Goal: Task Accomplishment & Management: Manage account settings

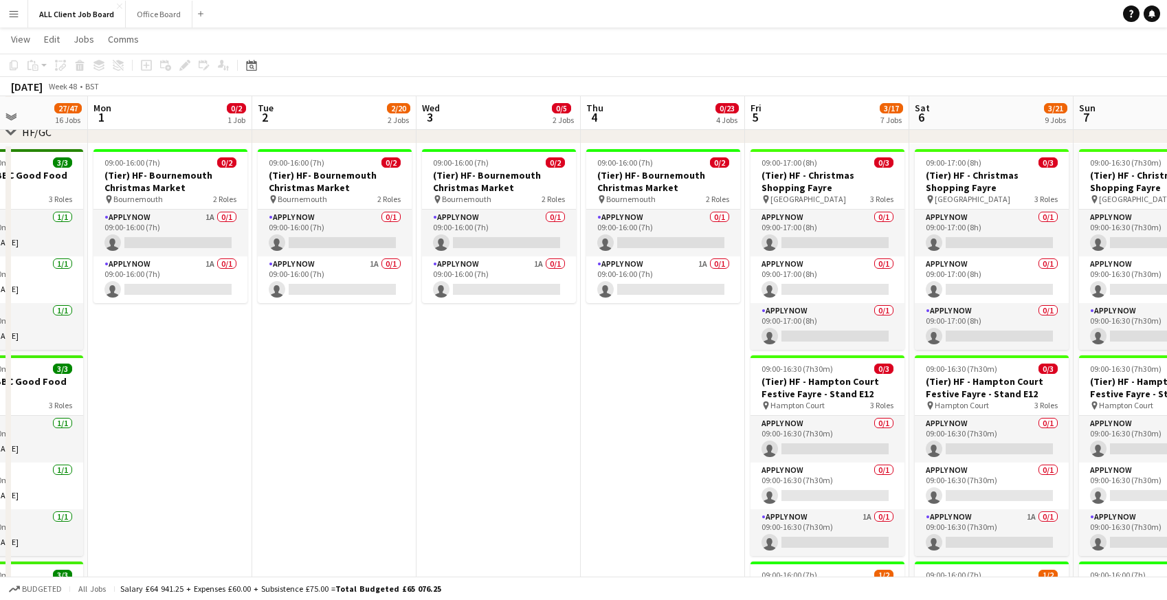
scroll to position [0, 407]
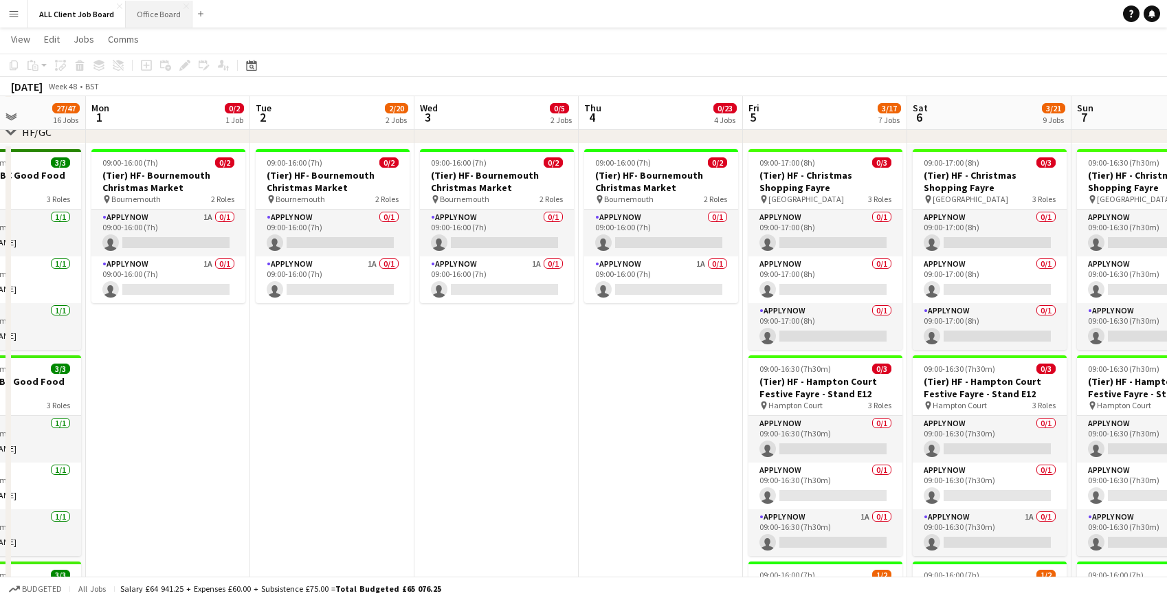
click at [148, 13] on button "Office Board Close" at bounding box center [159, 14] width 67 height 27
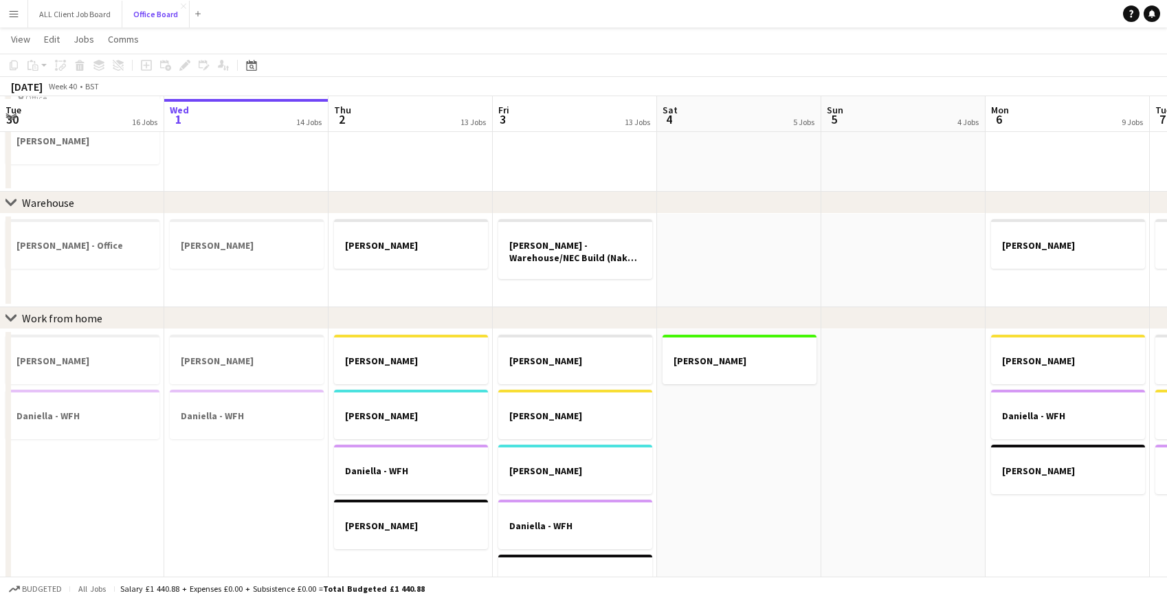
scroll to position [559, 0]
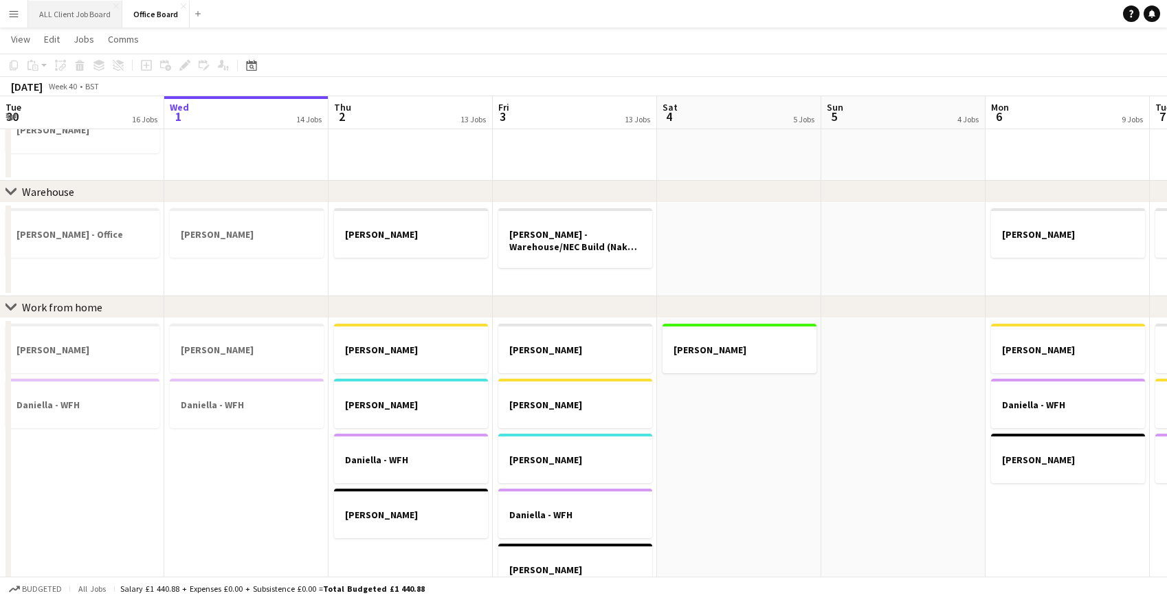
click at [59, 16] on button "ALL Client Job Board Close" at bounding box center [75, 14] width 94 height 27
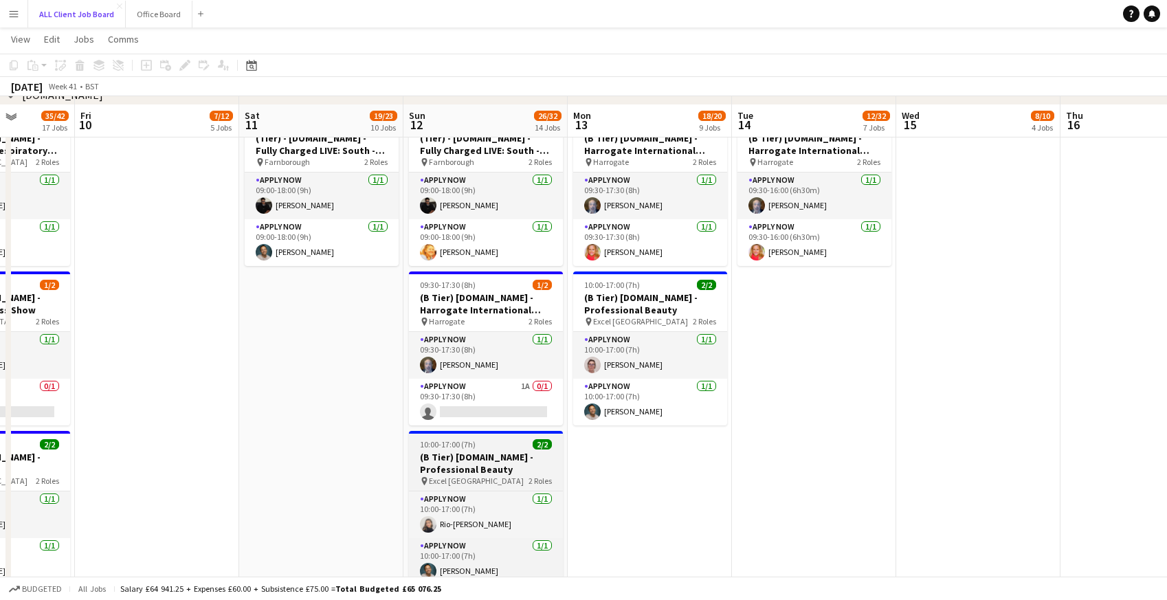
scroll to position [3954, 0]
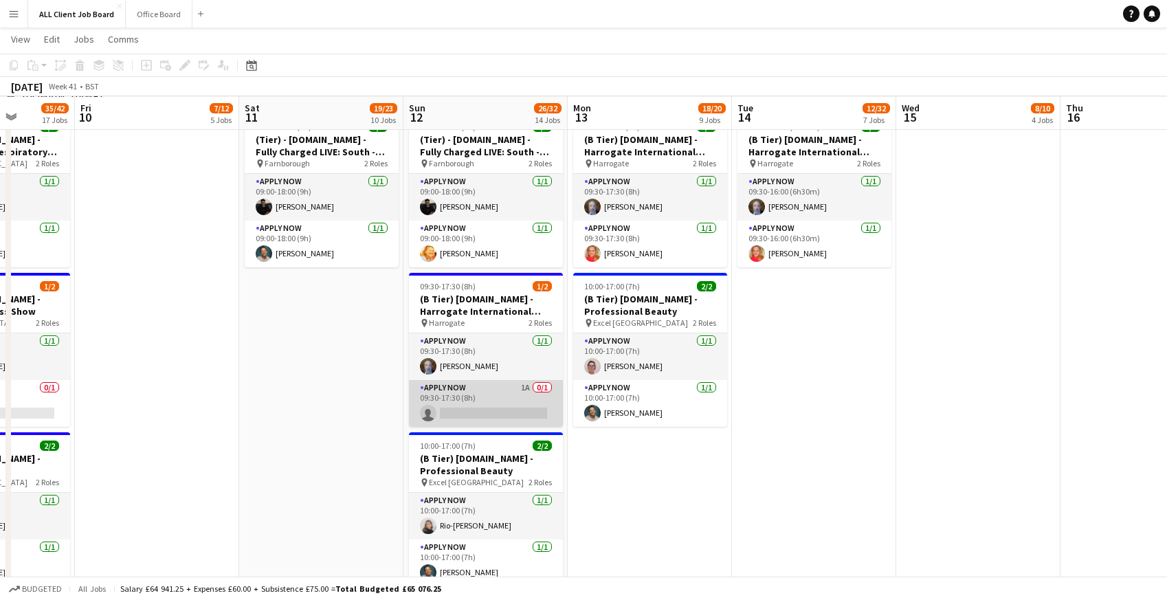
click at [472, 397] on app-card-role "APPLY NOW 1A 0/1 09:30-17:30 (8h) single-neutral-actions" at bounding box center [486, 403] width 154 height 47
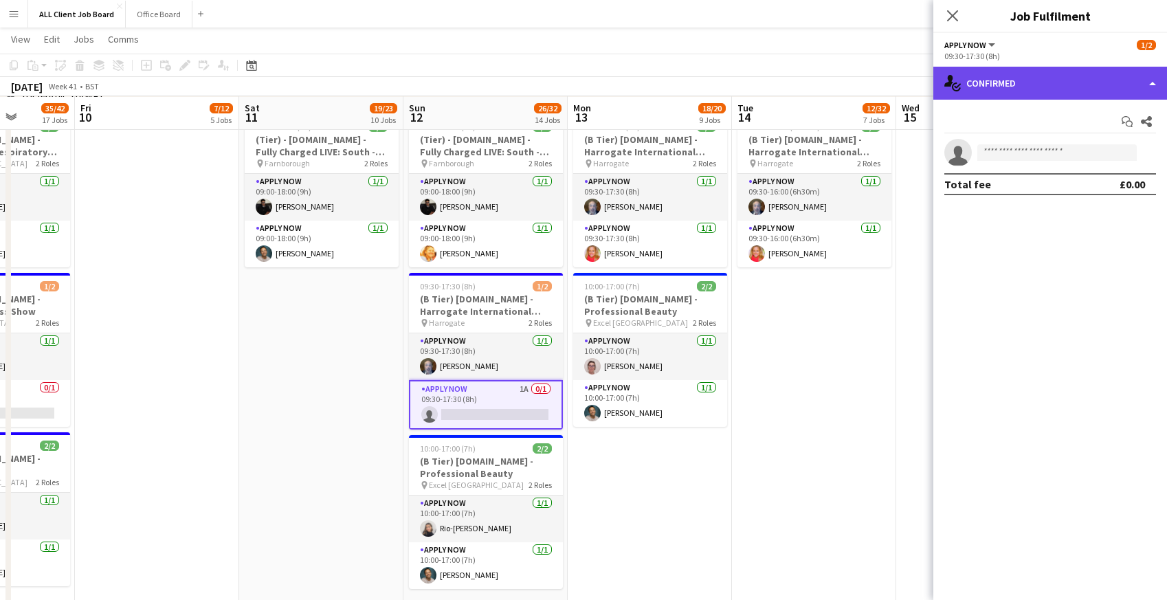
click at [1057, 77] on div "single-neutral-actions-check-2 Confirmed" at bounding box center [1050, 83] width 234 height 33
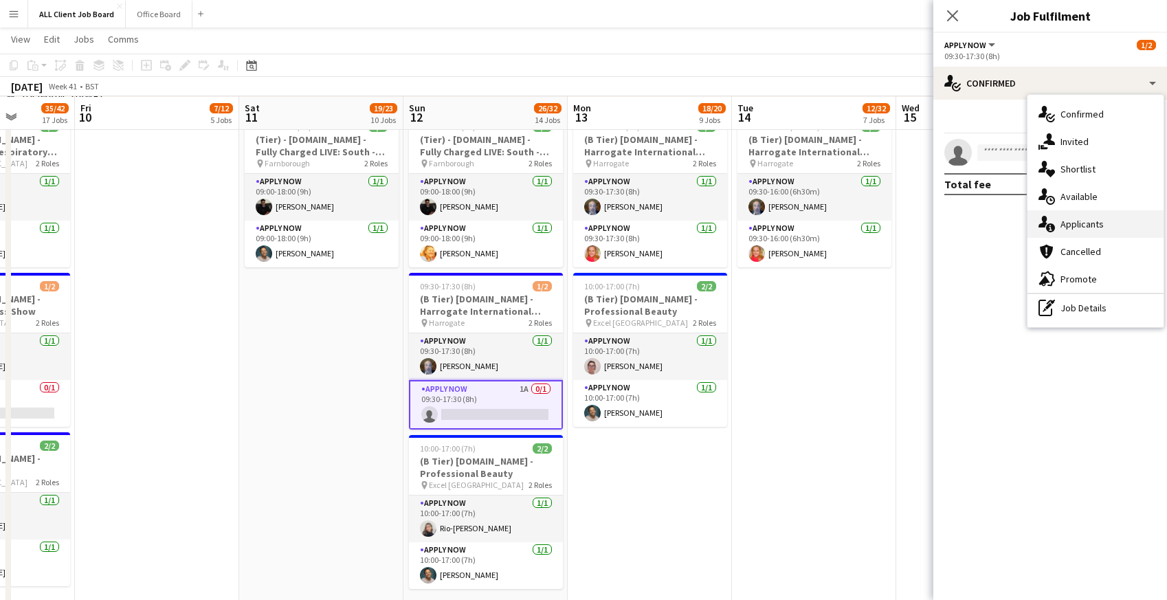
click at [1078, 230] on span "Applicants" at bounding box center [1082, 224] width 43 height 12
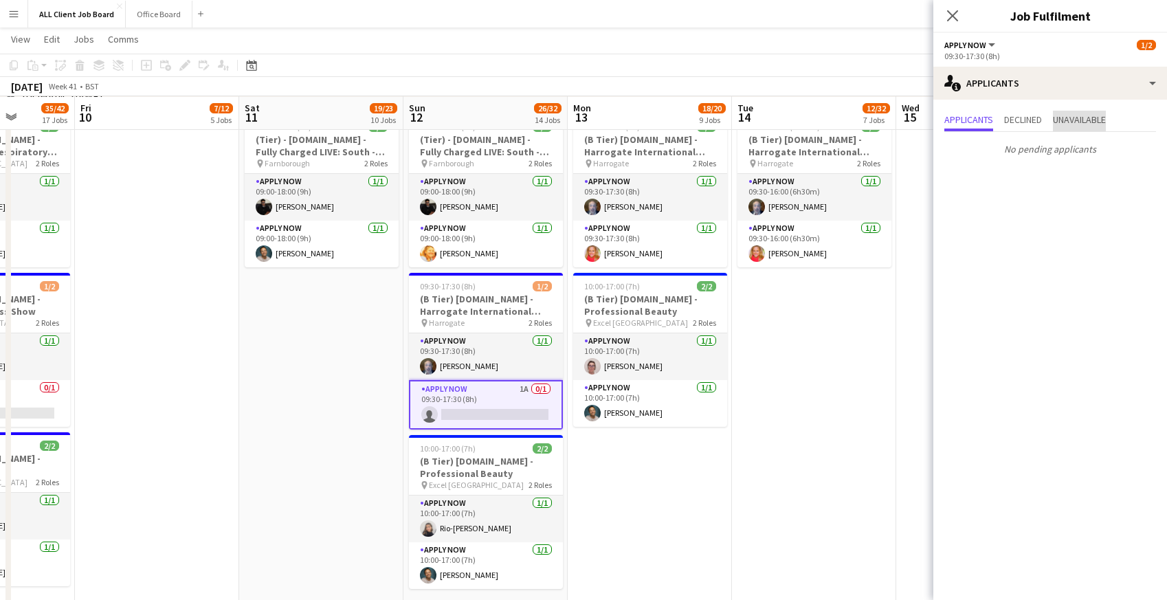
click at [1068, 122] on span "Unavailable" at bounding box center [1079, 120] width 53 height 10
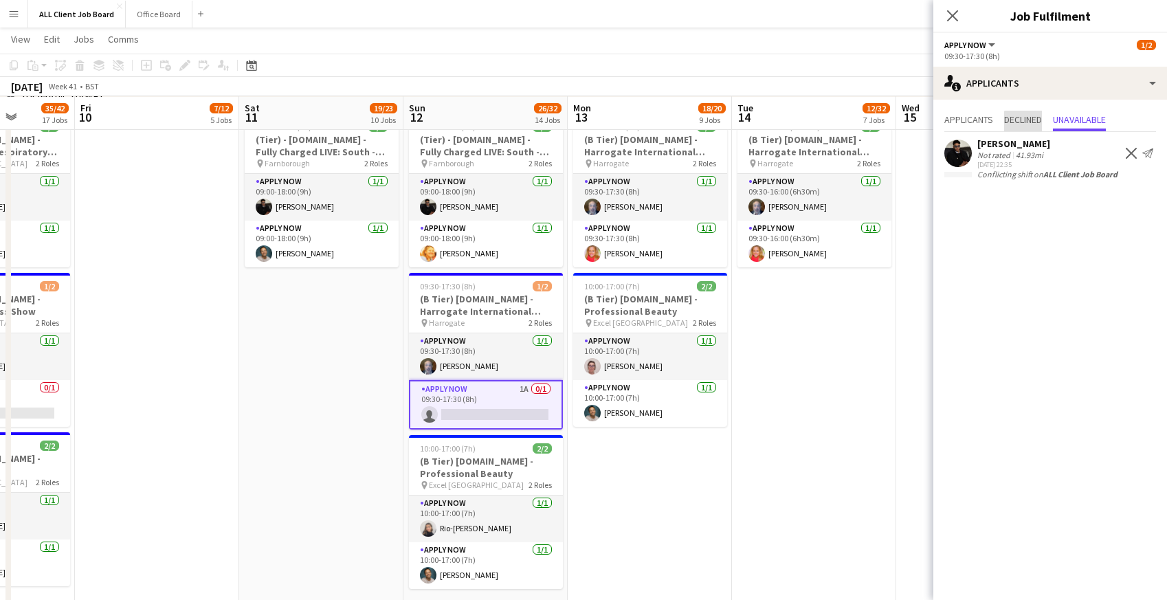
click at [1029, 123] on span "Declined" at bounding box center [1023, 120] width 38 height 10
click at [978, 122] on span "Applicants" at bounding box center [968, 120] width 49 height 10
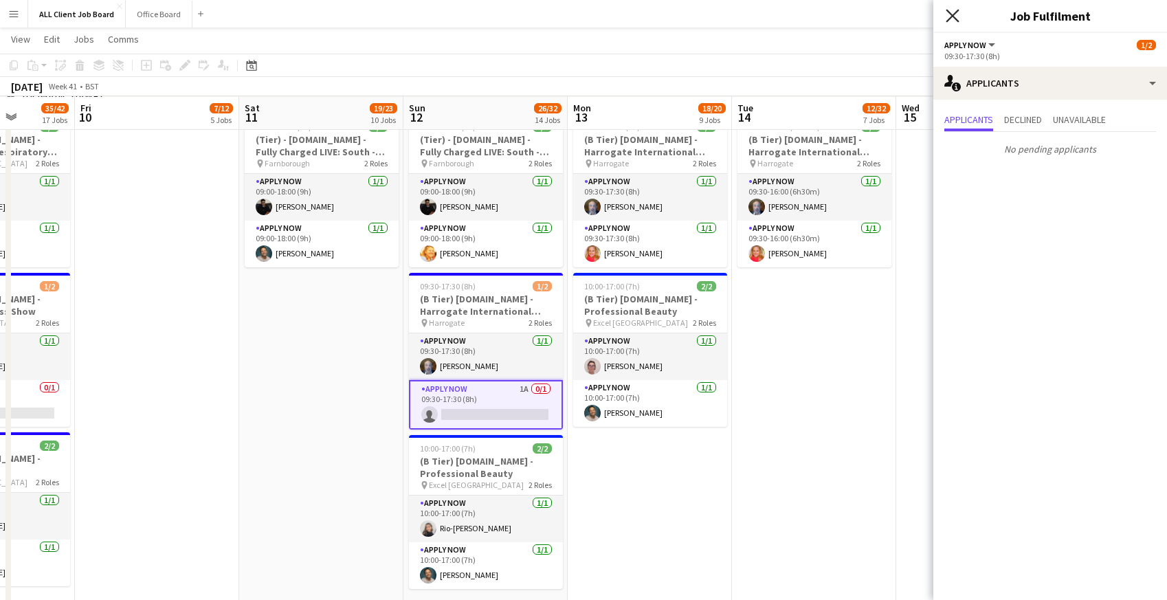
click at [948, 16] on icon "Close pop-in" at bounding box center [952, 15] width 13 height 13
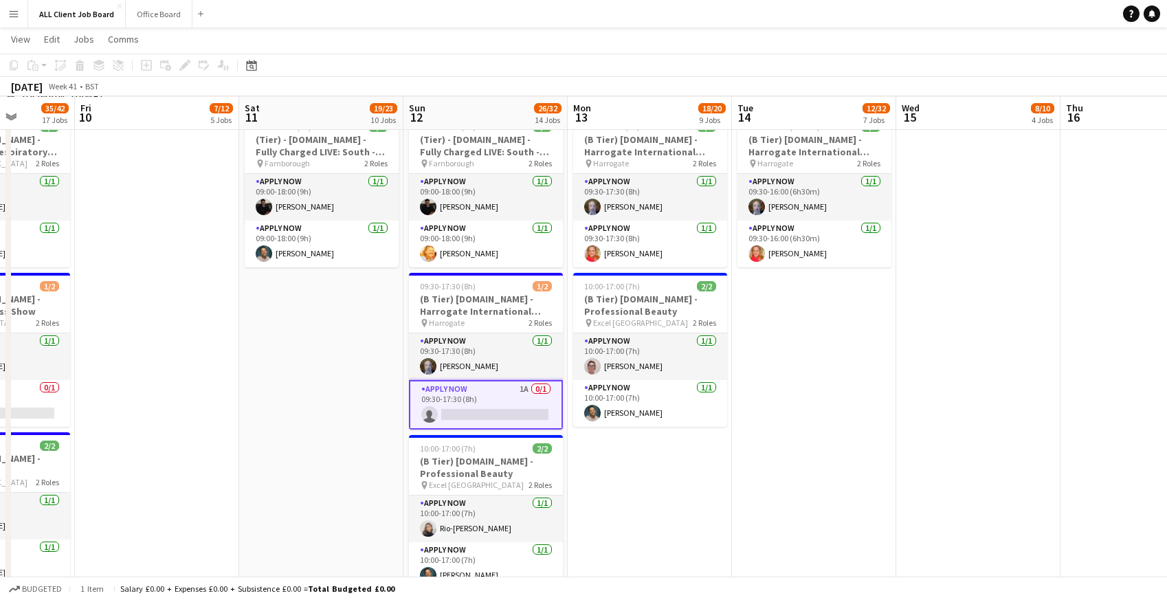
click at [756, 469] on app-date-cell "09:30-16:00 (6h30m) 2/2 (B Tier) Tails.com - Harrogate International Nursery Fa…" at bounding box center [814, 523] width 164 height 830
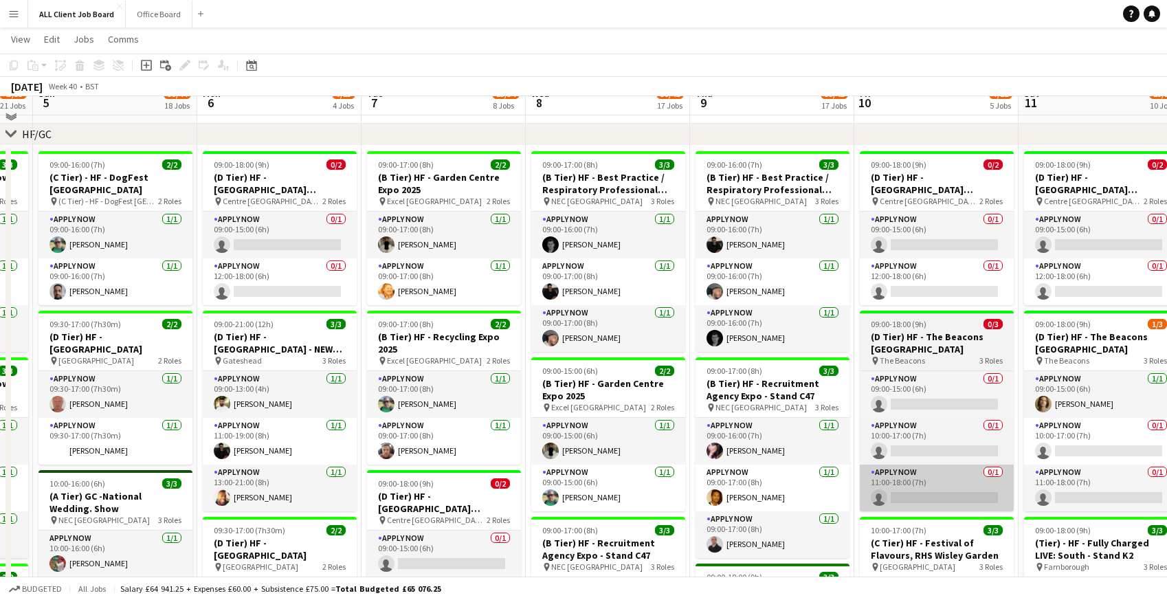
scroll to position [447, 0]
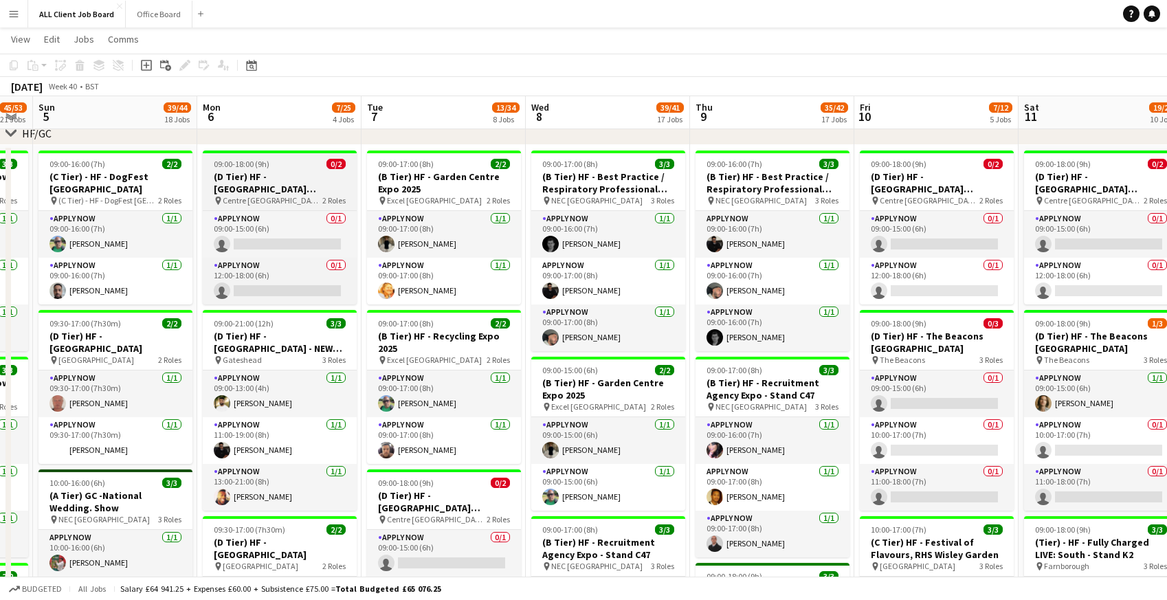
click at [278, 176] on h3 "(D Tier) HF - [GEOGRAPHIC_DATA][PERSON_NAME]" at bounding box center [280, 182] width 154 height 25
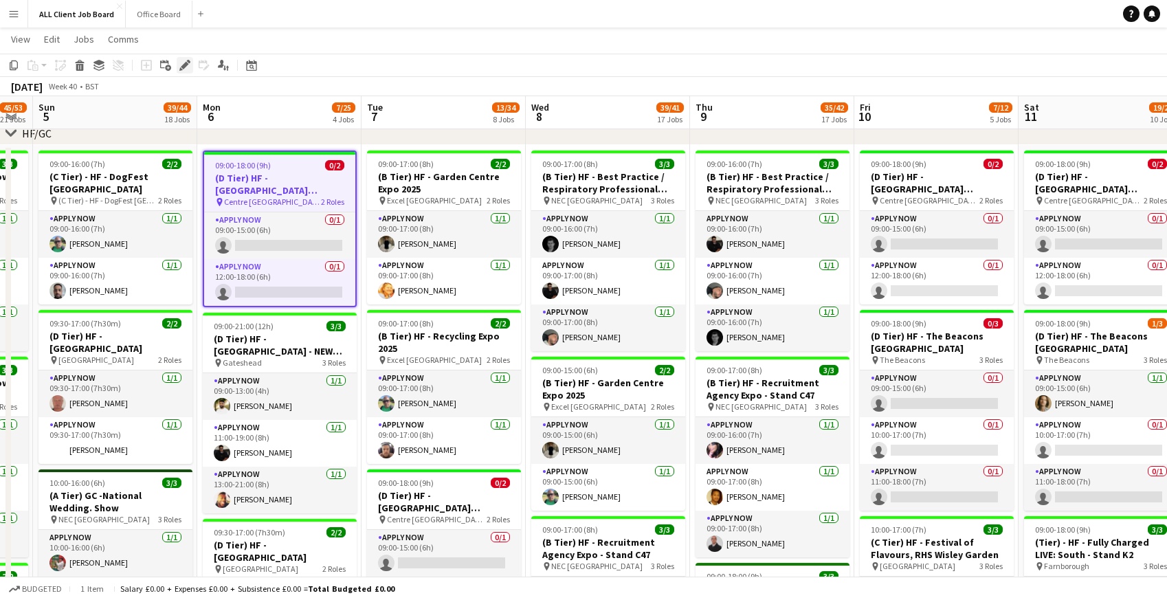
click at [184, 65] on icon at bounding box center [185, 66] width 8 height 8
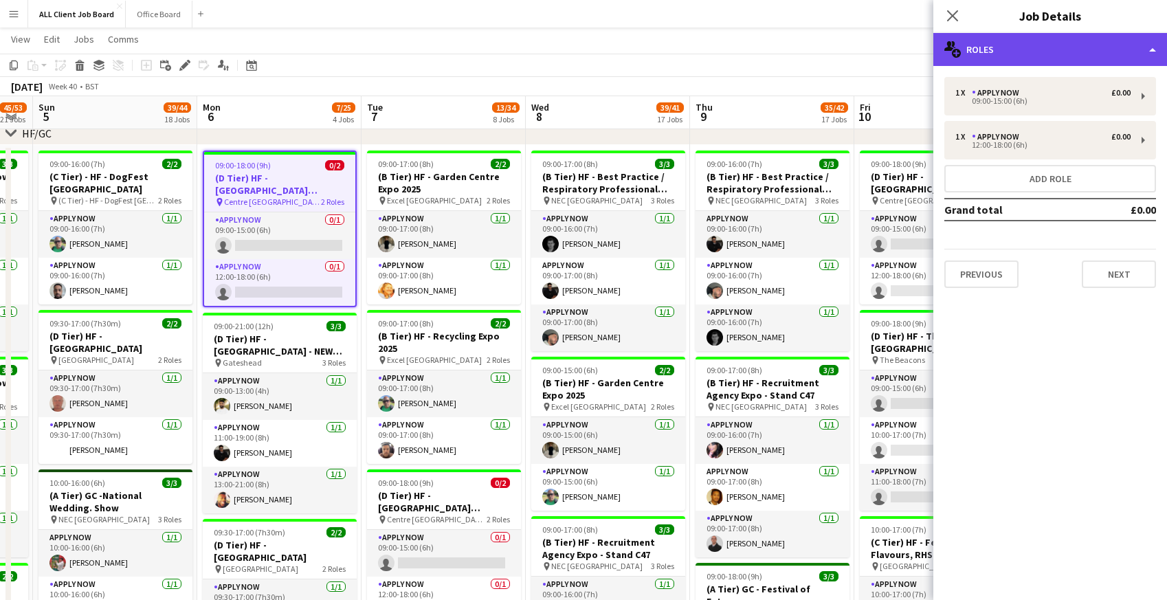
click at [999, 45] on div "multiple-users-add Roles" at bounding box center [1050, 49] width 234 height 33
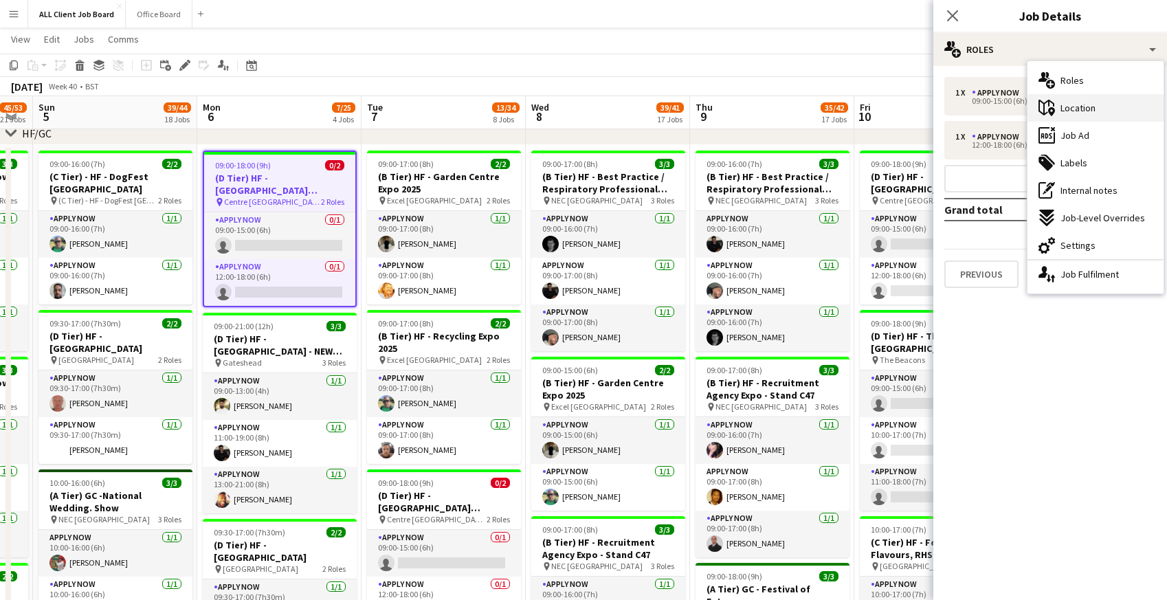
click at [1065, 113] on span "Location" at bounding box center [1078, 108] width 35 height 12
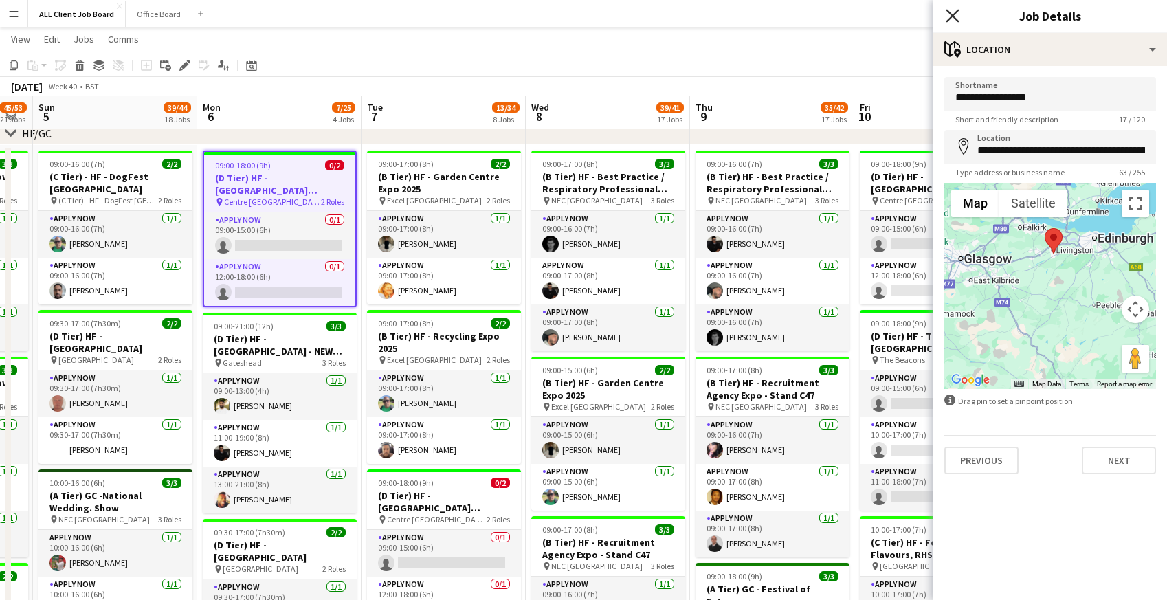
click at [956, 12] on icon at bounding box center [952, 15] width 13 height 13
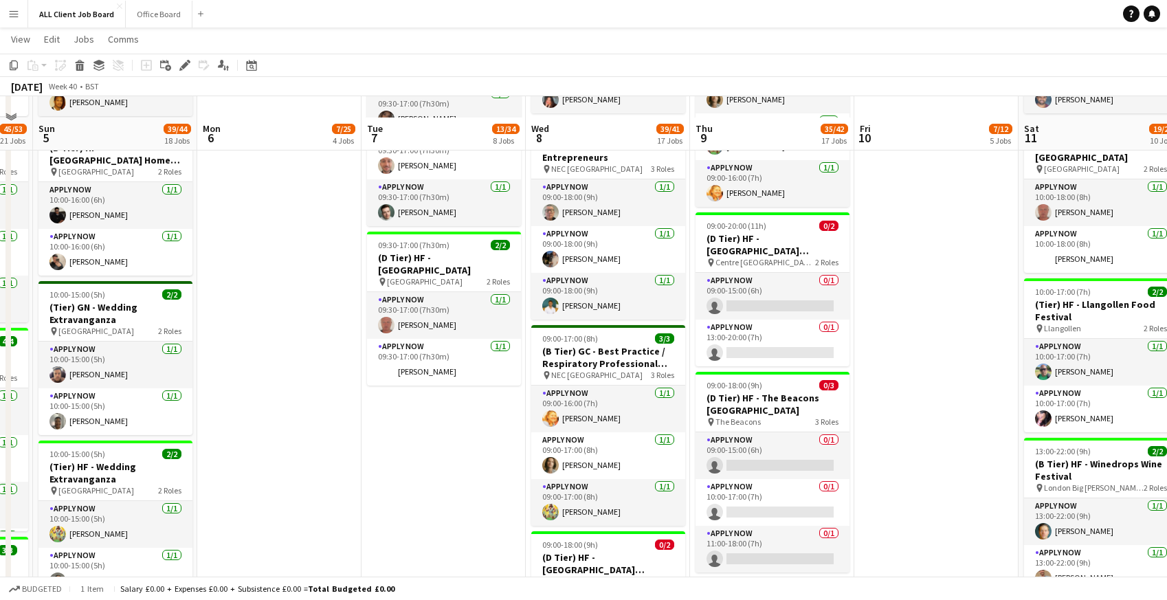
scroll to position [1441, 0]
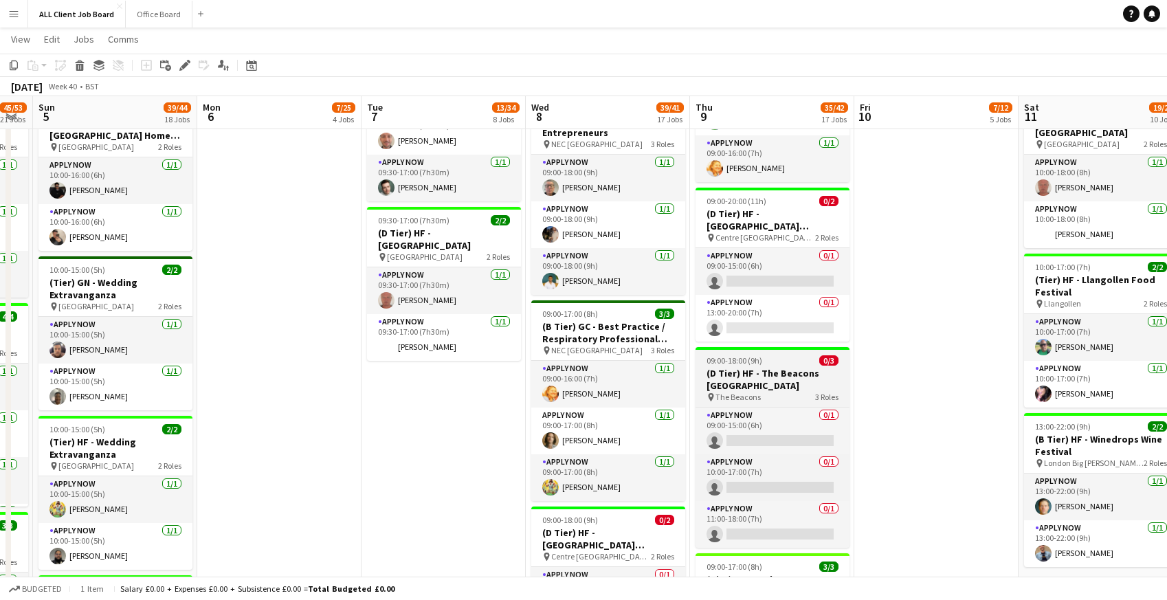
click at [760, 382] on h3 "(D Tier) HF - The Beacons [GEOGRAPHIC_DATA]" at bounding box center [773, 379] width 154 height 25
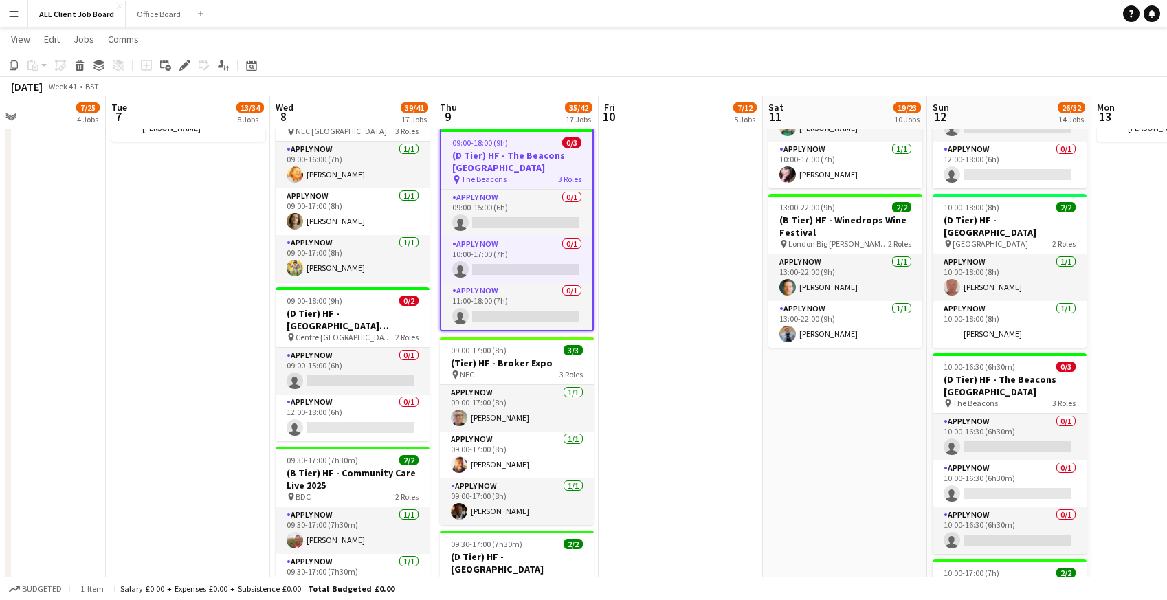
scroll to position [1658, 0]
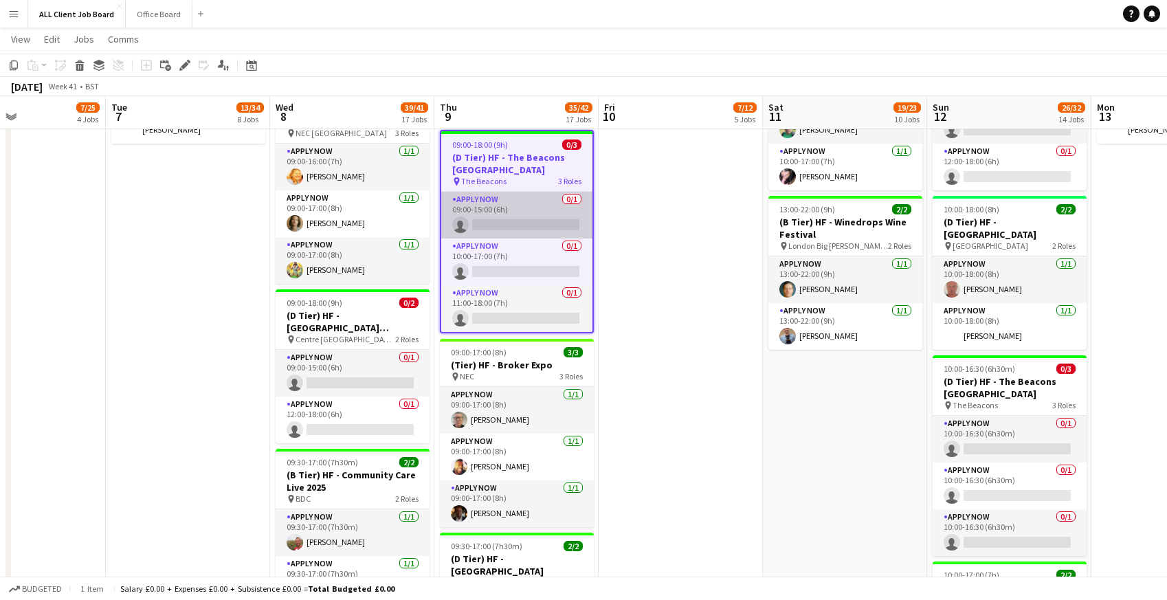
click at [487, 212] on app-card-role "APPLY NOW 0/1 09:00-15:00 (6h) single-neutral-actions" at bounding box center [516, 215] width 151 height 47
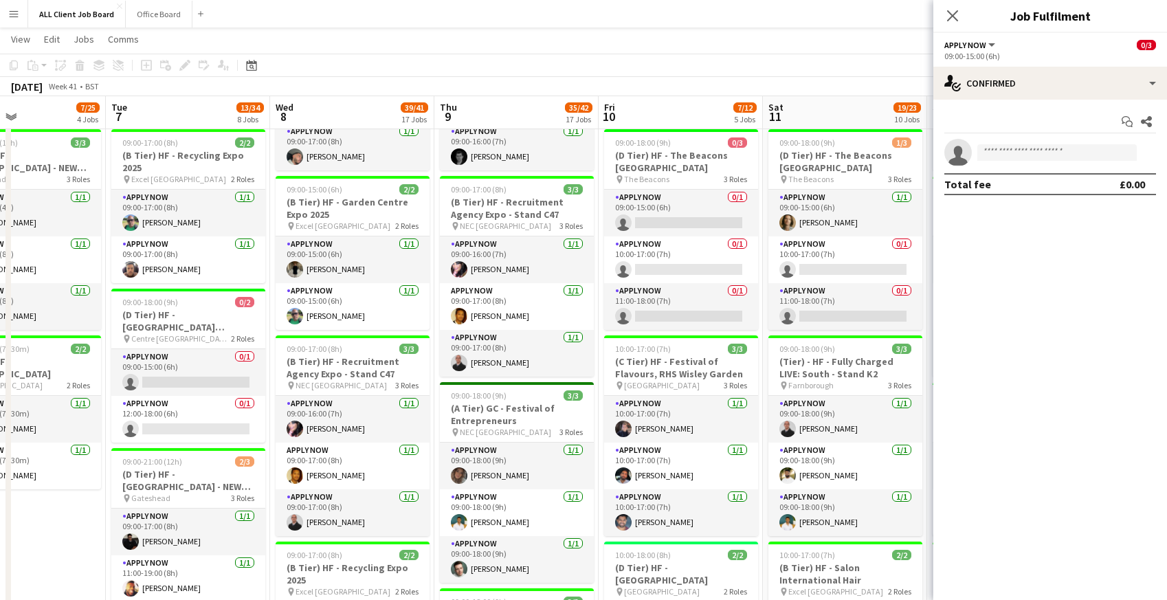
scroll to position [628, 0]
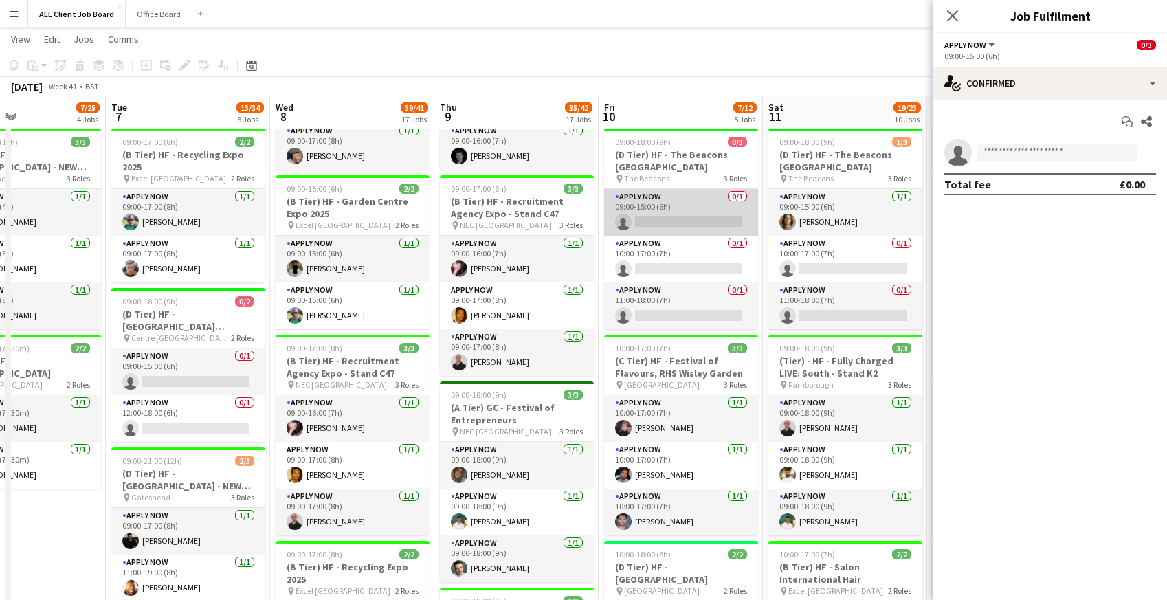
click at [651, 207] on app-card-role "APPLY NOW 0/1 09:00-15:00 (6h) single-neutral-actions" at bounding box center [681, 212] width 154 height 47
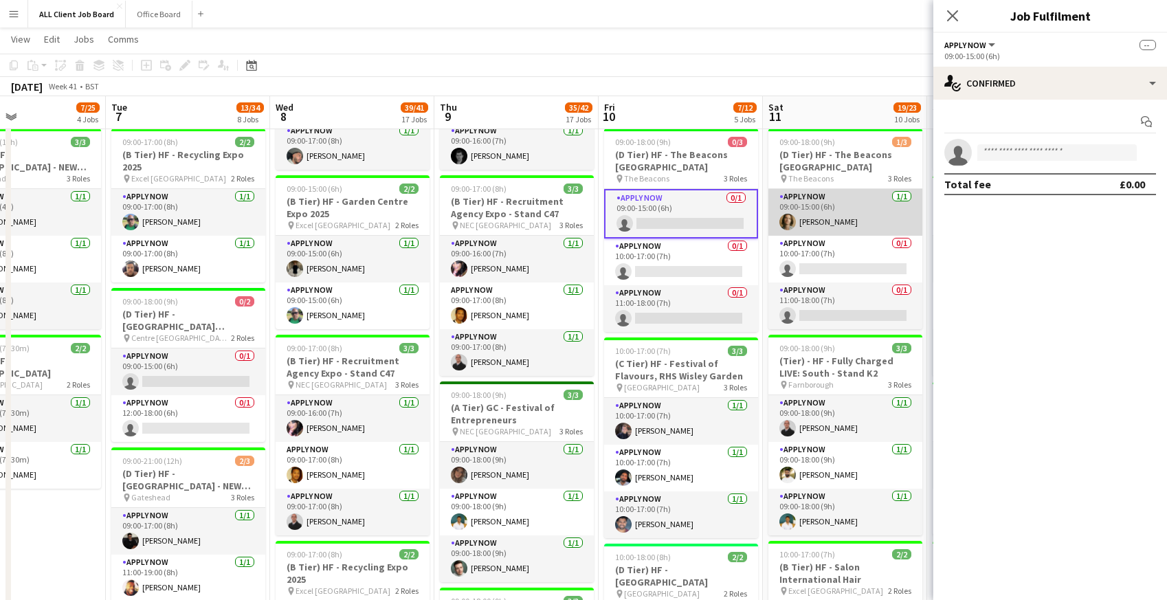
click at [803, 208] on app-card-role "APPLY NOW 1/1 09:00-15:00 (6h) Daniel Mckee" at bounding box center [846, 212] width 154 height 47
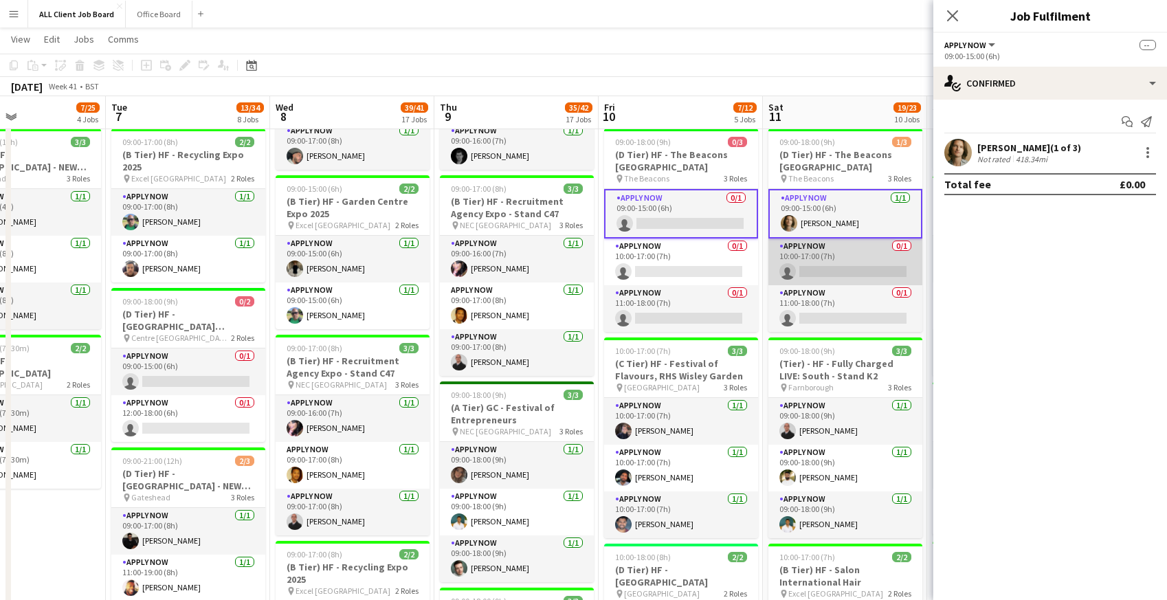
click at [802, 257] on app-card-role "APPLY NOW 0/1 10:00-17:00 (7h) single-neutral-actions" at bounding box center [846, 262] width 154 height 47
click at [799, 212] on app-card-role "APPLY NOW 1/1 09:00-15:00 (6h) Daniel Mckee" at bounding box center [846, 213] width 154 height 49
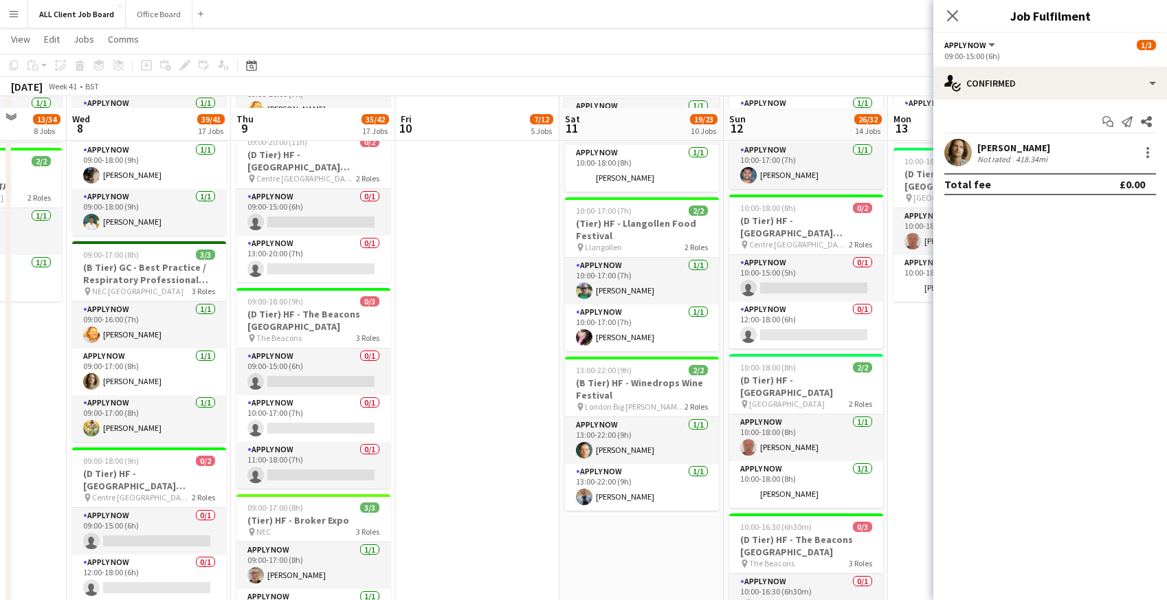
scroll to position [1492, 0]
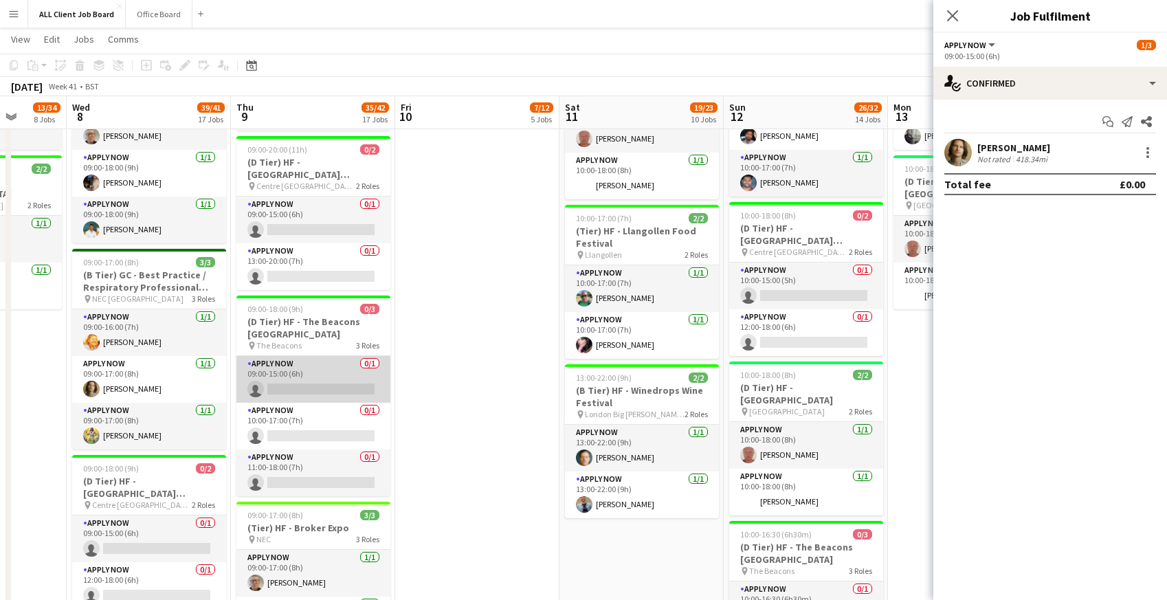
click at [272, 369] on app-card-role "APPLY NOW 0/1 09:00-15:00 (6h) single-neutral-actions" at bounding box center [313, 379] width 154 height 47
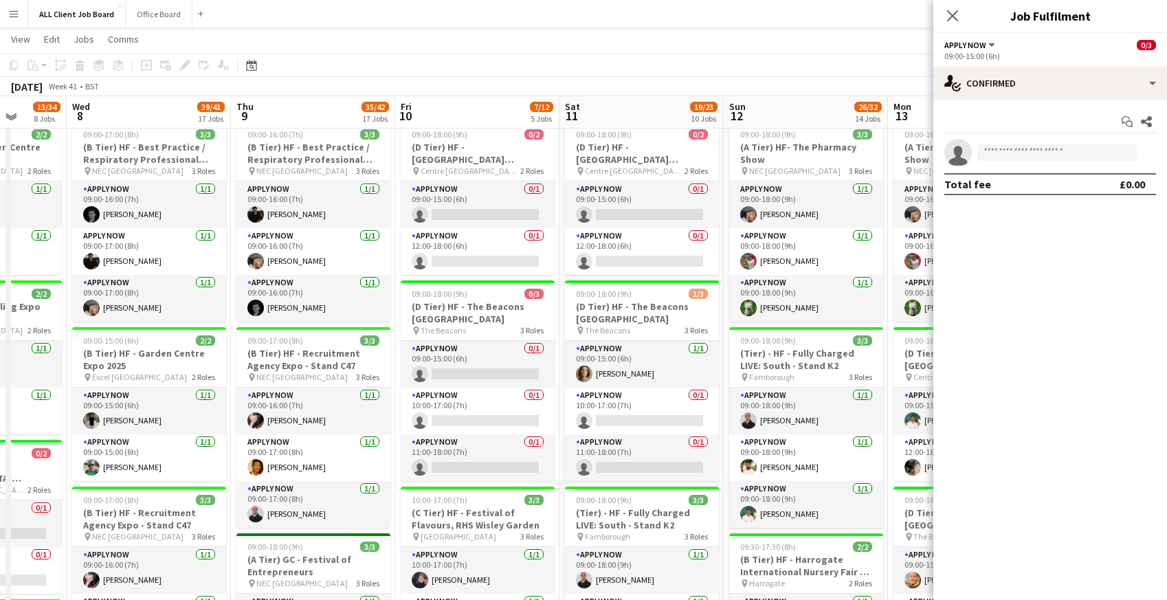
scroll to position [474, 0]
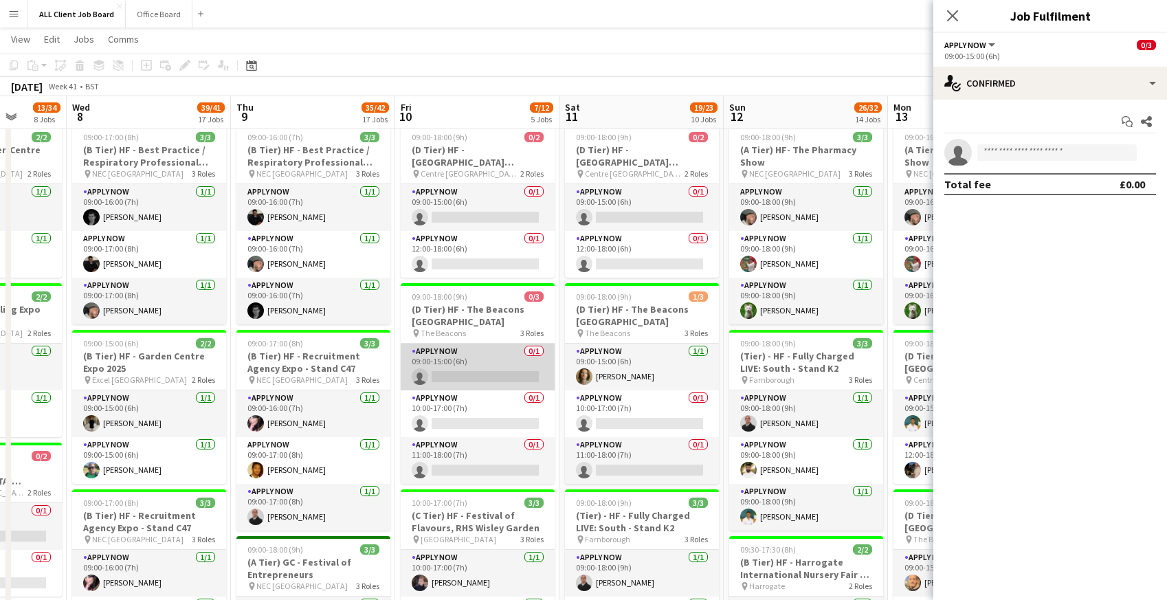
click at [444, 362] on app-card-role "APPLY NOW 0/1 09:00-15:00 (6h) single-neutral-actions" at bounding box center [478, 367] width 154 height 47
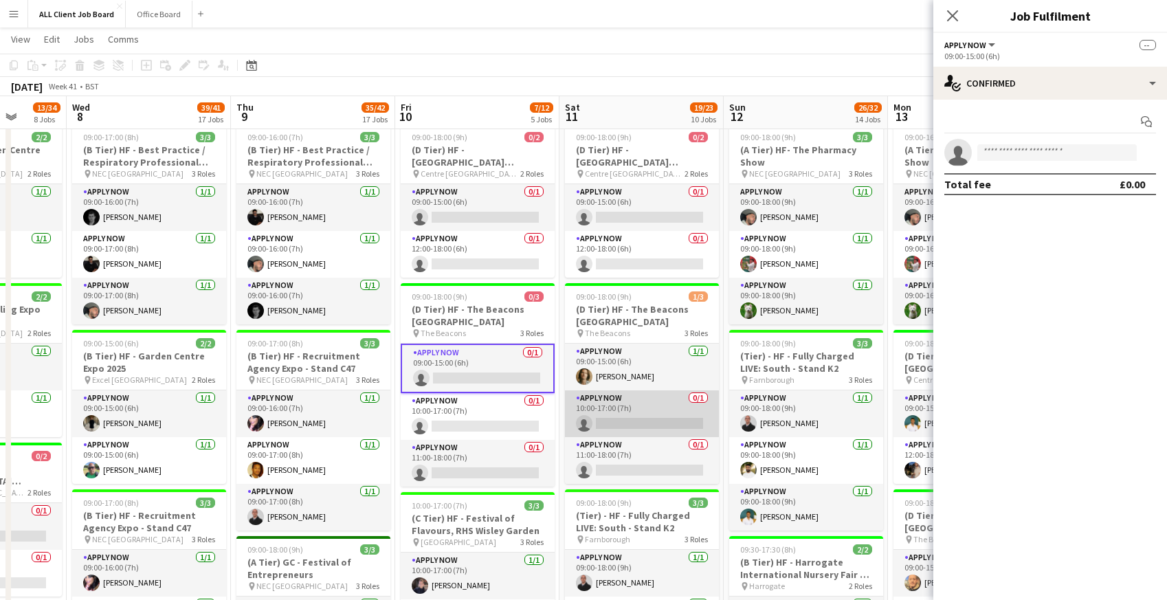
click at [632, 415] on app-card-role "APPLY NOW 0/1 10:00-17:00 (7h) single-neutral-actions" at bounding box center [642, 413] width 154 height 47
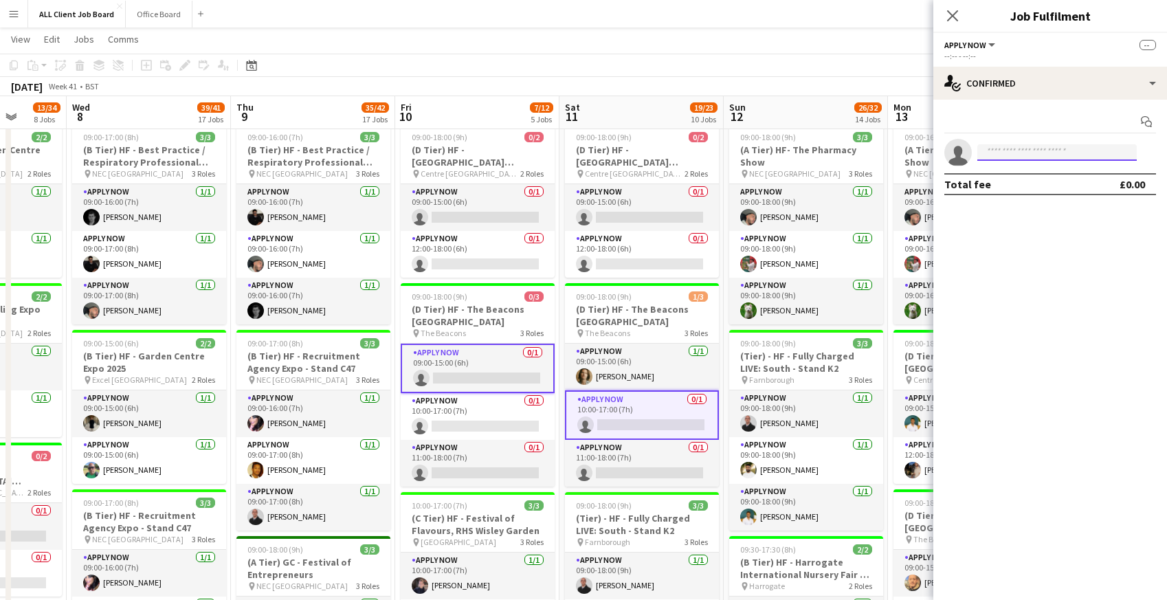
click at [1018, 153] on input at bounding box center [1056, 152] width 159 height 16
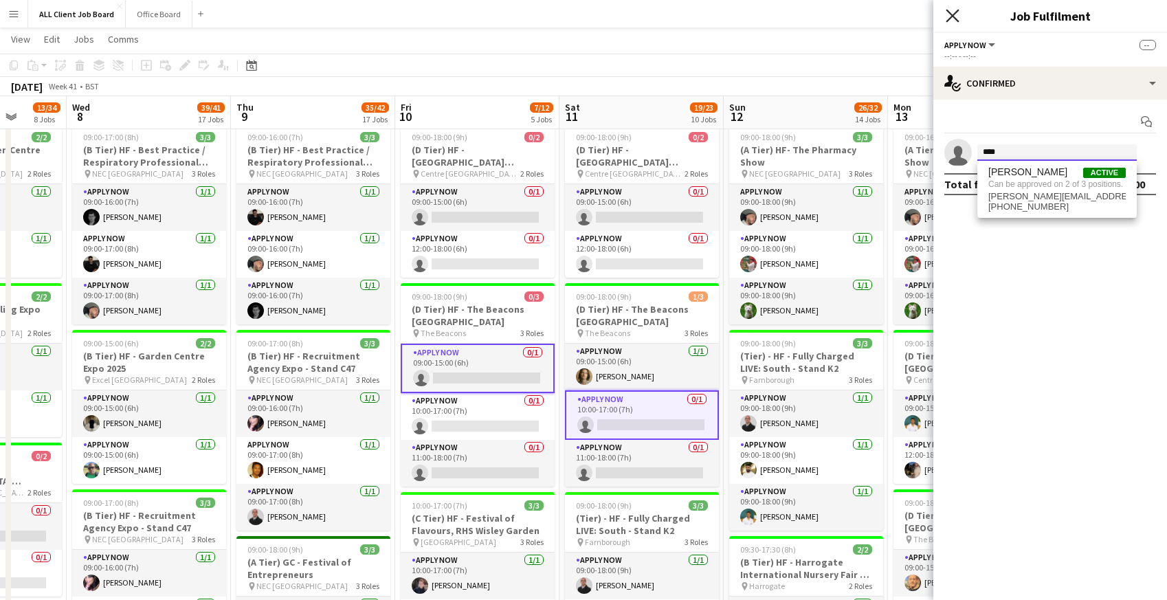
type input "****"
click at [955, 14] on icon "Close pop-in" at bounding box center [952, 15] width 13 height 13
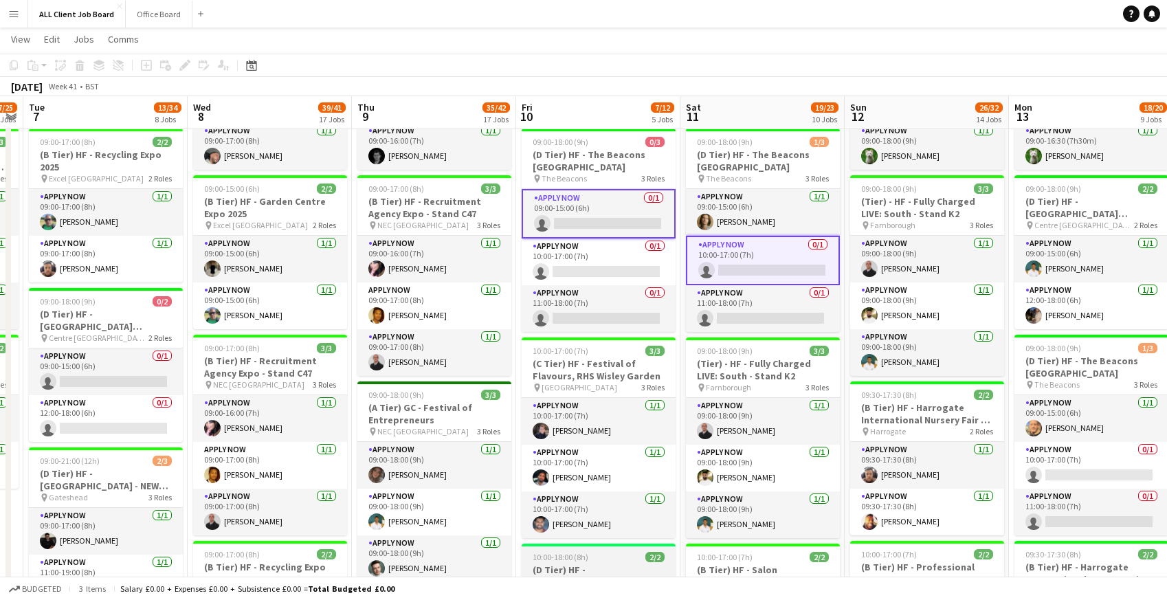
scroll to position [622, 0]
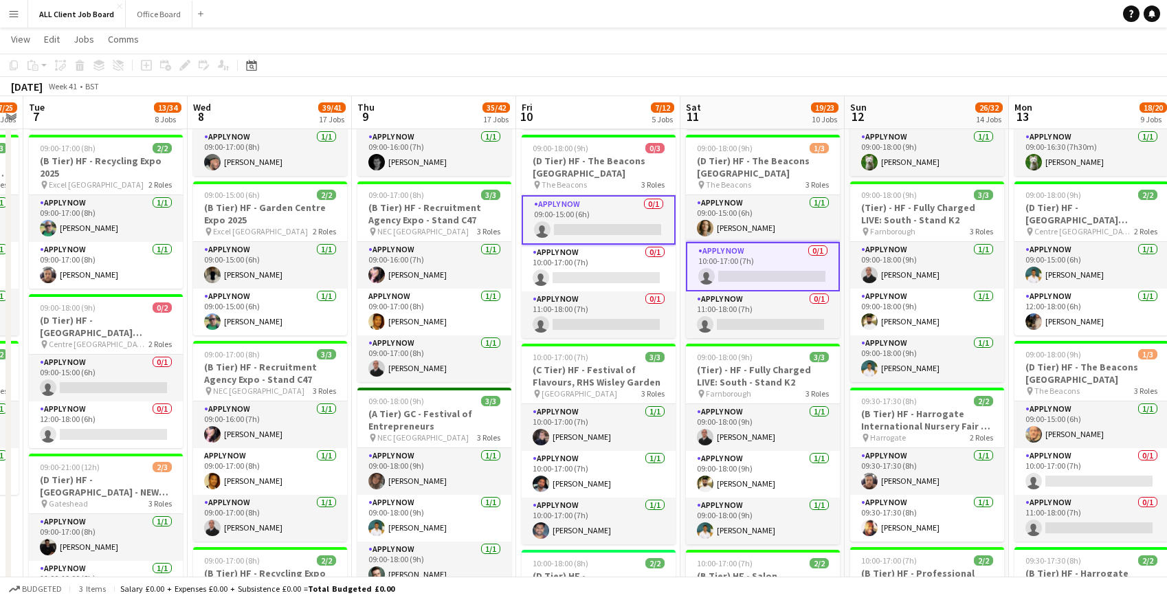
click at [575, 230] on app-card-role "APPLY NOW 0/1 09:00-15:00 (6h) single-neutral-actions" at bounding box center [599, 219] width 154 height 49
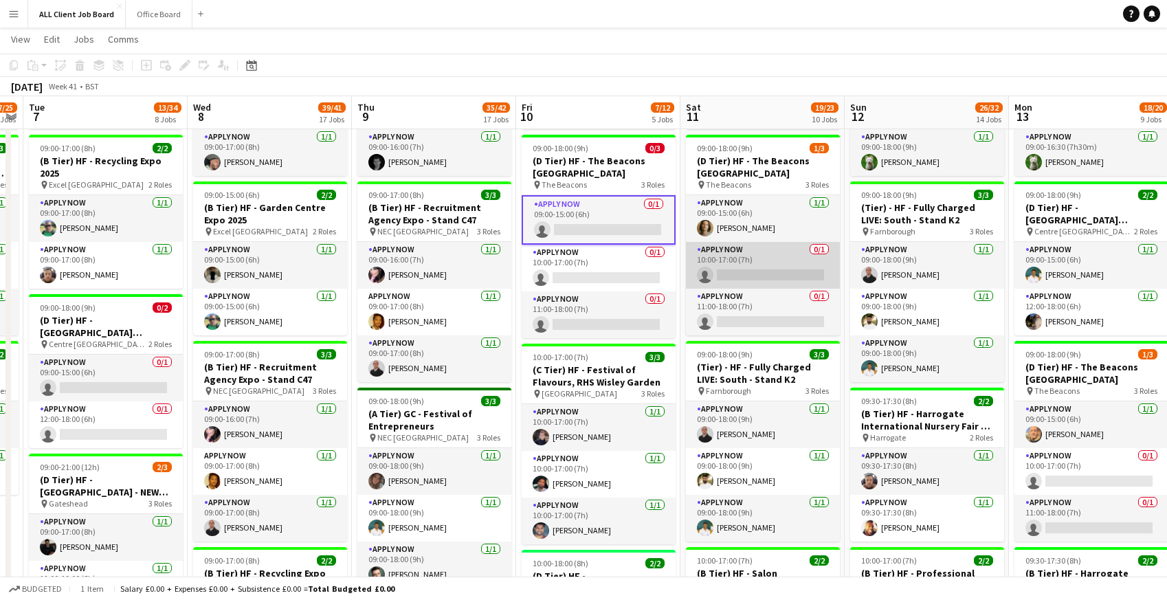
click at [716, 275] on app-card-role "APPLY NOW 0/1 10:00-17:00 (7h) single-neutral-actions" at bounding box center [763, 265] width 154 height 47
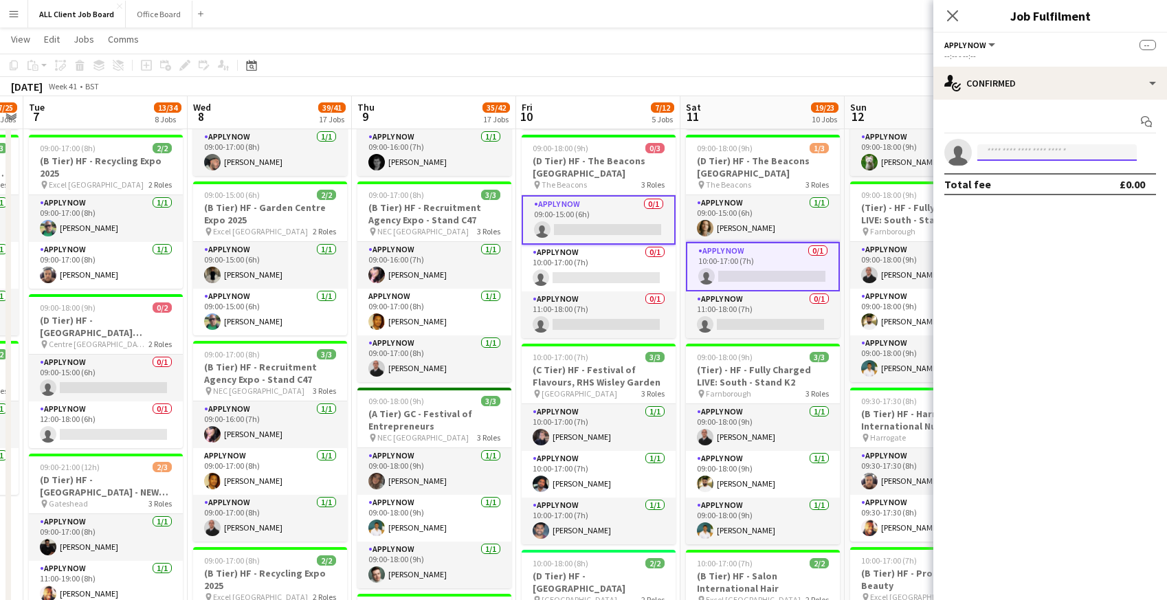
click at [1007, 157] on input at bounding box center [1056, 152] width 159 height 16
type input "****"
click at [1006, 180] on span "leon.b.nicholls@outlook.com" at bounding box center [1056, 183] width 137 height 11
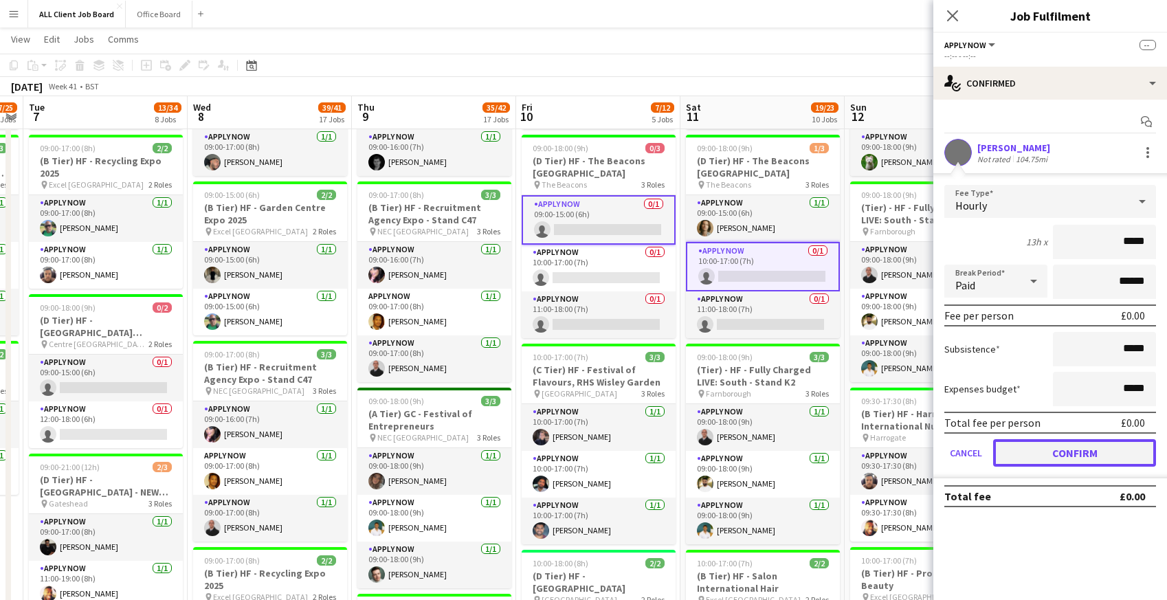
click at [1032, 443] on button "Confirm" at bounding box center [1074, 452] width 163 height 27
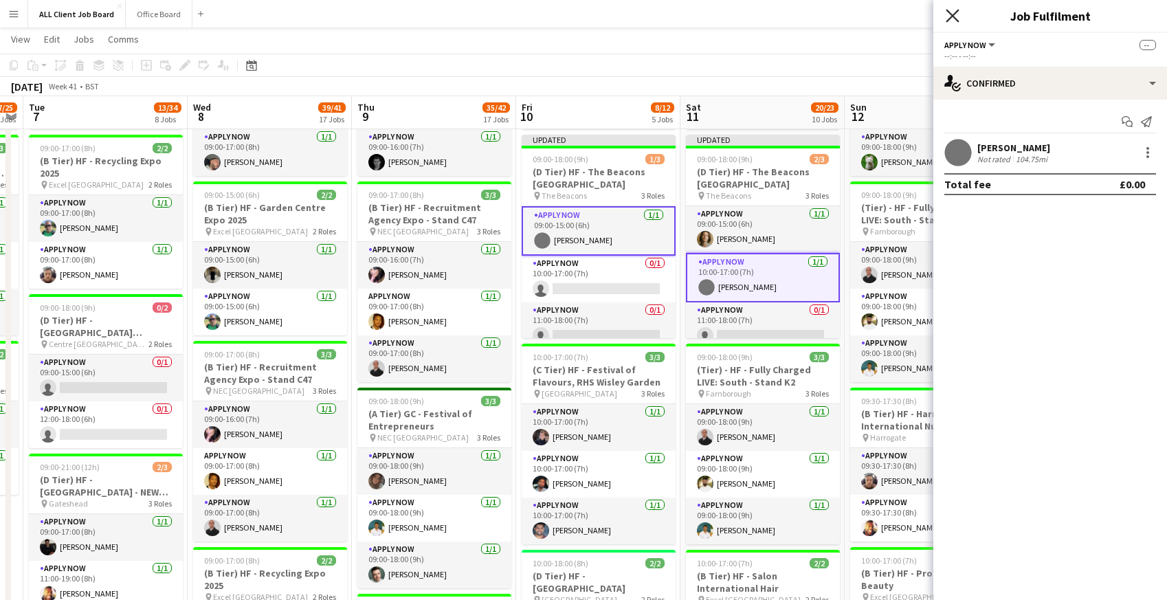
click at [953, 16] on icon at bounding box center [952, 15] width 13 height 13
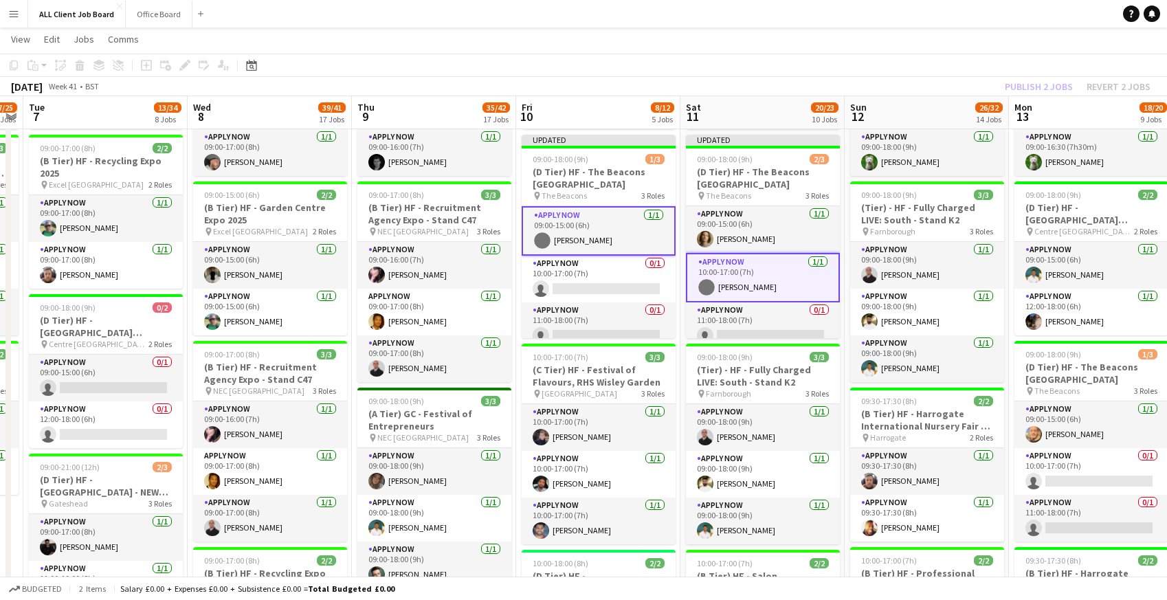
click at [905, 18] on app-navbar "Menu Boards Boards Boards All jobs Status Workforce Workforce My Workforce Recr…" at bounding box center [583, 13] width 1167 height 27
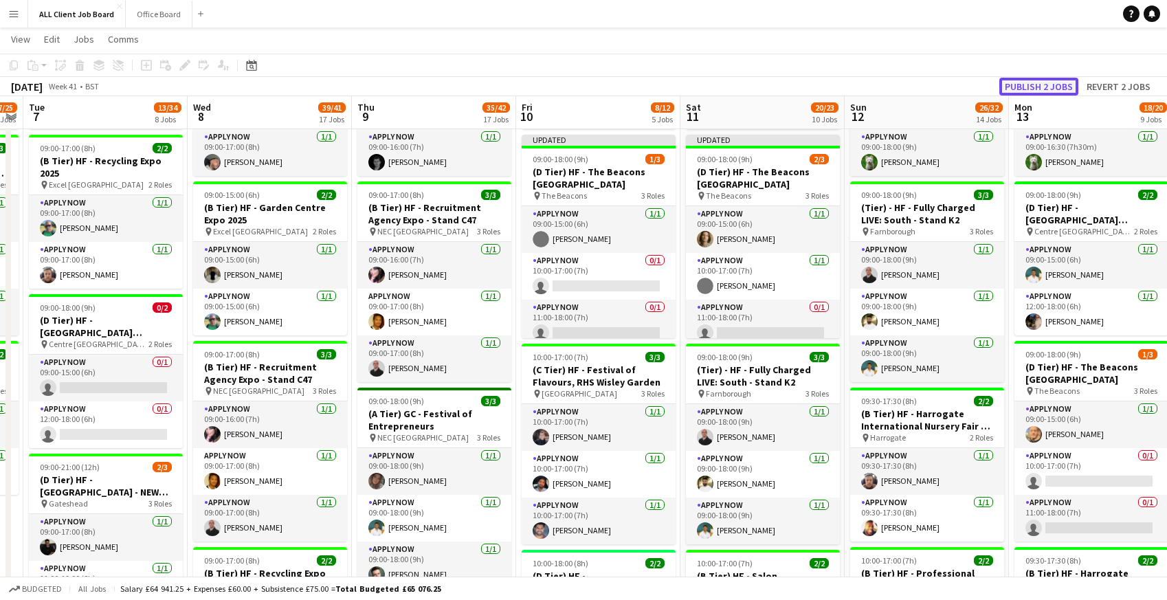
click at [1019, 86] on button "Publish 2 jobs" at bounding box center [1038, 87] width 79 height 18
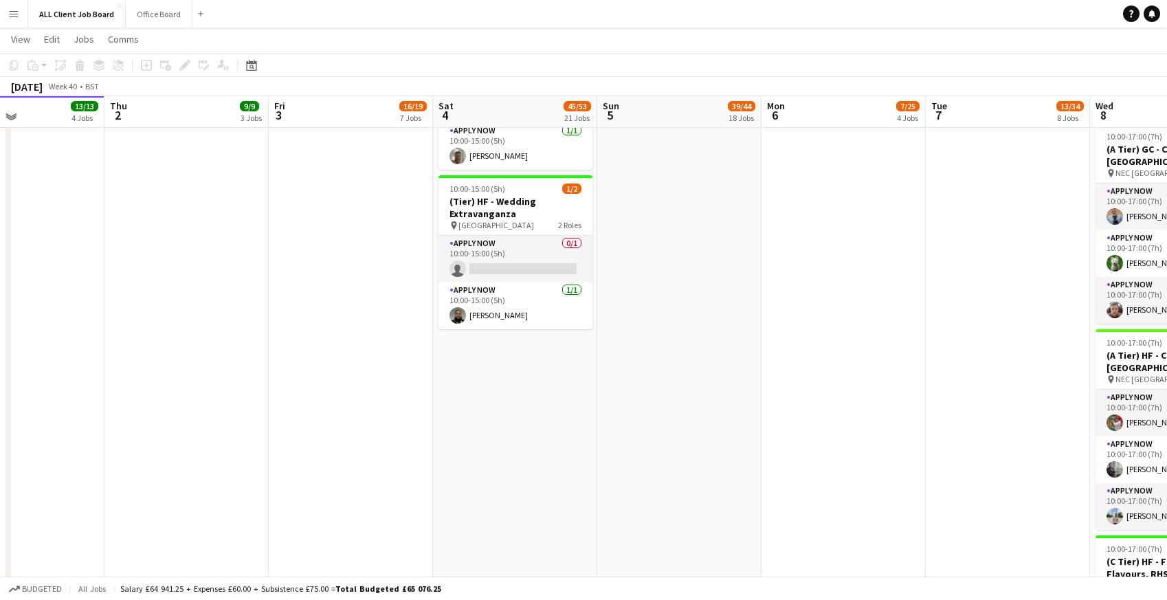
scroll to position [2507, 0]
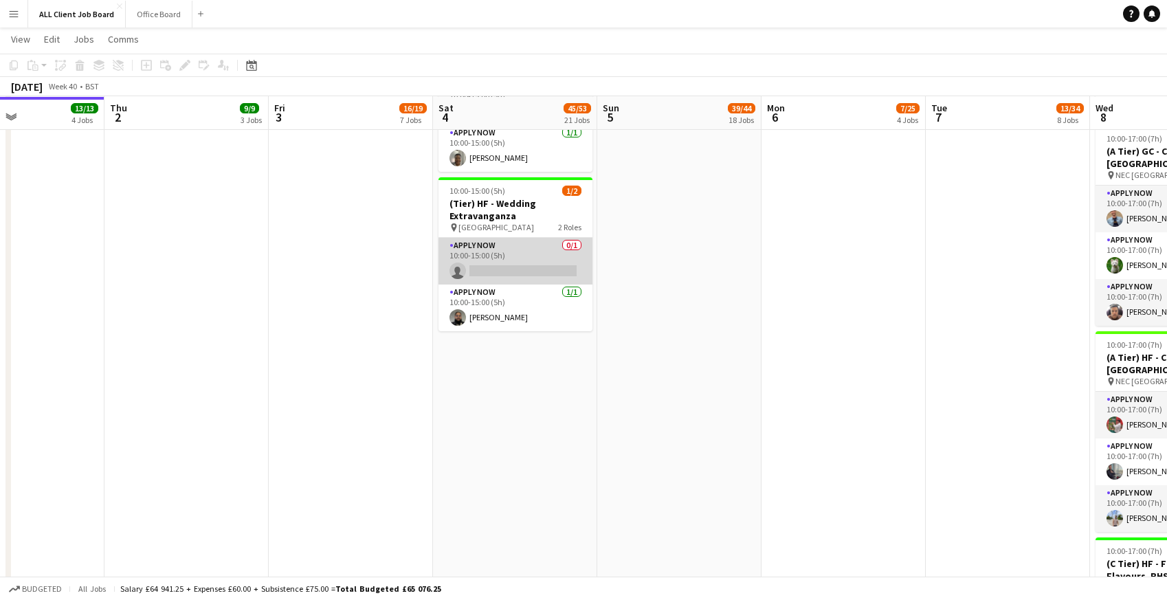
click at [505, 268] on app-card-role "APPLY NOW 0/1 10:00-15:00 (5h) single-neutral-actions" at bounding box center [516, 261] width 154 height 47
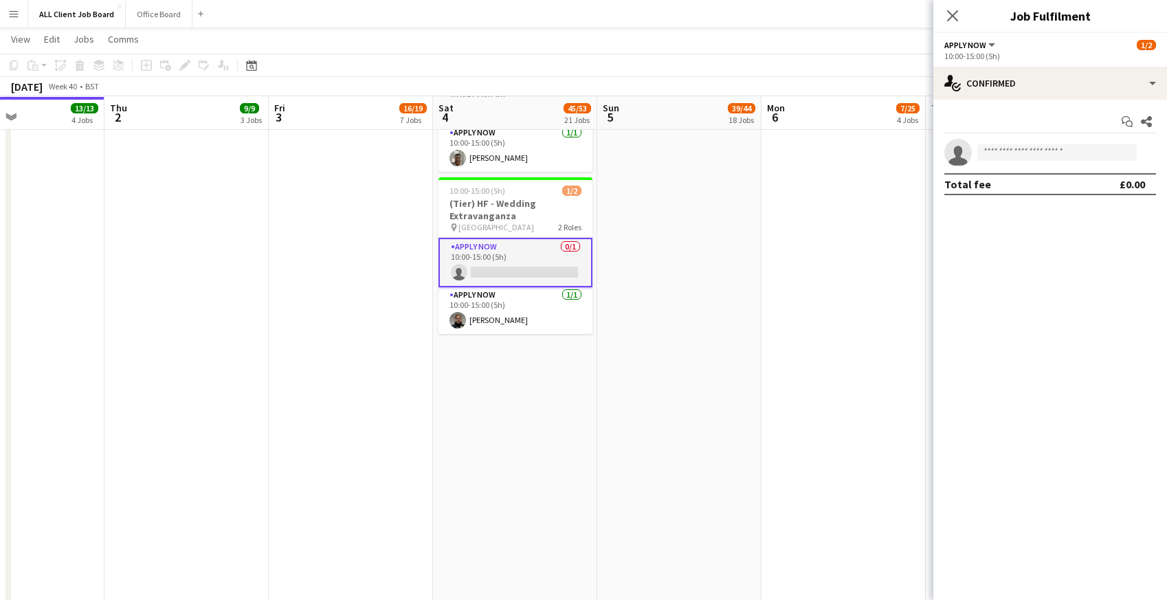
click at [1019, 161] on app-invite-slot "single-neutral-actions" at bounding box center [1050, 152] width 234 height 27
click at [1017, 153] on input at bounding box center [1056, 152] width 159 height 16
type input "****"
click at [1016, 184] on span "leon.b.nicholls@outlook.com" at bounding box center [1056, 183] width 137 height 11
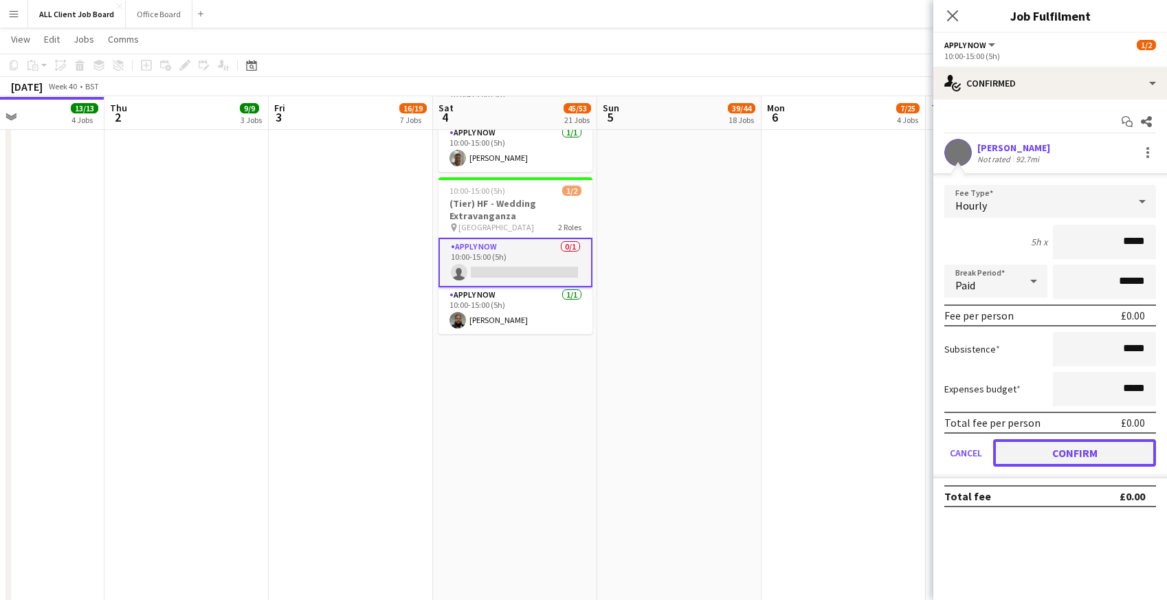
click at [1024, 457] on button "Confirm" at bounding box center [1074, 452] width 163 height 27
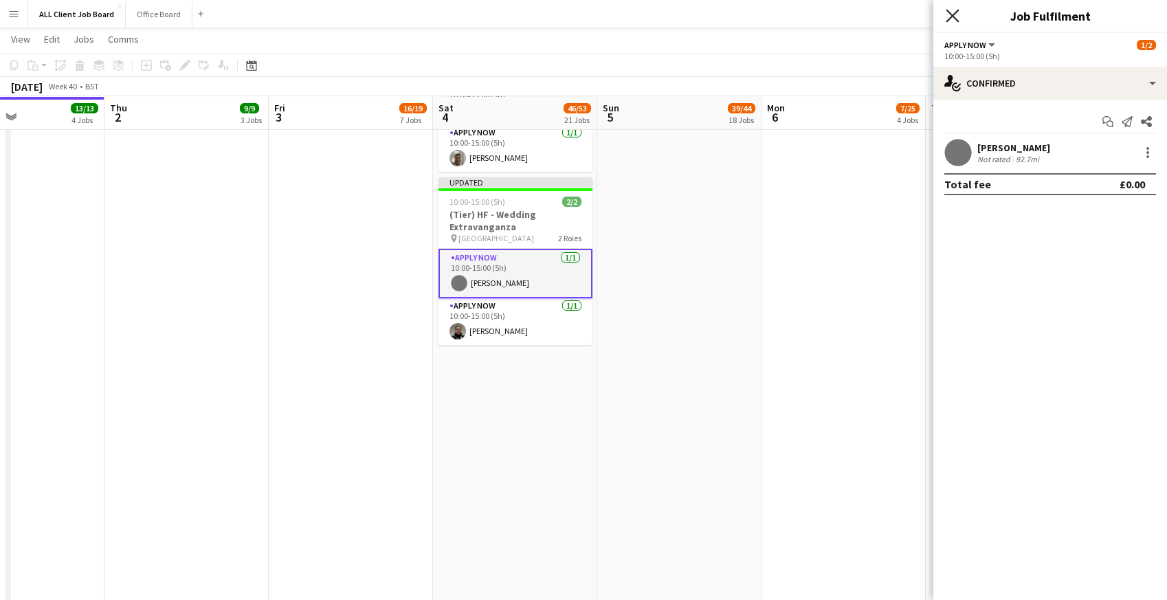
click at [951, 12] on icon "Close pop-in" at bounding box center [952, 15] width 13 height 13
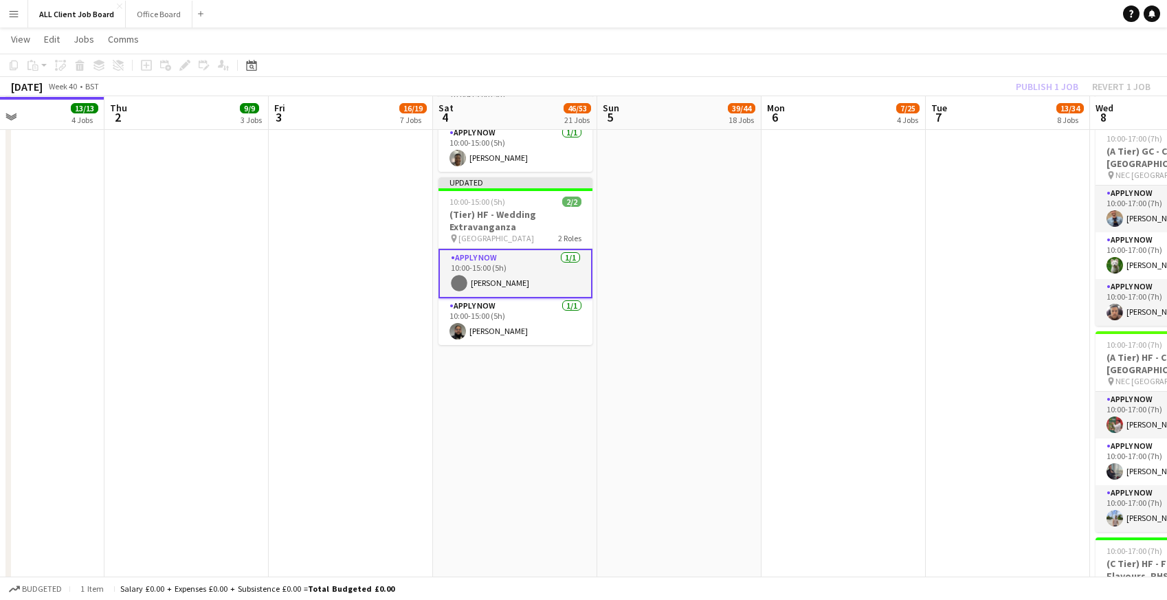
click at [914, 12] on app-navbar "Menu Boards Boards Boards All jobs Status Workforce Workforce My Workforce Recr…" at bounding box center [583, 13] width 1167 height 27
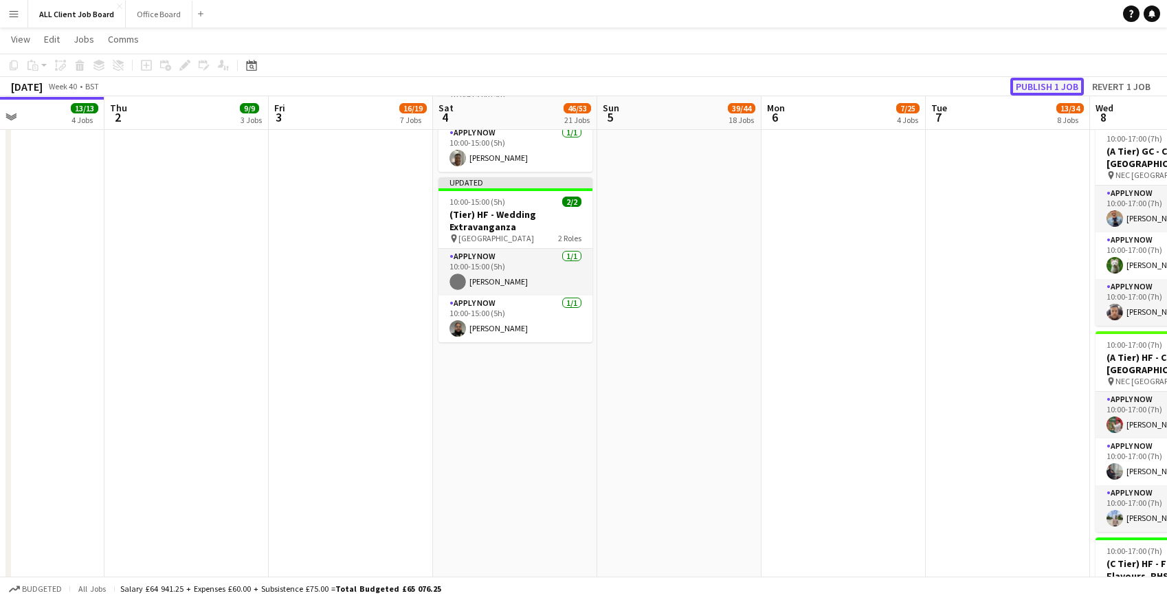
click at [1038, 87] on button "Publish 1 job" at bounding box center [1047, 87] width 74 height 18
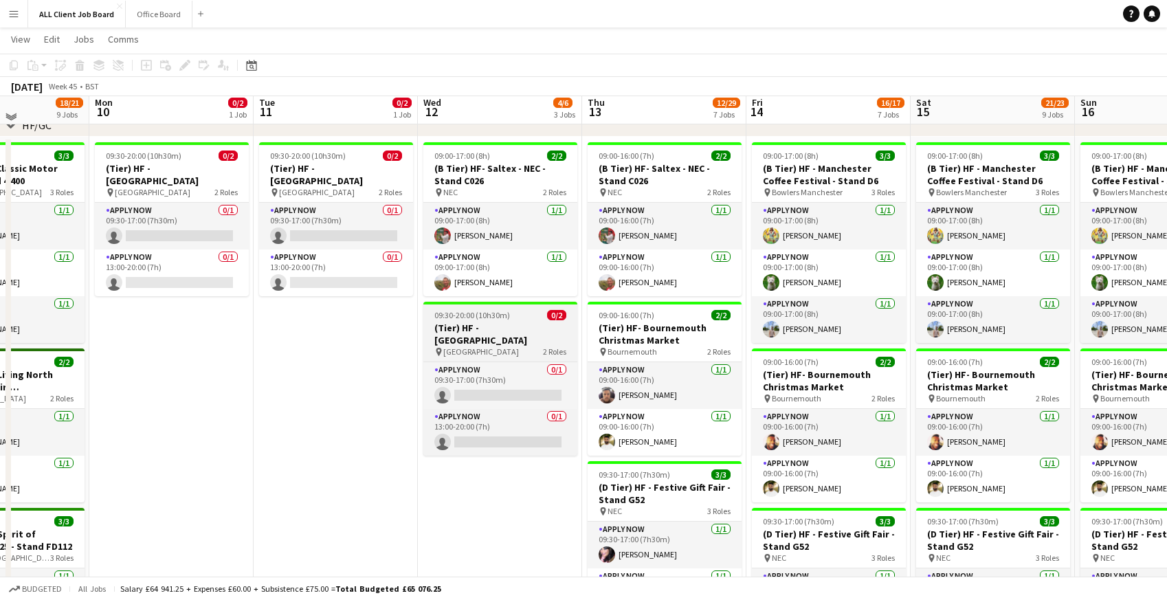
scroll to position [232, 0]
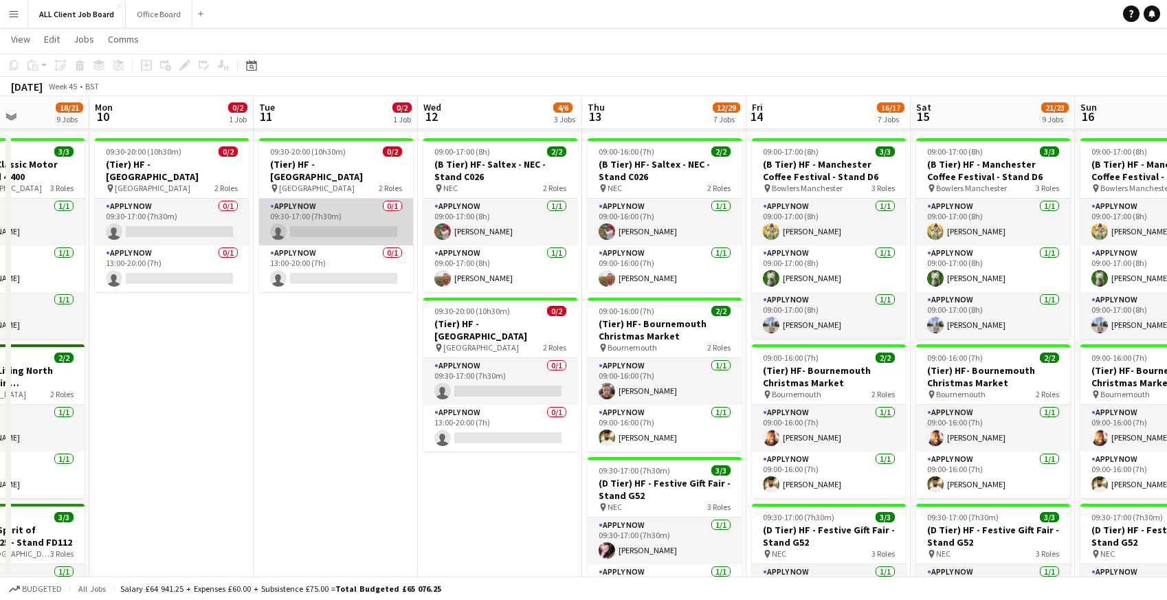
click at [331, 229] on app-card-role "APPLY NOW 0/1 09:30-17:00 (7h30m) single-neutral-actions" at bounding box center [336, 222] width 154 height 47
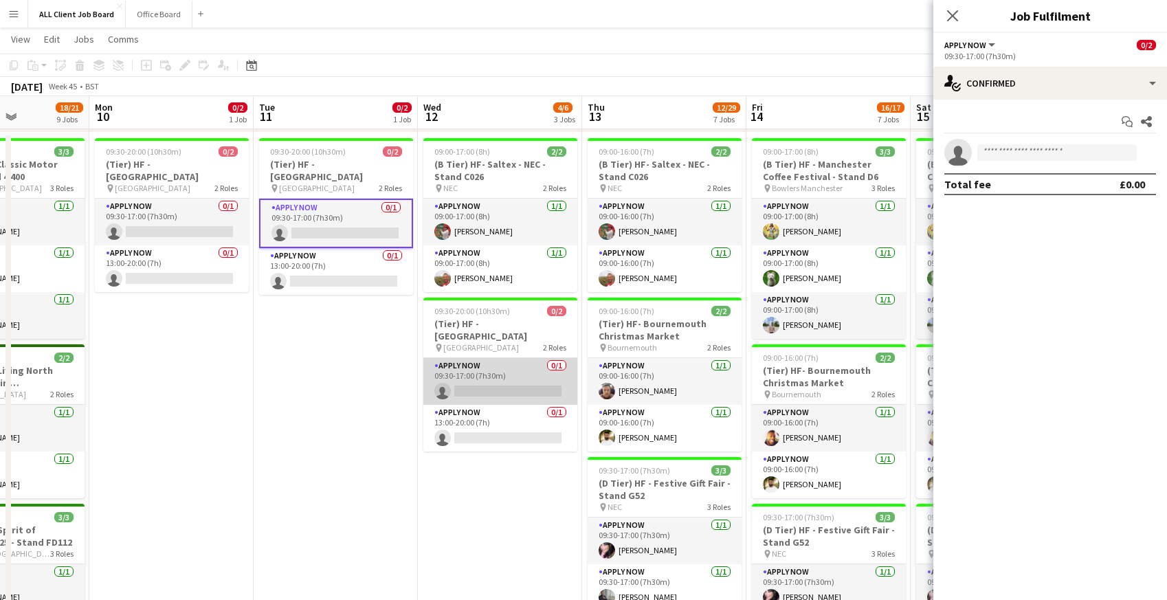
click at [497, 375] on app-card-role "APPLY NOW 0/1 09:30-17:00 (7h30m) single-neutral-actions" at bounding box center [500, 381] width 154 height 47
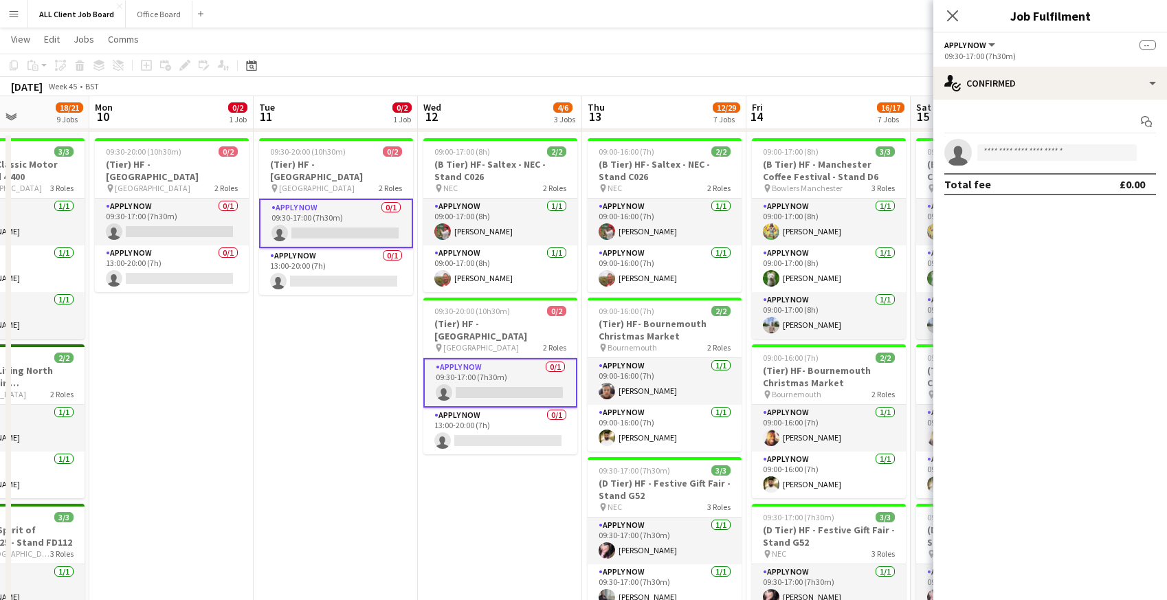
click at [489, 375] on app-card-role "APPLY NOW 0/1 09:30-17:00 (7h30m) single-neutral-actions" at bounding box center [500, 382] width 154 height 49
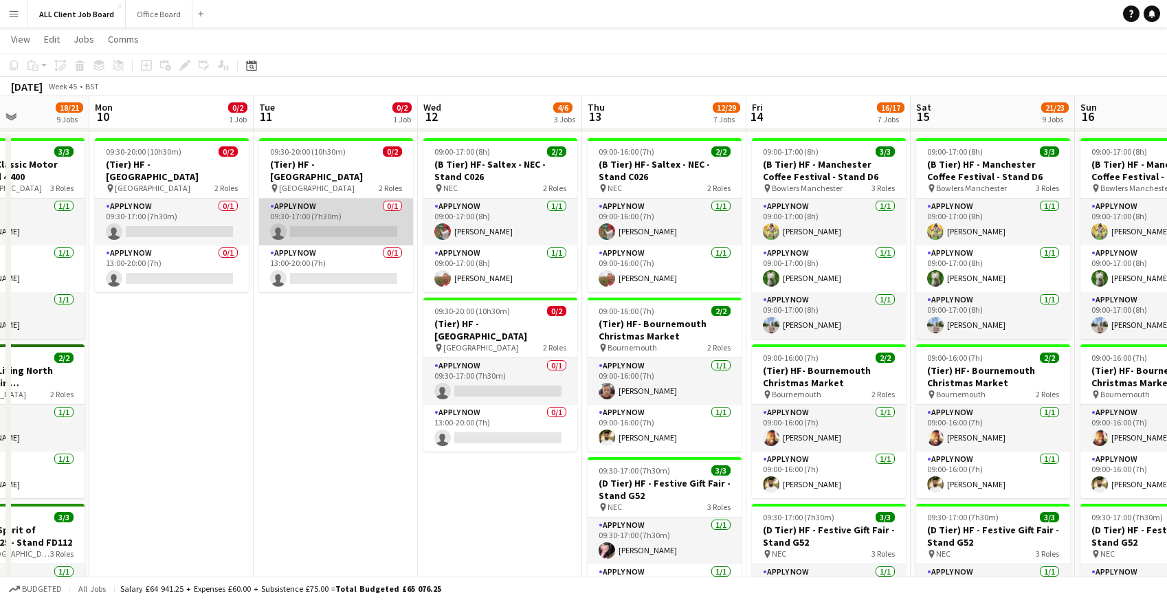
click at [317, 217] on app-card-role "APPLY NOW 0/1 09:30-17:00 (7h30m) single-neutral-actions" at bounding box center [336, 222] width 154 height 47
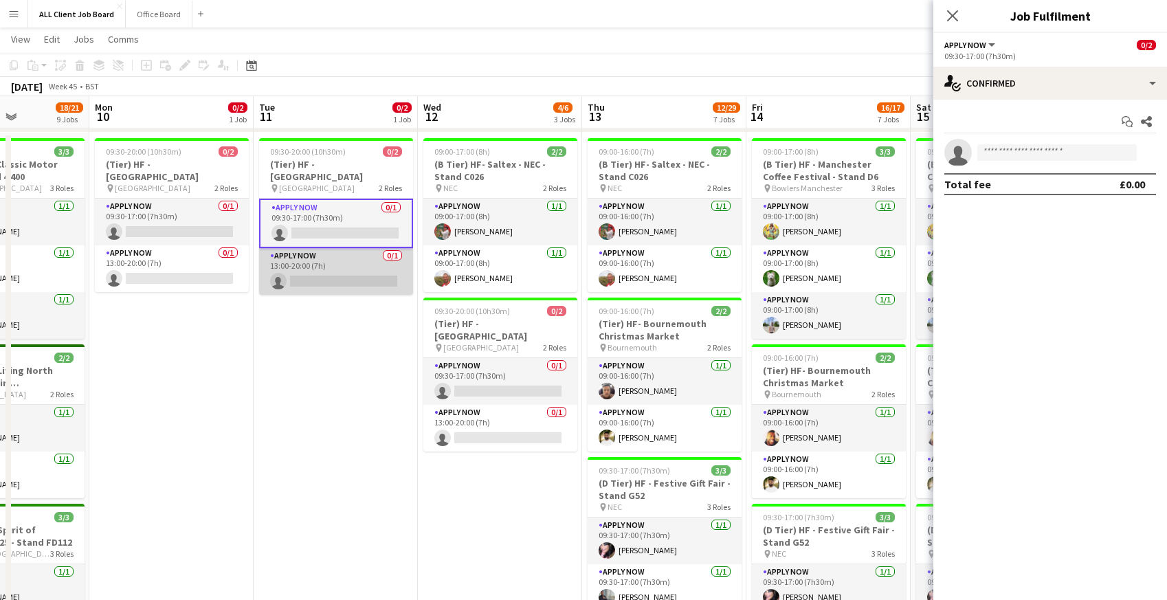
click at [320, 269] on app-card-role "APPLY NOW 0/1 13:00-20:00 (7h) single-neutral-actions" at bounding box center [336, 271] width 154 height 47
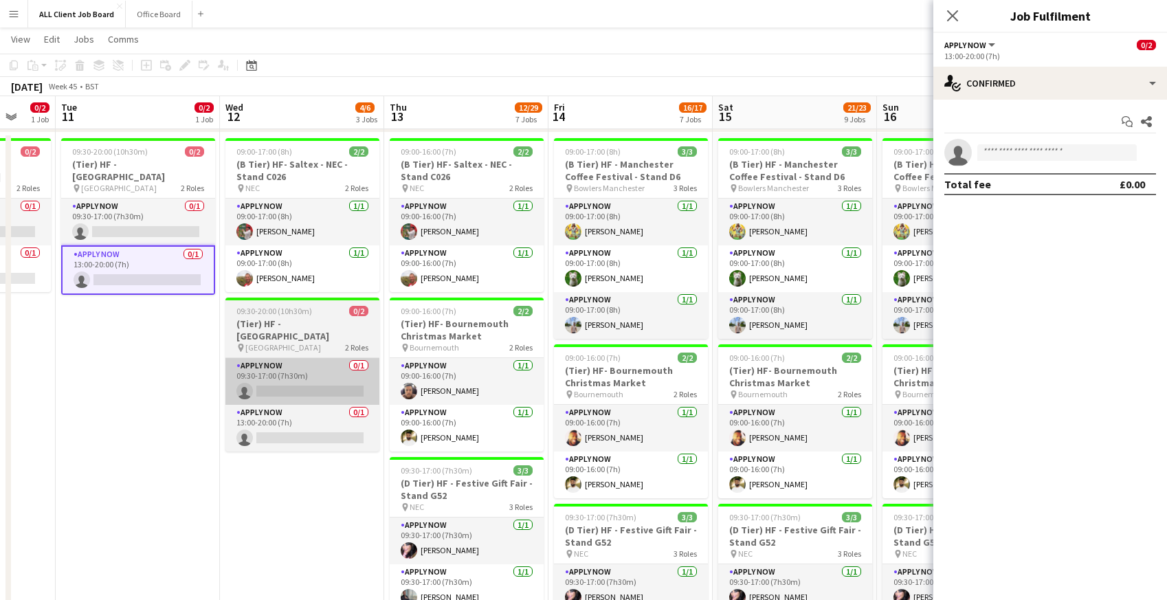
scroll to position [0, 610]
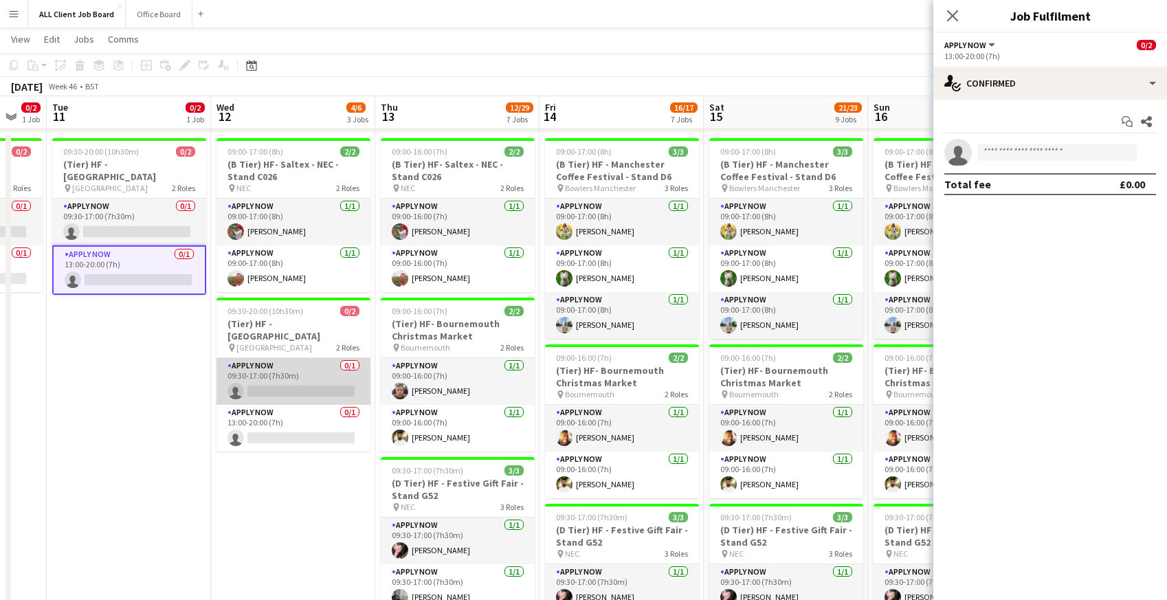
click at [296, 377] on app-card-role "APPLY NOW 0/1 09:30-17:00 (7h30m) single-neutral-actions" at bounding box center [294, 381] width 154 height 47
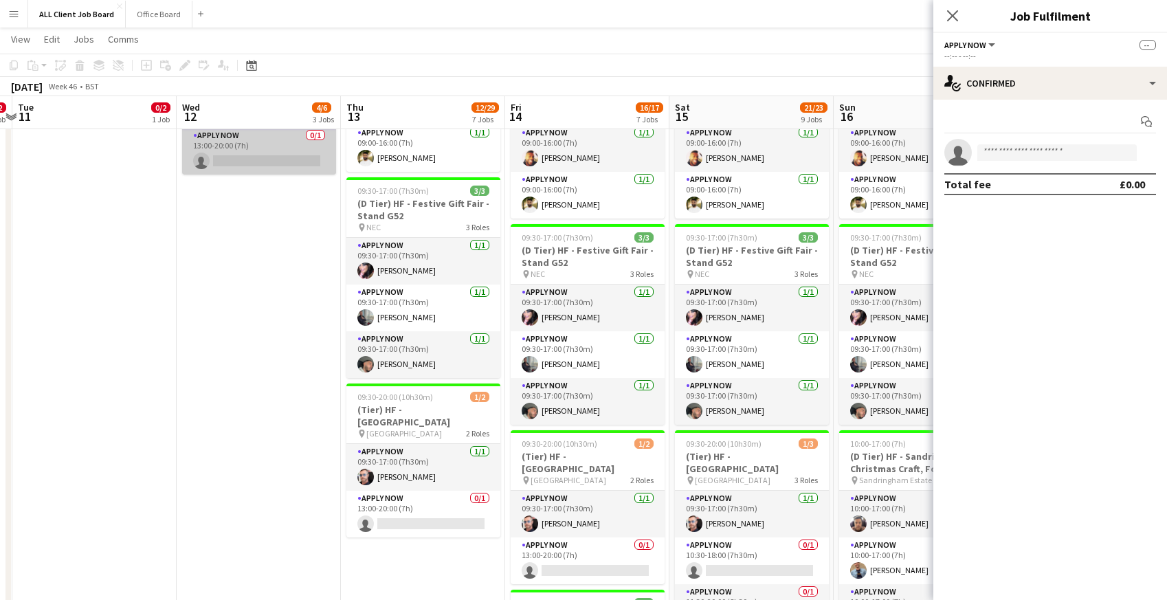
scroll to position [0, 659]
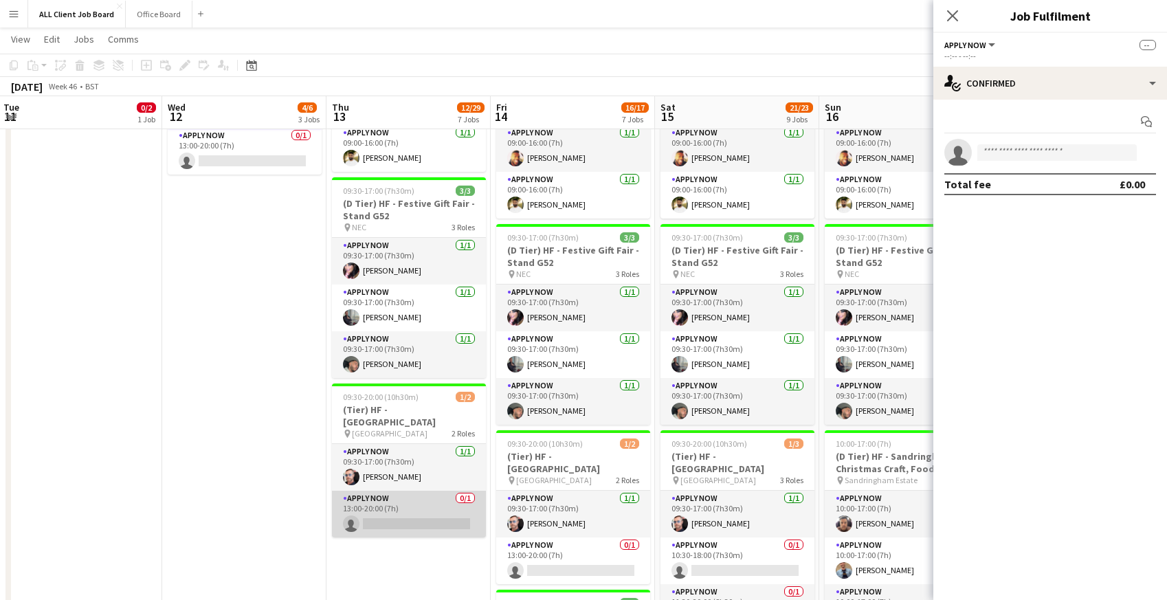
click at [390, 515] on app-card-role "APPLY NOW 0/1 13:00-20:00 (7h) single-neutral-actions" at bounding box center [409, 514] width 154 height 47
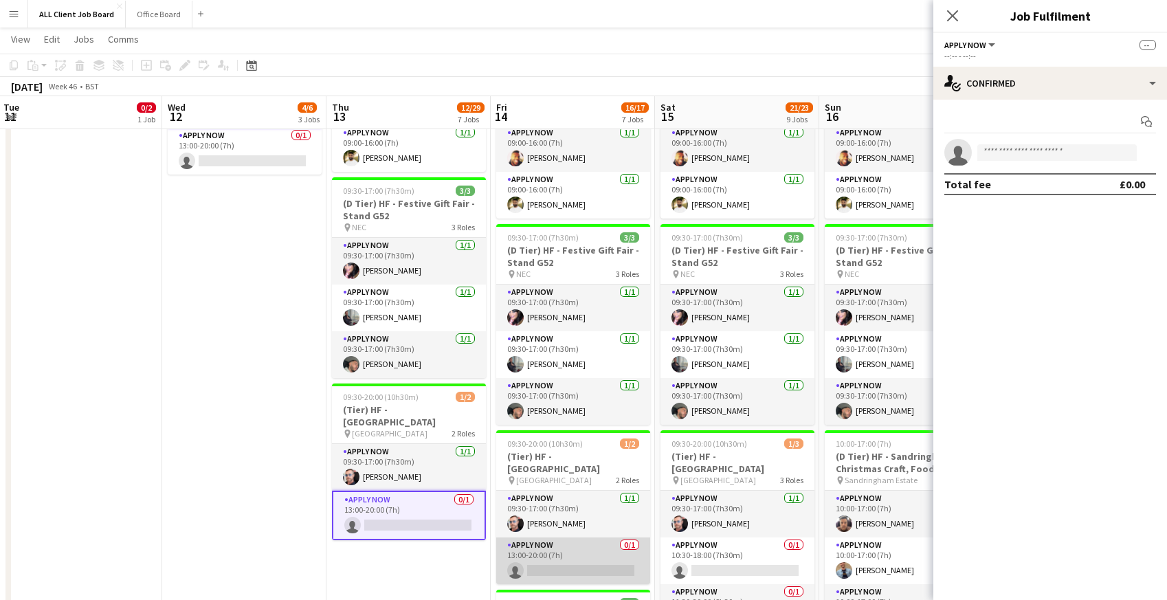
click at [555, 569] on app-card-role "APPLY NOW 0/1 13:00-20:00 (7h) single-neutral-actions" at bounding box center [573, 561] width 154 height 47
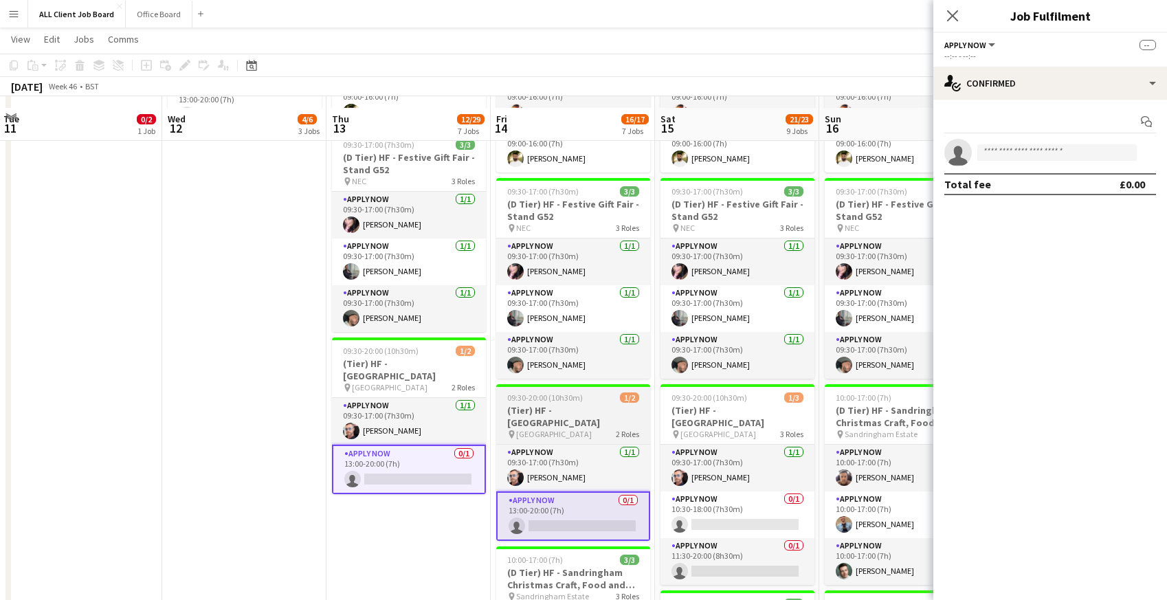
scroll to position [569, 0]
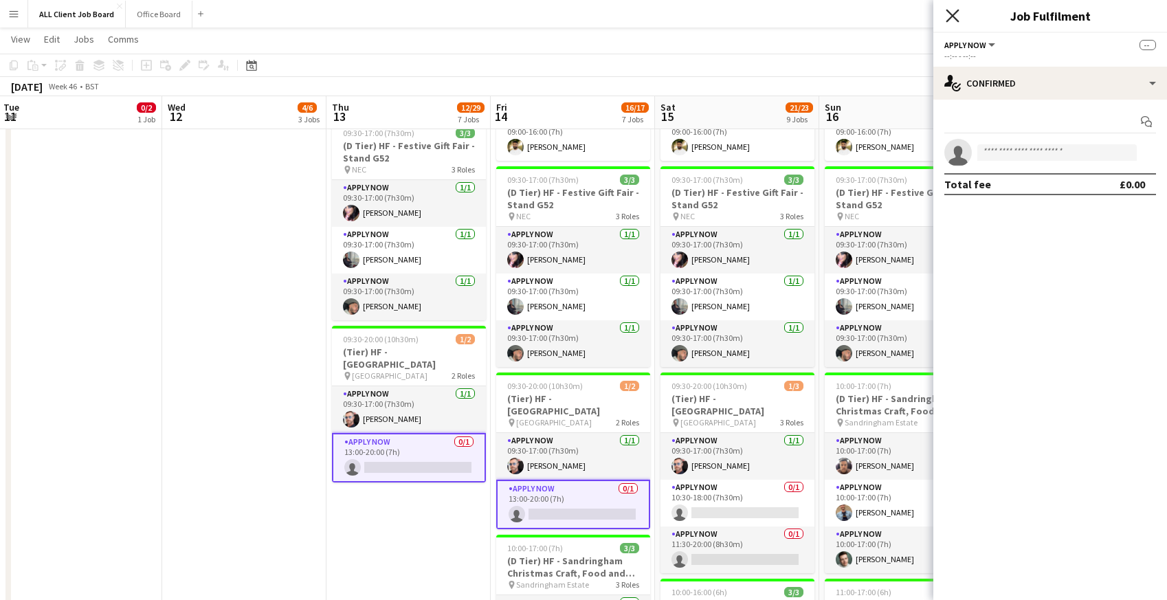
click at [955, 16] on icon "Close pop-in" at bounding box center [952, 15] width 13 height 13
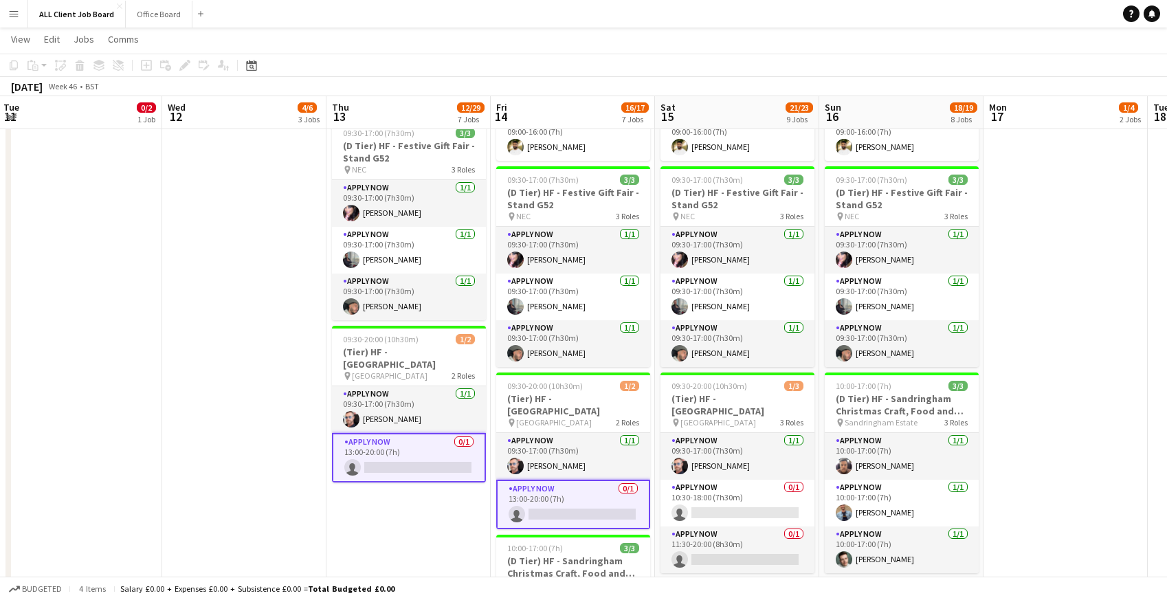
click at [931, 16] on app-navbar "Menu Boards Boards Boards All jobs Status Workforce Workforce My Workforce Recr…" at bounding box center [583, 13] width 1167 height 27
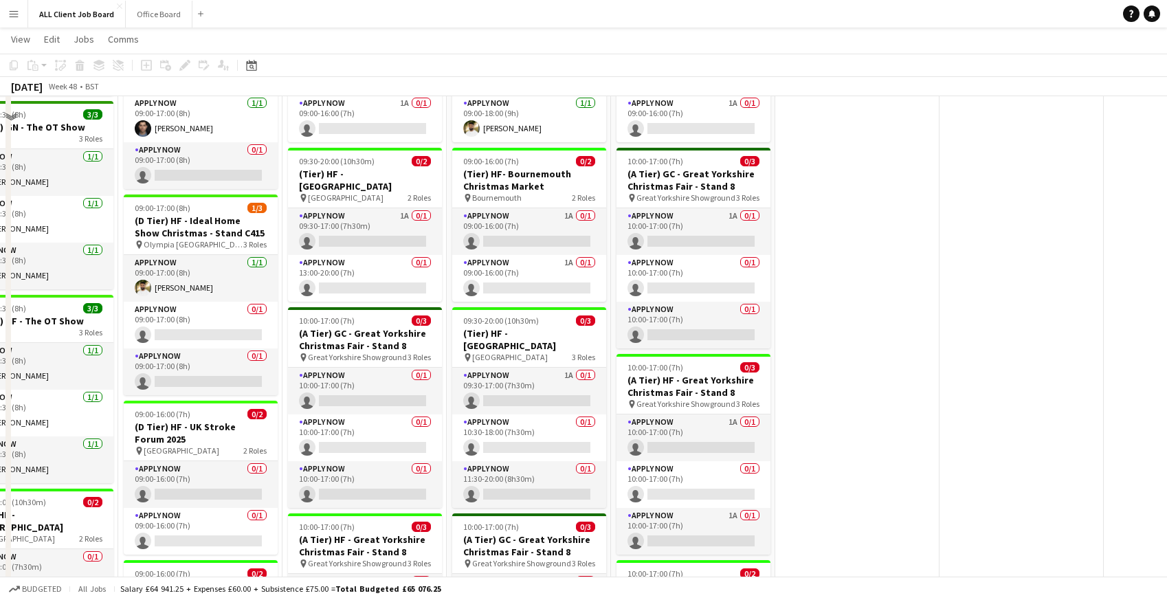
scroll to position [1336, 0]
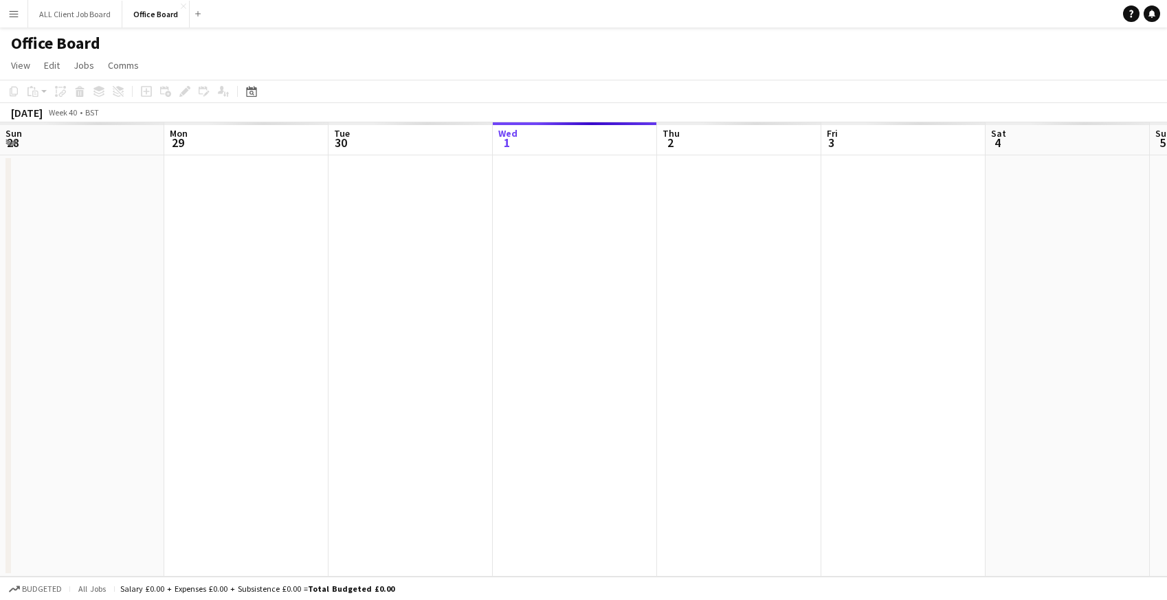
scroll to position [0, 329]
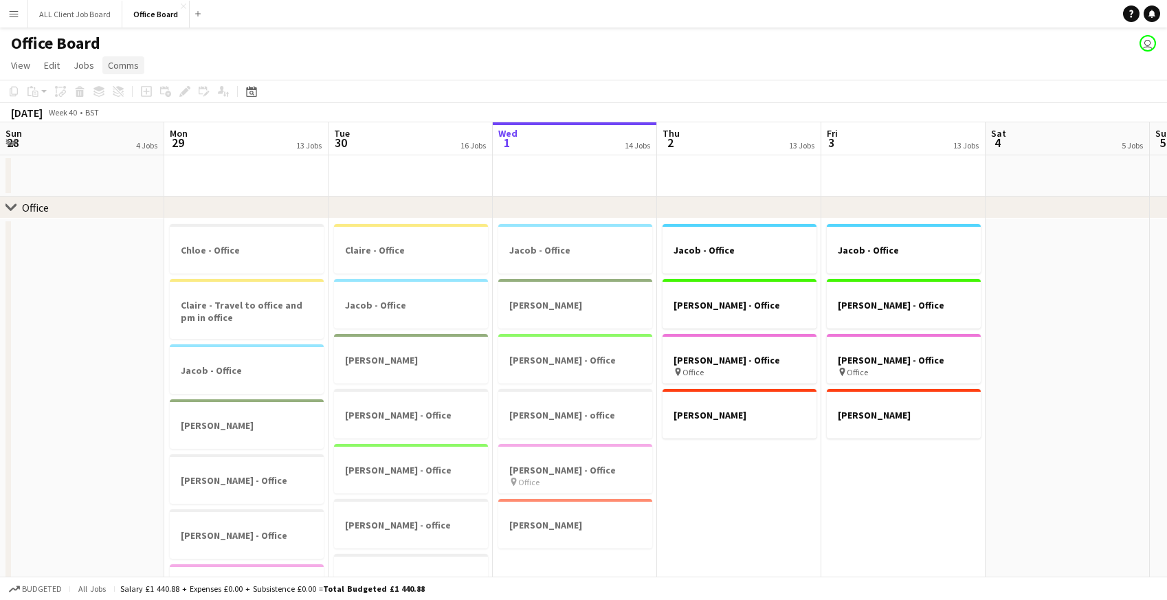
scroll to position [0, 329]
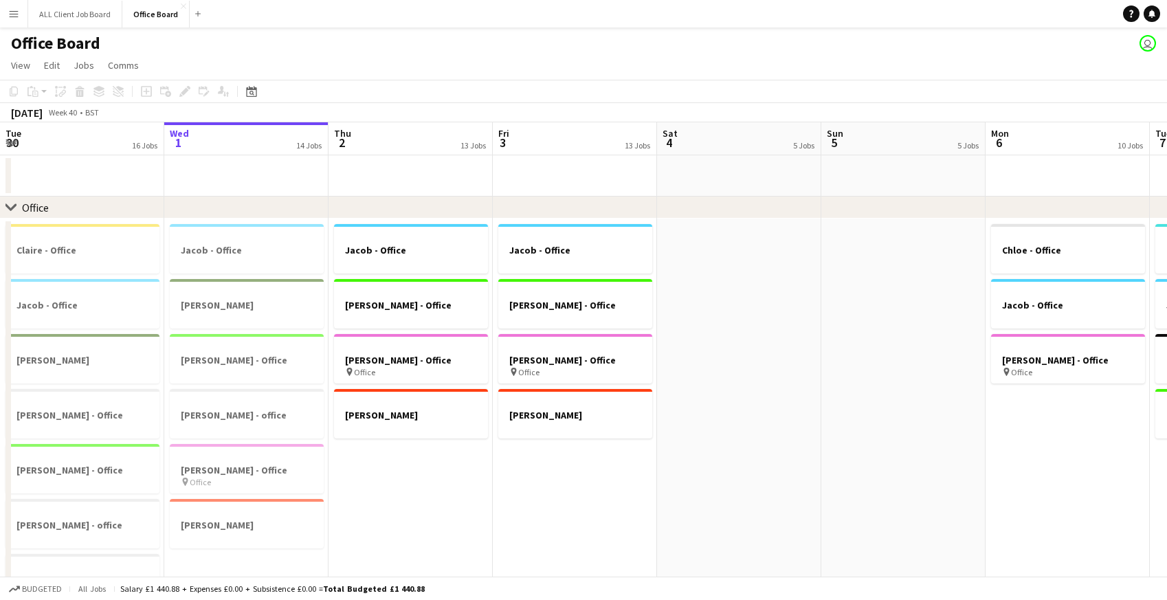
click at [15, 12] on app-icon "Menu" at bounding box center [13, 13] width 11 height 11
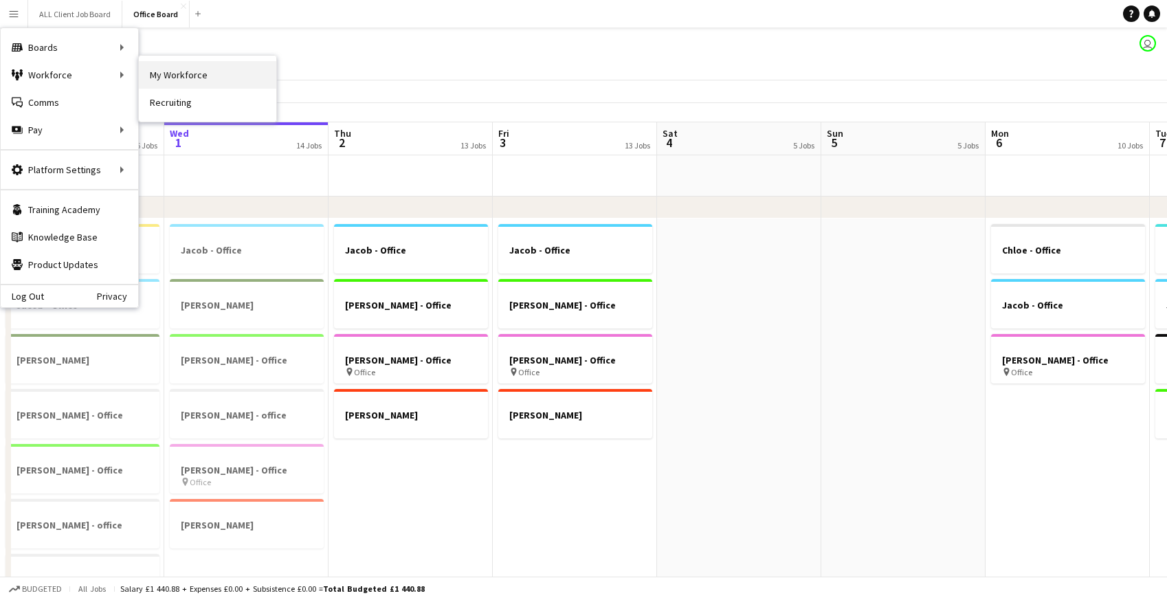
click at [173, 79] on link "My Workforce" at bounding box center [207, 74] width 137 height 27
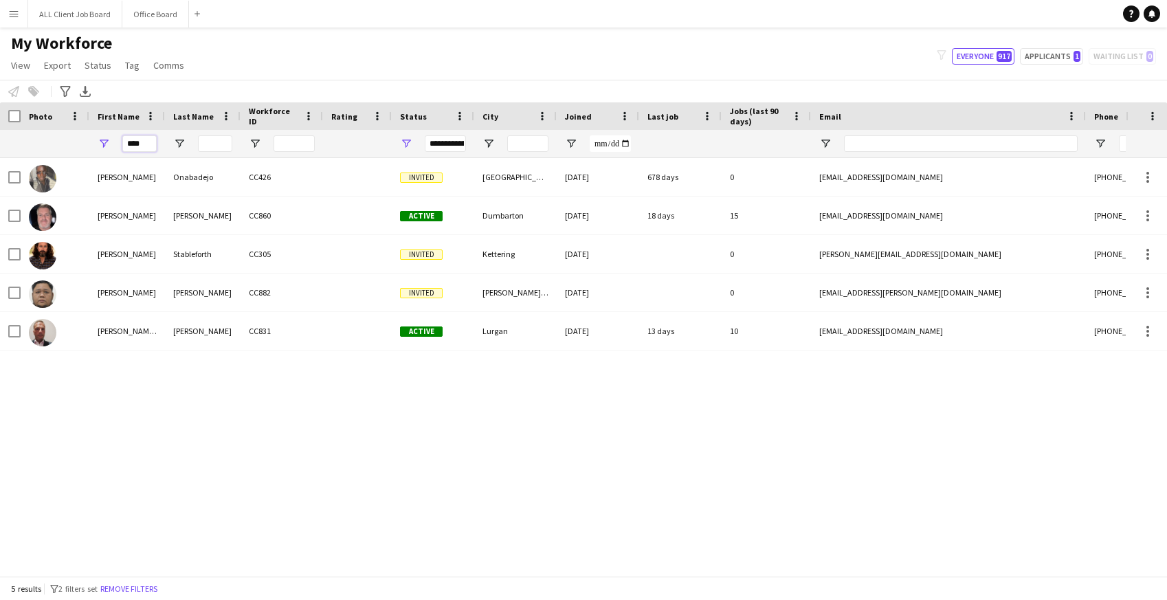
drag, startPoint x: 152, startPoint y: 146, endPoint x: 107, endPoint y: 142, distance: 44.9
click at [107, 142] on div "****" at bounding box center [127, 143] width 76 height 27
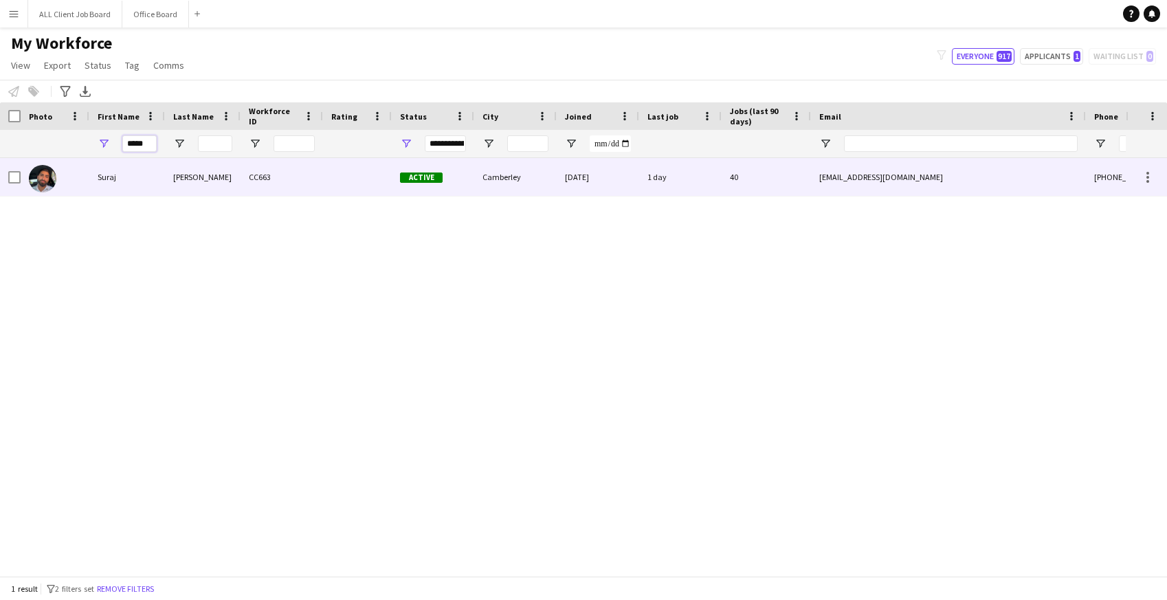
type input "*****"
click at [112, 182] on div "Suraj" at bounding box center [127, 177] width 76 height 38
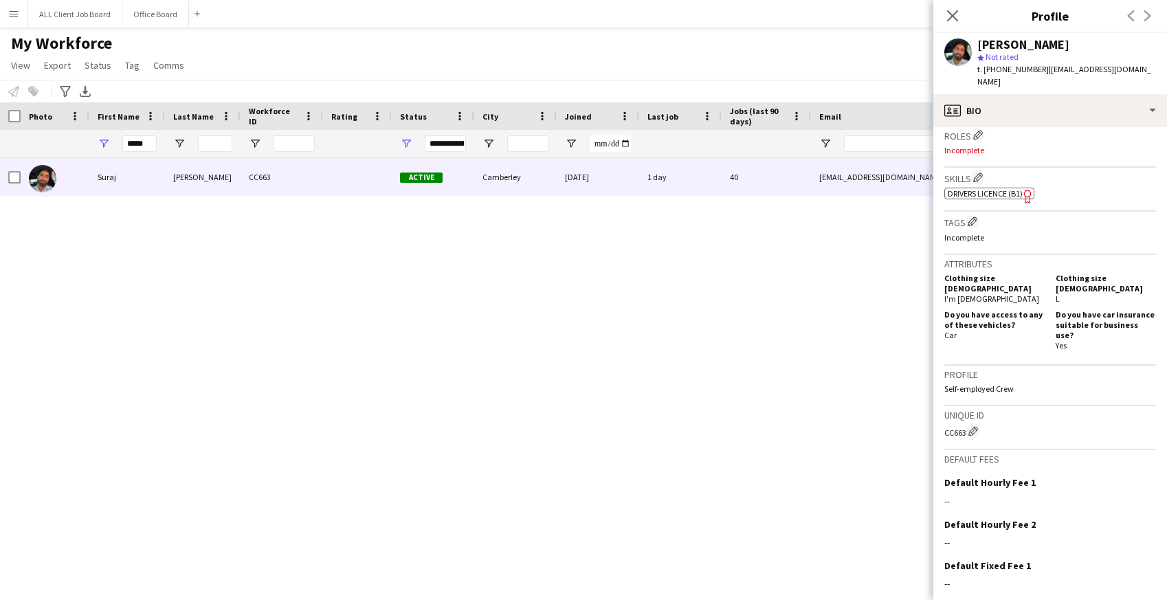
scroll to position [513, 0]
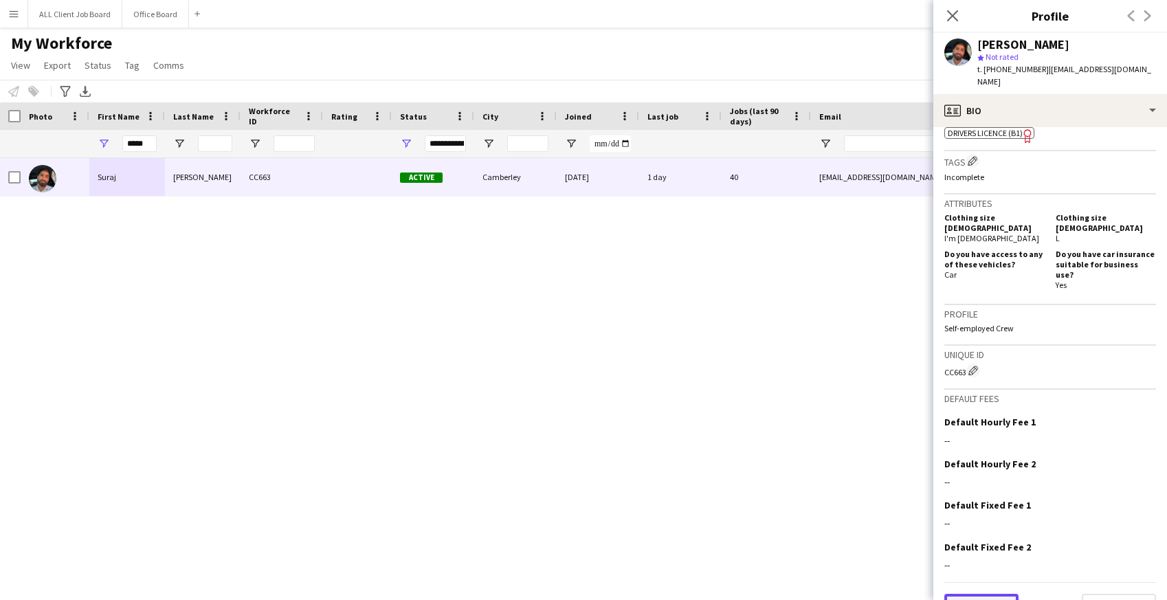
click at [998, 594] on button "Previous" at bounding box center [981, 607] width 74 height 27
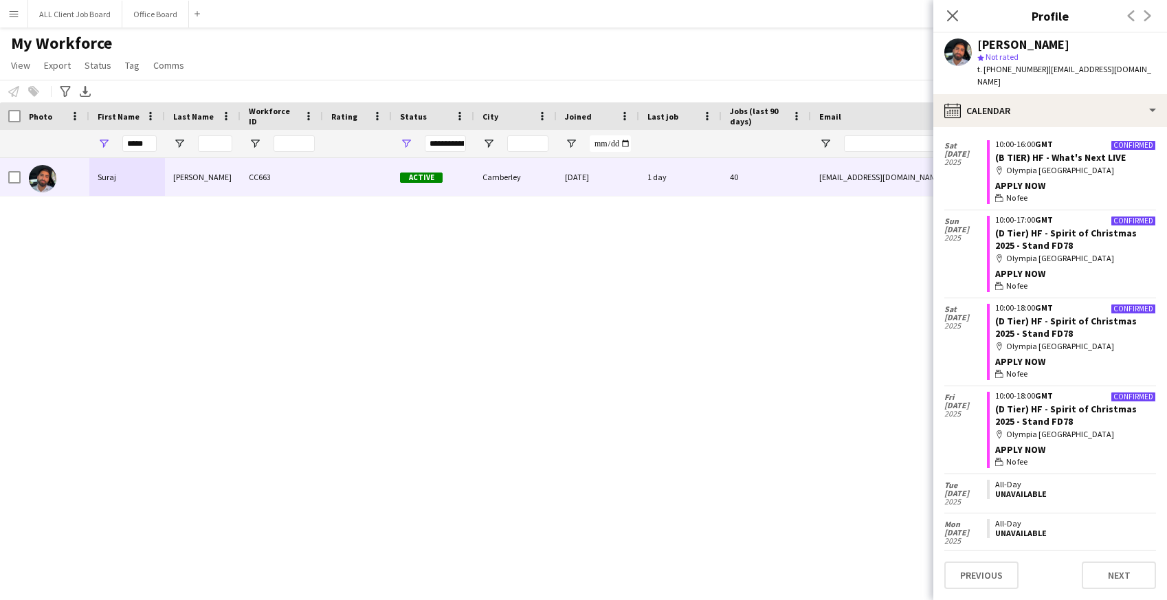
scroll to position [662, 0]
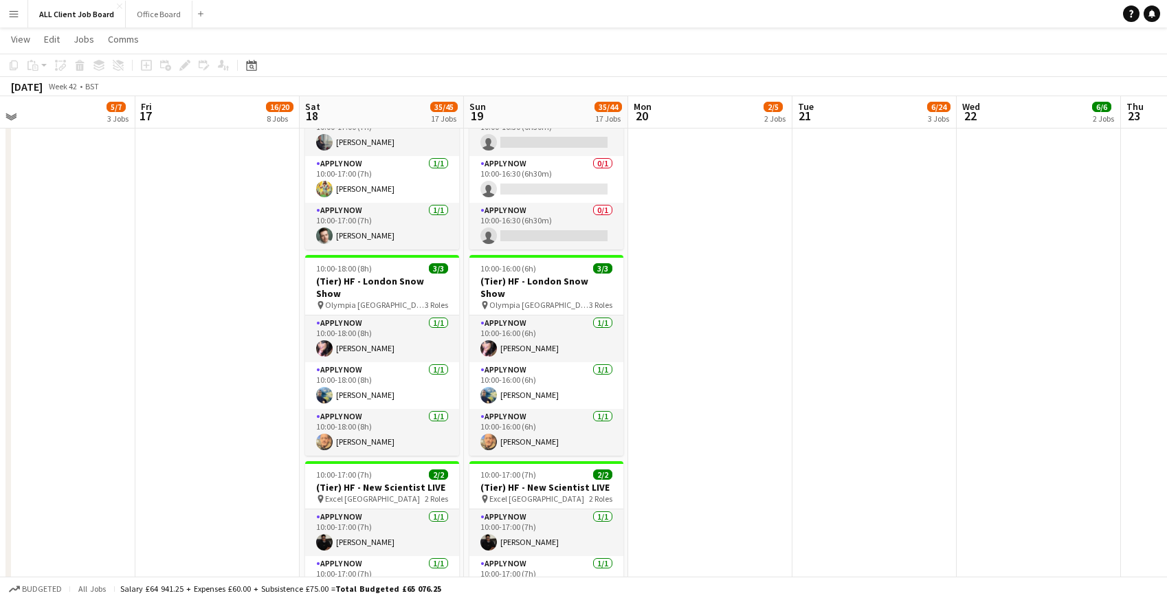
scroll to position [1314, 0]
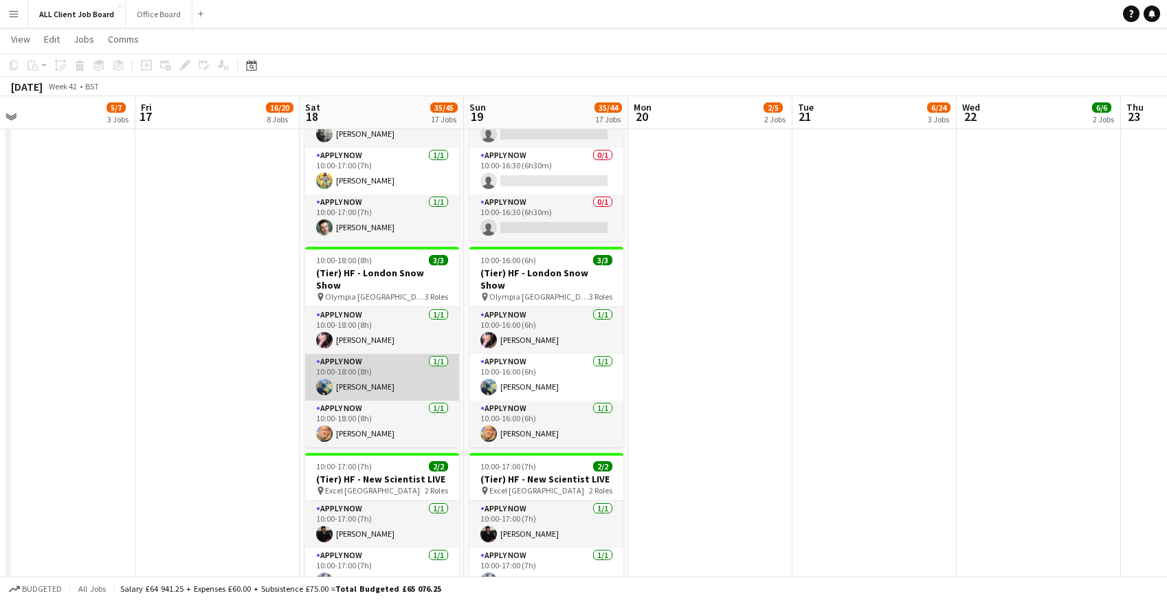
click at [368, 360] on app-card-role "APPLY NOW 1/1 10:00-18:00 (8h) Darren Silva" at bounding box center [382, 377] width 154 height 47
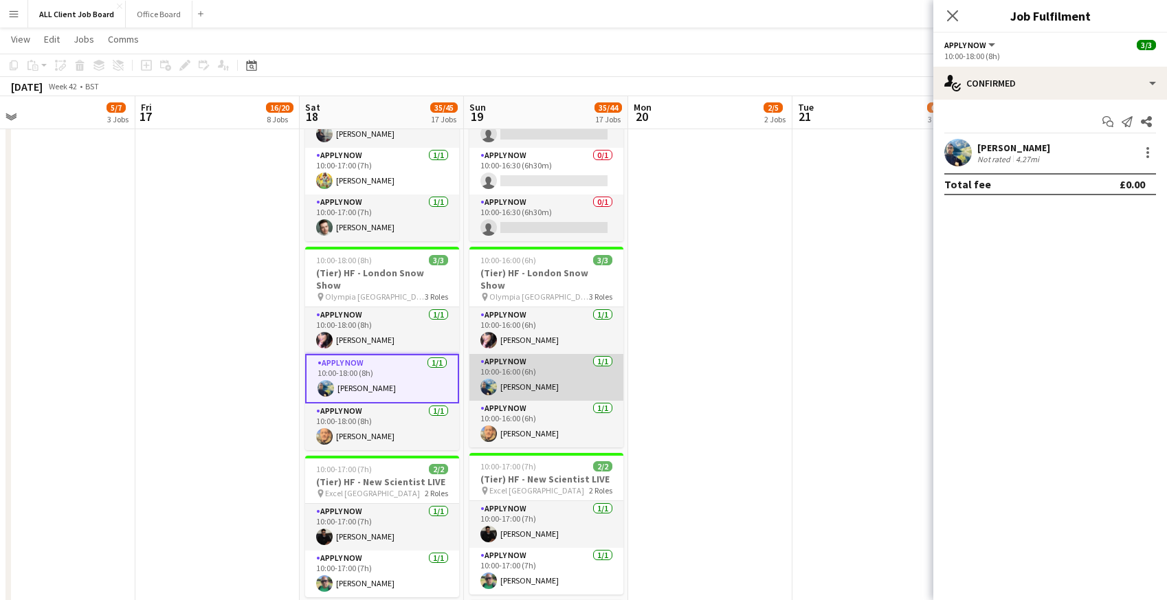
click at [568, 364] on app-card-role "APPLY NOW 1/1 10:00-16:00 (6h) Darren Silva" at bounding box center [546, 377] width 154 height 47
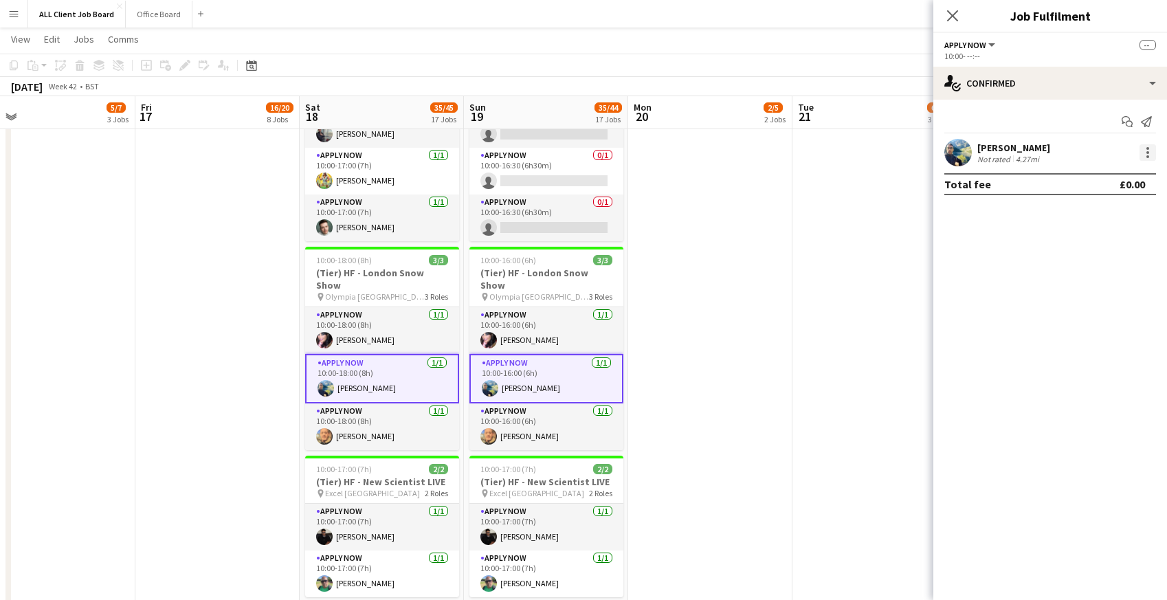
click at [1151, 155] on div at bounding box center [1148, 152] width 16 height 16
click at [1083, 282] on span "Remove" at bounding box center [1080, 277] width 41 height 12
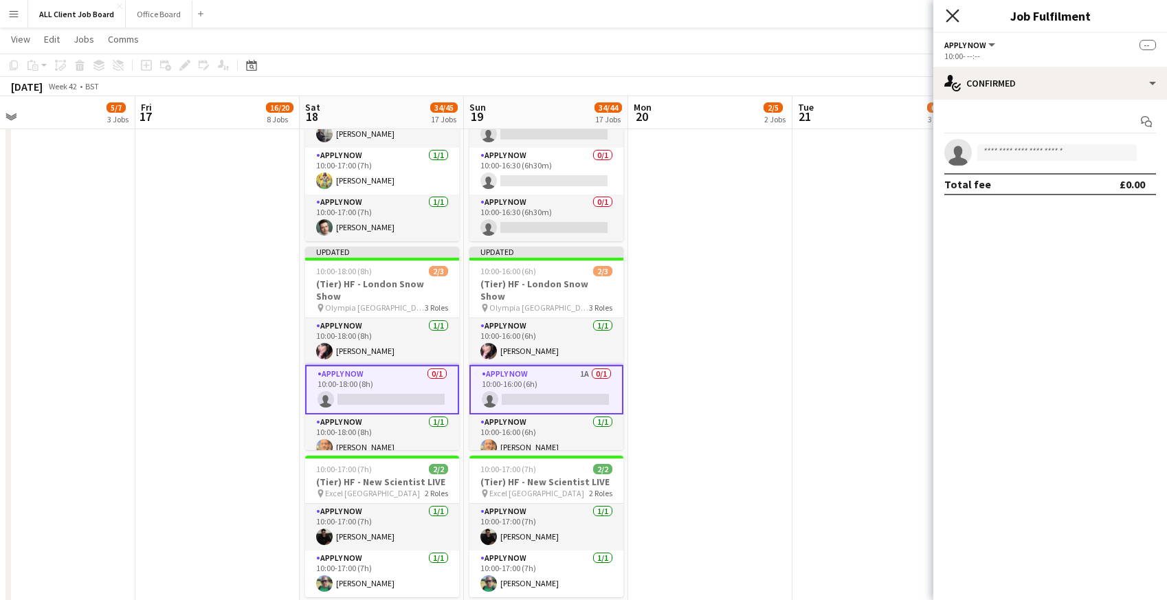
click at [947, 15] on icon "Close pop-in" at bounding box center [952, 15] width 13 height 13
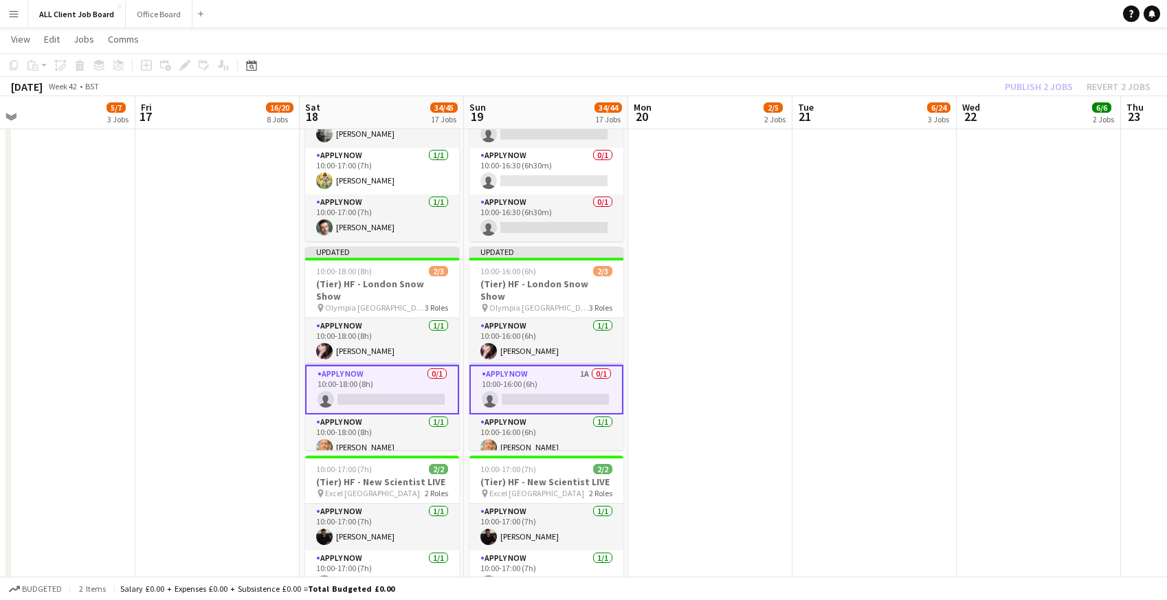
click at [905, 17] on app-navbar "Menu Boards Boards Boards All jobs Status Workforce Workforce My Workforce Recr…" at bounding box center [583, 13] width 1167 height 27
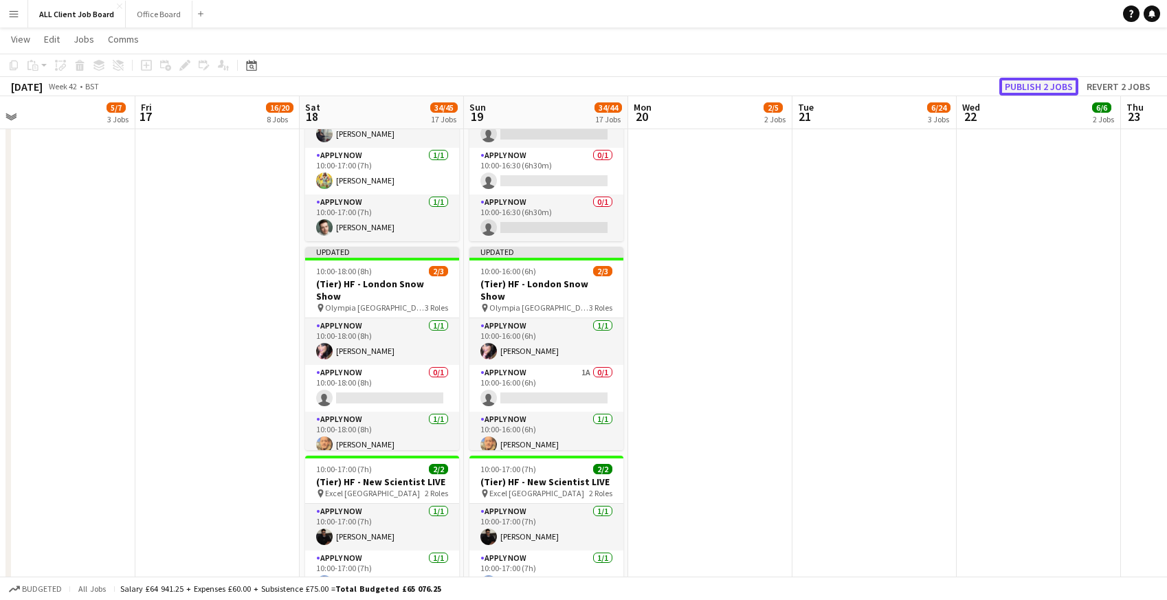
click at [1058, 87] on button "Publish 2 jobs" at bounding box center [1038, 87] width 79 height 18
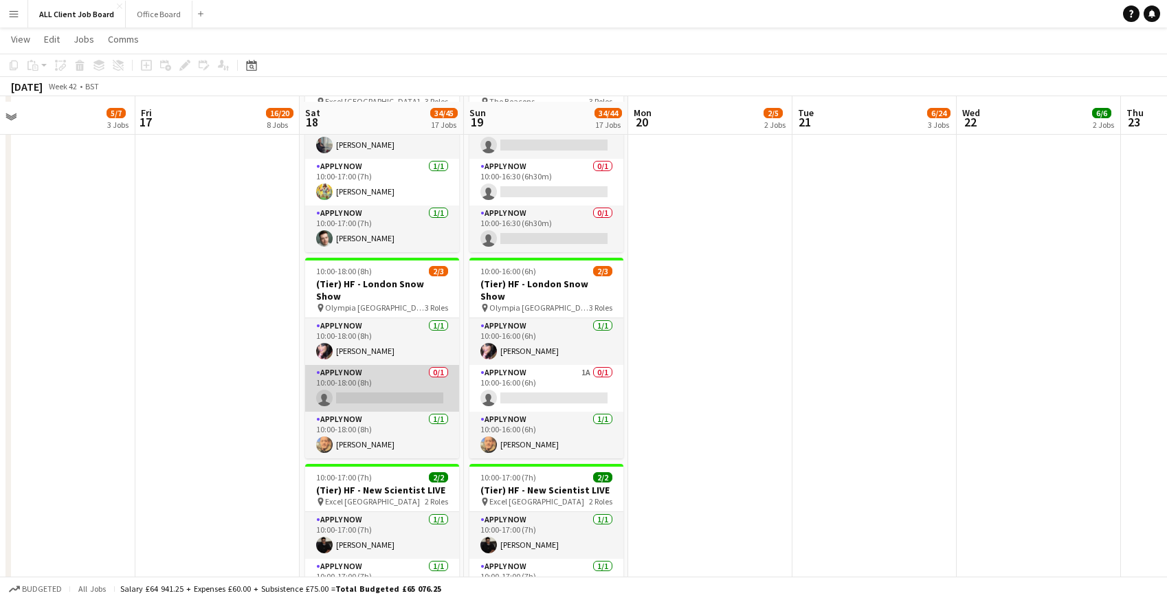
scroll to position [1301, 0]
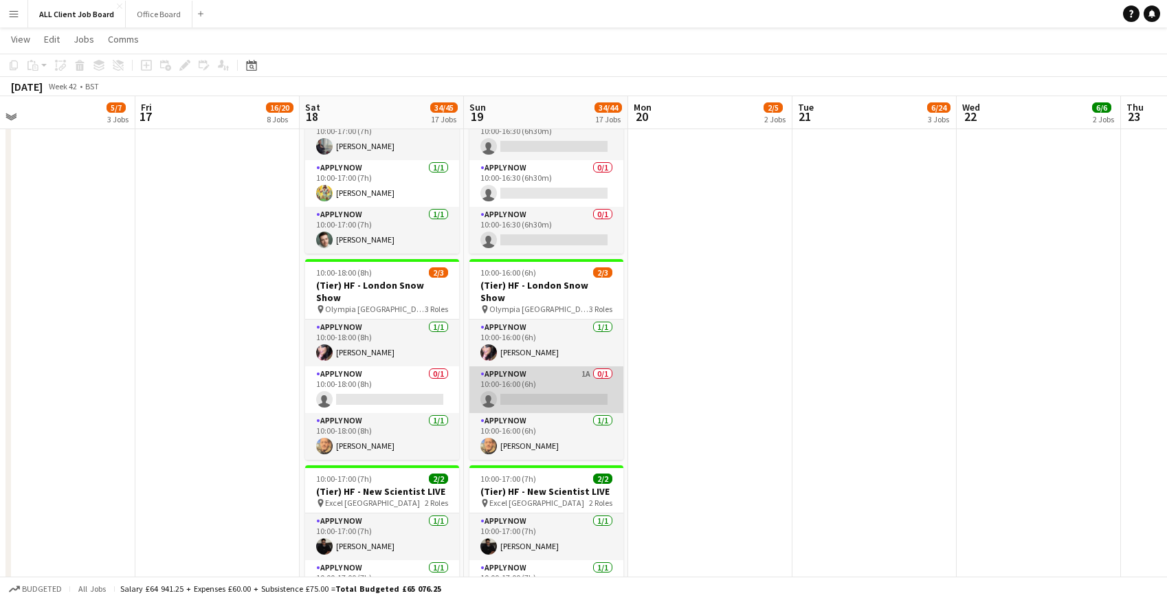
click at [559, 378] on app-card-role "APPLY NOW 1A 0/1 10:00-16:00 (6h) single-neutral-actions" at bounding box center [546, 389] width 154 height 47
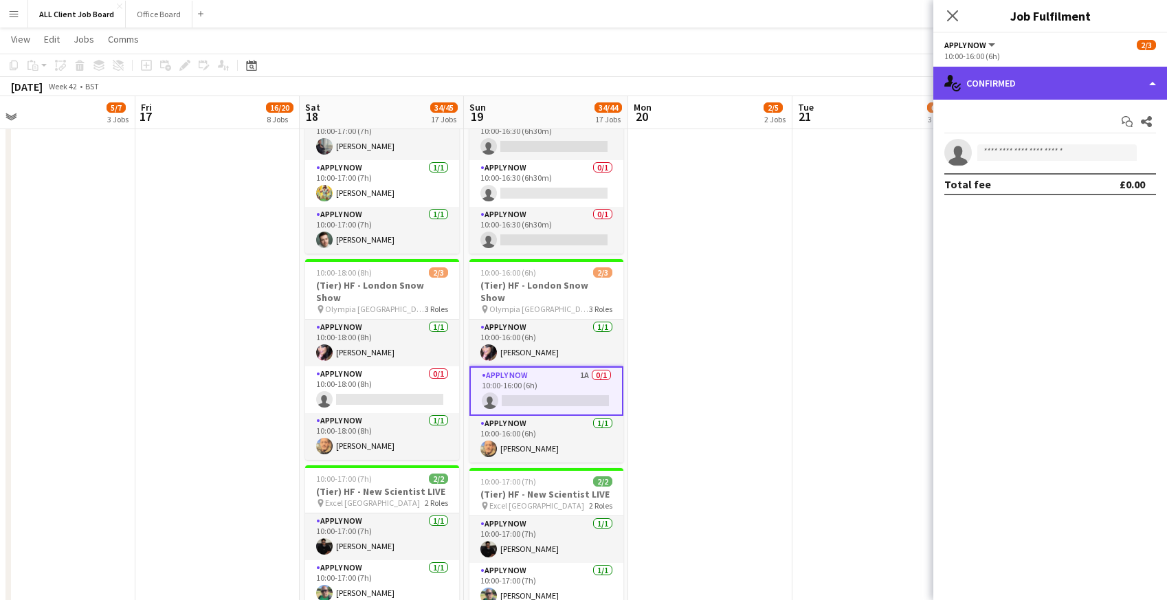
click at [1007, 85] on div "single-neutral-actions-check-2 Confirmed" at bounding box center [1050, 83] width 234 height 33
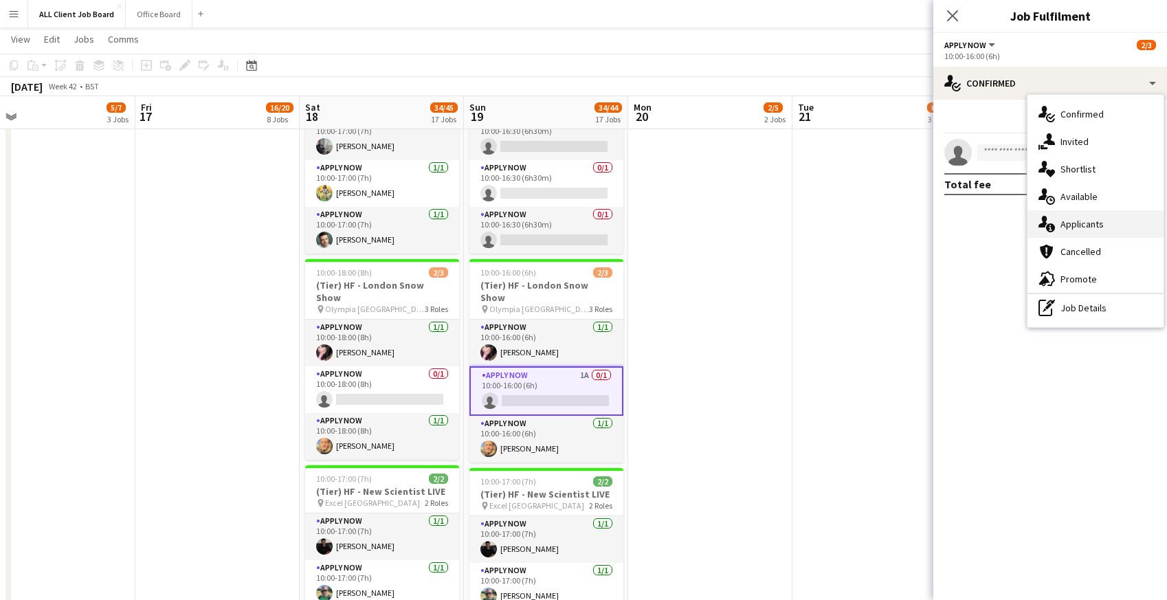
click at [1083, 223] on span "Applicants" at bounding box center [1082, 224] width 43 height 12
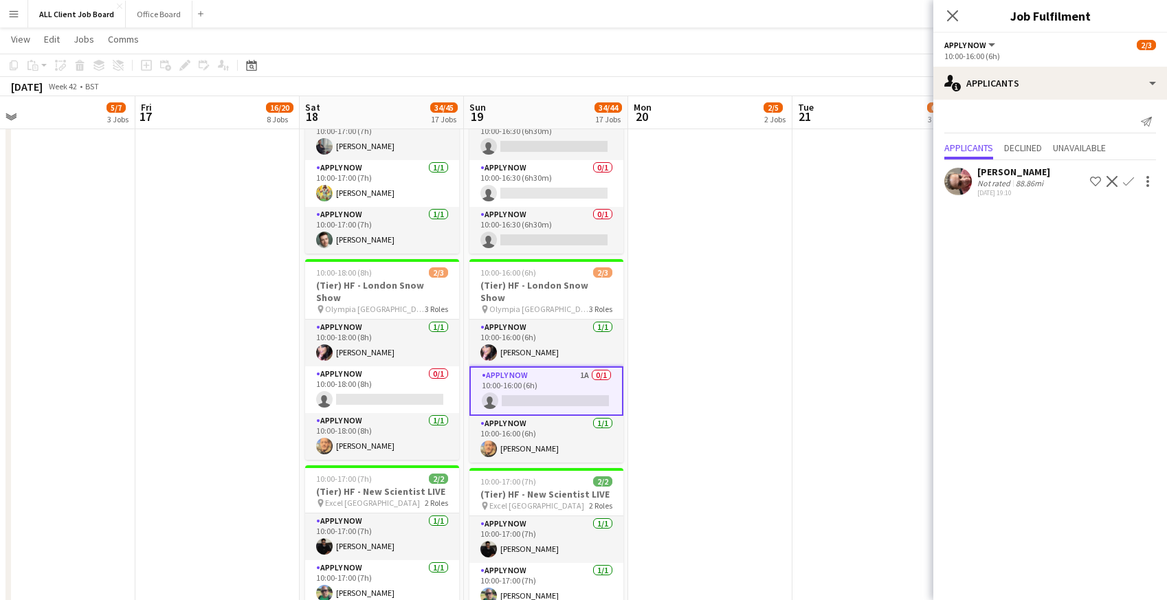
click at [1113, 178] on app-icon "Decline" at bounding box center [1112, 181] width 11 height 11
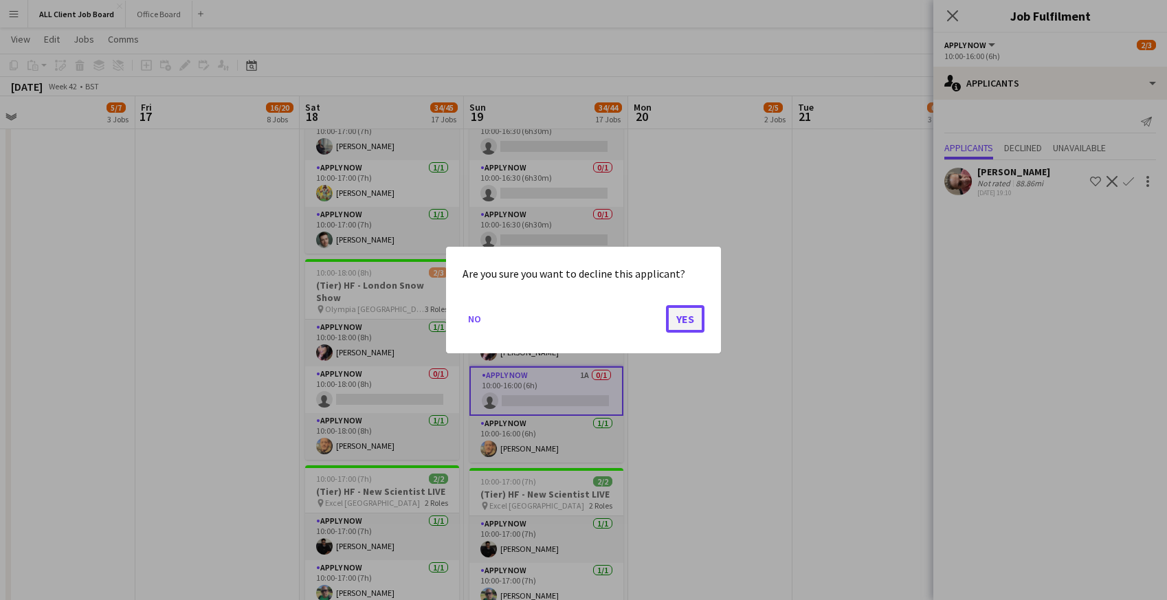
click at [692, 318] on button "Yes" at bounding box center [685, 318] width 38 height 27
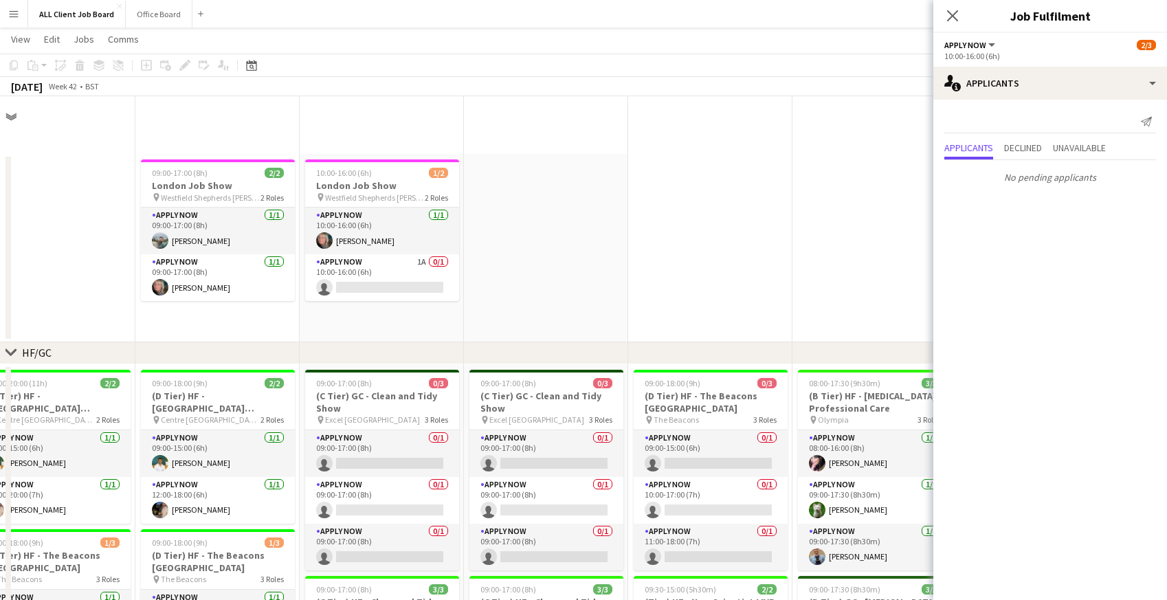
scroll to position [1301, 0]
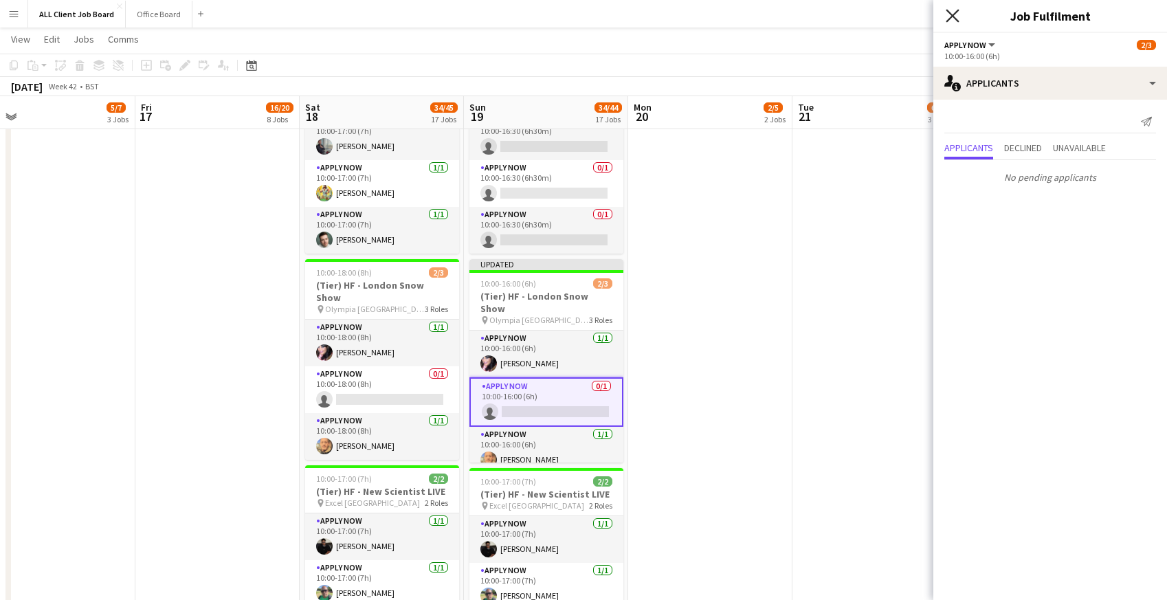
click at [959, 18] on icon "Close pop-in" at bounding box center [952, 15] width 13 height 13
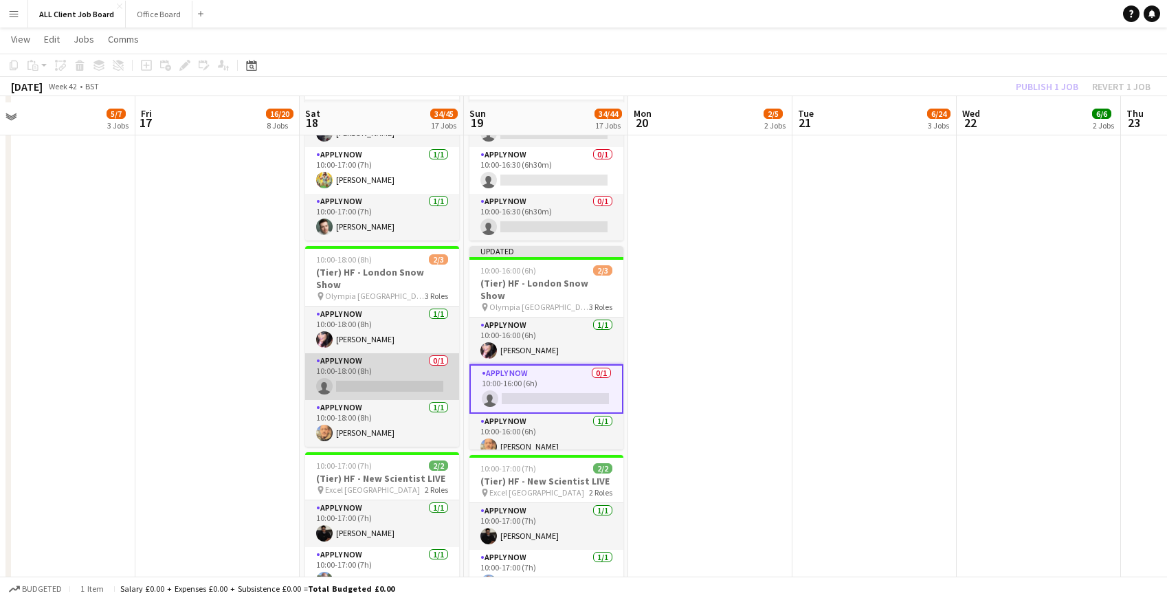
scroll to position [1313, 0]
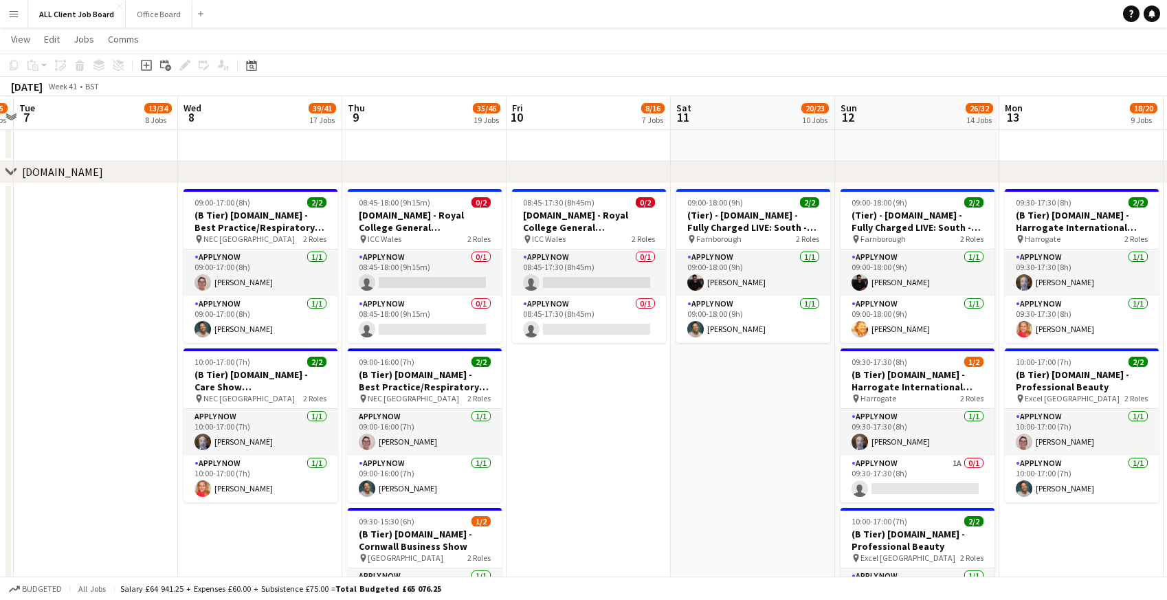
scroll to position [5008, 0]
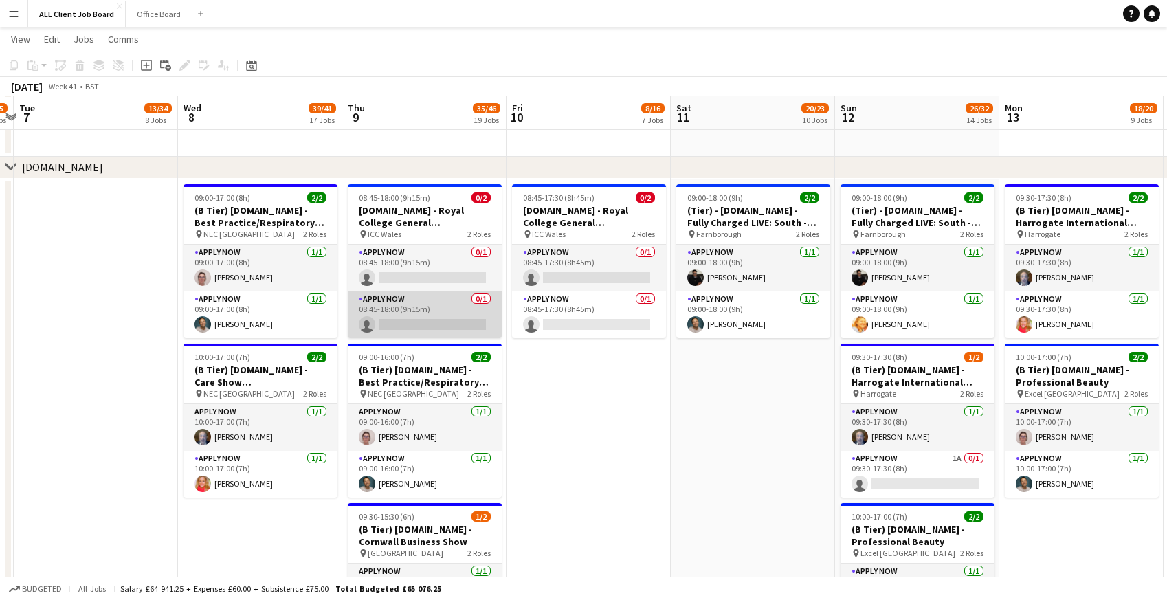
click at [384, 311] on app-card-role "APPLY NOW 0/1 08:45-18:00 (9h15m) single-neutral-actions" at bounding box center [425, 314] width 154 height 47
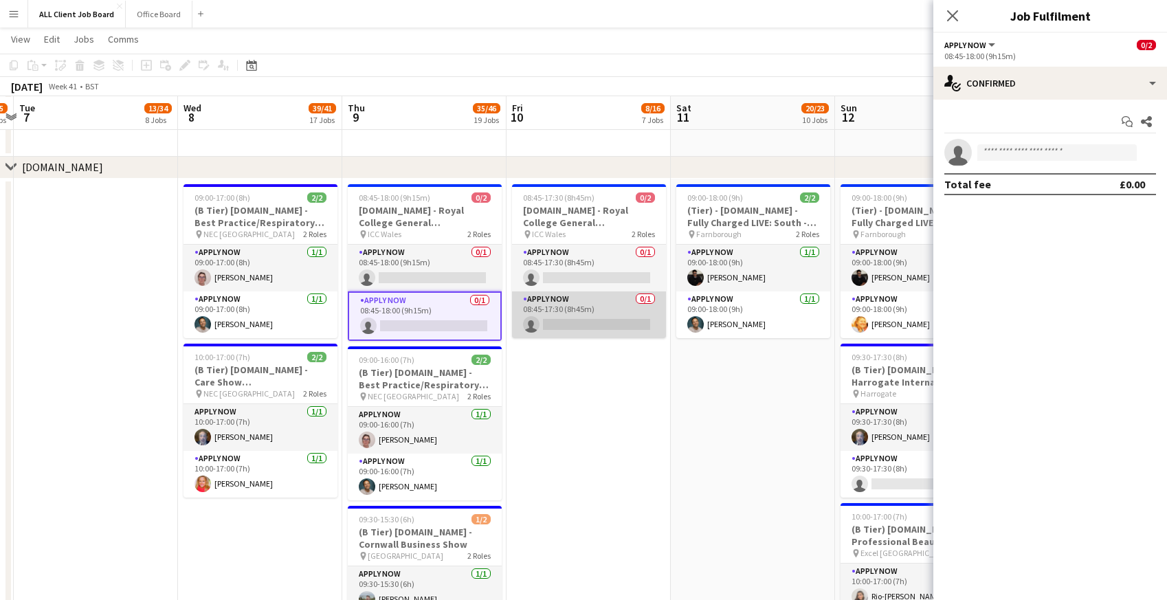
click at [588, 300] on app-card-role "APPLY NOW 0/1 08:45-17:30 (8h45m) single-neutral-actions" at bounding box center [589, 314] width 154 height 47
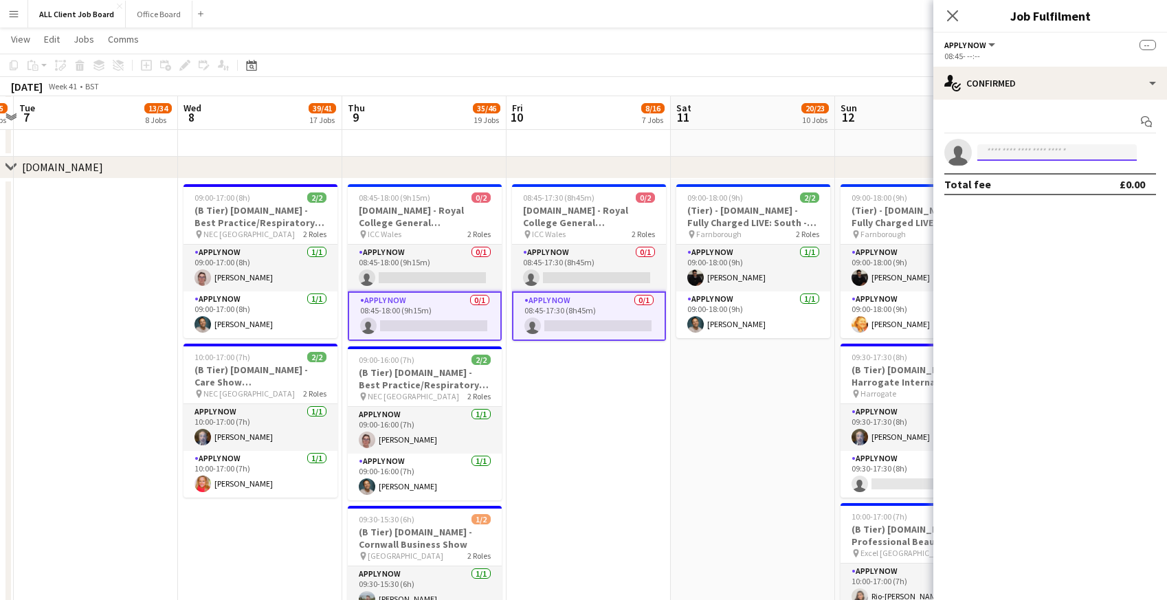
click at [1037, 151] on input at bounding box center [1056, 152] width 159 height 16
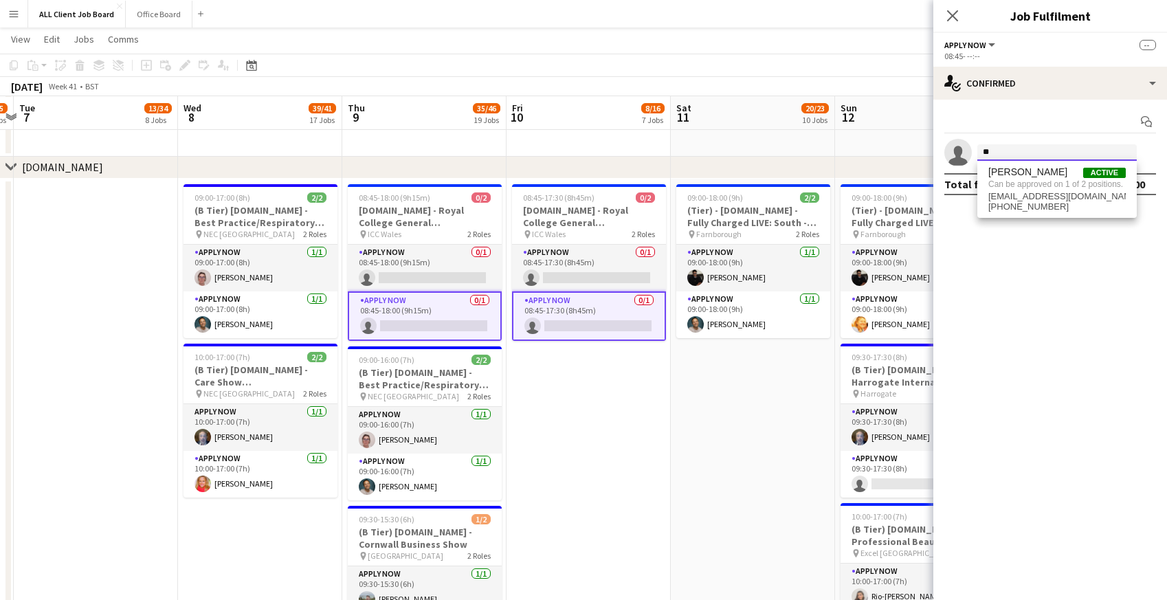
type input "*"
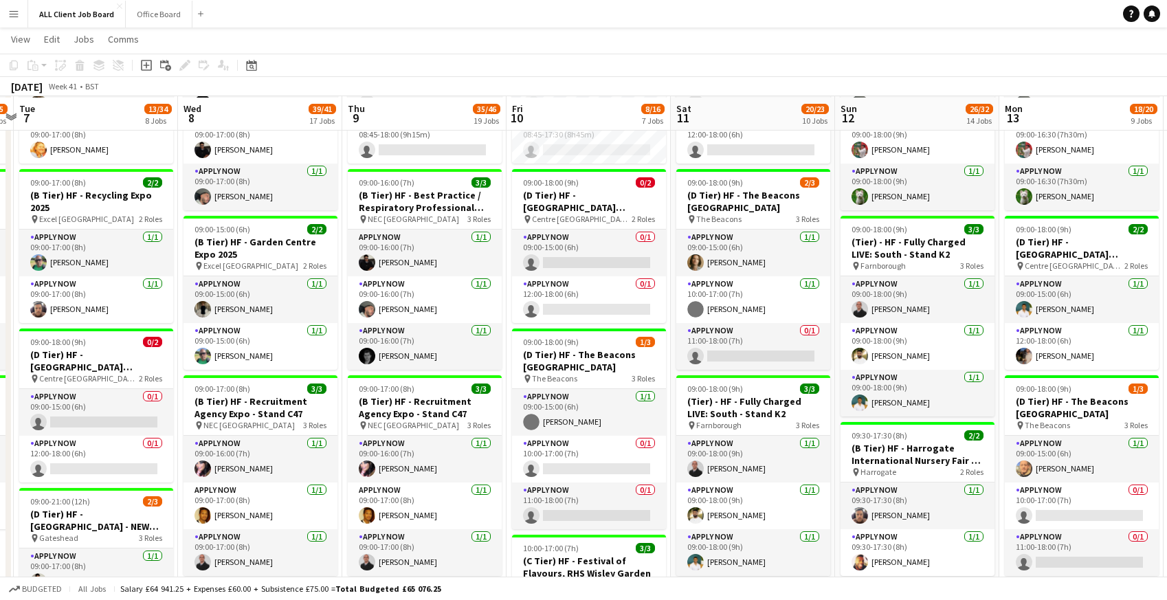
scroll to position [360, 0]
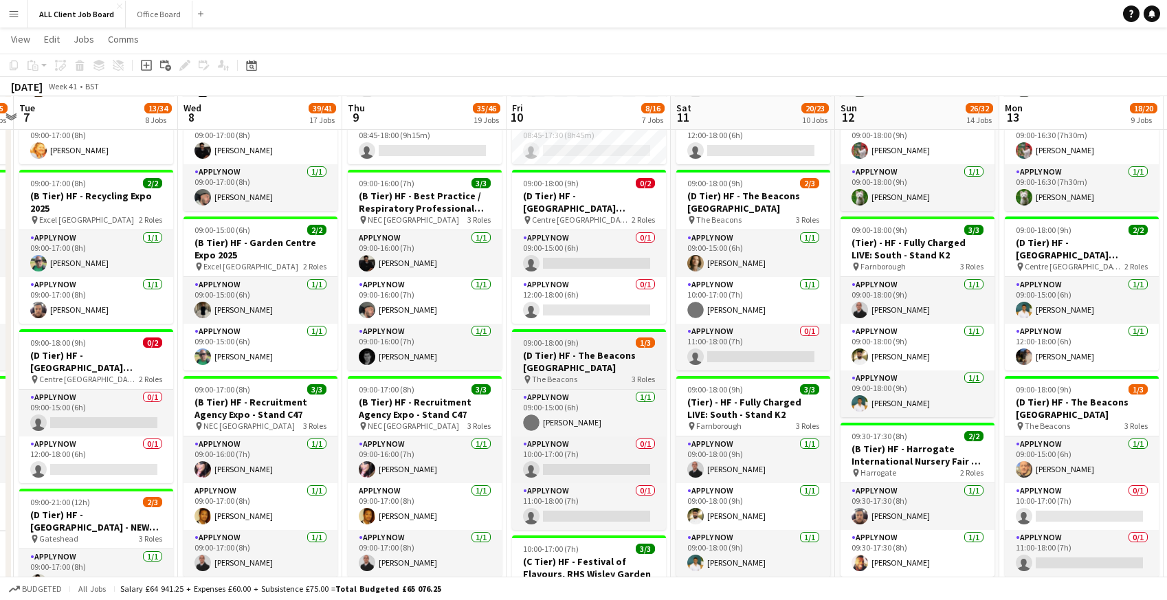
click at [569, 355] on h3 "(D Tier) HF - The Beacons [GEOGRAPHIC_DATA]" at bounding box center [589, 361] width 154 height 25
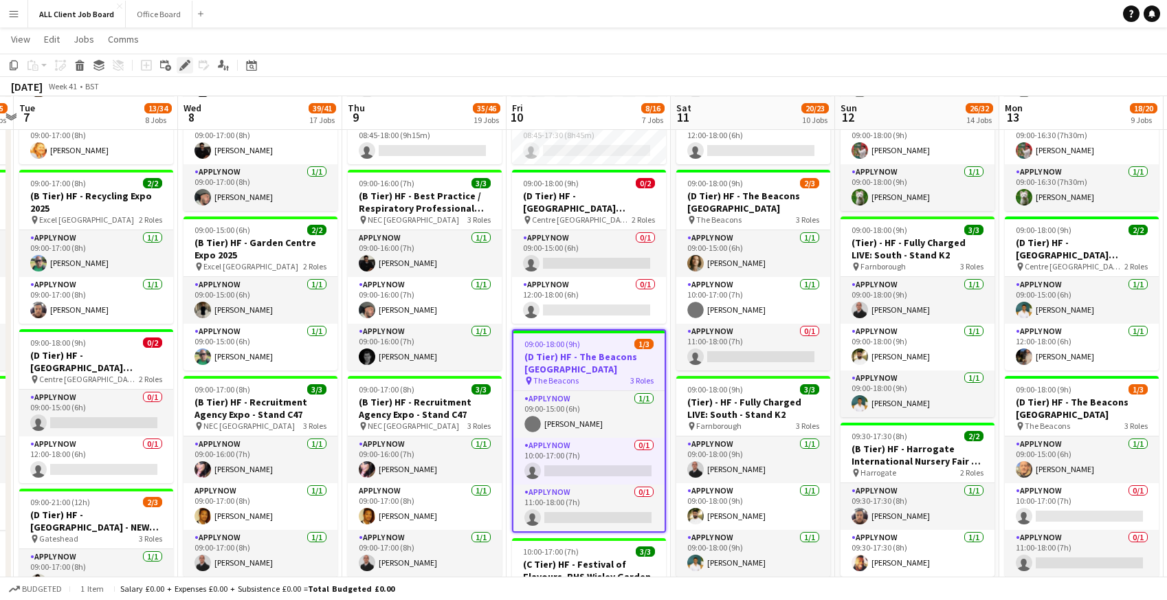
click at [185, 68] on icon "Edit" at bounding box center [184, 65] width 11 height 11
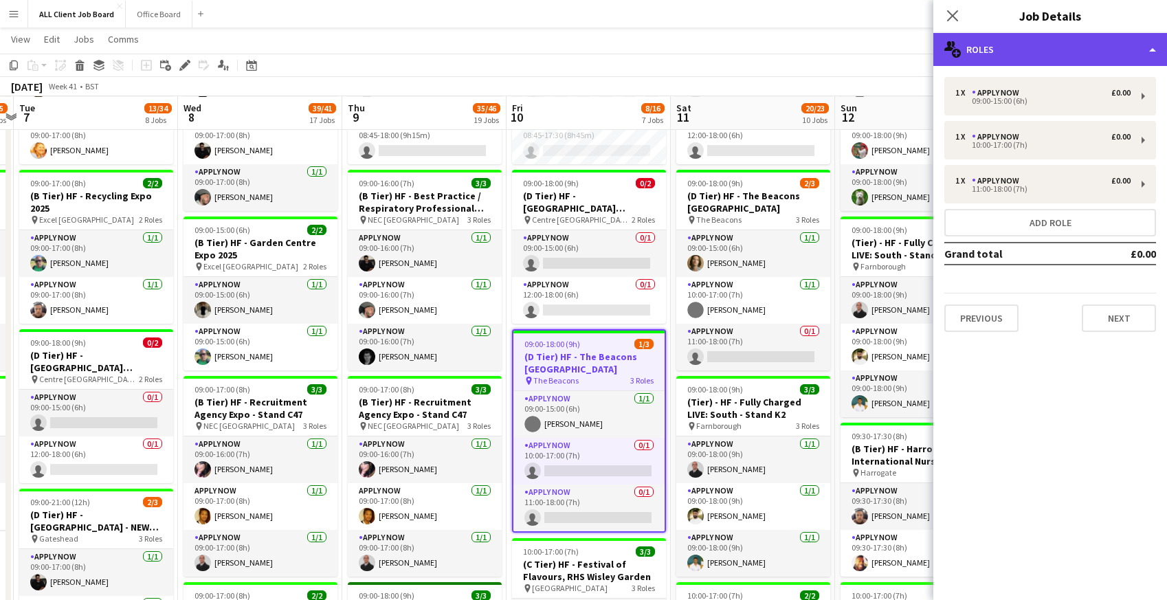
click at [1006, 46] on div "multiple-users-add Roles" at bounding box center [1050, 49] width 234 height 33
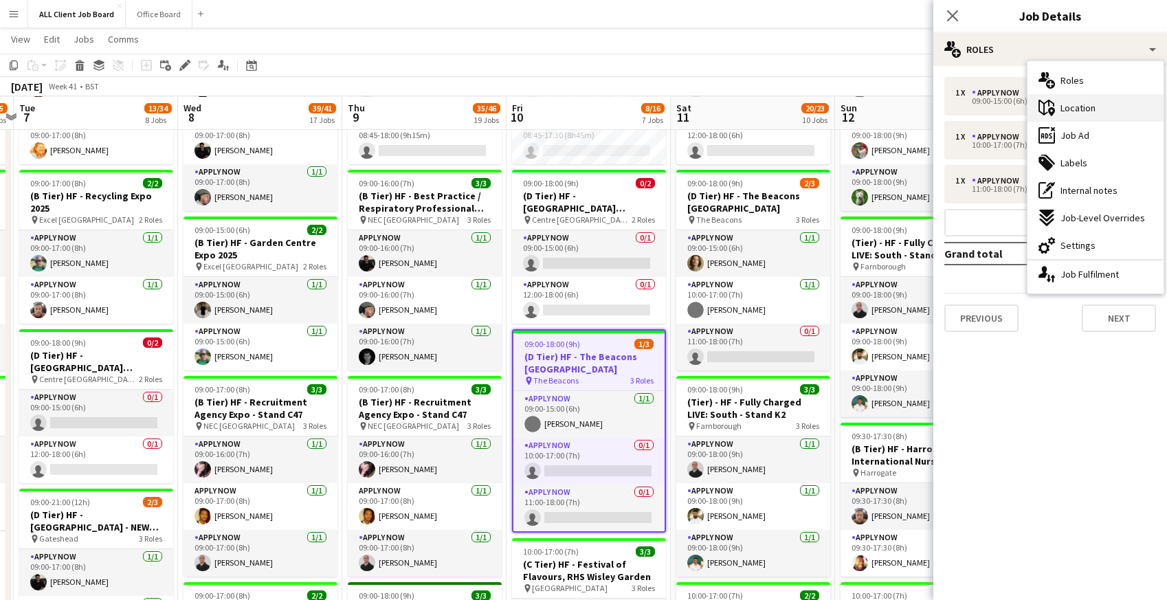
click at [1076, 104] on span "Location" at bounding box center [1078, 108] width 35 height 12
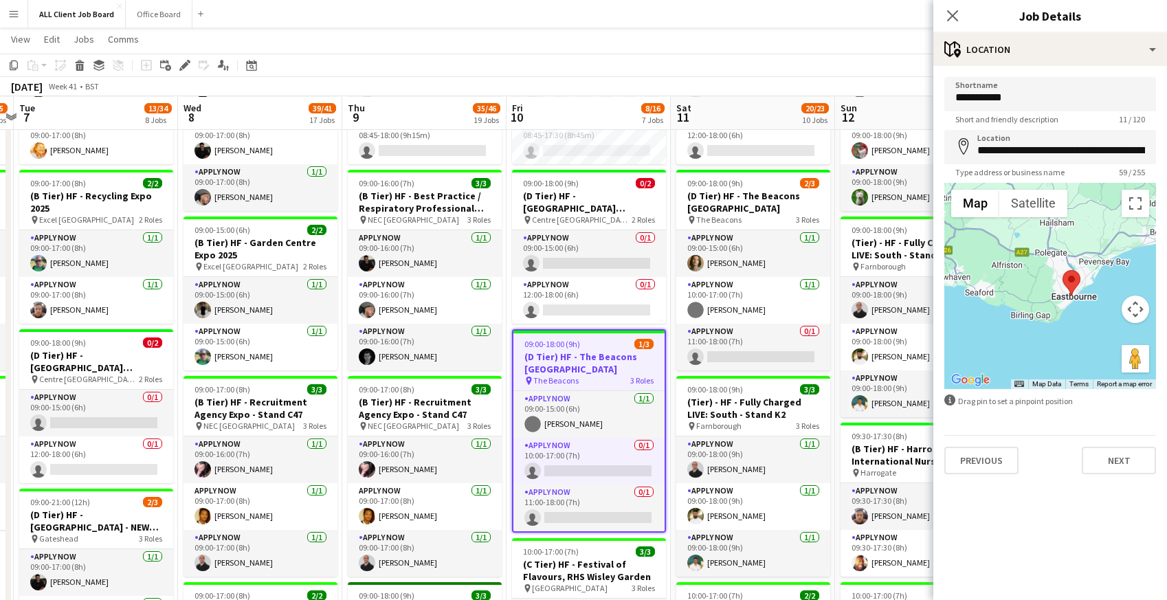
click at [864, 36] on app-page-menu "View Day view expanded Day view collapsed Month view Date picker Jump to today …" at bounding box center [583, 40] width 1167 height 26
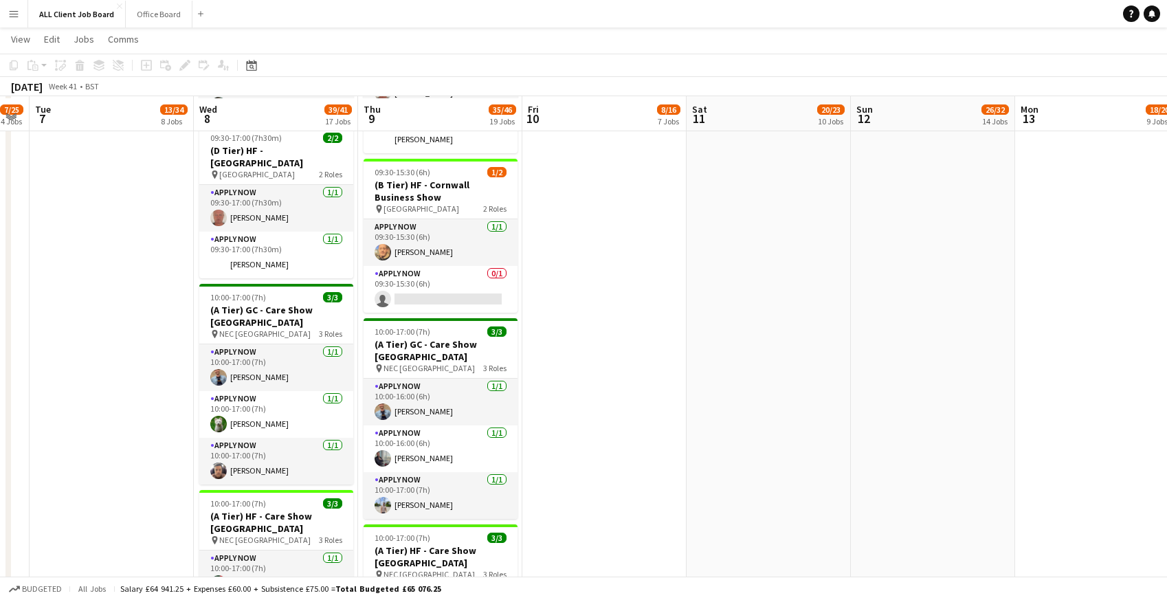
scroll to position [2127, 0]
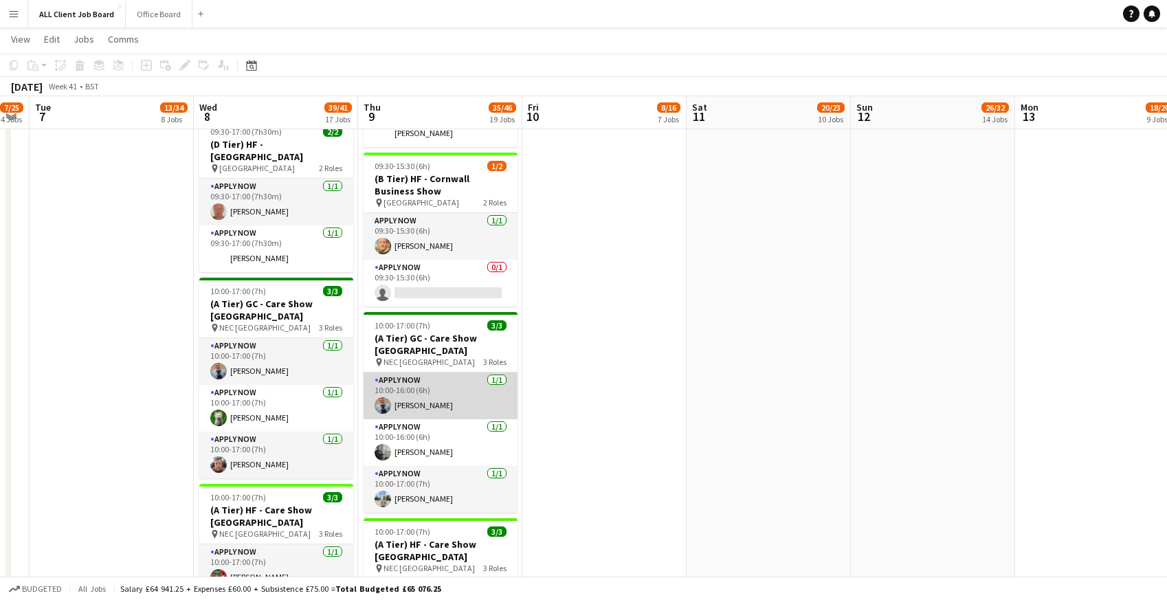
click at [431, 399] on app-card-role "APPLY NOW 1/1 10:00-16:00 (6h) Ulugbek Abdurahmanov" at bounding box center [441, 396] width 154 height 47
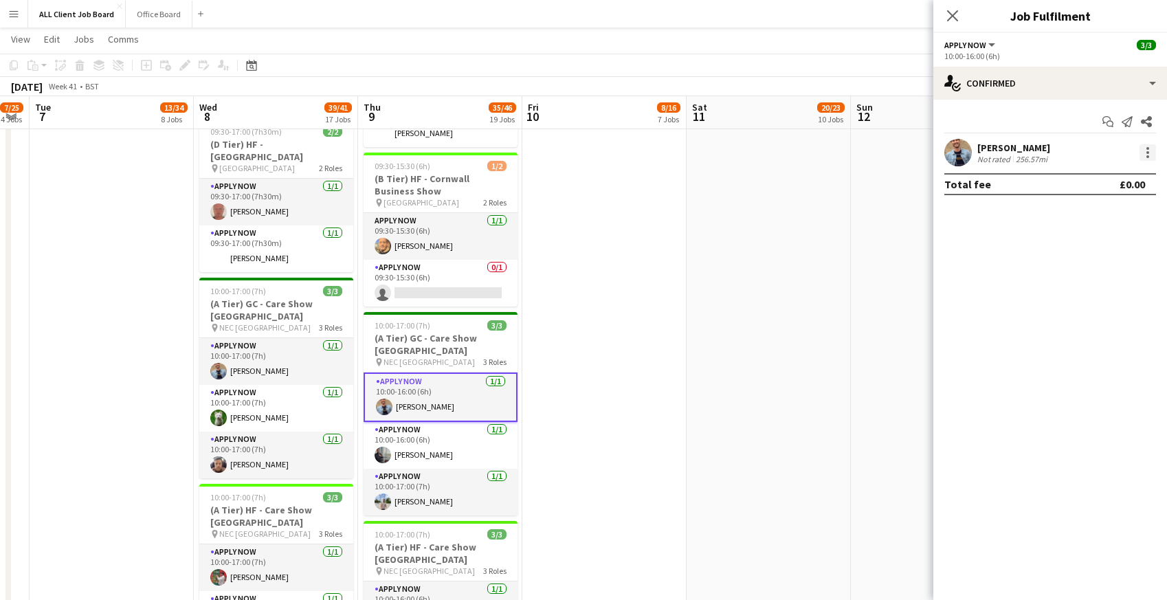
click at [1149, 157] on div at bounding box center [1148, 152] width 16 height 16
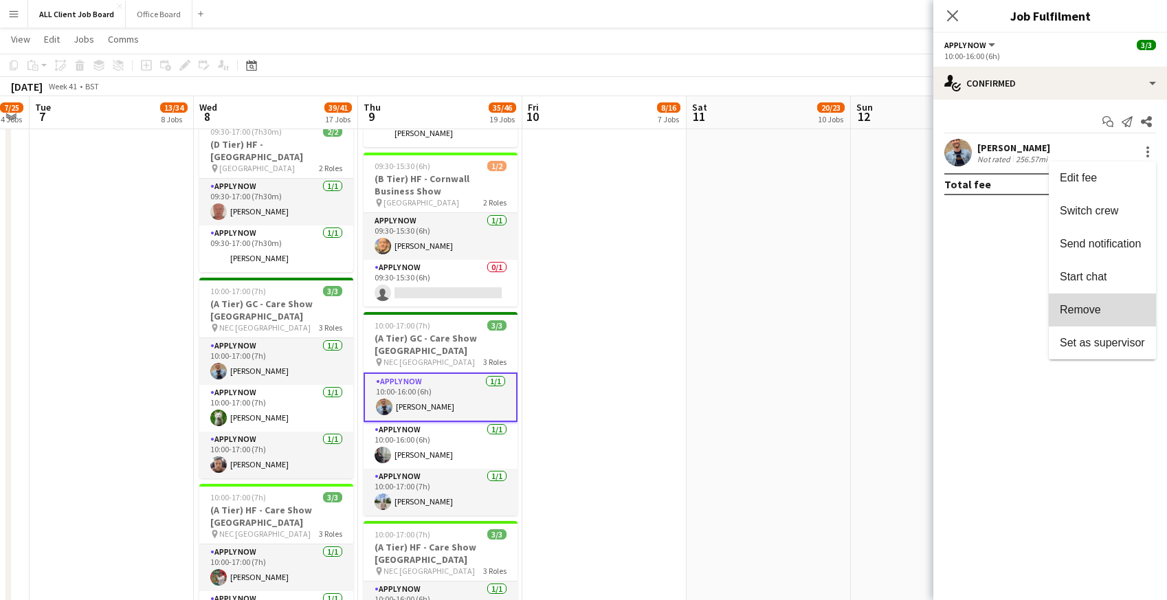
click at [1089, 307] on span "Remove" at bounding box center [1080, 310] width 41 height 12
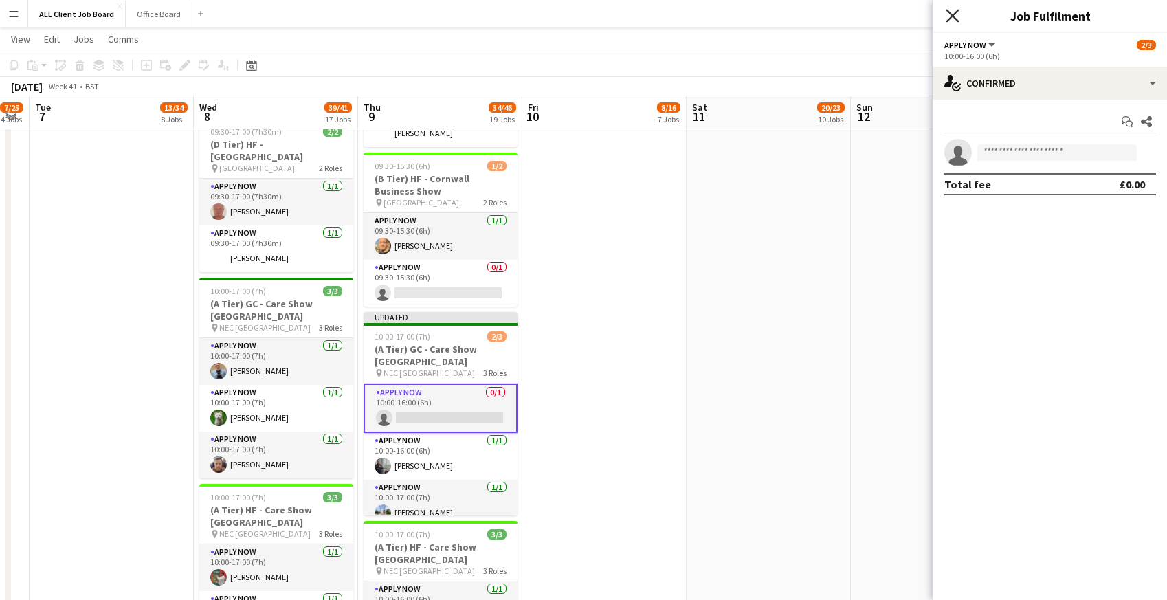
click at [951, 16] on icon "Close pop-in" at bounding box center [952, 15] width 13 height 13
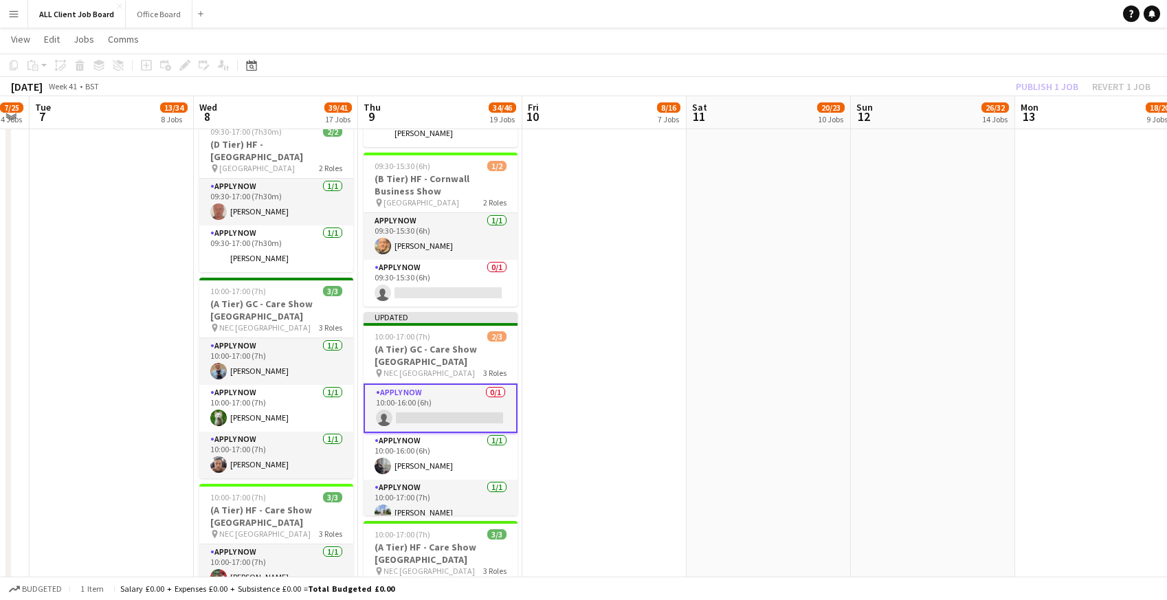
click at [909, 18] on app-navbar "Menu Boards Boards Boards All jobs Status Workforce Workforce My Workforce Recr…" at bounding box center [583, 13] width 1167 height 27
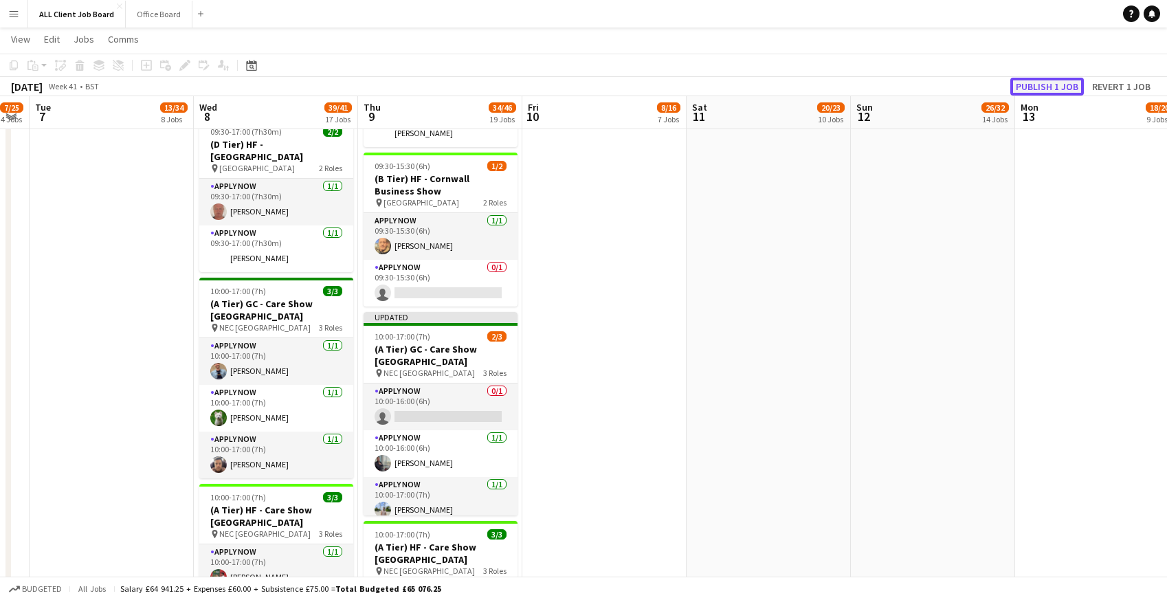
click at [1040, 85] on button "Publish 1 job" at bounding box center [1047, 87] width 74 height 18
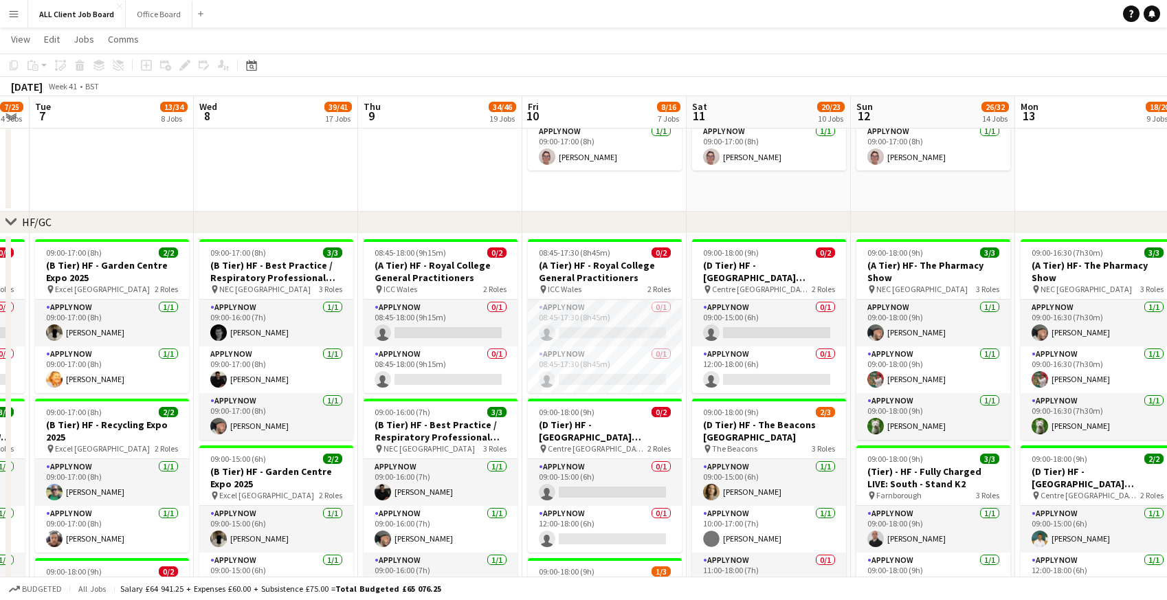
scroll to position [130, 0]
click at [430, 332] on app-card-role "APPLY NOW 0/1 08:45-18:00 (9h15m) single-neutral-actions" at bounding box center [441, 323] width 154 height 47
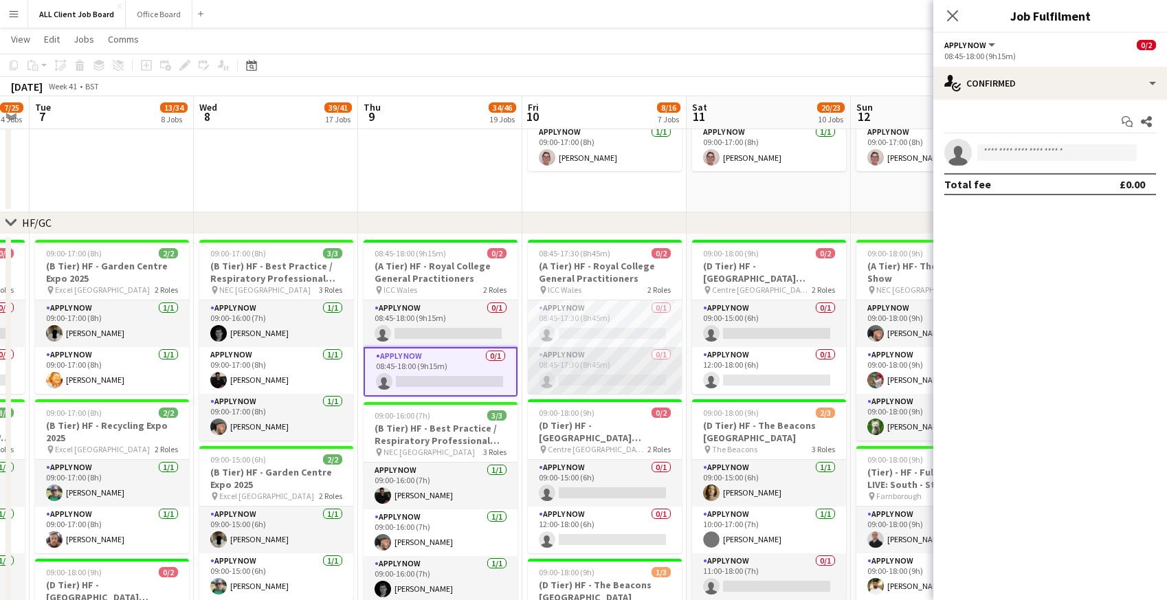
click at [586, 386] on app-card-role "APPLY NOW 0/1 08:45-17:30 (8h45m) single-neutral-actions" at bounding box center [605, 370] width 154 height 47
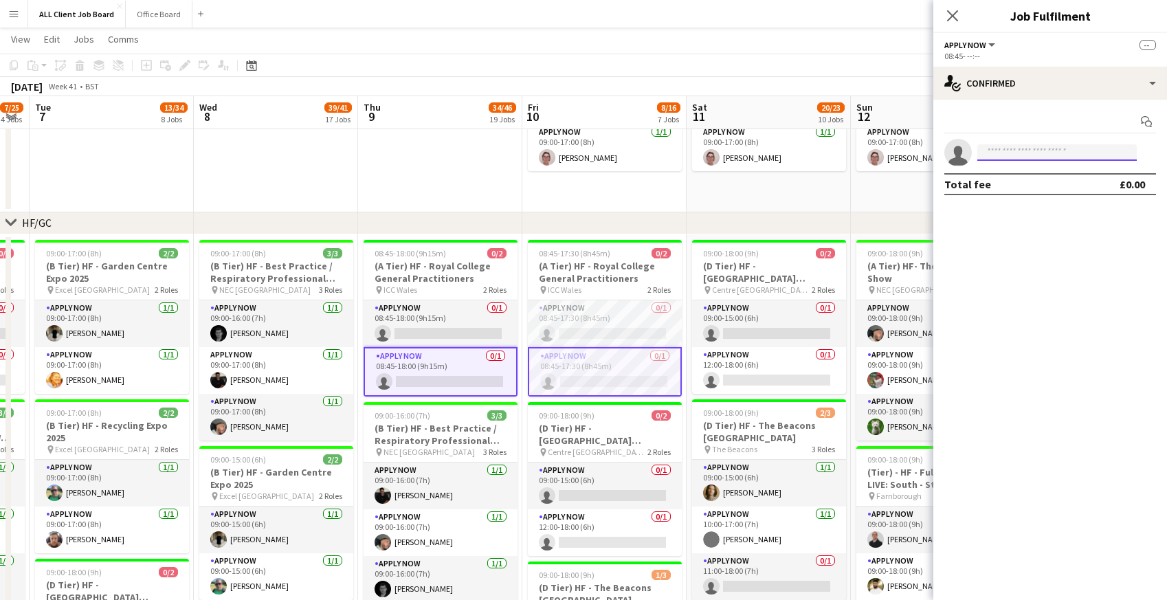
click at [992, 153] on input at bounding box center [1056, 152] width 159 height 16
type input "***"
click at [1029, 166] on span "[PERSON_NAME]" at bounding box center [1027, 172] width 79 height 12
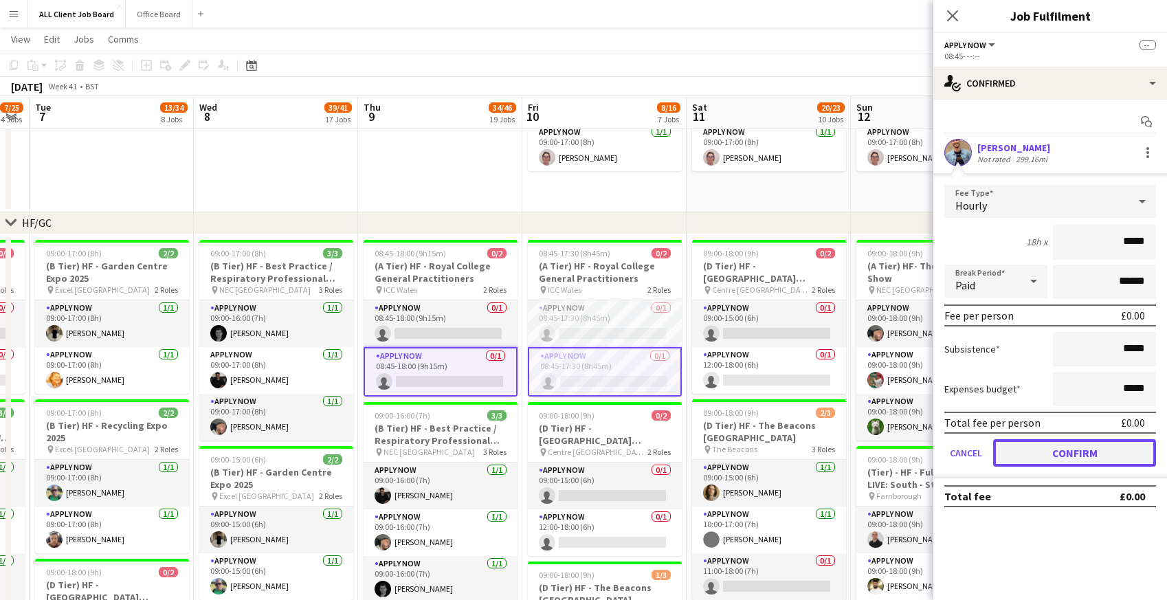
click at [1050, 461] on button "Confirm" at bounding box center [1074, 452] width 163 height 27
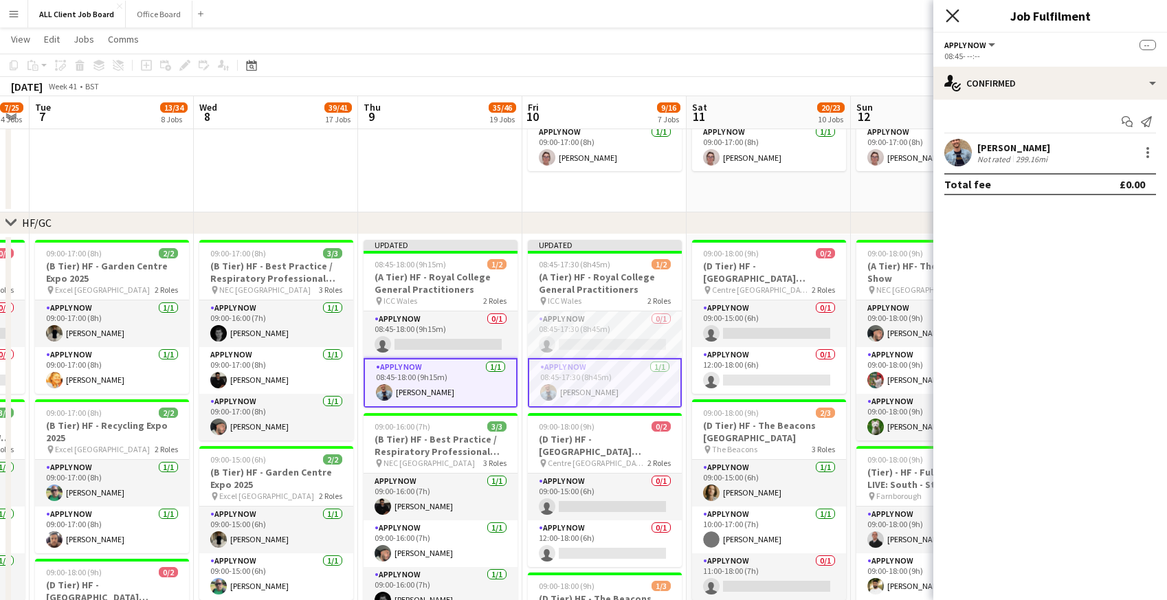
click at [951, 17] on icon at bounding box center [952, 15] width 13 height 13
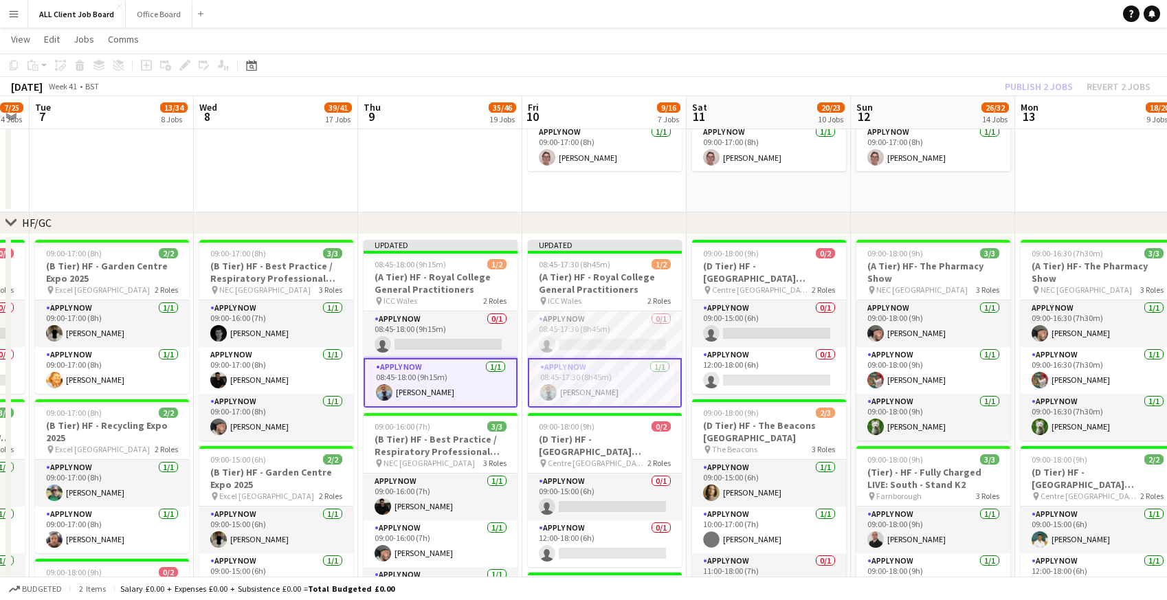
click at [925, 15] on app-navbar "Menu Boards Boards Boards All jobs Status Workforce Workforce My Workforce Recr…" at bounding box center [583, 13] width 1167 height 27
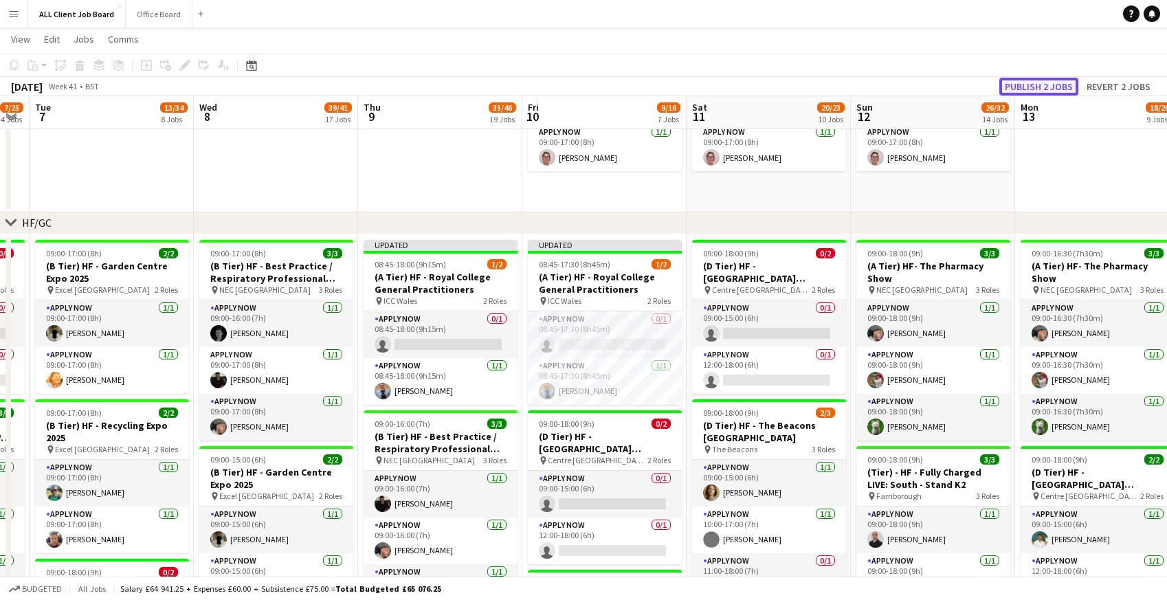
click at [1039, 89] on button "Publish 2 jobs" at bounding box center [1038, 87] width 79 height 18
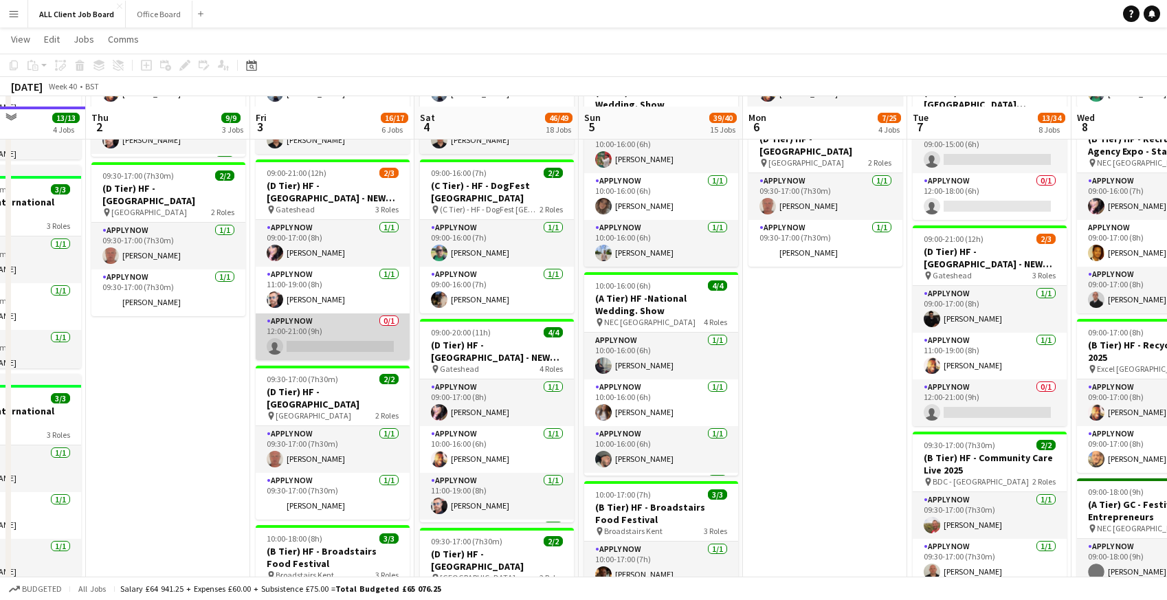
scroll to position [614, 0]
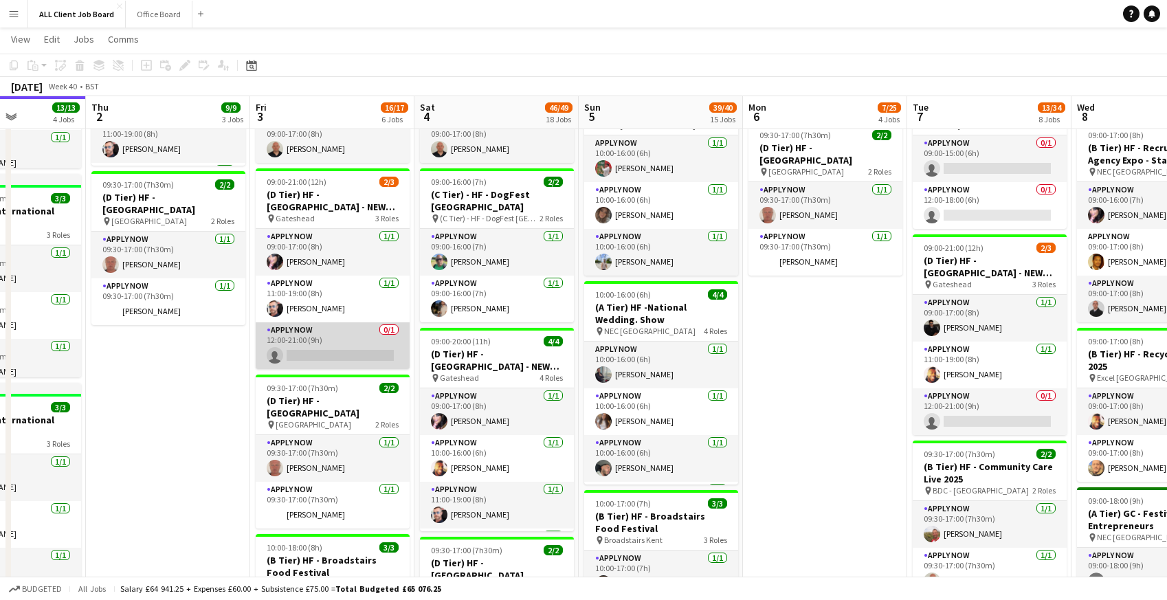
click at [317, 350] on app-card-role "APPLY NOW 0/1 12:00-21:00 (9h) single-neutral-actions" at bounding box center [333, 345] width 154 height 47
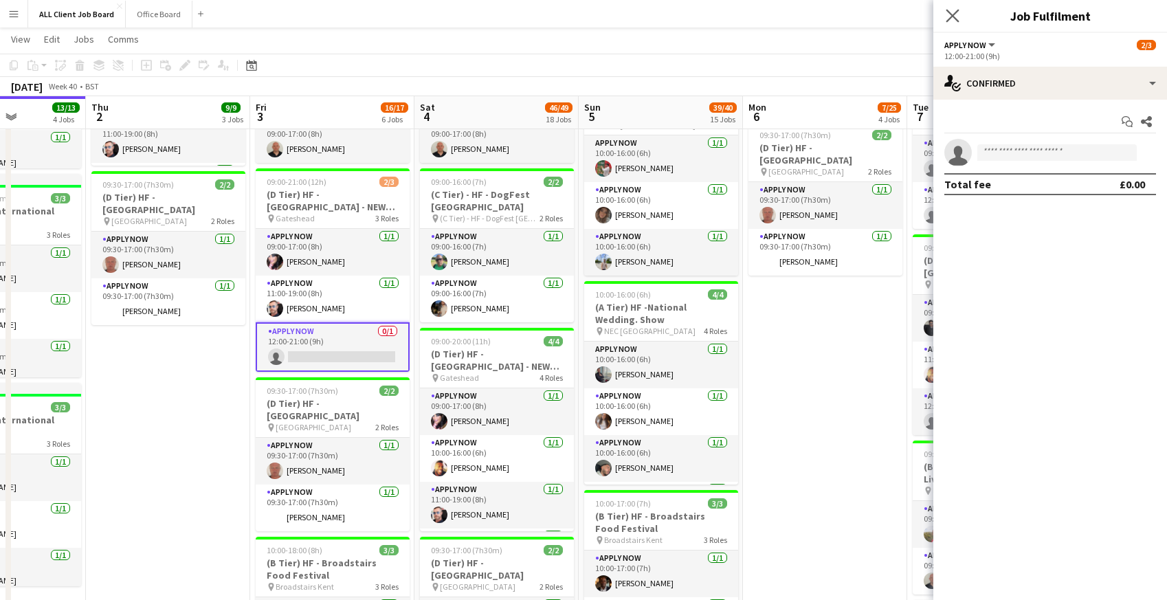
click at [960, 13] on app-icon "Close pop-in" at bounding box center [953, 16] width 20 height 20
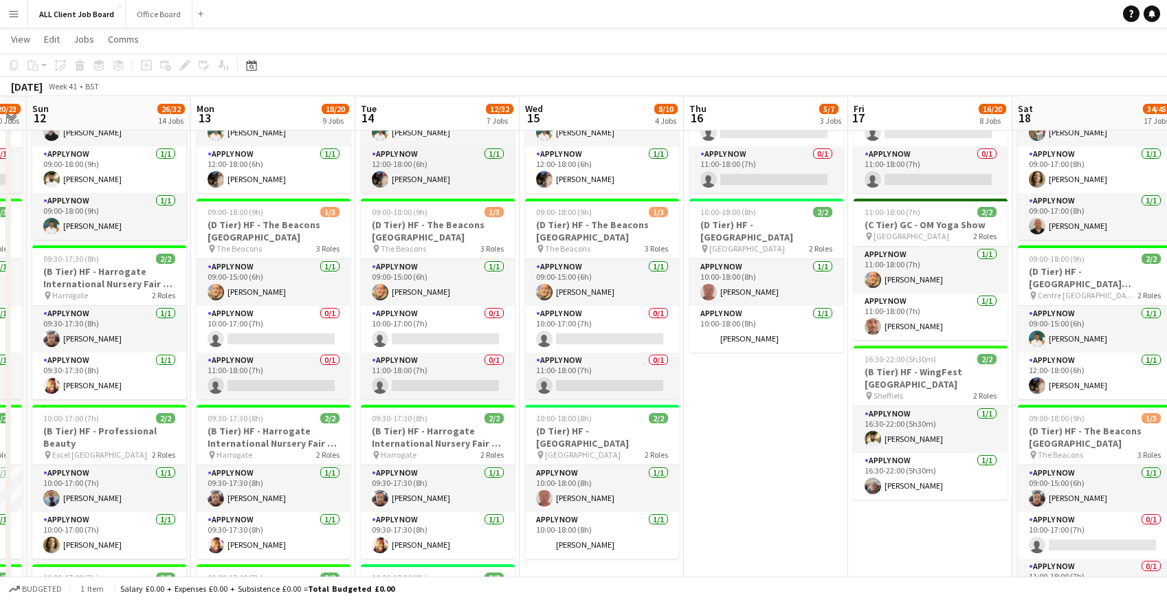
scroll to position [539, 0]
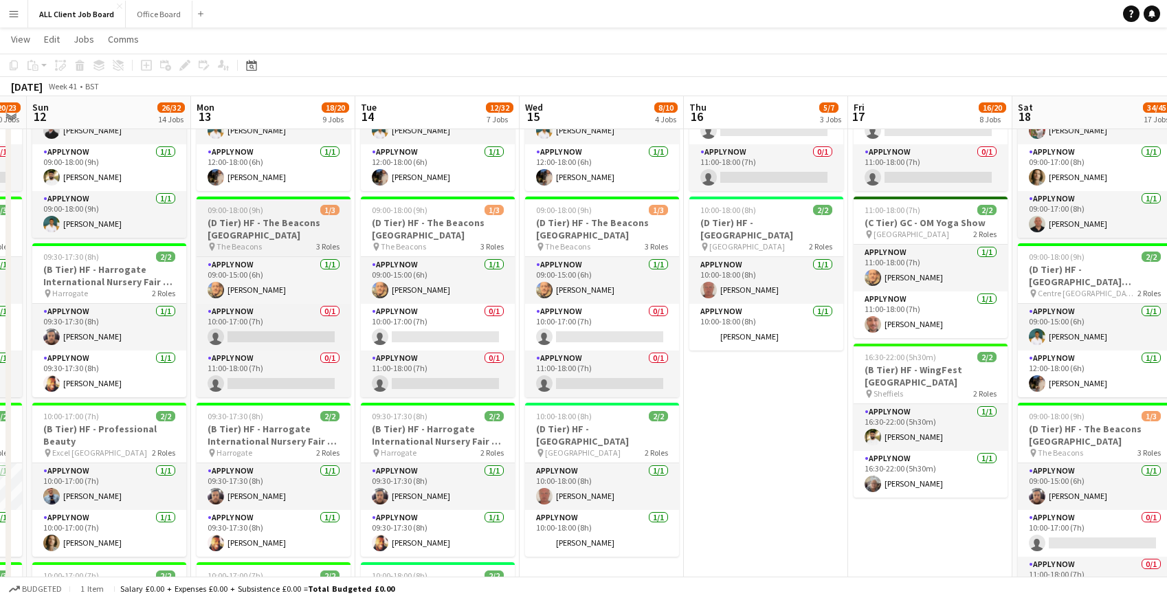
click at [278, 221] on h3 "(D Tier) HF - The Beacons [GEOGRAPHIC_DATA]" at bounding box center [274, 229] width 154 height 25
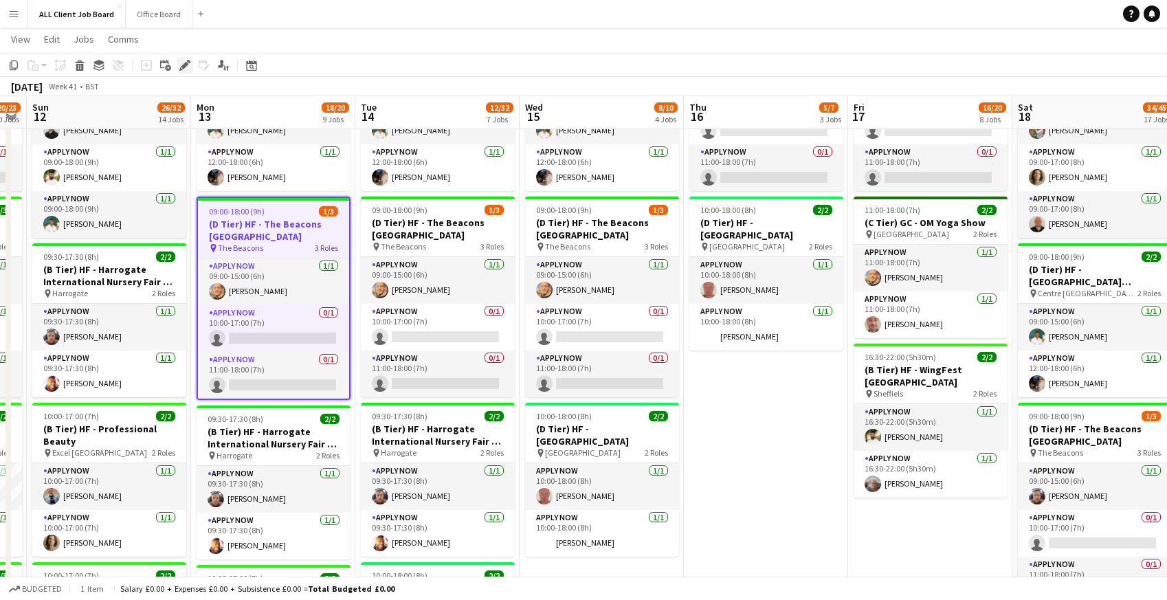
click at [185, 65] on icon at bounding box center [185, 66] width 8 height 8
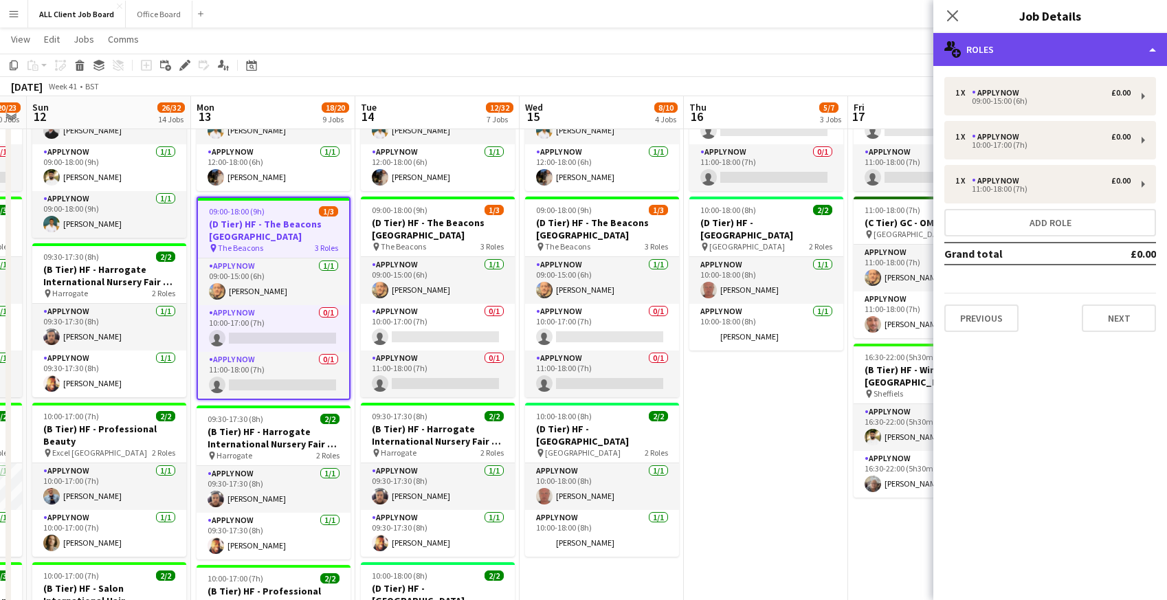
click at [1014, 49] on div "multiple-users-add Roles" at bounding box center [1050, 49] width 234 height 33
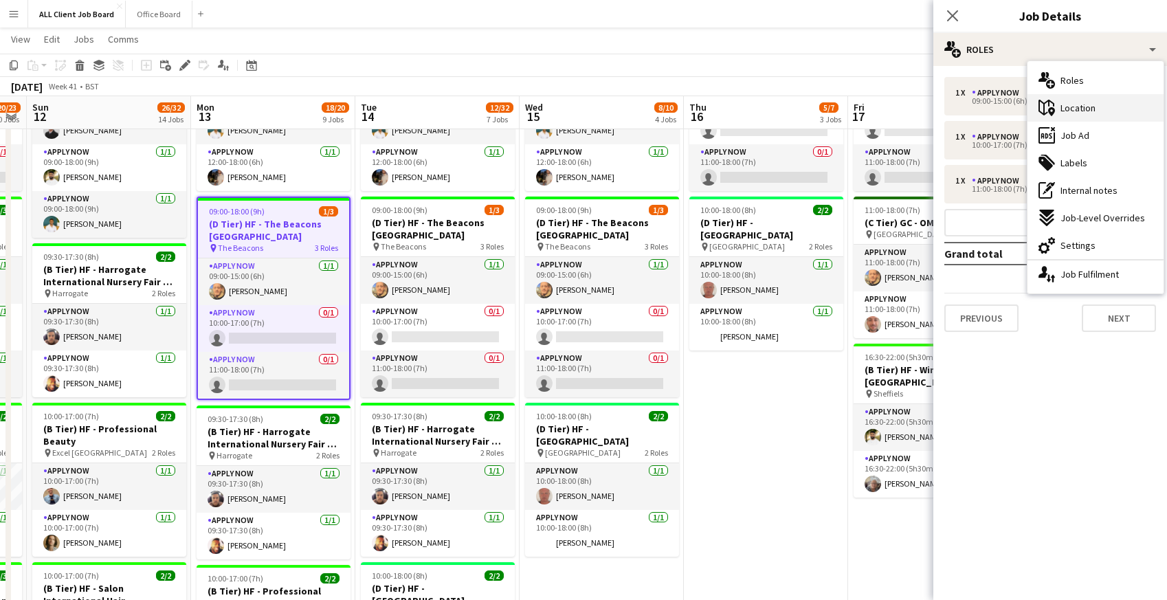
click at [1087, 105] on span "Location" at bounding box center [1078, 108] width 35 height 12
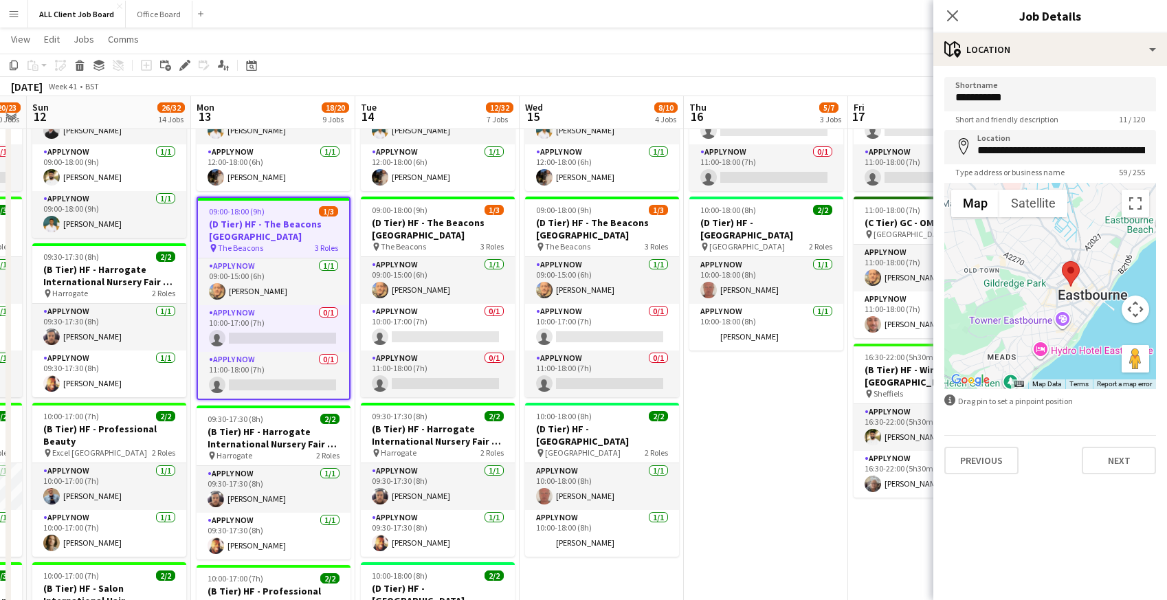
drag, startPoint x: 1099, startPoint y: 291, endPoint x: 1156, endPoint y: 314, distance: 61.4
click at [1156, 314] on form "**********" at bounding box center [1050, 275] width 234 height 397
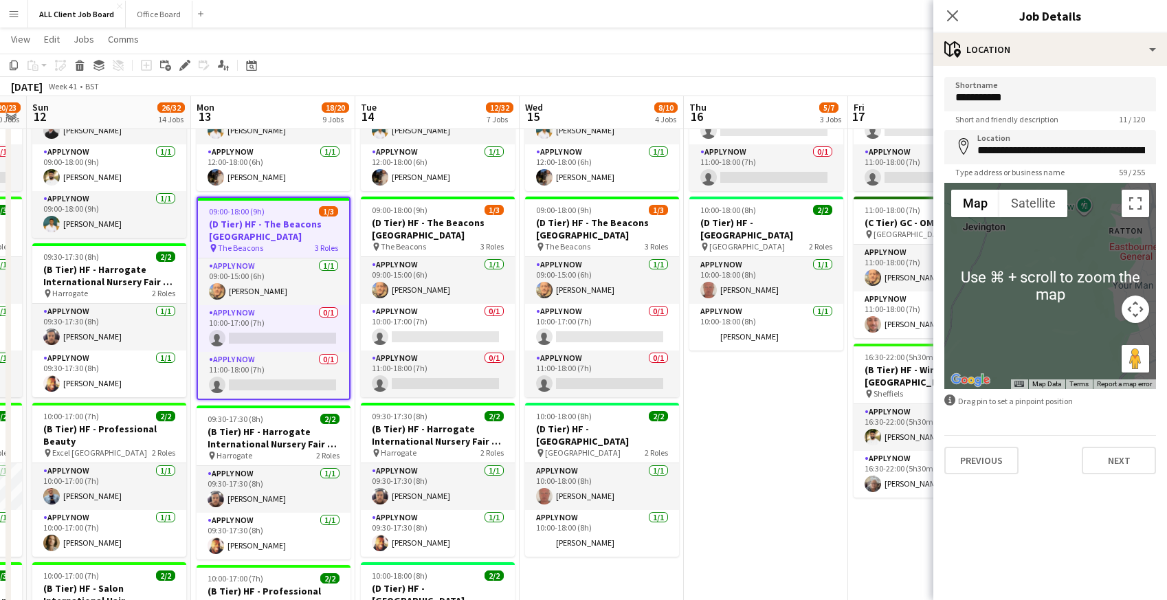
scroll to position [546, 0]
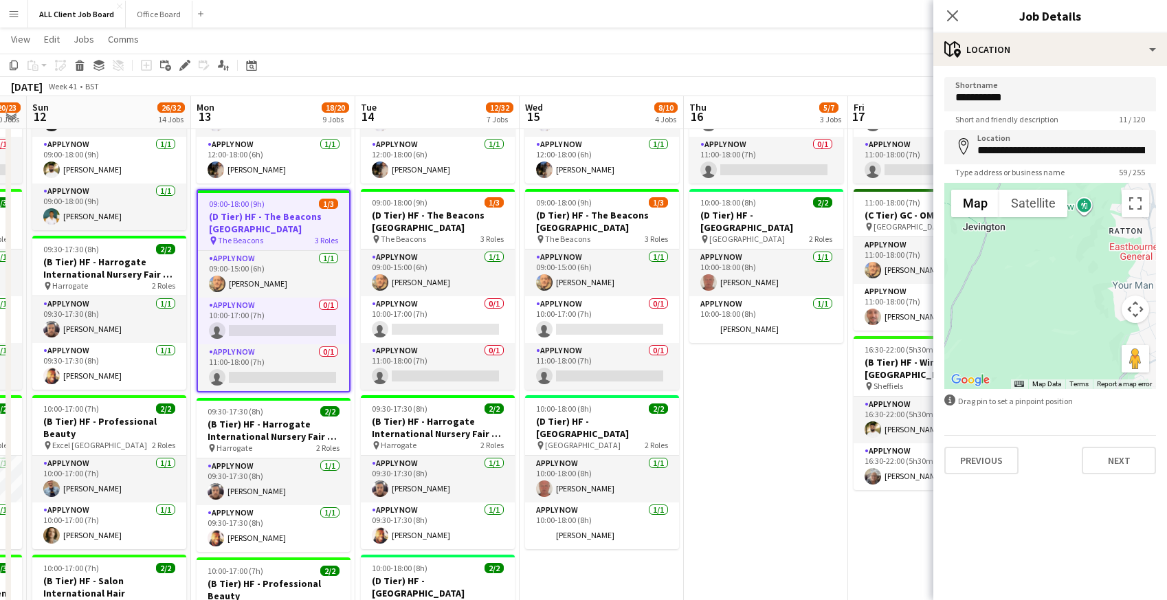
click at [977, 415] on form "**********" at bounding box center [1050, 275] width 234 height 397
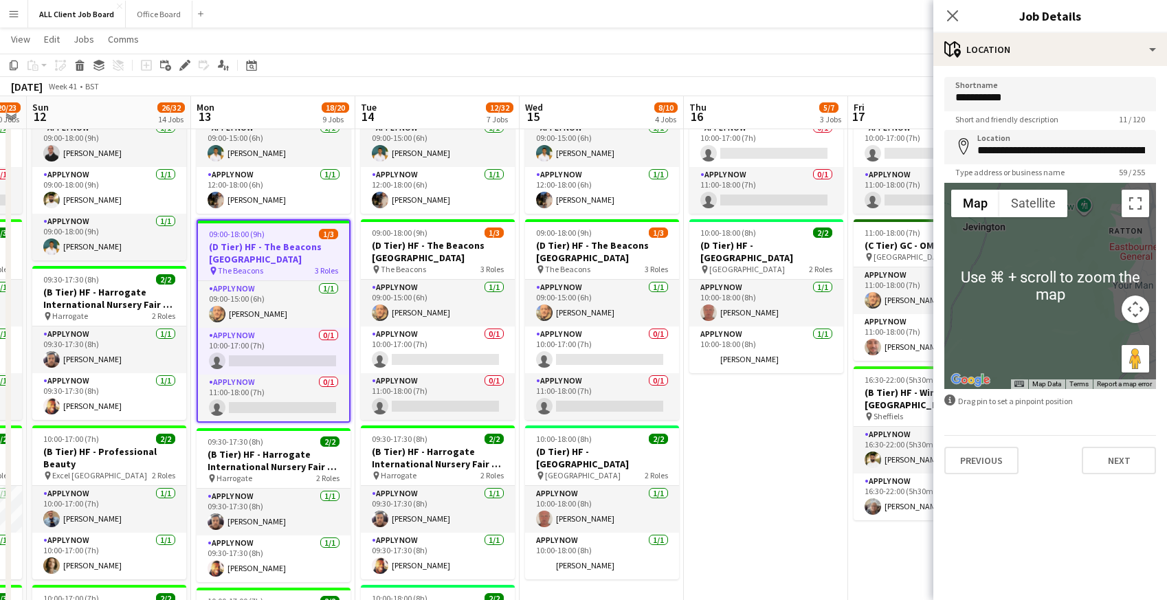
scroll to position [528, 0]
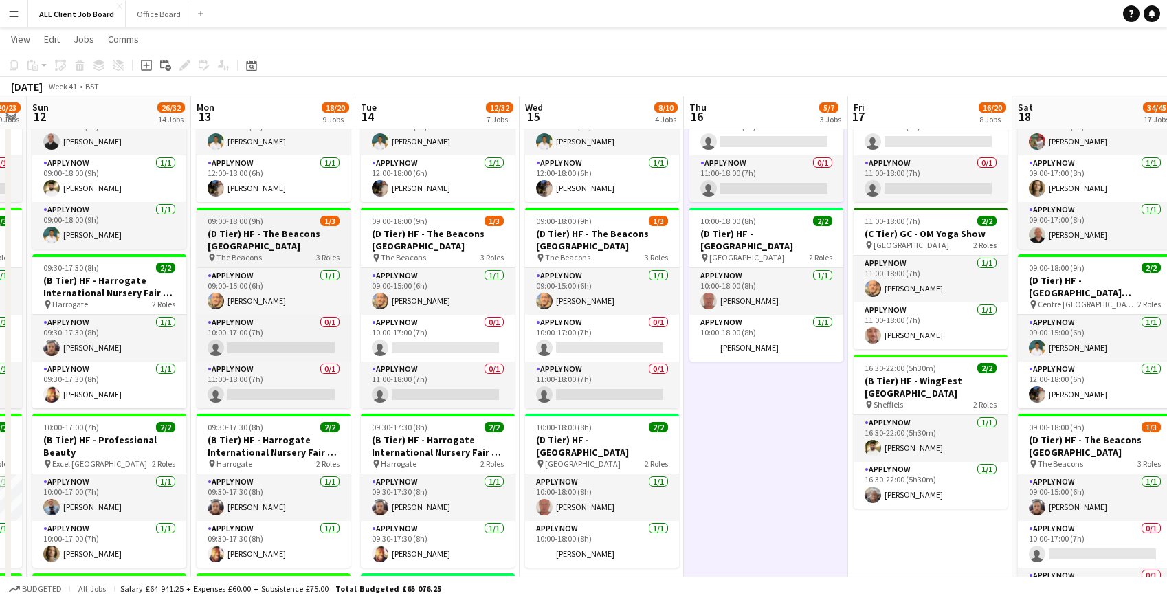
click at [249, 244] on h3 "(D Tier) HF - The Beacons [GEOGRAPHIC_DATA]" at bounding box center [274, 240] width 154 height 25
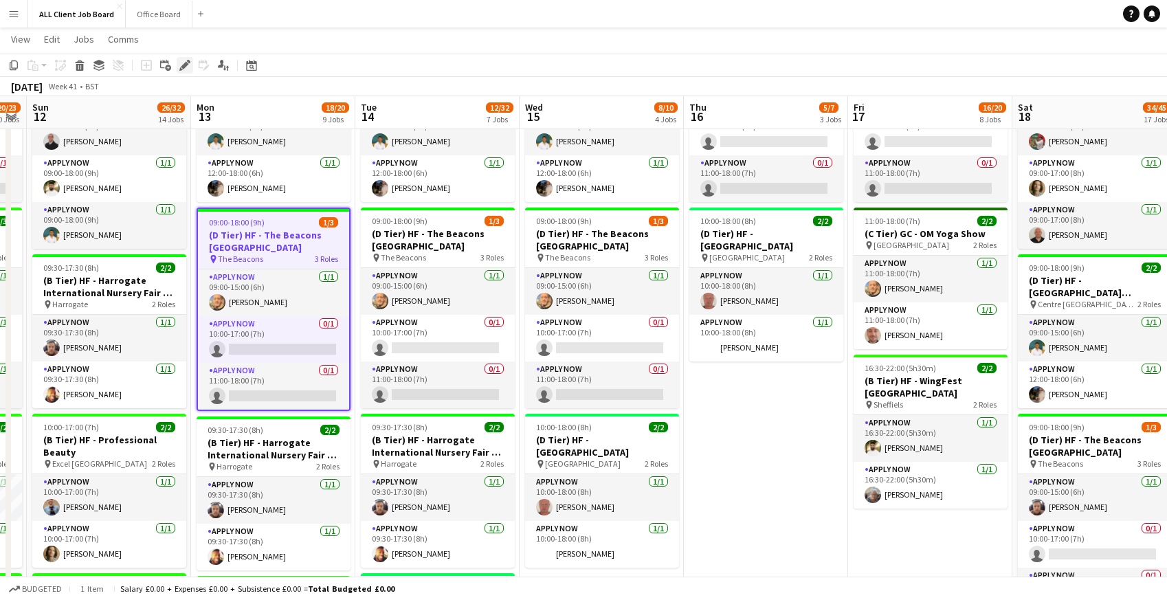
click at [186, 62] on icon at bounding box center [185, 66] width 8 height 8
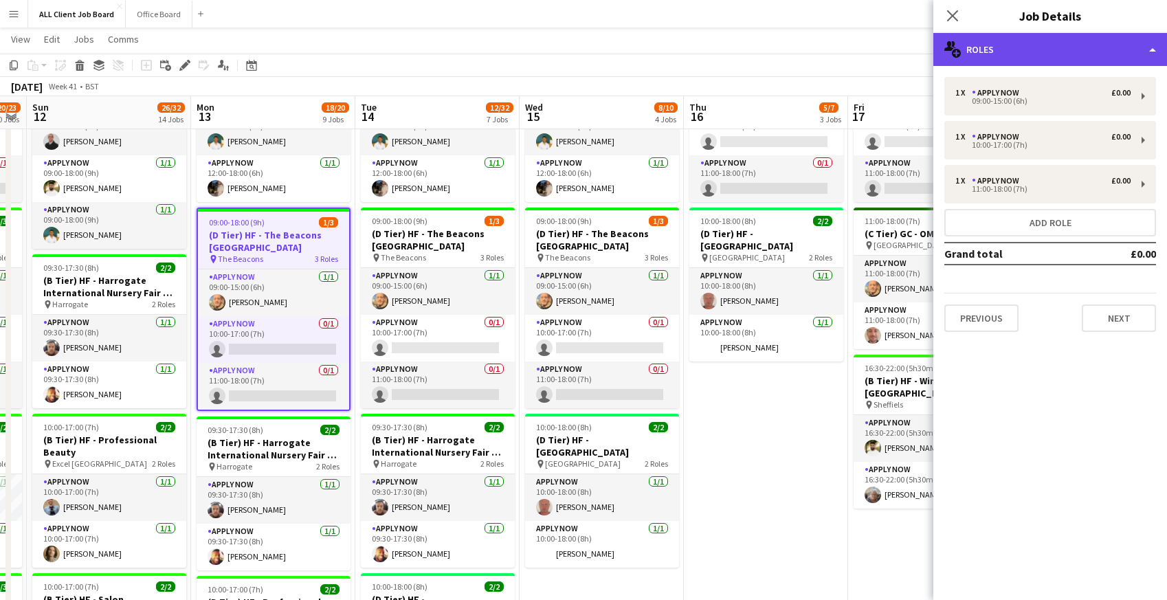
click at [1054, 43] on div "multiple-users-add Roles" at bounding box center [1050, 49] width 234 height 33
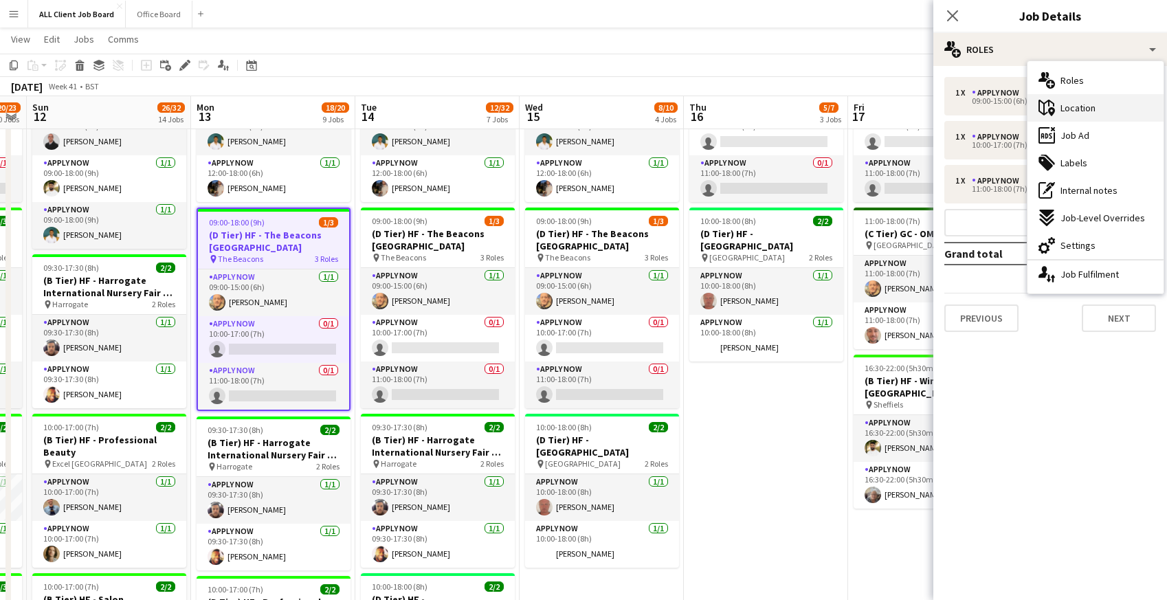
click at [1074, 110] on span "Location" at bounding box center [1078, 108] width 35 height 12
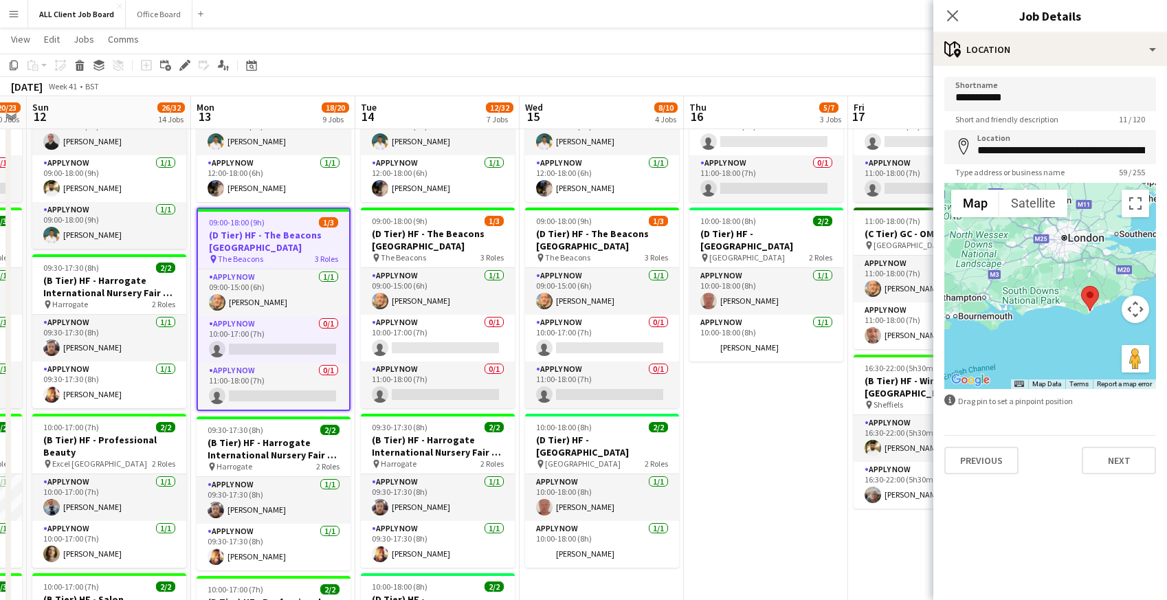
click at [889, 42] on app-page-menu "View Day view expanded Day view collapsed Month view Date picker Jump to today …" at bounding box center [583, 40] width 1167 height 26
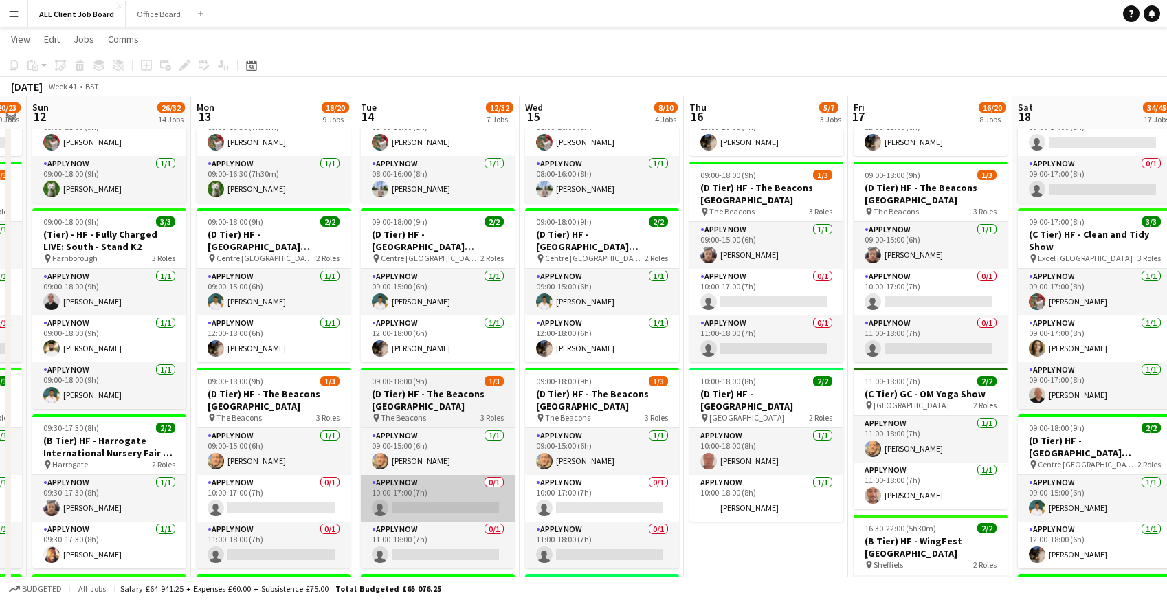
scroll to position [354, 0]
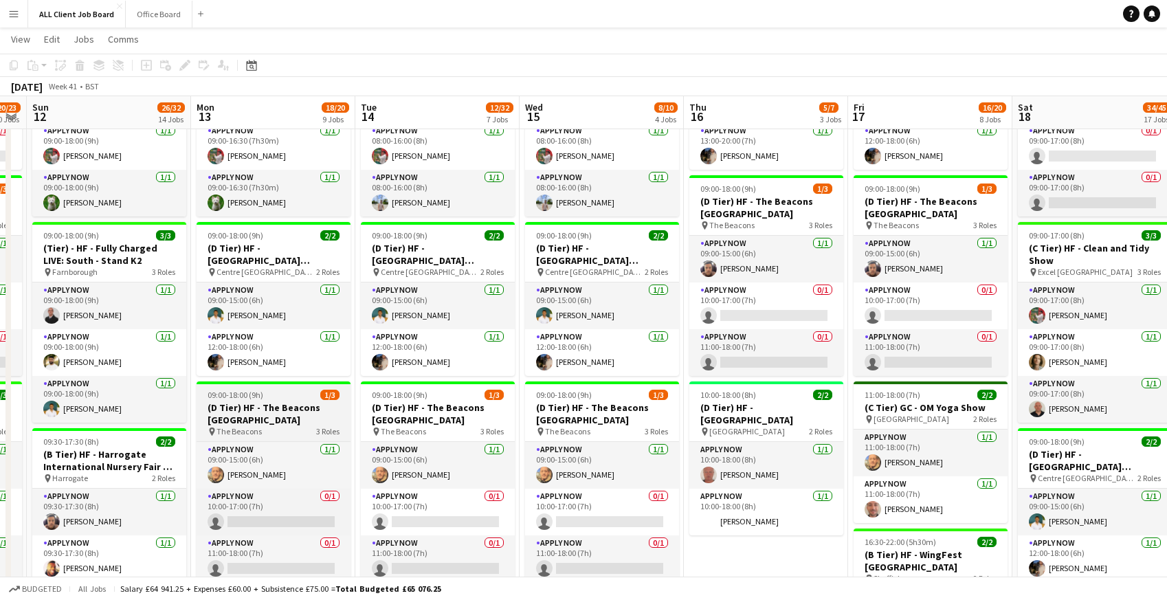
click at [247, 416] on h3 "(D Tier) HF - The Beacons [GEOGRAPHIC_DATA]" at bounding box center [274, 413] width 154 height 25
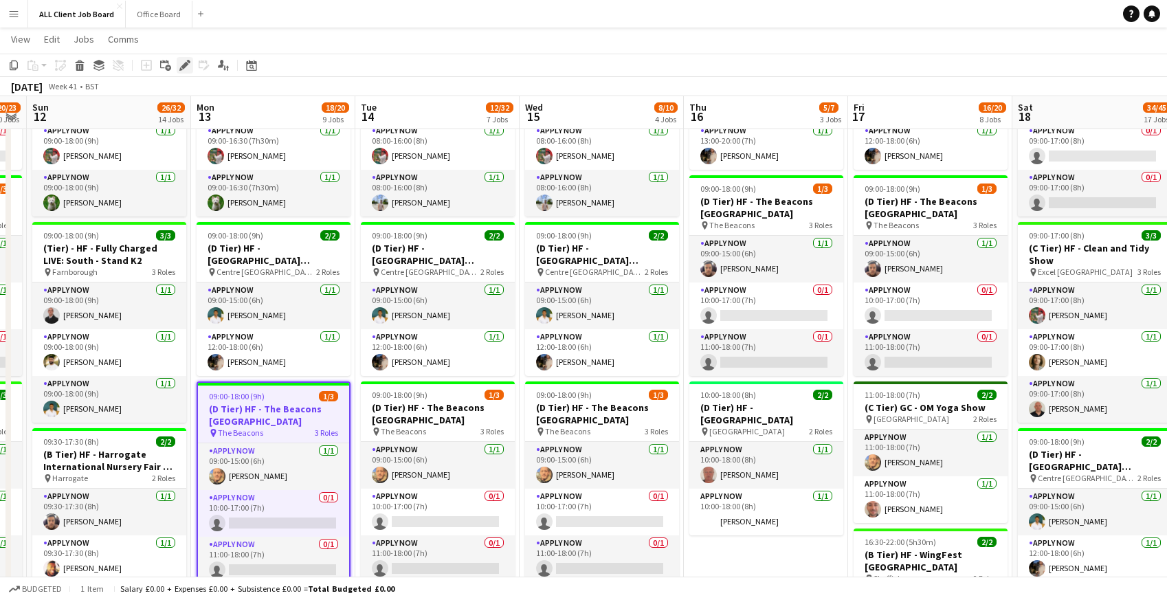
click at [186, 65] on icon at bounding box center [185, 66] width 8 height 8
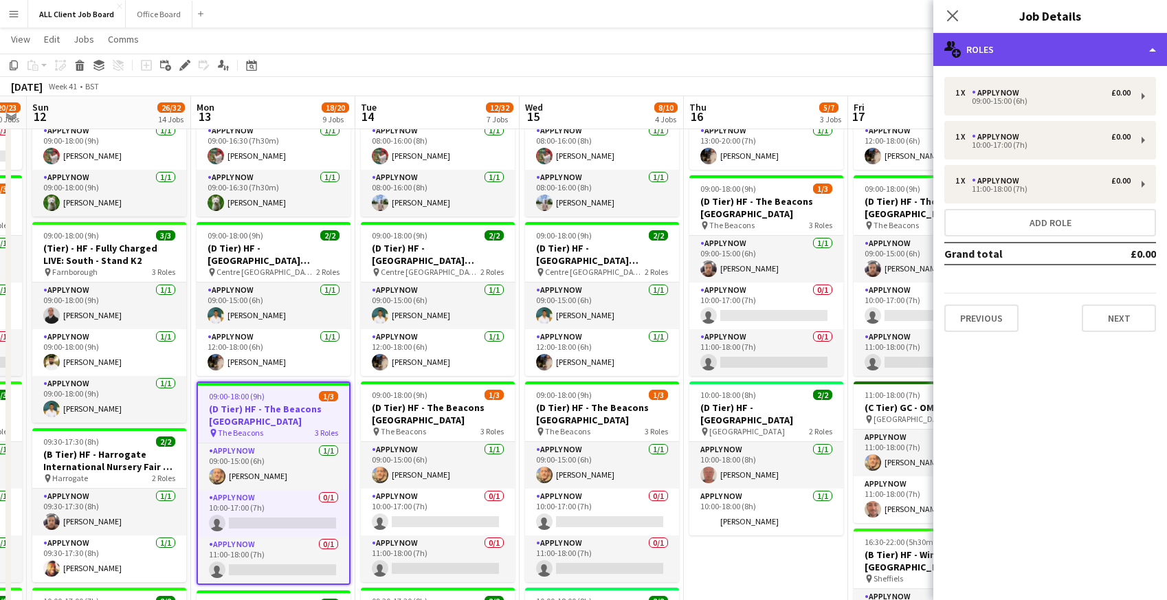
click at [1009, 49] on div "multiple-users-add Roles" at bounding box center [1050, 49] width 234 height 33
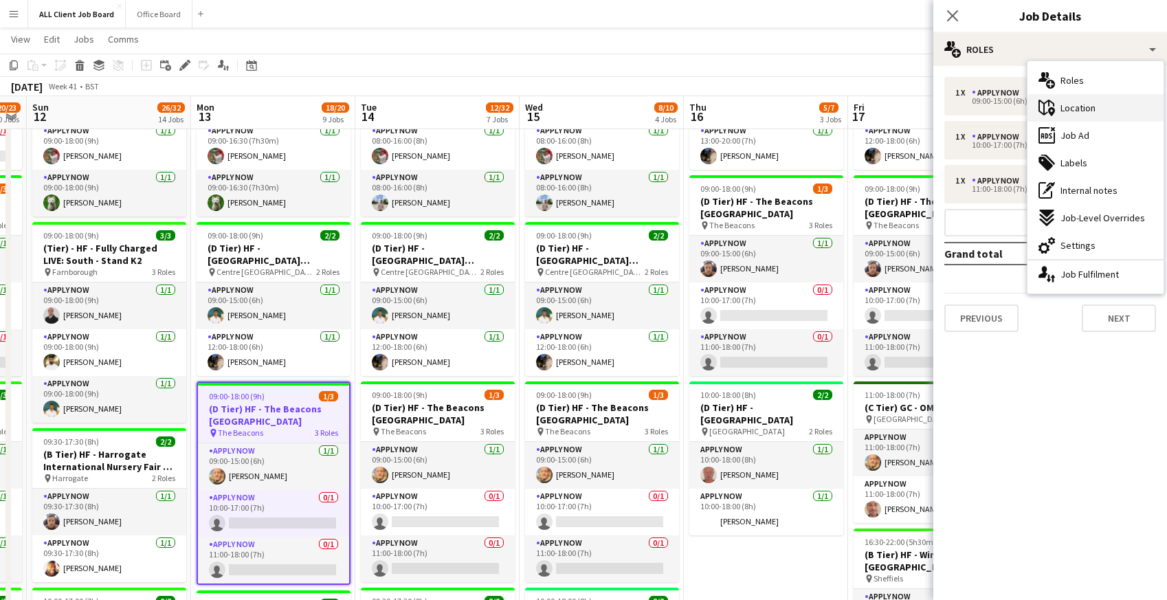
click at [1065, 111] on span "Location" at bounding box center [1078, 108] width 35 height 12
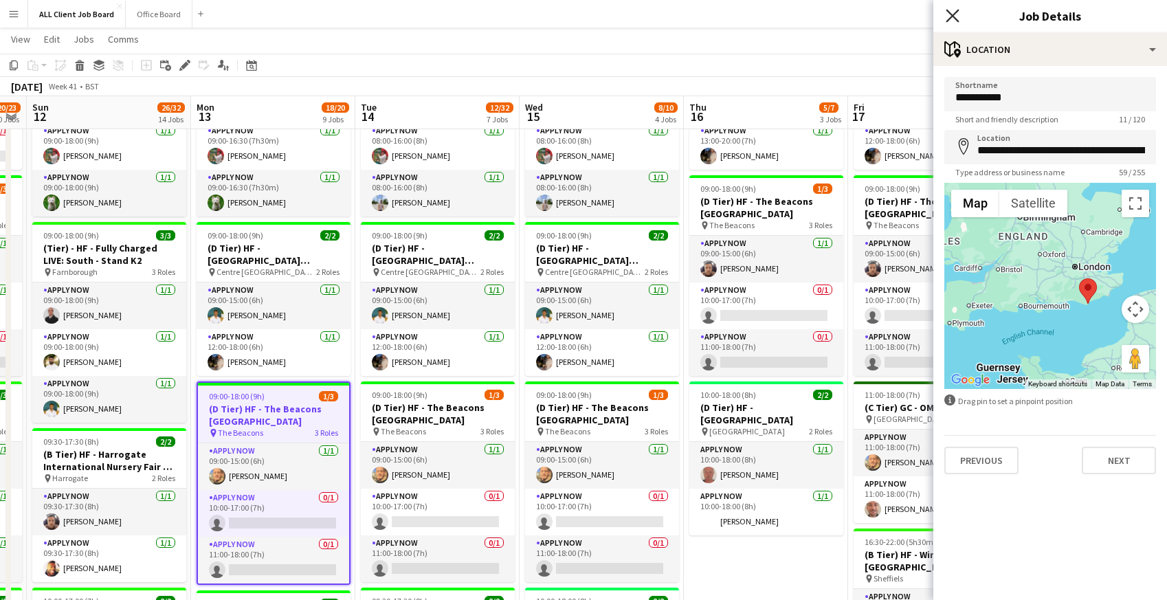
click at [953, 14] on icon at bounding box center [952, 15] width 13 height 13
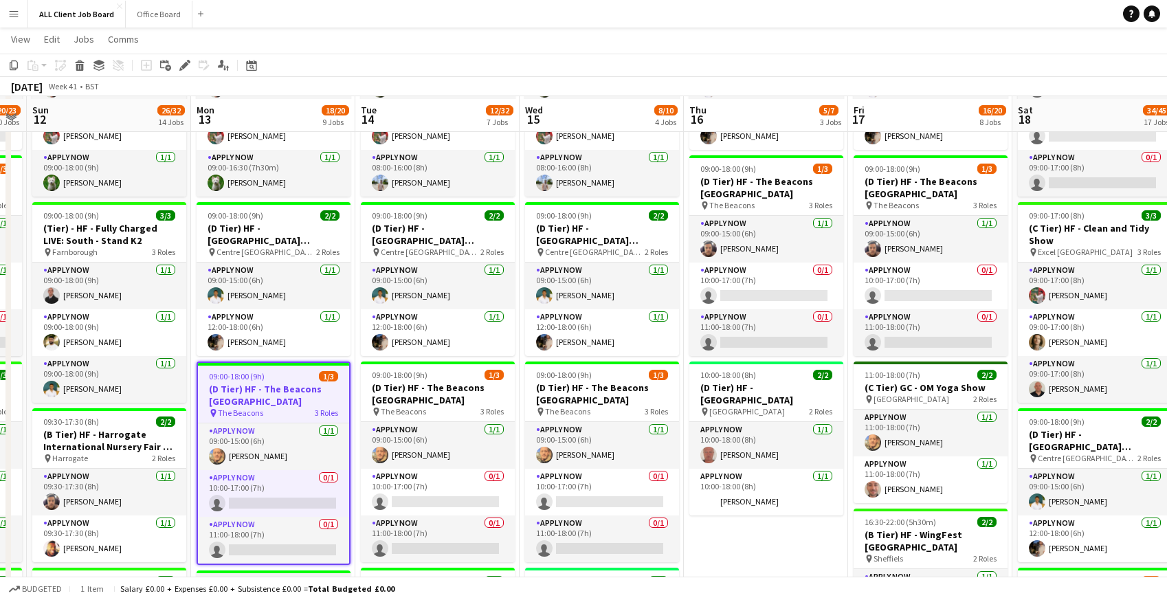
scroll to position [371, 0]
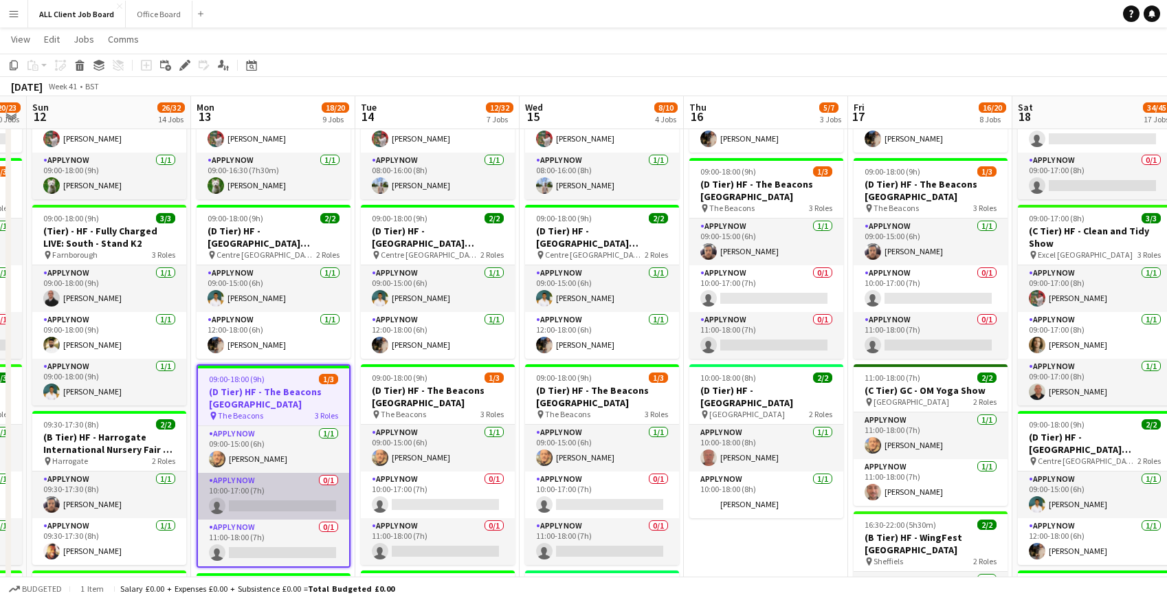
click at [306, 494] on app-card-role "APPLY NOW 0/1 10:00-17:00 (7h) single-neutral-actions" at bounding box center [273, 496] width 151 height 47
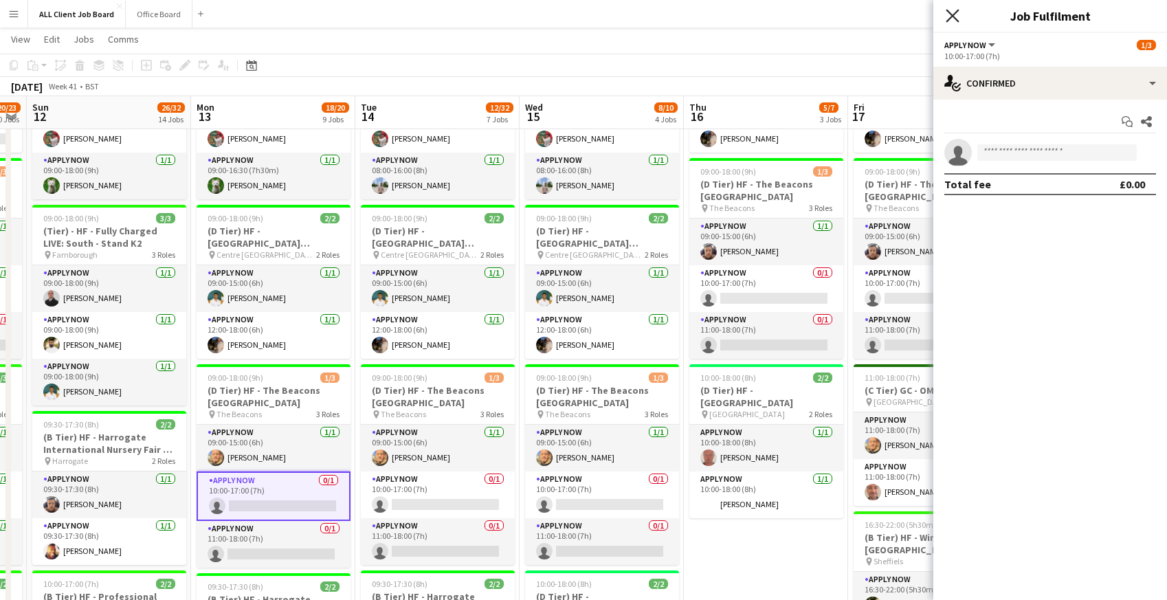
click at [954, 15] on icon at bounding box center [952, 15] width 13 height 13
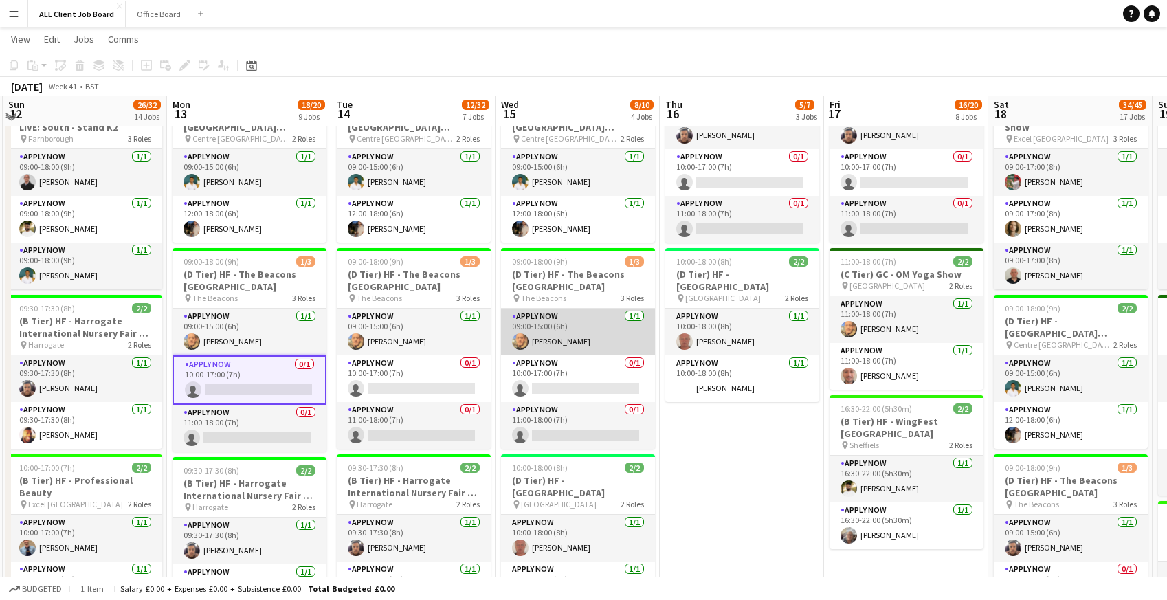
scroll to position [493, 0]
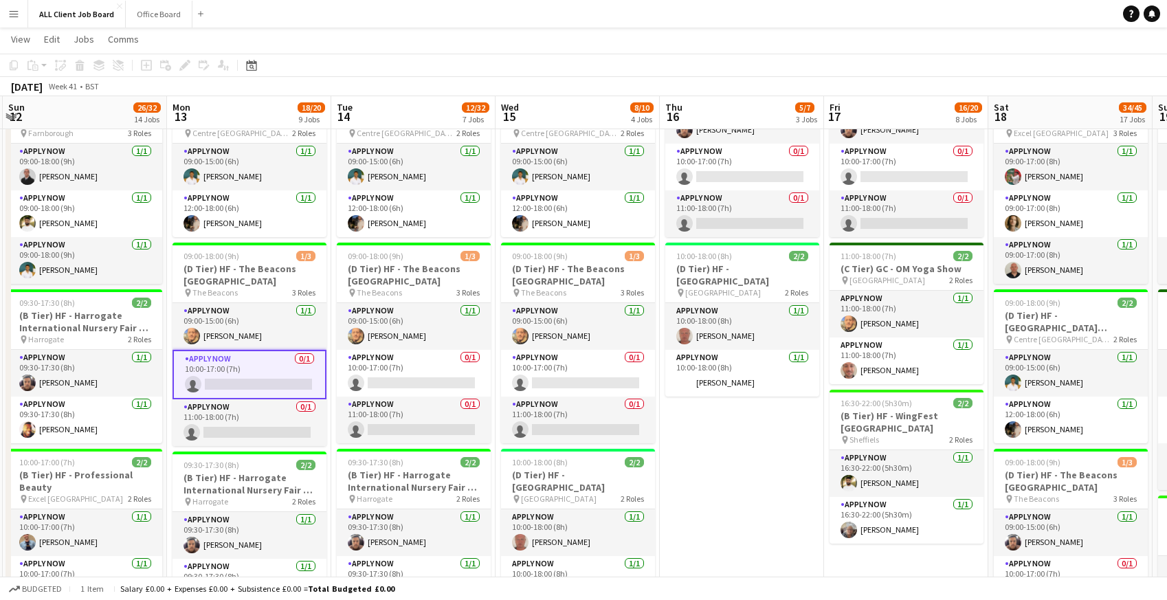
click at [217, 366] on app-card-role "APPLY NOW 0/1 10:00-17:00 (7h) single-neutral-actions" at bounding box center [250, 374] width 154 height 49
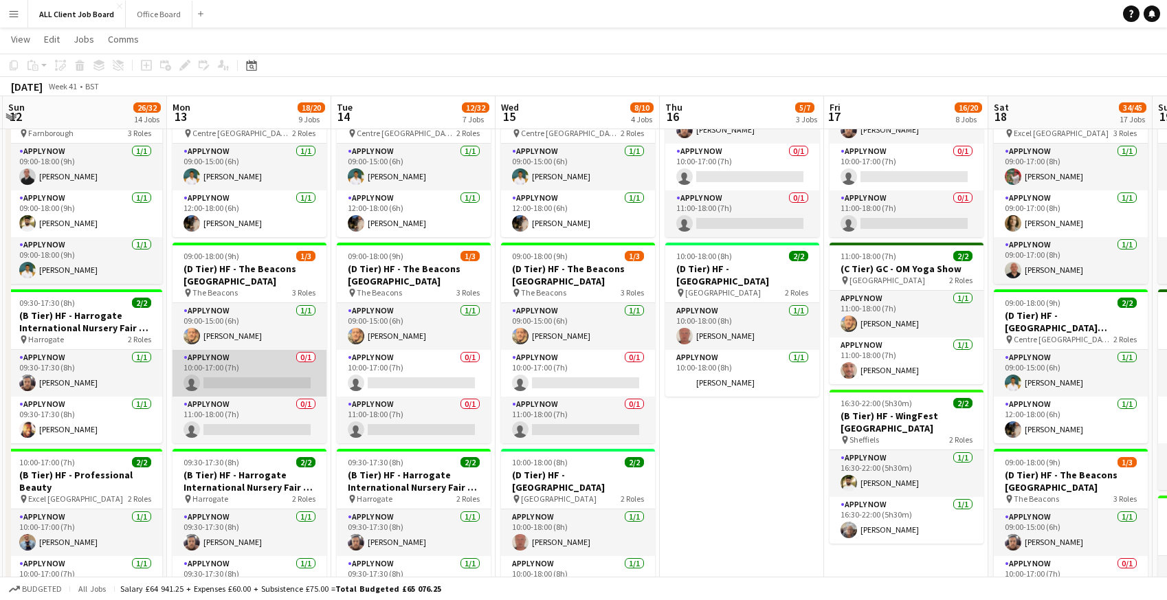
click at [217, 366] on app-card-role "APPLY NOW 0/1 10:00-17:00 (7h) single-neutral-actions" at bounding box center [250, 373] width 154 height 47
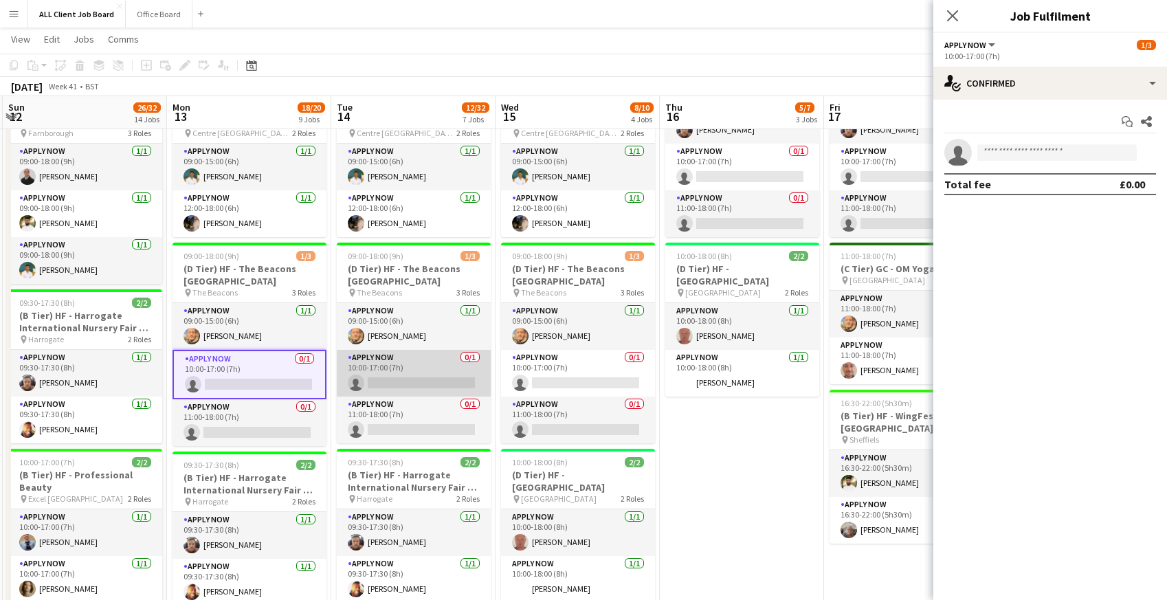
click at [385, 368] on app-card-role "APPLY NOW 0/1 10:00-17:00 (7h) single-neutral-actions" at bounding box center [414, 373] width 154 height 47
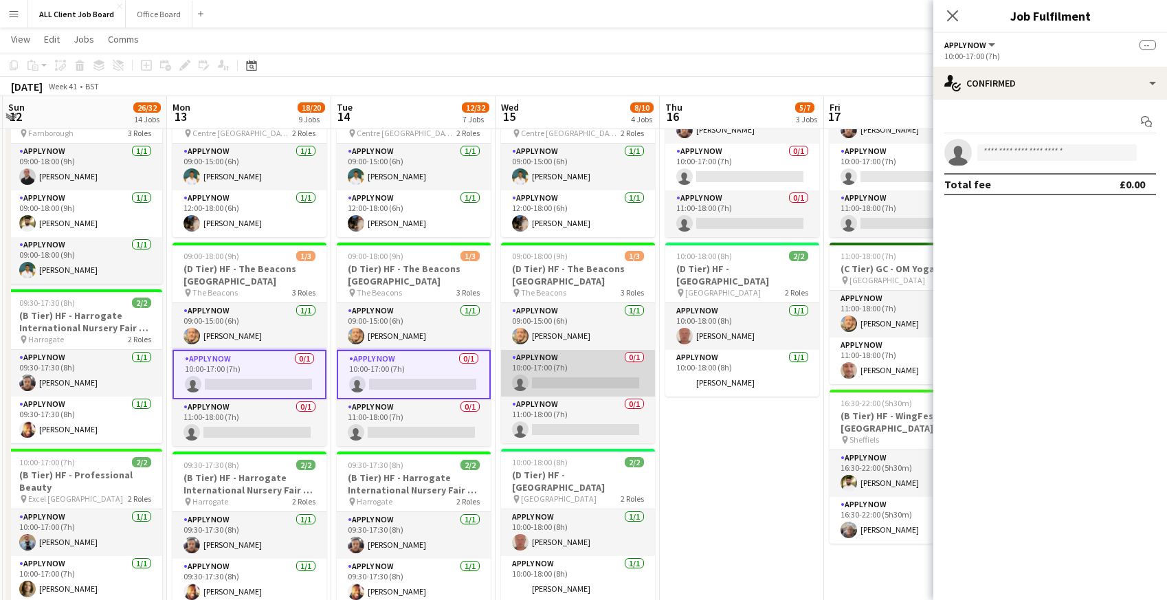
click at [535, 366] on app-card-role "APPLY NOW 0/1 10:00-17:00 (7h) single-neutral-actions" at bounding box center [578, 373] width 154 height 47
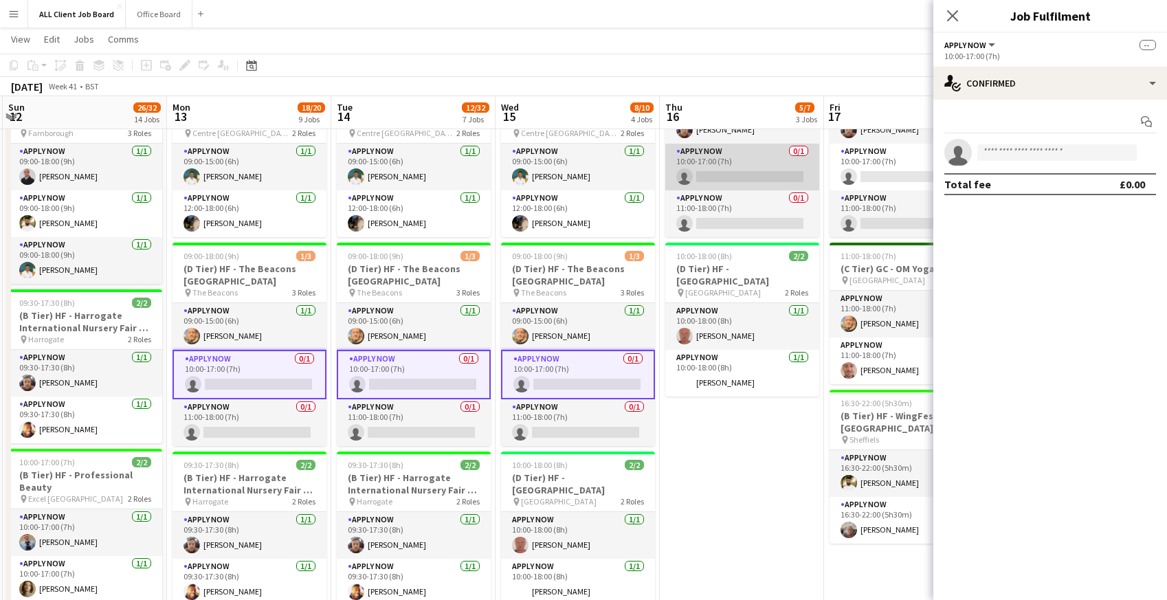
click at [699, 169] on app-card-role "APPLY NOW 0/1 10:00-17:00 (7h) single-neutral-actions" at bounding box center [742, 167] width 154 height 47
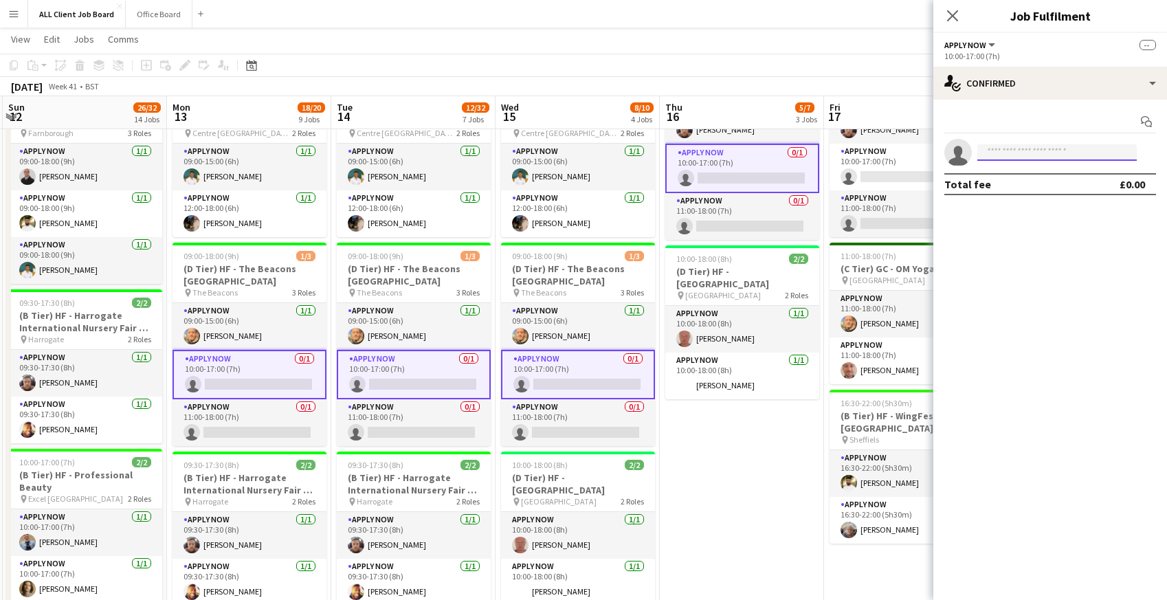
click at [1068, 153] on input at bounding box center [1056, 152] width 159 height 16
type input "****"
click at [1065, 186] on span "musabali121213@gmail.com" at bounding box center [1056, 183] width 137 height 11
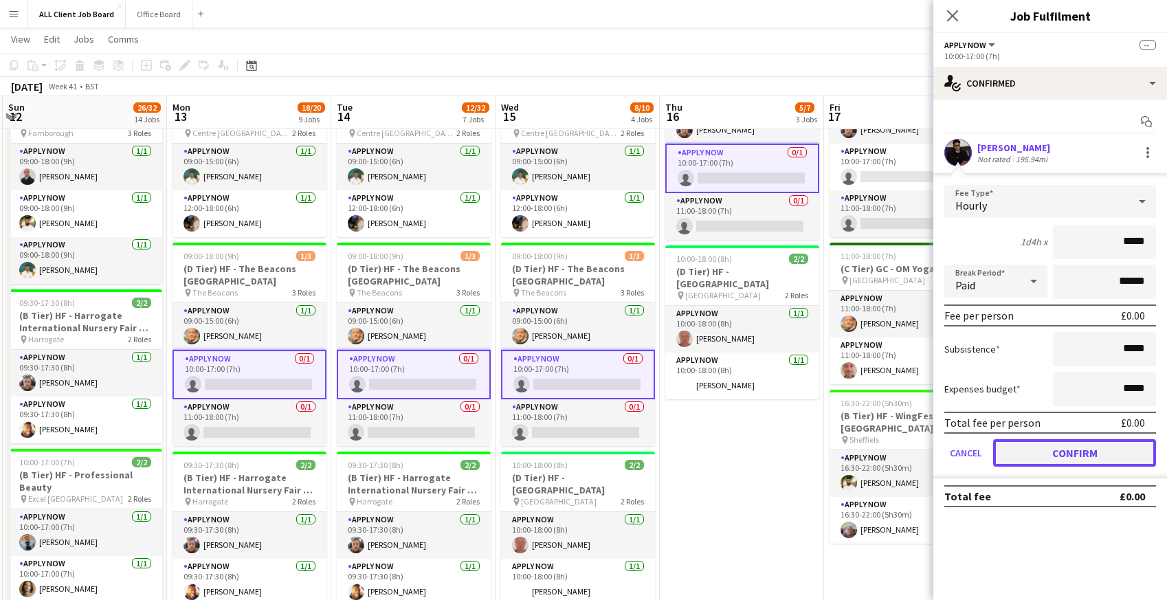
click at [1060, 458] on button "Confirm" at bounding box center [1074, 452] width 163 height 27
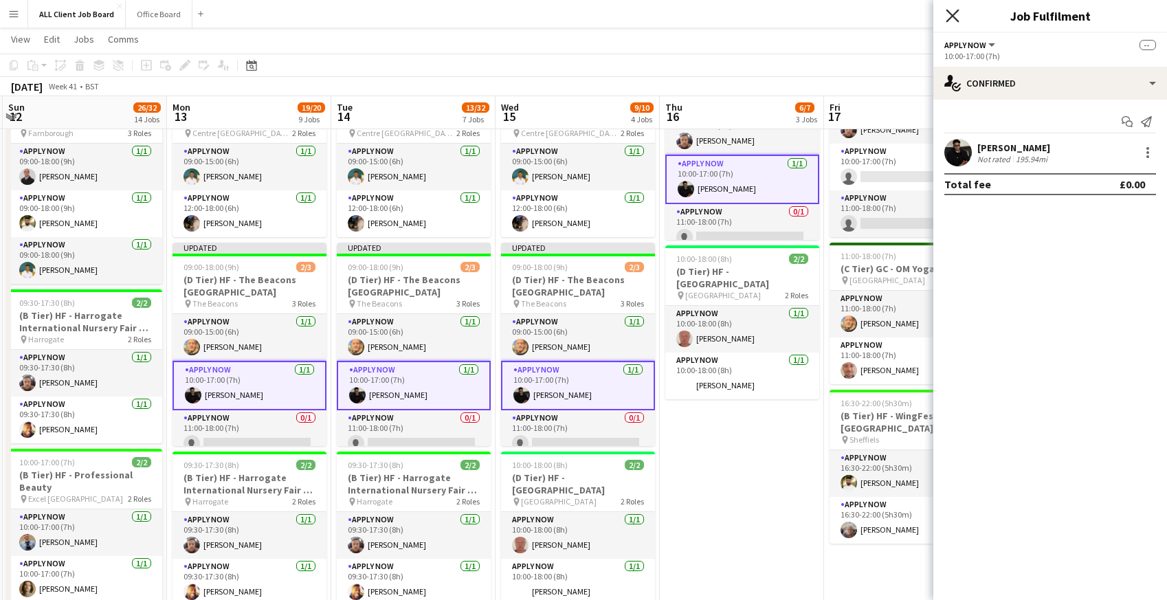
click at [951, 12] on icon "Close pop-in" at bounding box center [952, 15] width 13 height 13
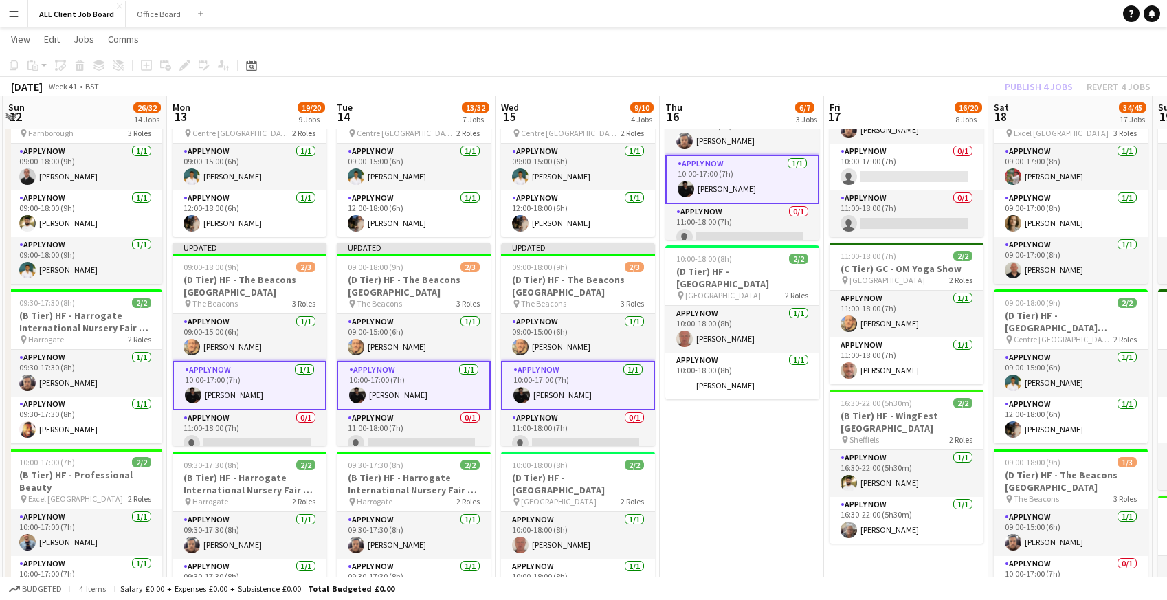
click at [928, 15] on app-navbar "Menu Boards Boards Boards All jobs Status Workforce Workforce My Workforce Recr…" at bounding box center [583, 13] width 1167 height 27
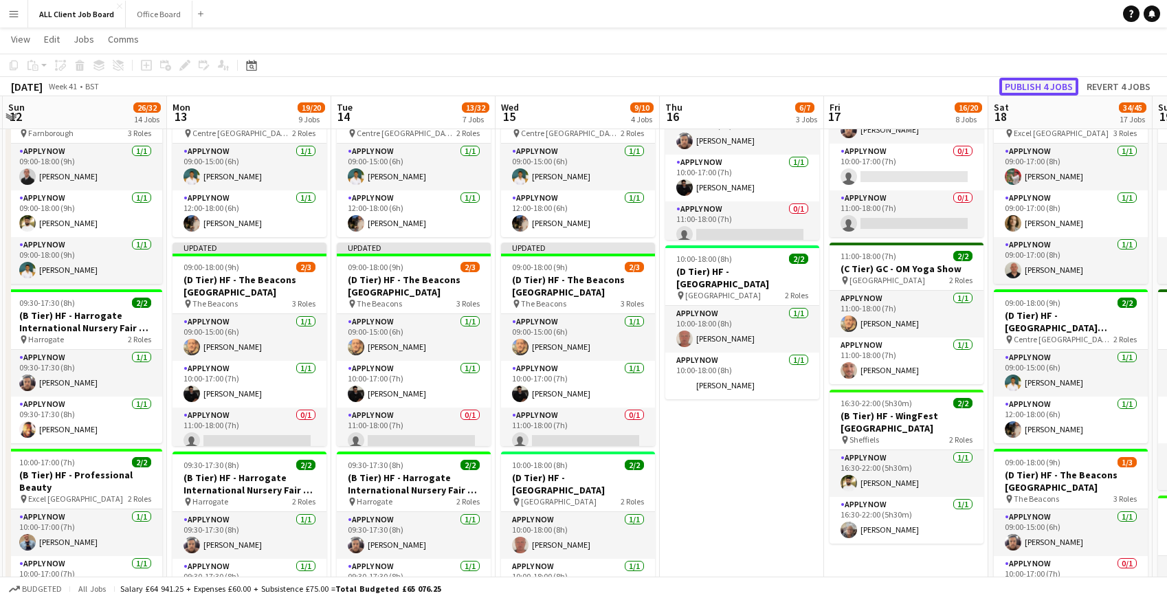
click at [1041, 91] on button "Publish 4 jobs" at bounding box center [1038, 87] width 79 height 18
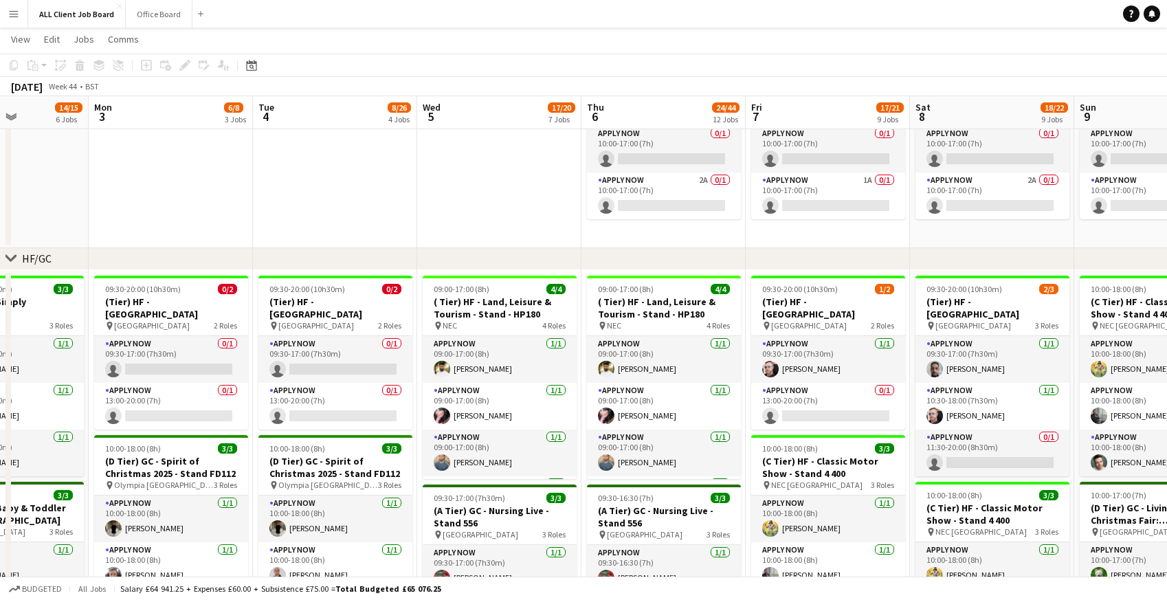
scroll to position [88, 0]
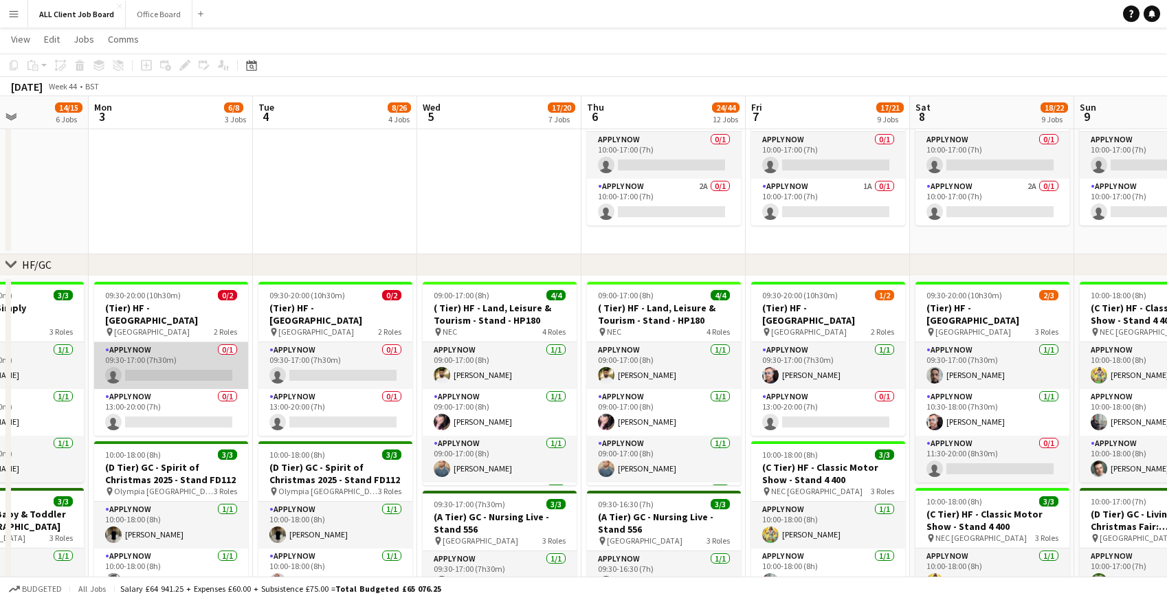
click at [148, 373] on app-card-role "APPLY NOW 0/1 09:30-17:00 (7h30m) single-neutral-actions" at bounding box center [171, 365] width 154 height 47
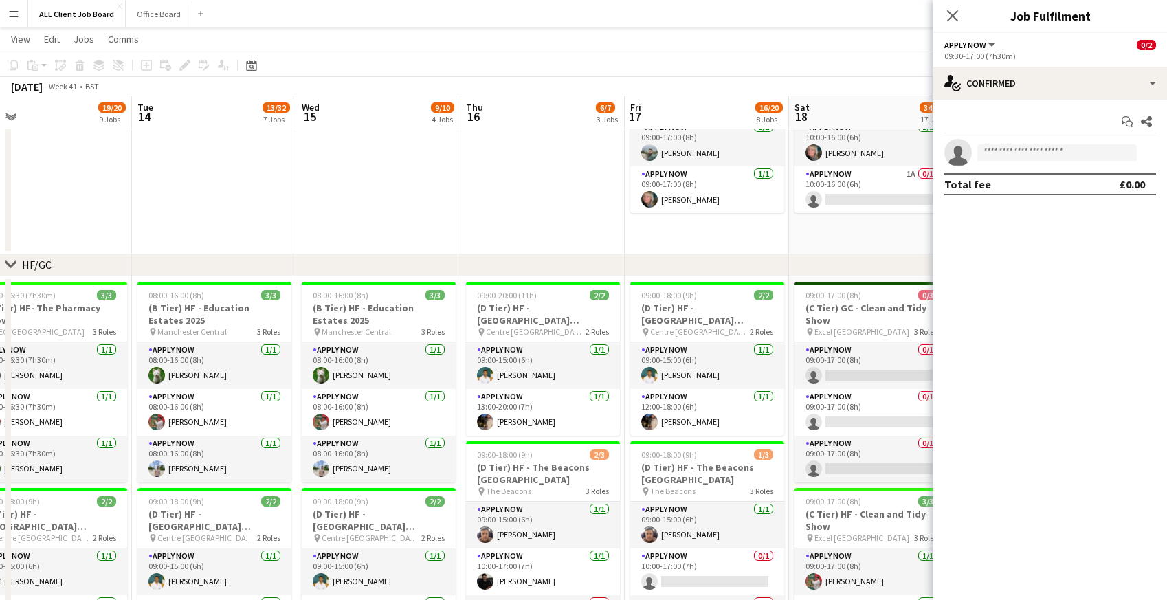
scroll to position [0, 355]
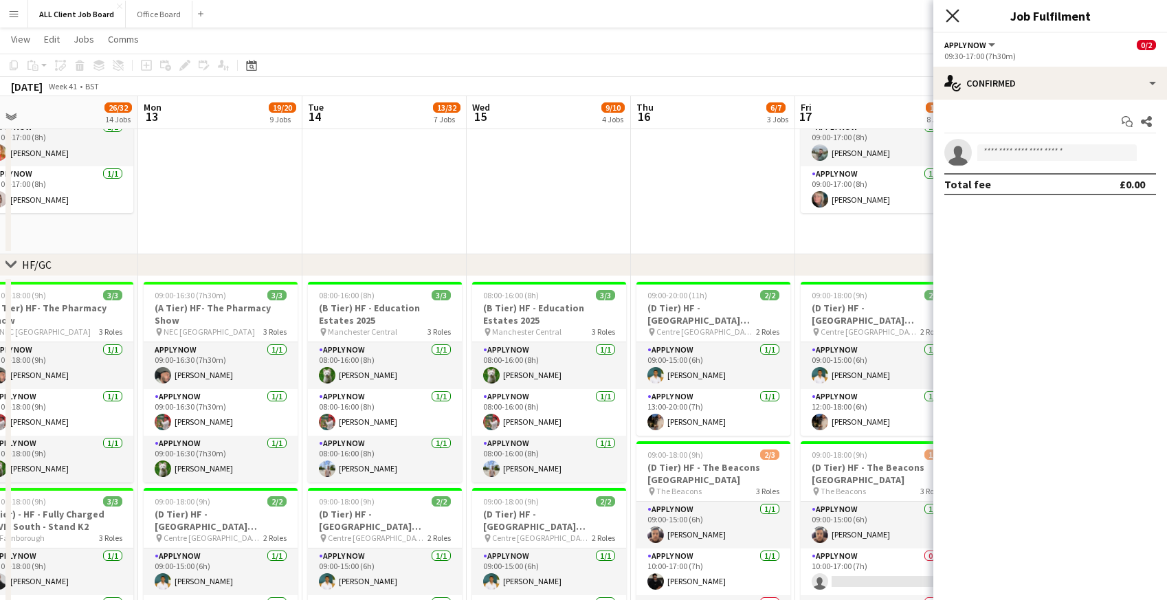
click at [949, 18] on icon "Close pop-in" at bounding box center [952, 15] width 13 height 13
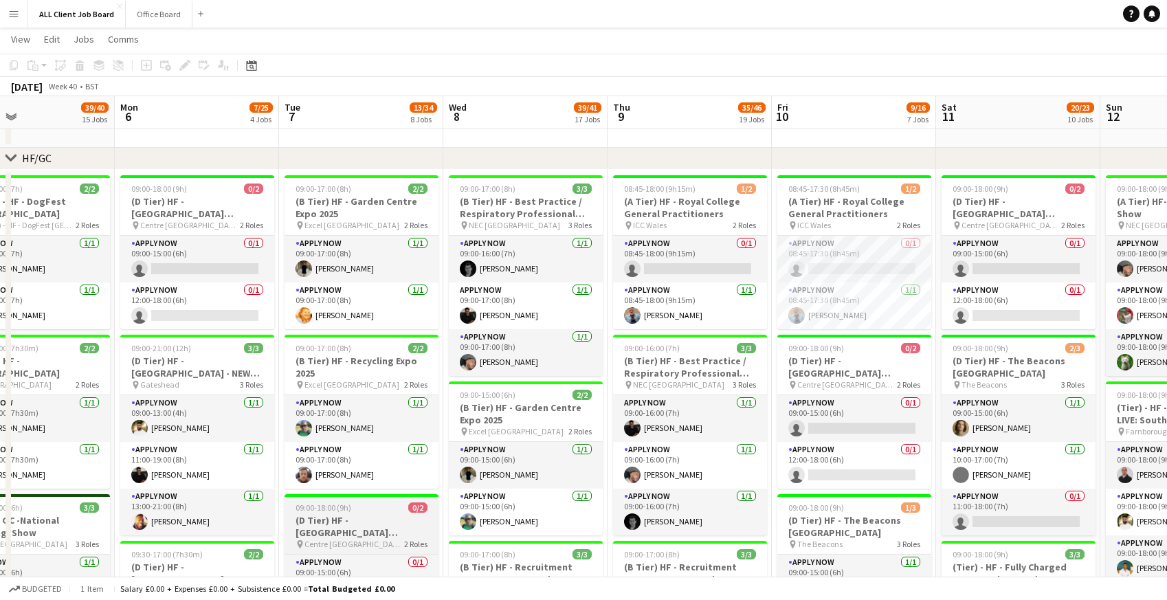
scroll to position [184, 0]
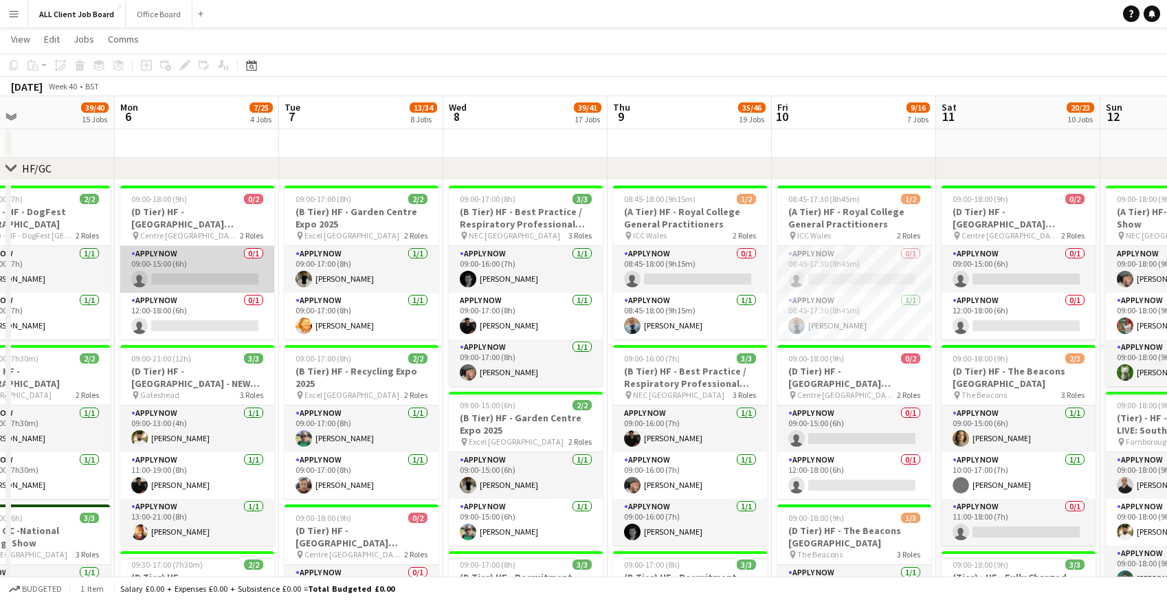
click at [155, 275] on app-card-role "APPLY NOW 0/1 09:00-15:00 (6h) single-neutral-actions" at bounding box center [197, 269] width 154 height 47
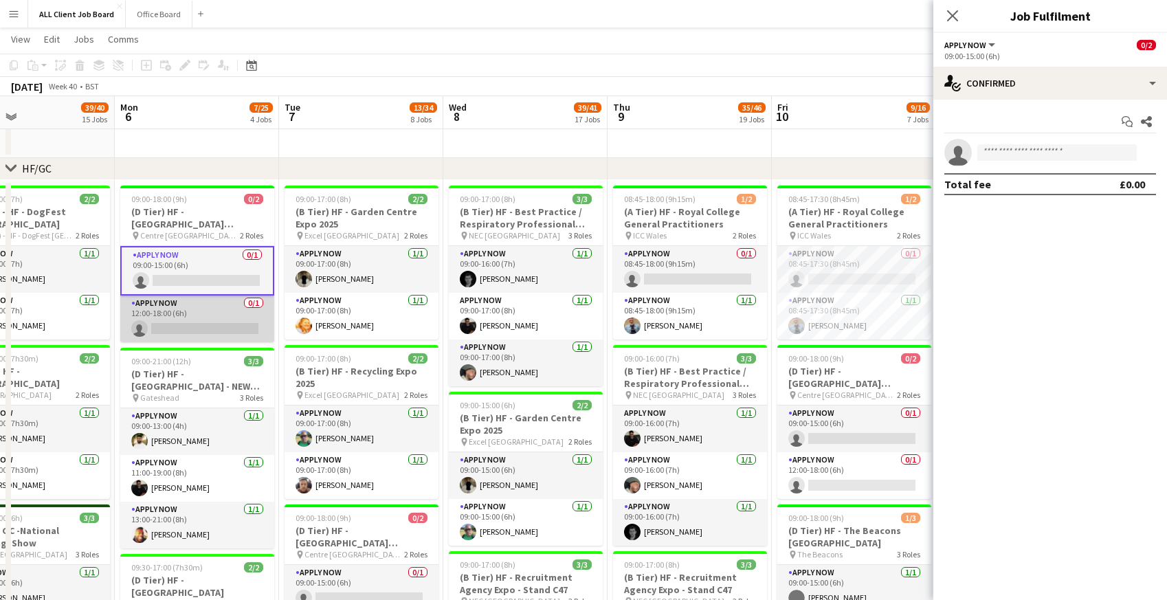
click at [158, 320] on app-card-role "APPLY NOW 0/1 12:00-18:00 (6h) single-neutral-actions" at bounding box center [197, 319] width 154 height 47
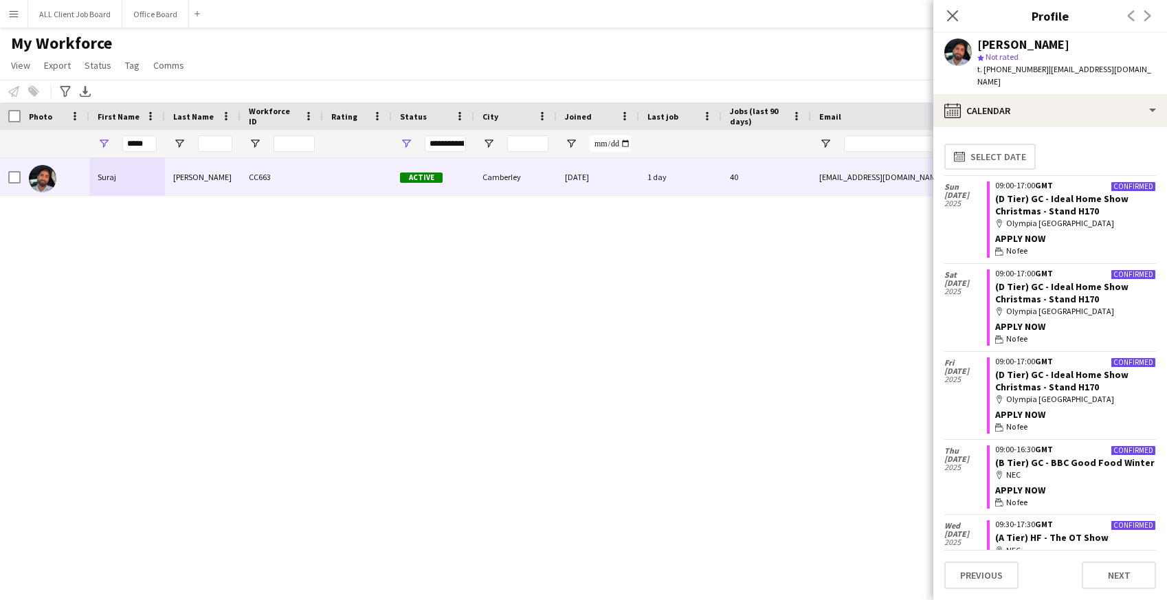
scroll to position [662, 0]
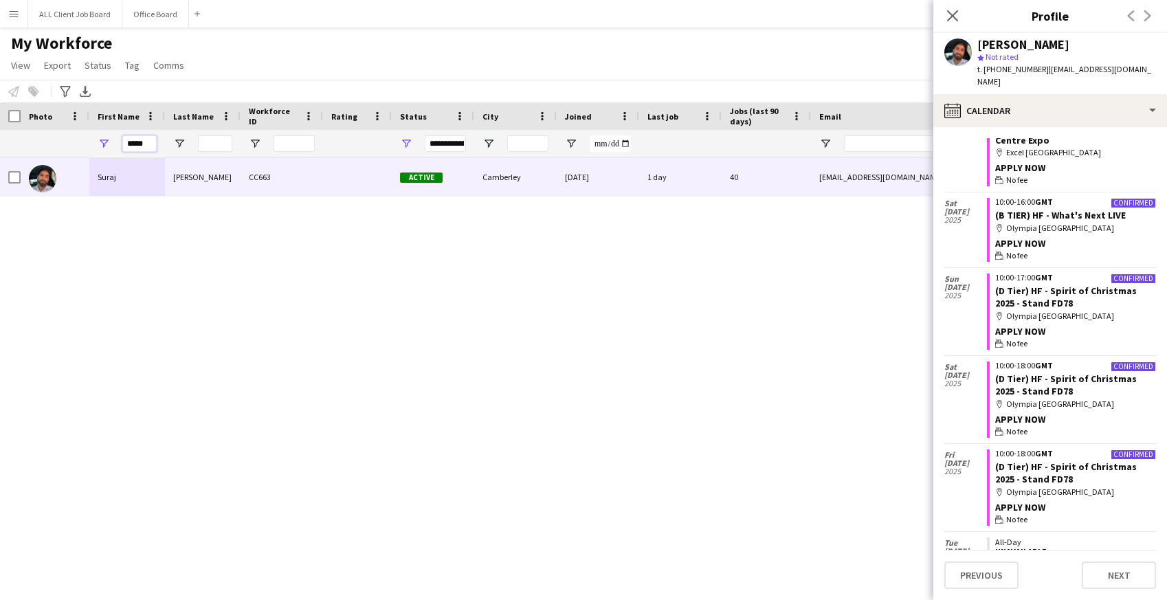
drag, startPoint x: 148, startPoint y: 142, endPoint x: 105, endPoint y: 137, distance: 43.6
click at [105, 137] on div "*****" at bounding box center [127, 143] width 76 height 27
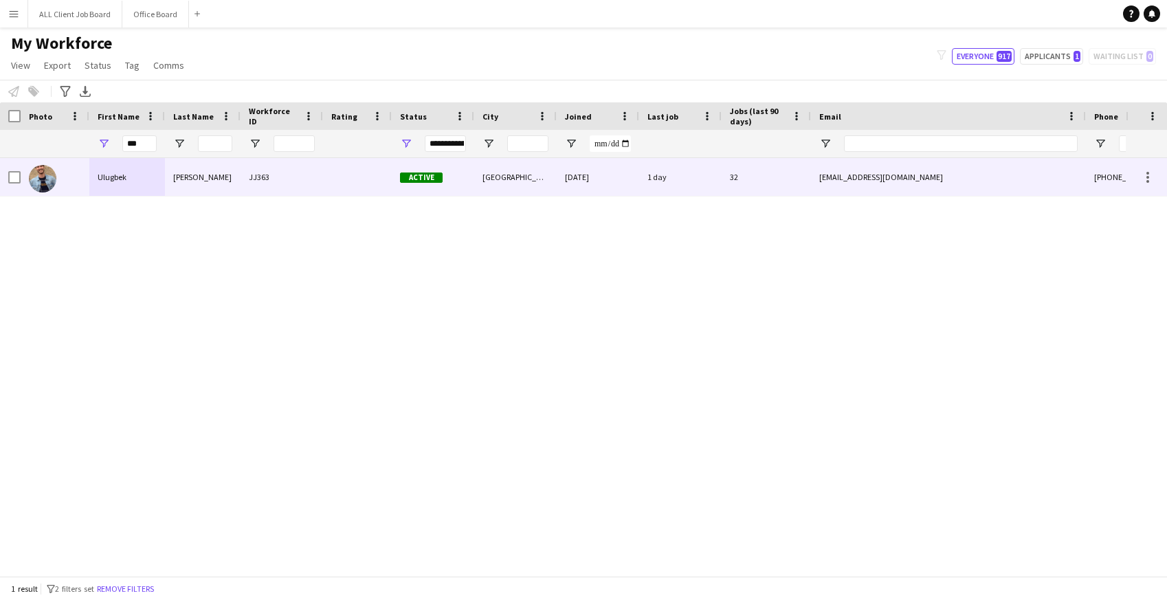
click at [111, 187] on div "Ulugbek" at bounding box center [127, 177] width 76 height 38
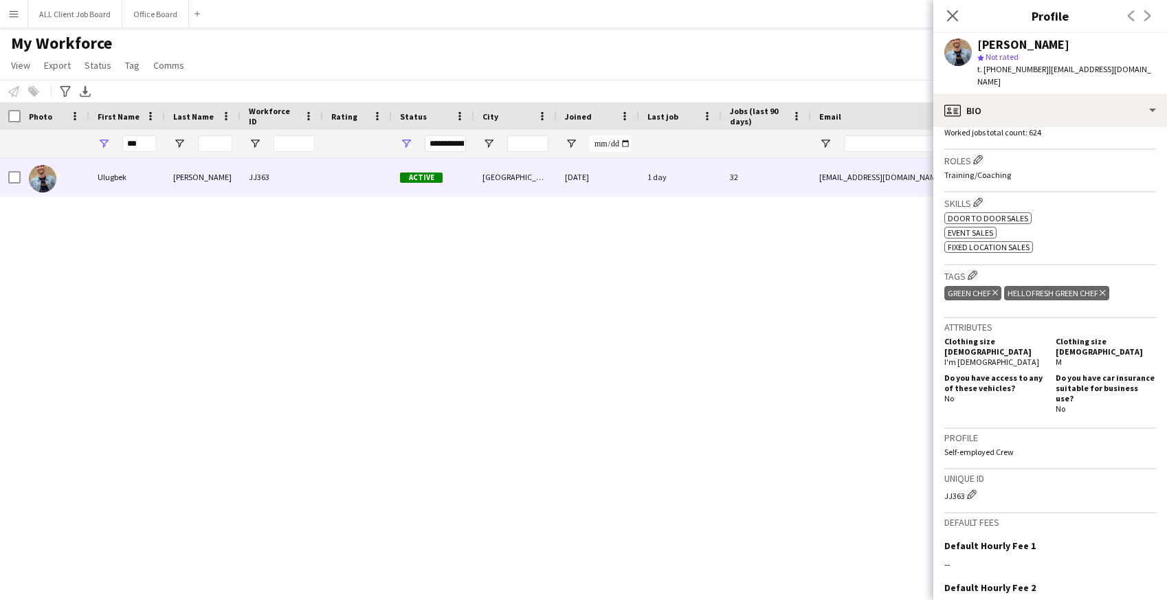
scroll to position [553, 0]
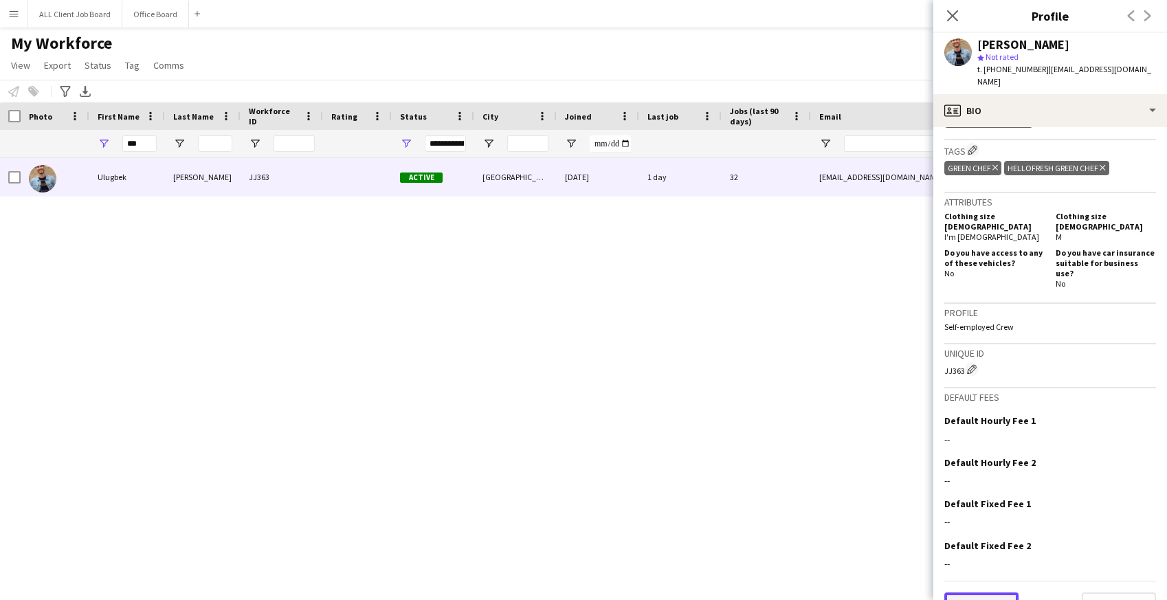
click at [984, 593] on button "Previous" at bounding box center [981, 606] width 74 height 27
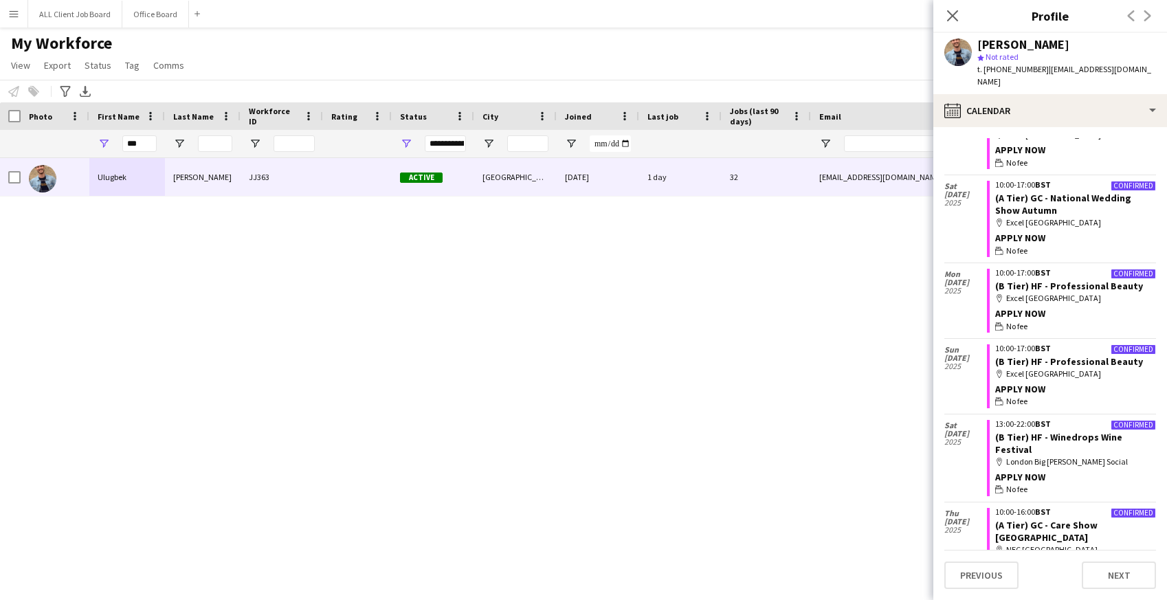
scroll to position [1537, 0]
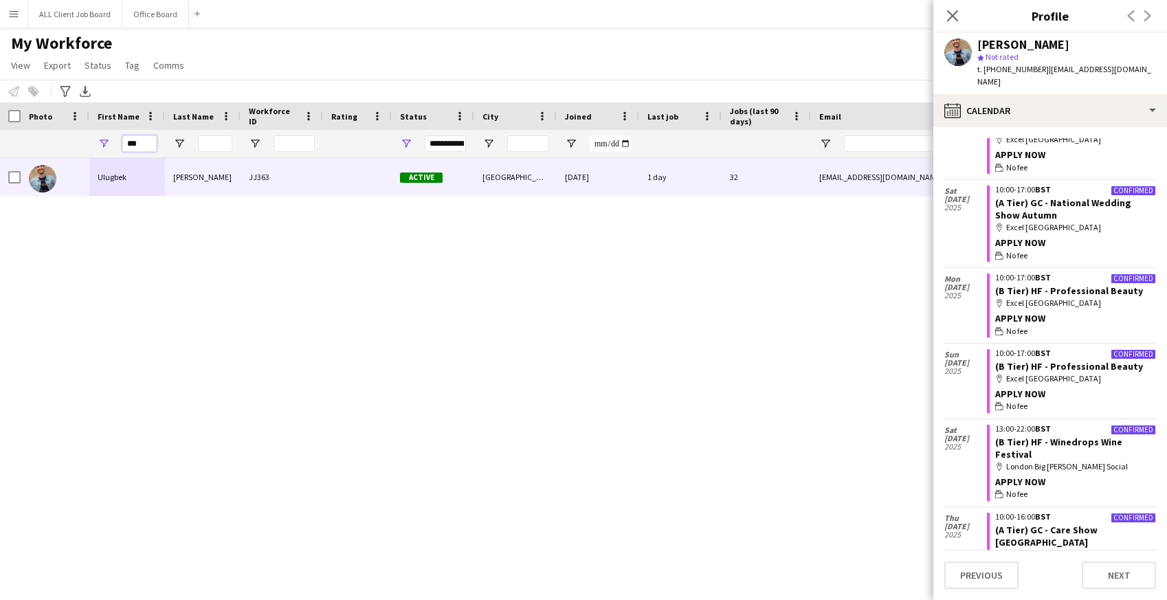
drag, startPoint x: 144, startPoint y: 141, endPoint x: 89, endPoint y: 140, distance: 54.3
click at [89, 140] on div "***" at bounding box center [127, 143] width 76 height 27
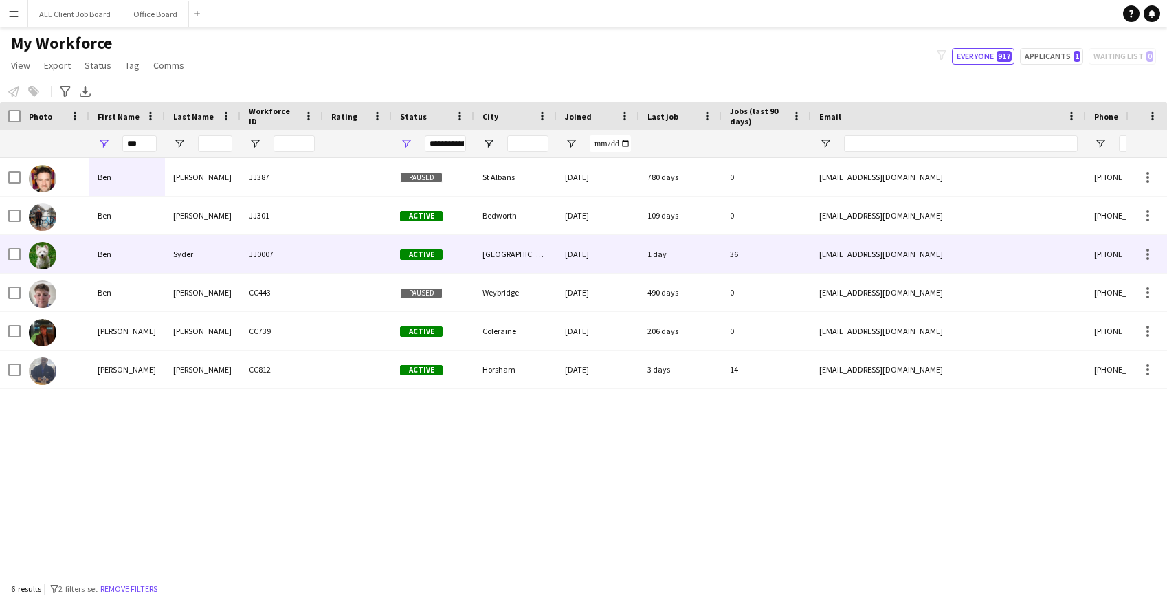
click at [162, 248] on div "Ben" at bounding box center [127, 254] width 76 height 38
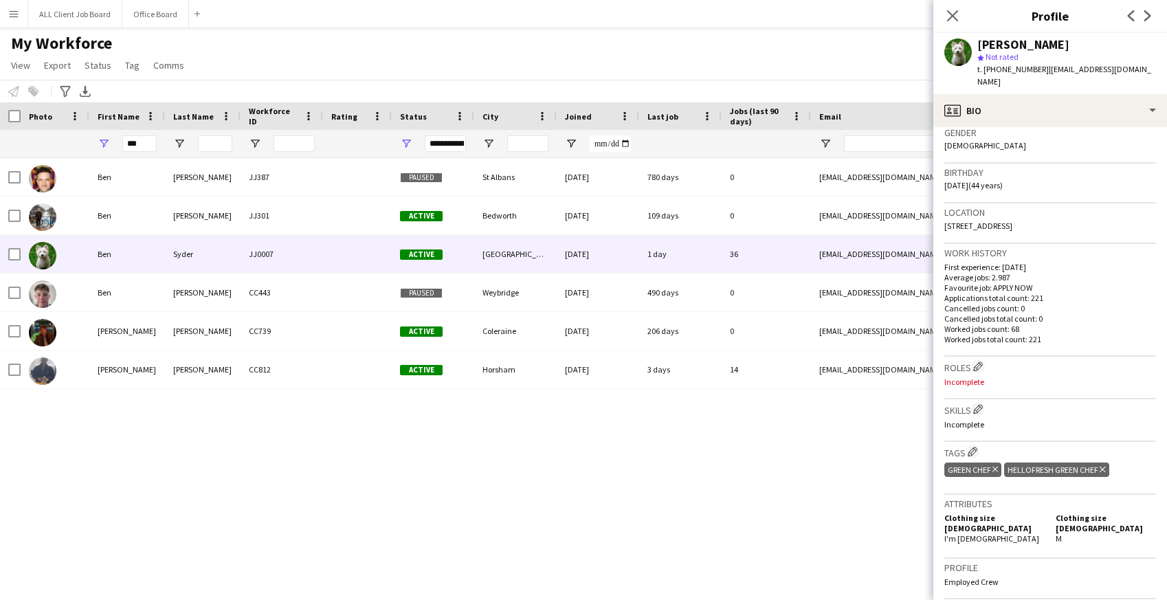
scroll to position [484, 0]
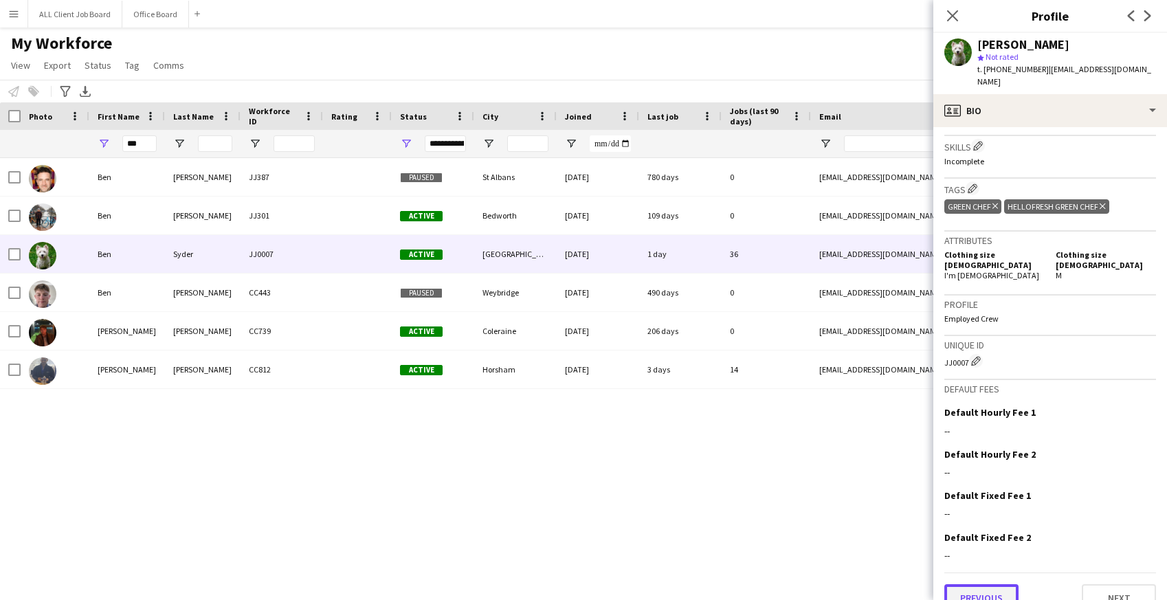
click at [1005, 584] on button "Previous" at bounding box center [981, 597] width 74 height 27
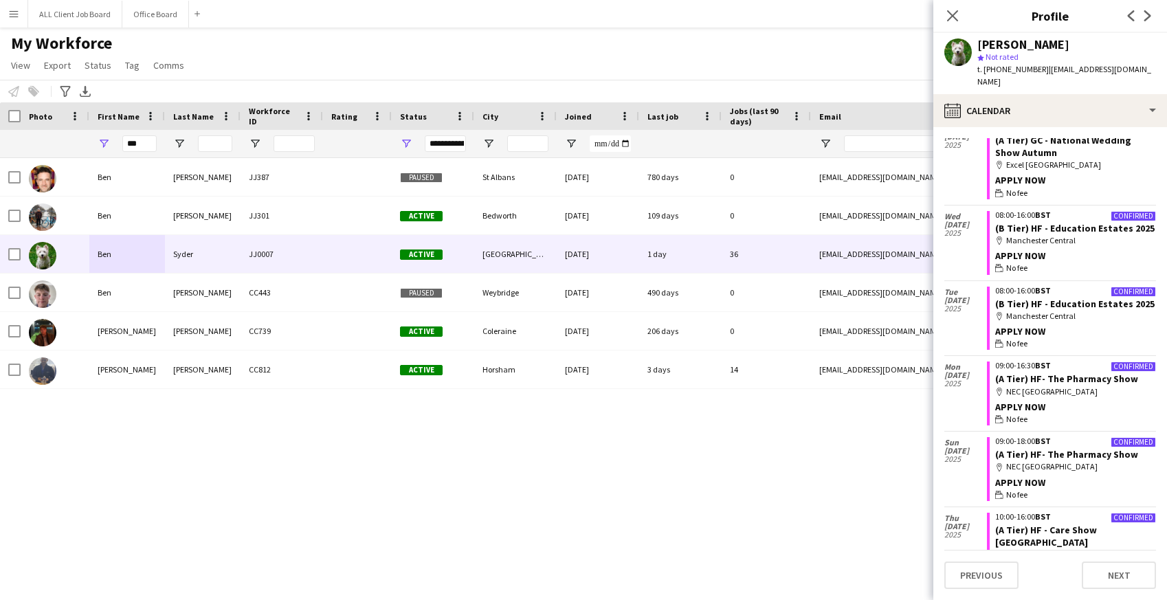
scroll to position [2000, 0]
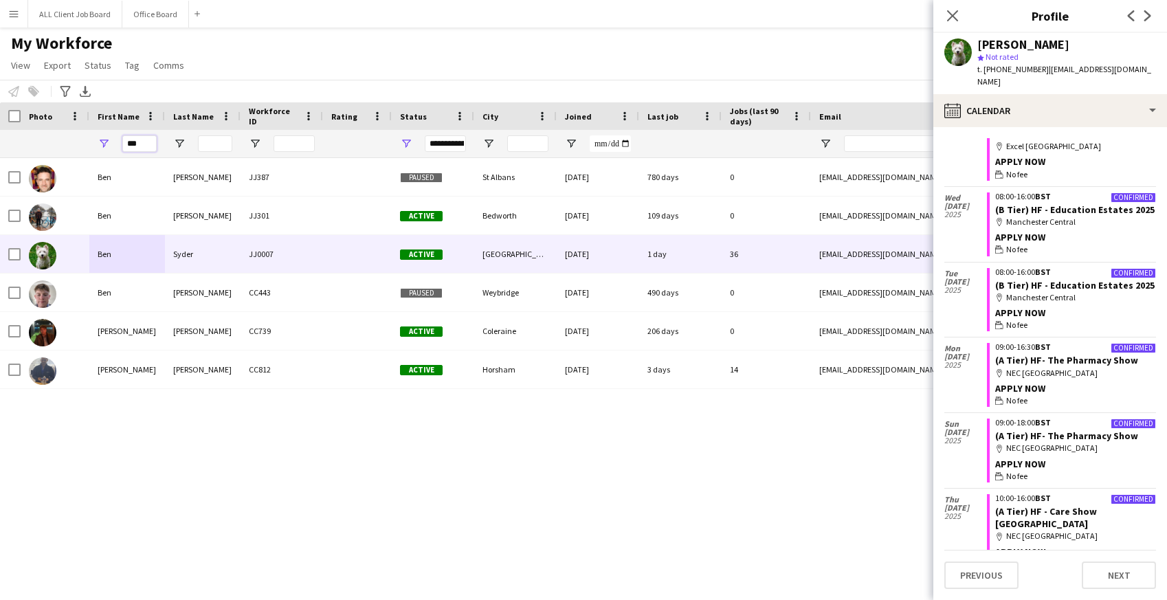
drag, startPoint x: 144, startPoint y: 144, endPoint x: 96, endPoint y: 142, distance: 47.5
click at [96, 142] on div "***" at bounding box center [127, 143] width 76 height 27
type input "*****"
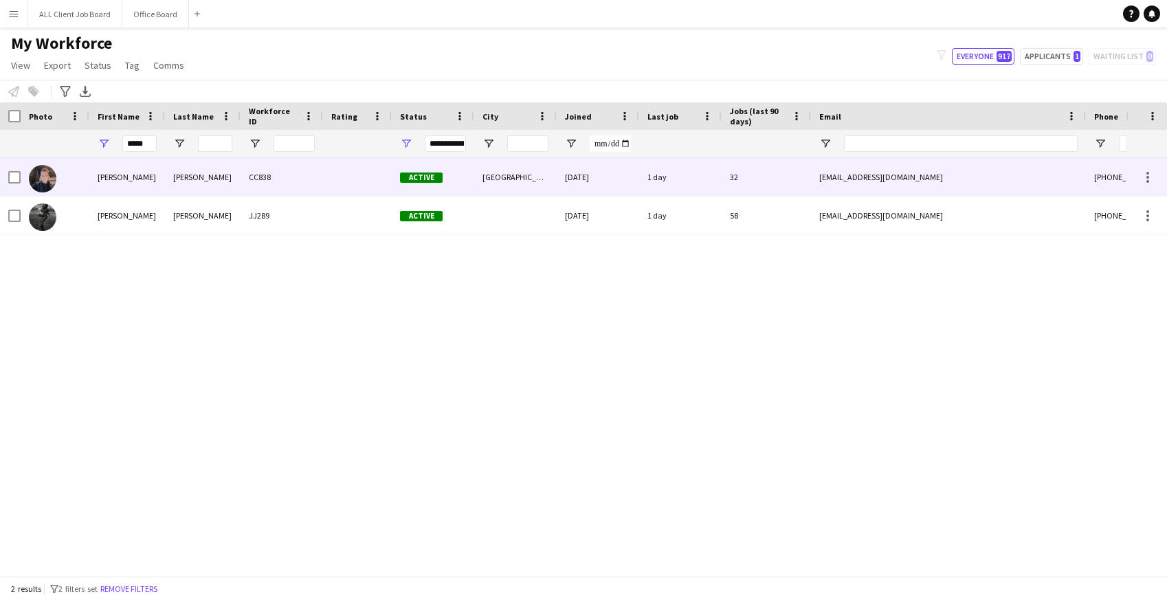
click at [165, 174] on div "Kay" at bounding box center [203, 177] width 76 height 38
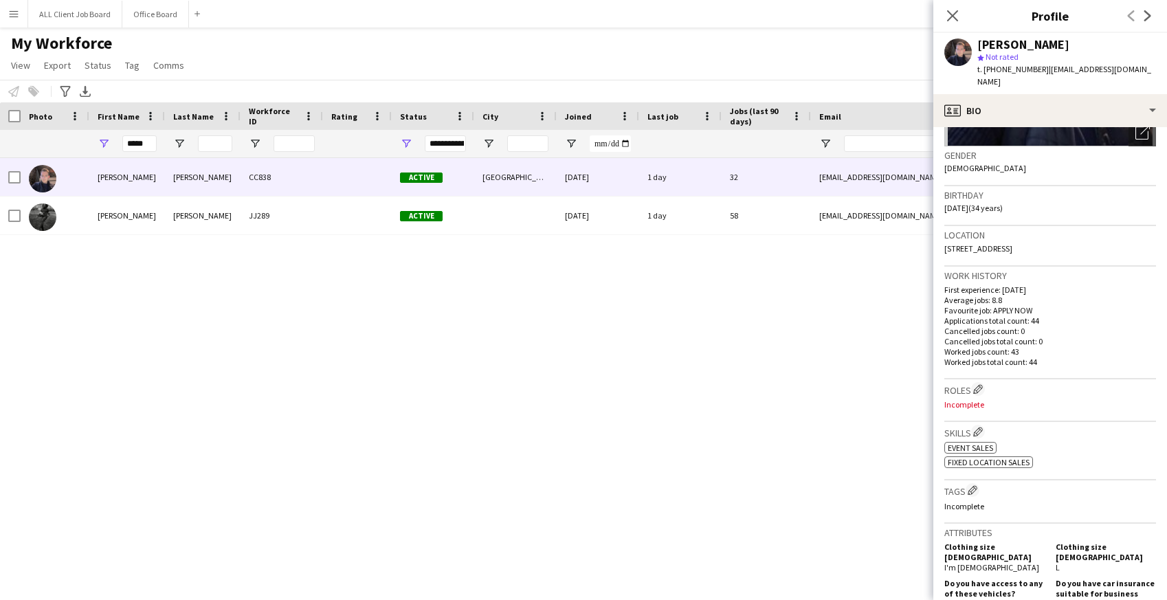
scroll to position [528, 0]
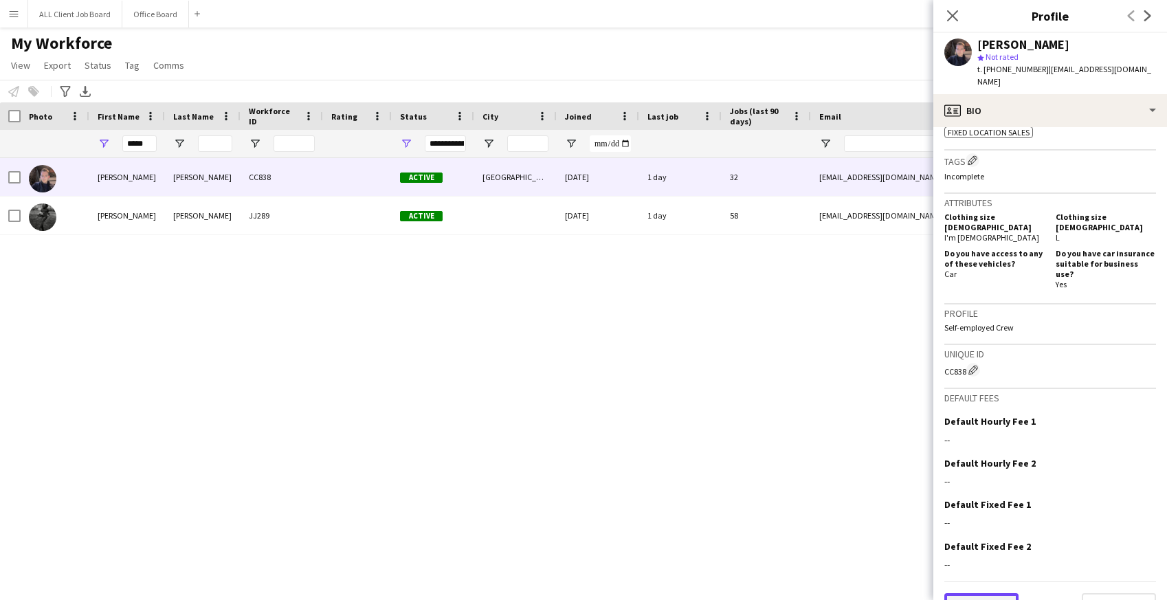
click at [1013, 593] on button "Previous" at bounding box center [981, 606] width 74 height 27
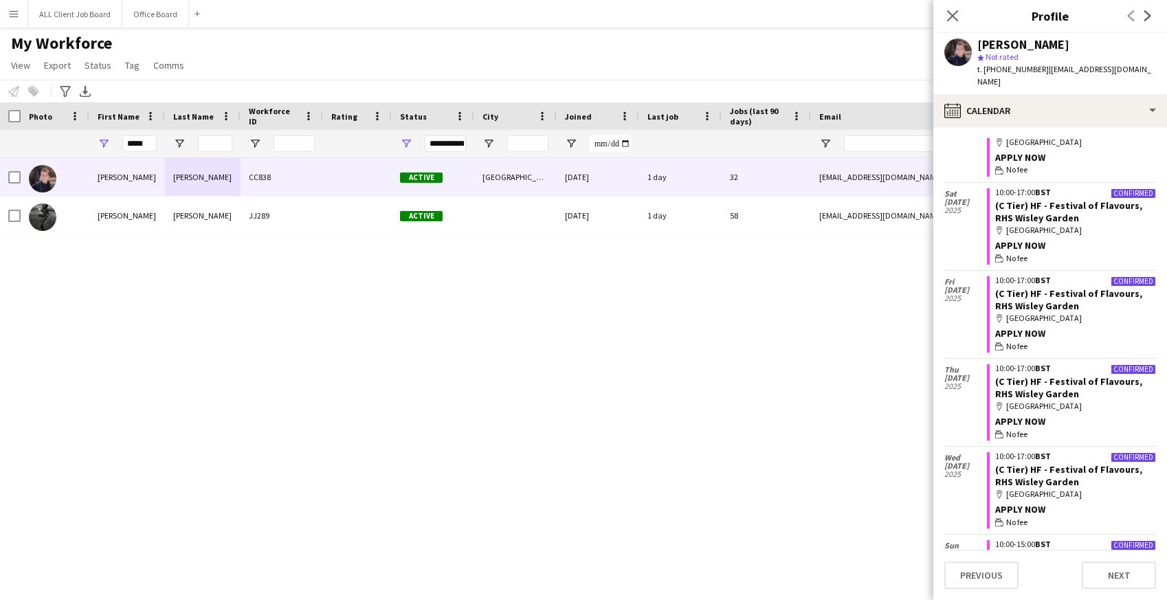
scroll to position [628, 0]
click at [16, 14] on app-icon "Menu" at bounding box center [13, 13] width 11 height 11
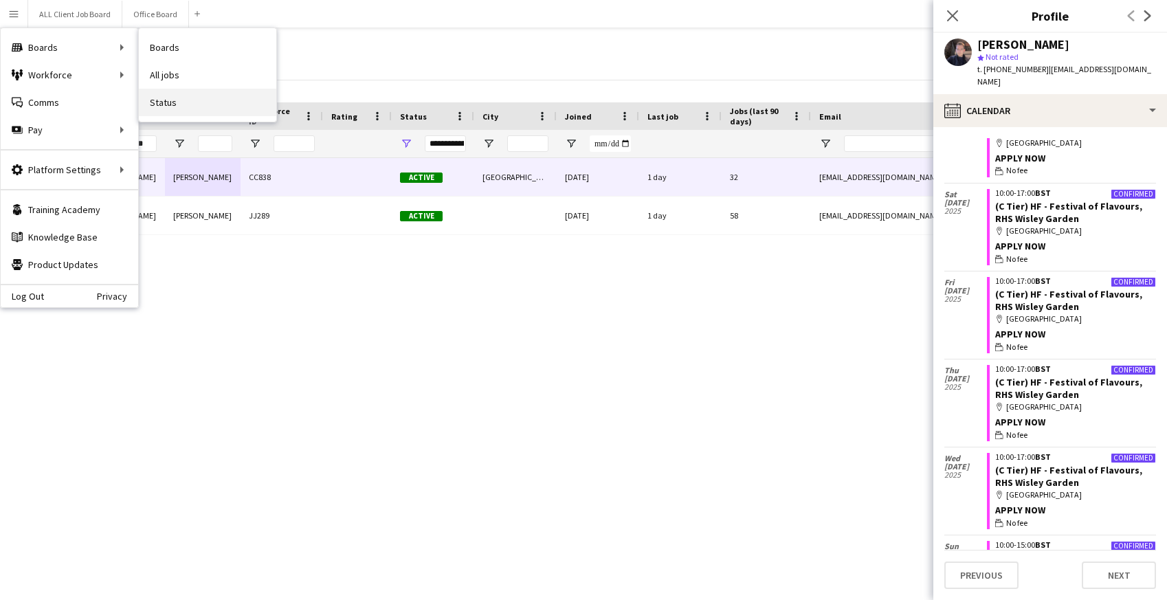
click at [177, 104] on link "Status" at bounding box center [207, 102] width 137 height 27
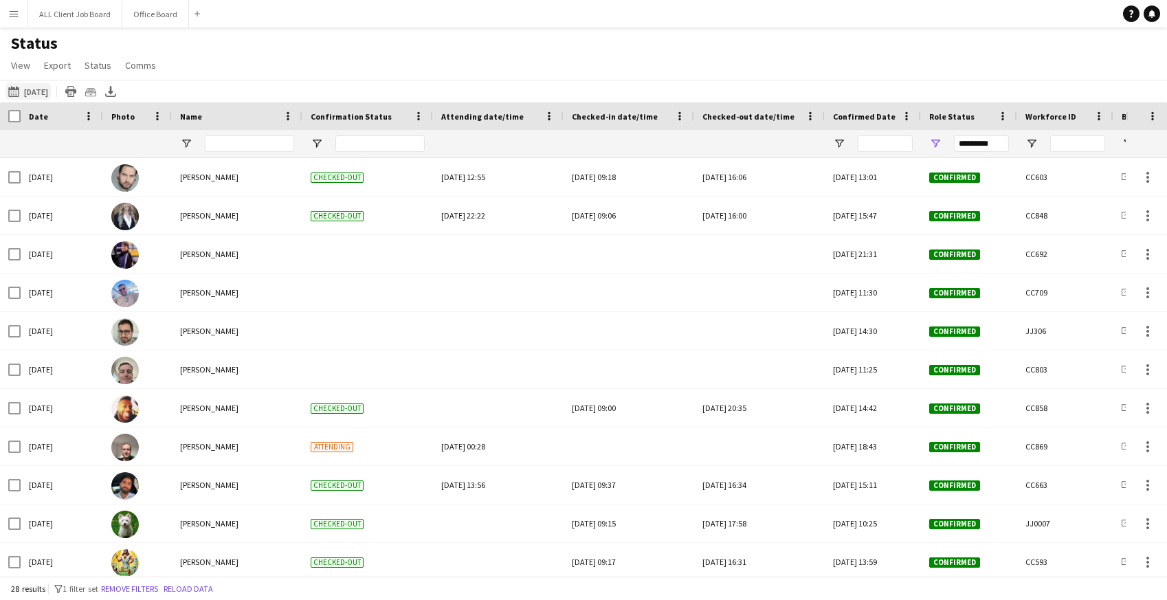
click at [33, 89] on button "01-10-2025 to 07-10-2025 Yesterday" at bounding box center [27, 91] width 45 height 16
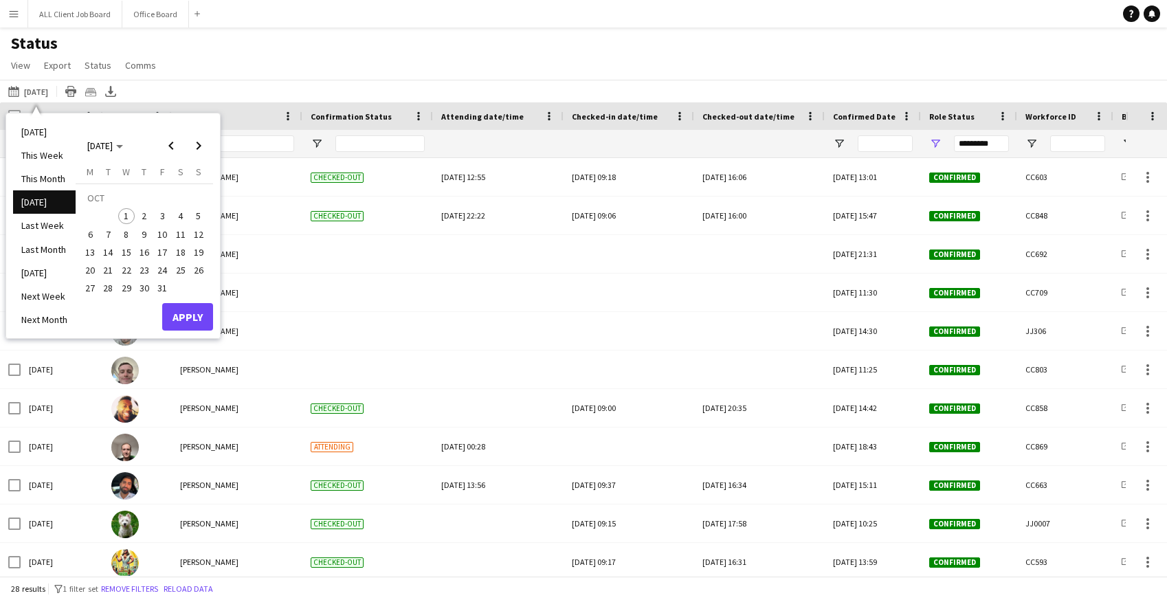
click at [125, 217] on span "1" at bounding box center [126, 216] width 16 height 16
click at [179, 321] on button "Apply" at bounding box center [187, 316] width 51 height 27
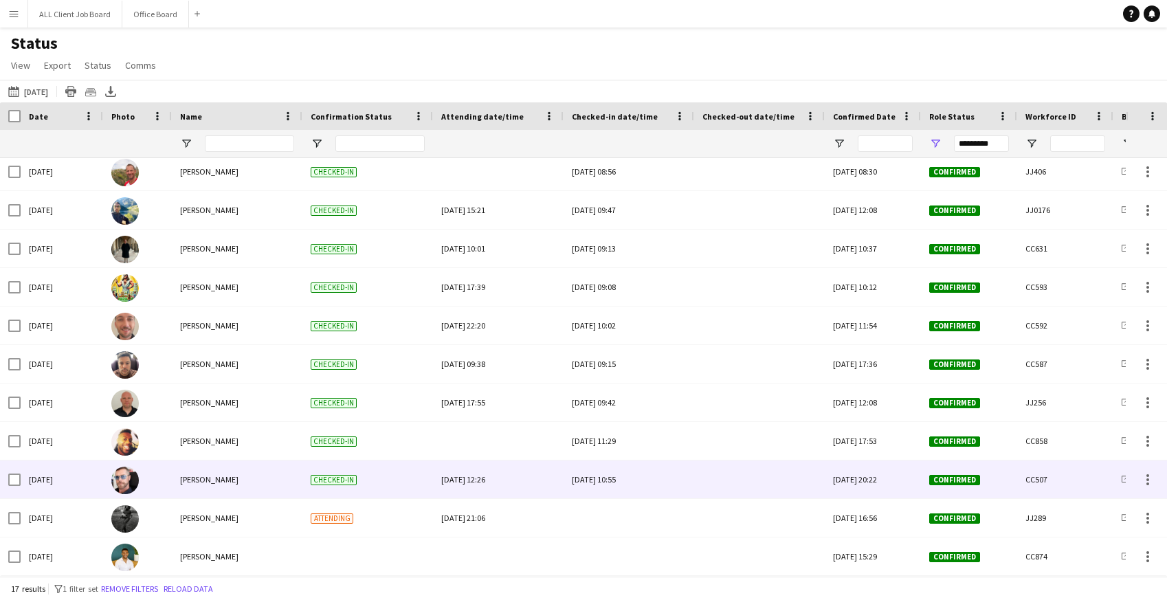
scroll to position [236, 0]
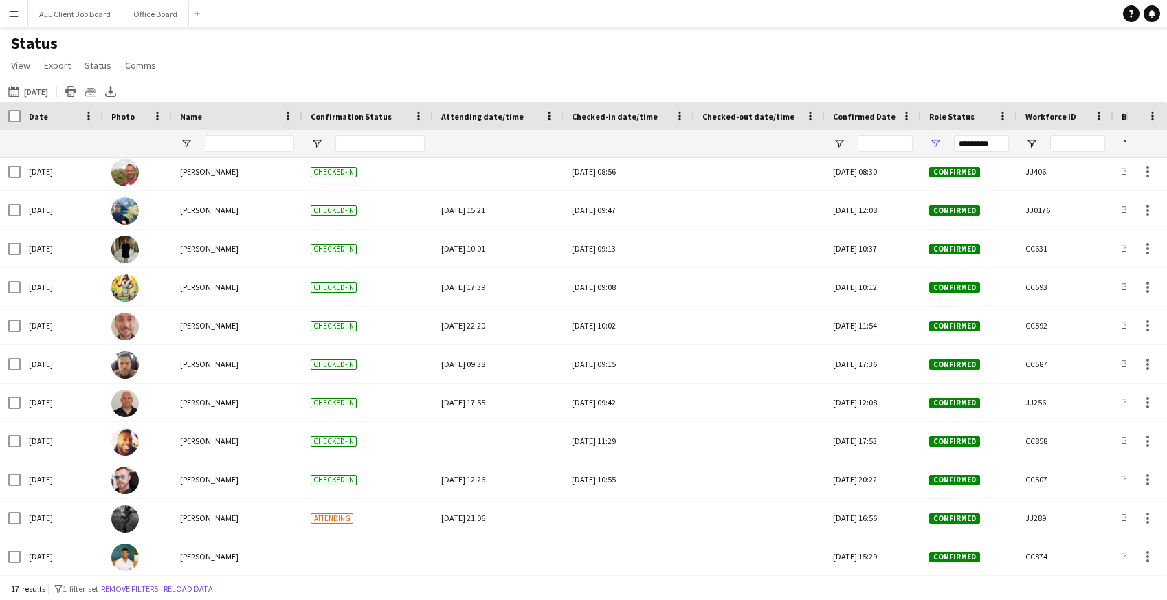
click at [19, 17] on app-icon "Menu" at bounding box center [13, 13] width 11 height 11
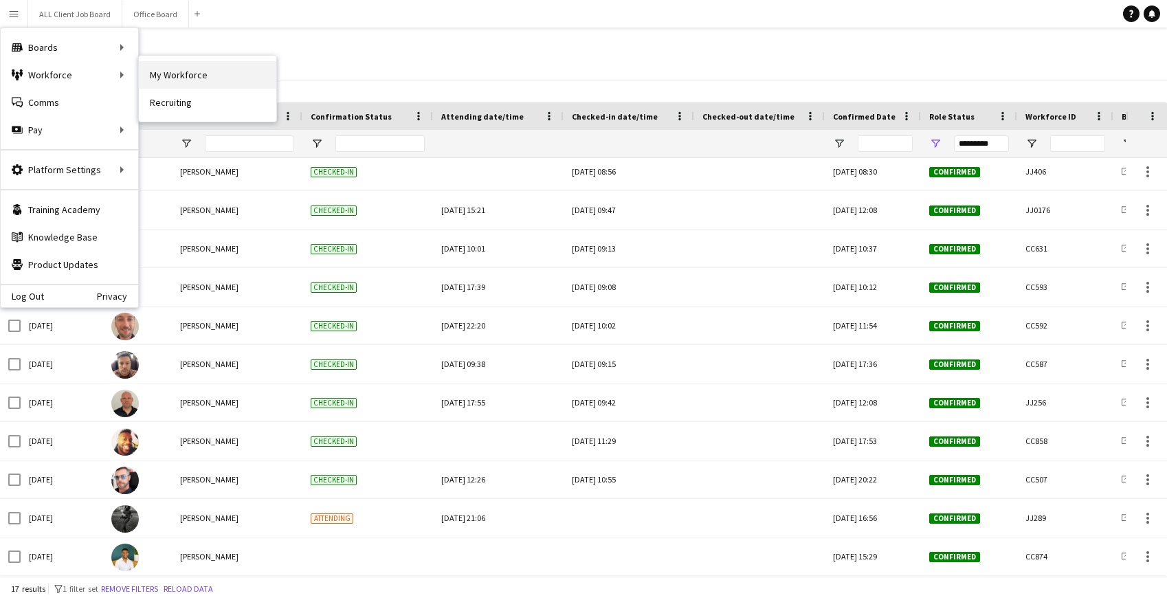
click at [231, 73] on link "My Workforce" at bounding box center [207, 74] width 137 height 27
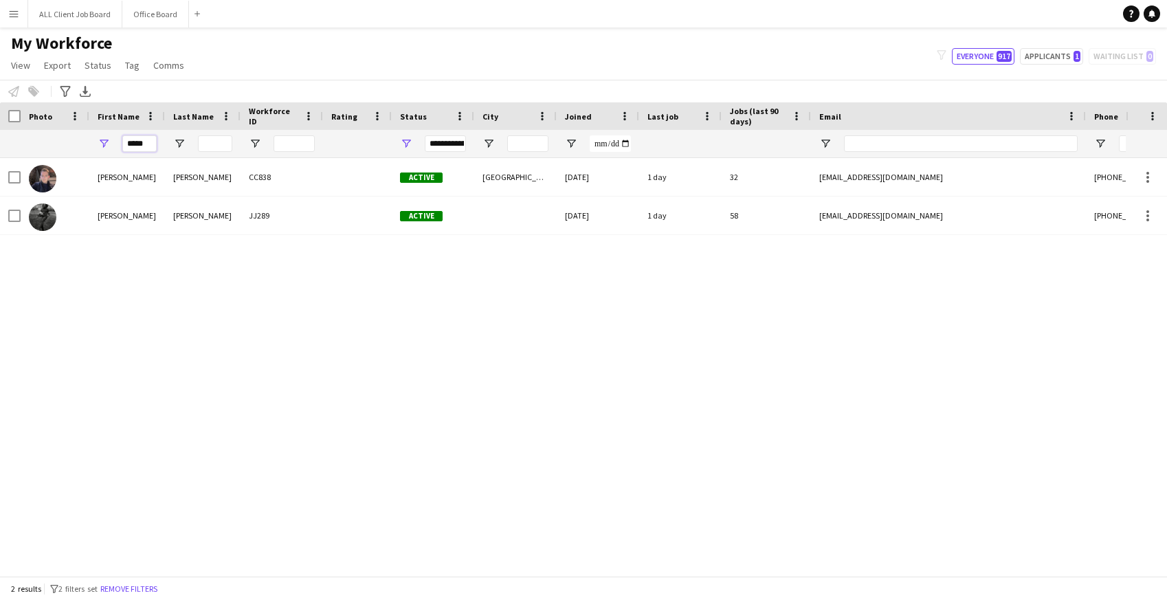
drag, startPoint x: 147, startPoint y: 143, endPoint x: 96, endPoint y: 139, distance: 51.0
click at [96, 140] on div "*****" at bounding box center [127, 143] width 76 height 27
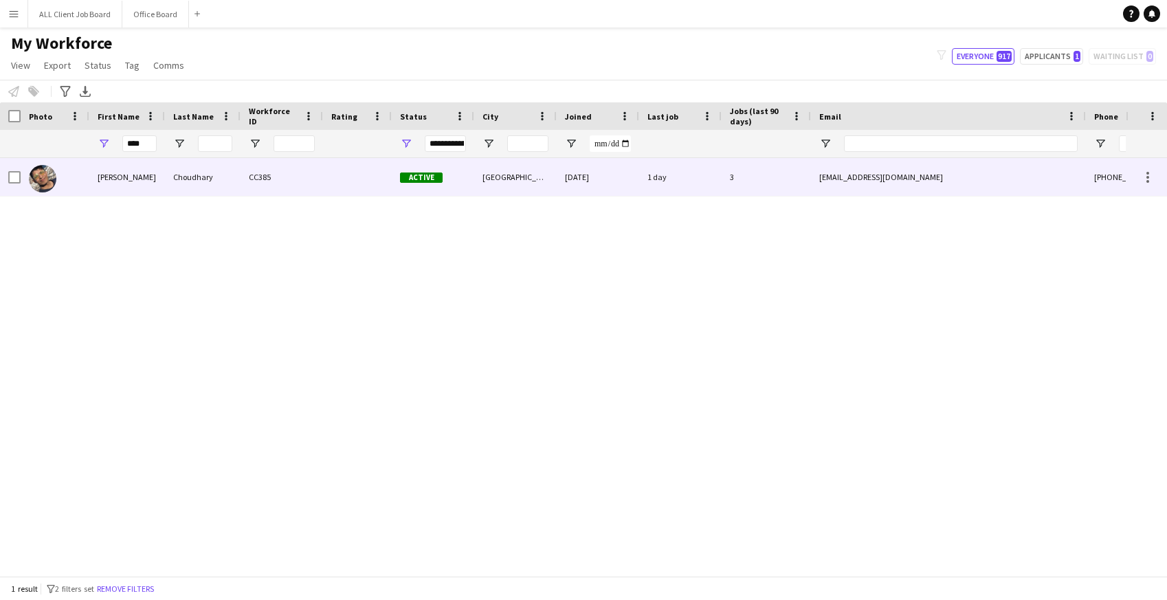
click at [101, 181] on div "Farhan" at bounding box center [127, 177] width 76 height 38
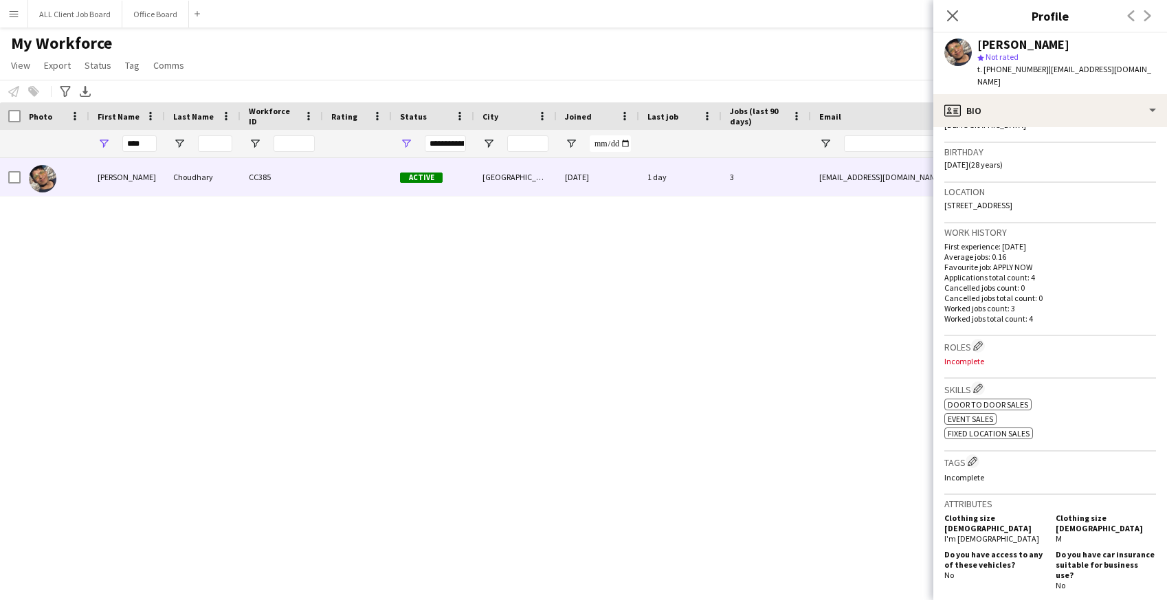
scroll to position [543, 0]
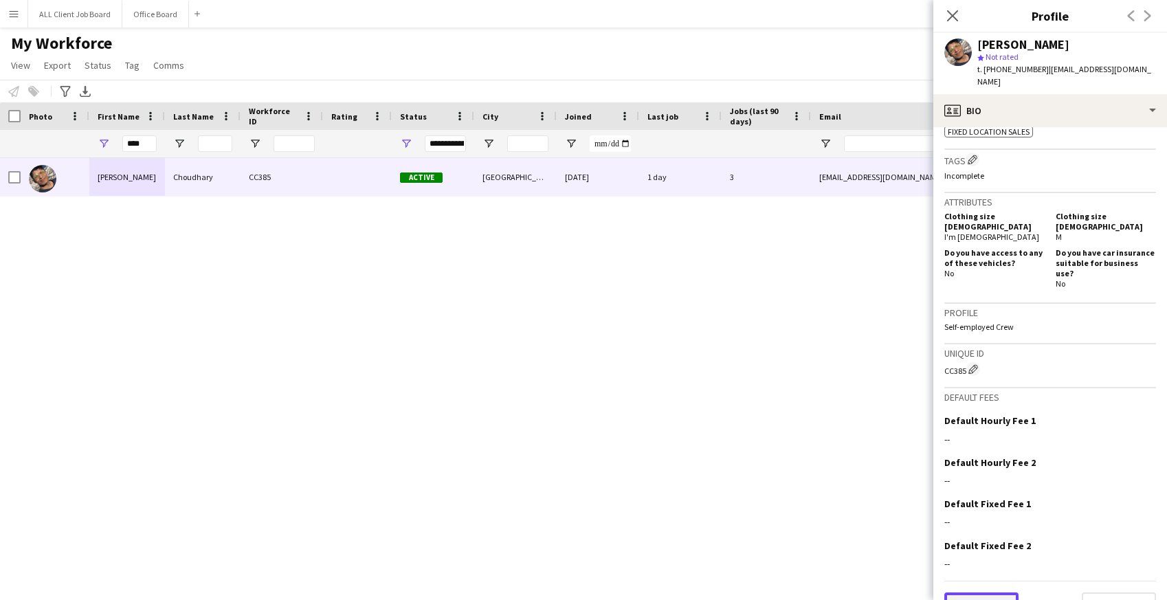
click at [1006, 593] on button "Previous" at bounding box center [981, 606] width 74 height 27
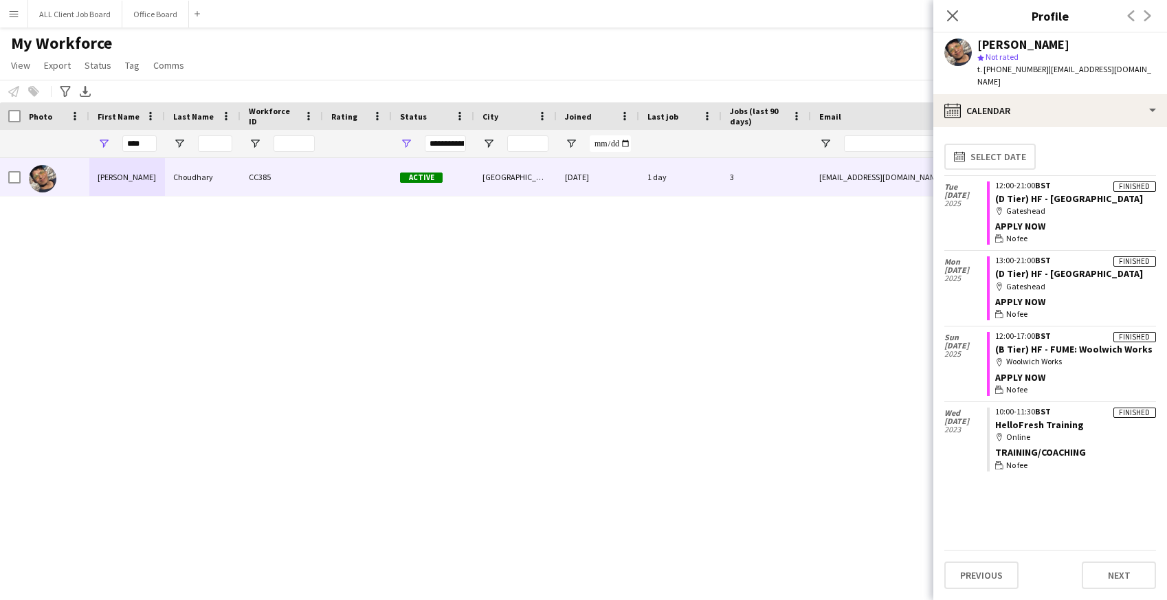
click at [621, 363] on div "Farhan Choudhary CC385 Active Manchester 18-08-2023 1 day 3 farhancho@outlook.c…" at bounding box center [563, 367] width 1126 height 418
click at [952, 20] on icon "Close pop-in" at bounding box center [952, 15] width 13 height 13
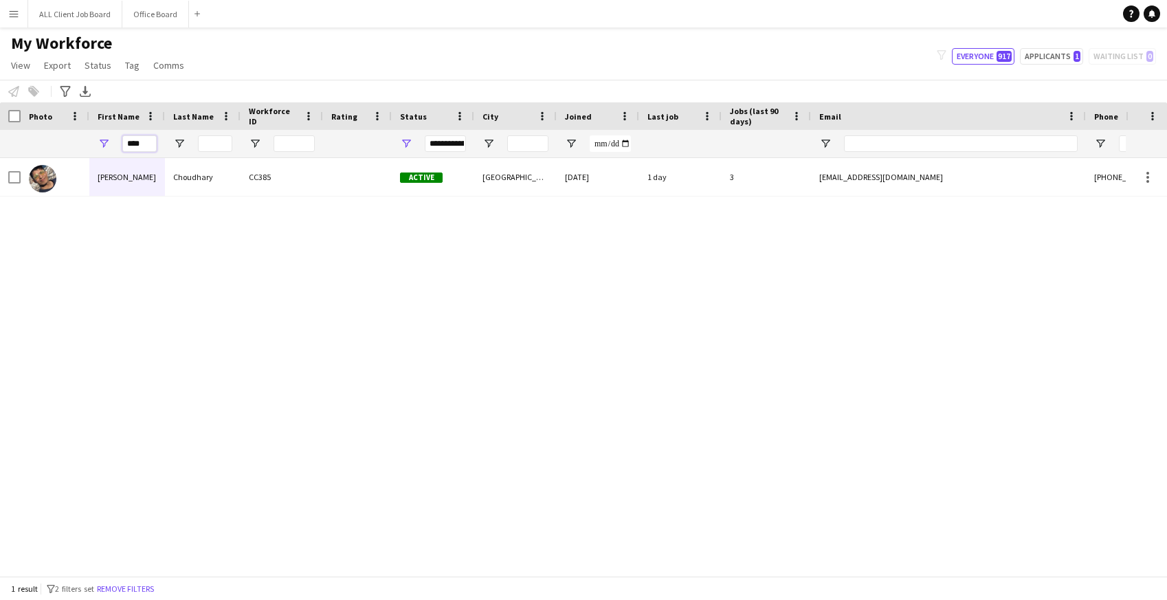
click at [138, 146] on input "****" at bounding box center [139, 143] width 34 height 16
drag, startPoint x: 143, startPoint y: 146, endPoint x: 106, endPoint y: 142, distance: 37.4
click at [106, 142] on div "****" at bounding box center [127, 143] width 76 height 27
type input "******"
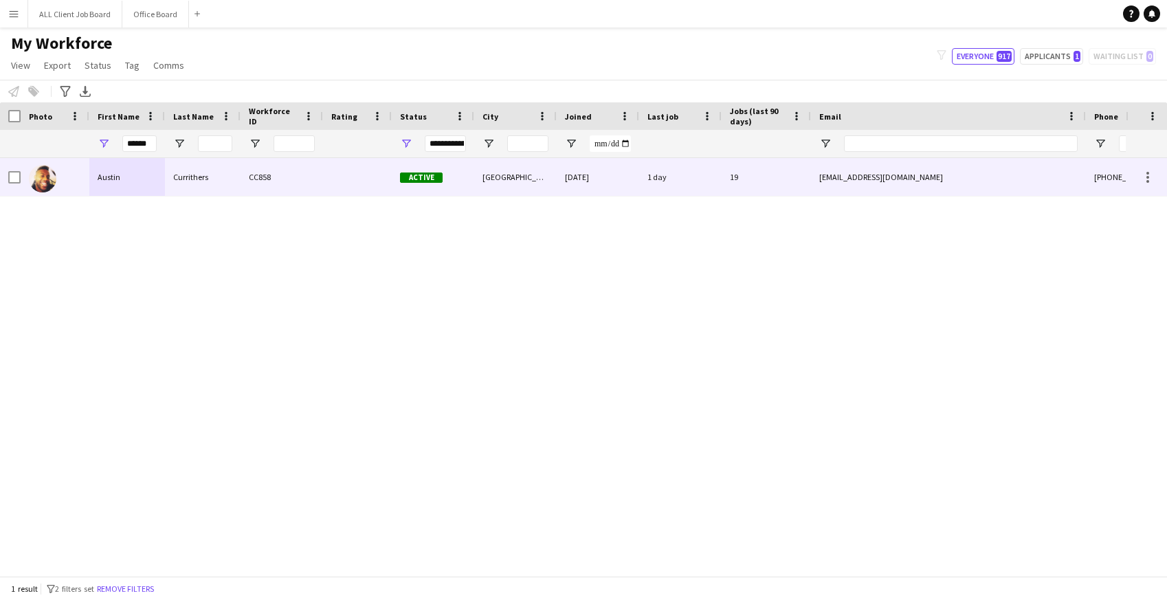
click at [135, 182] on div "Austin" at bounding box center [127, 177] width 76 height 38
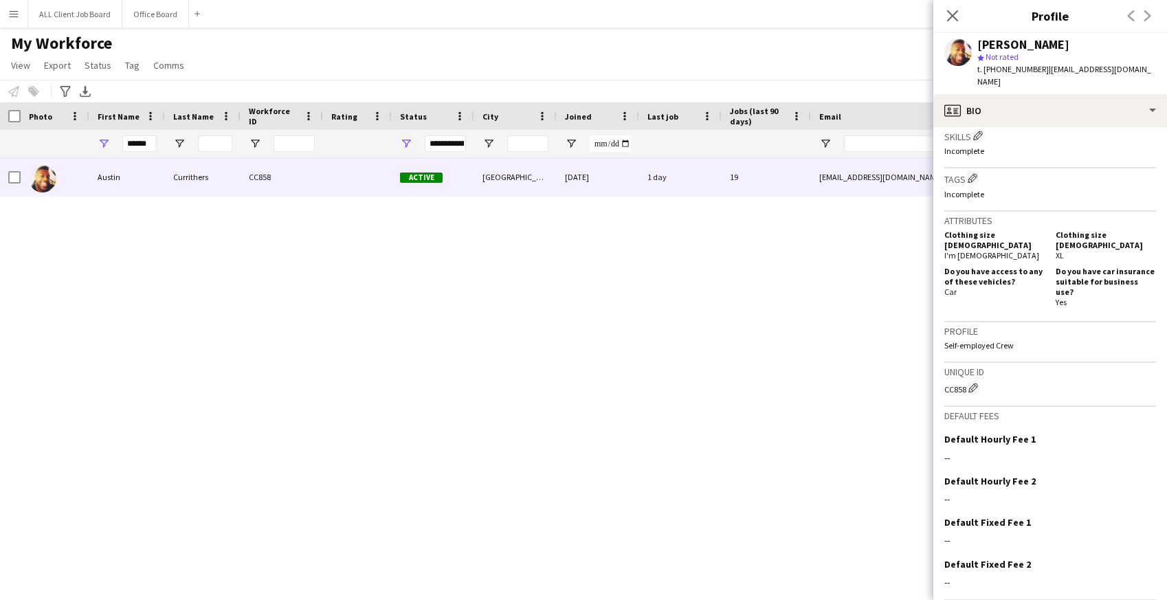
scroll to position [511, 0]
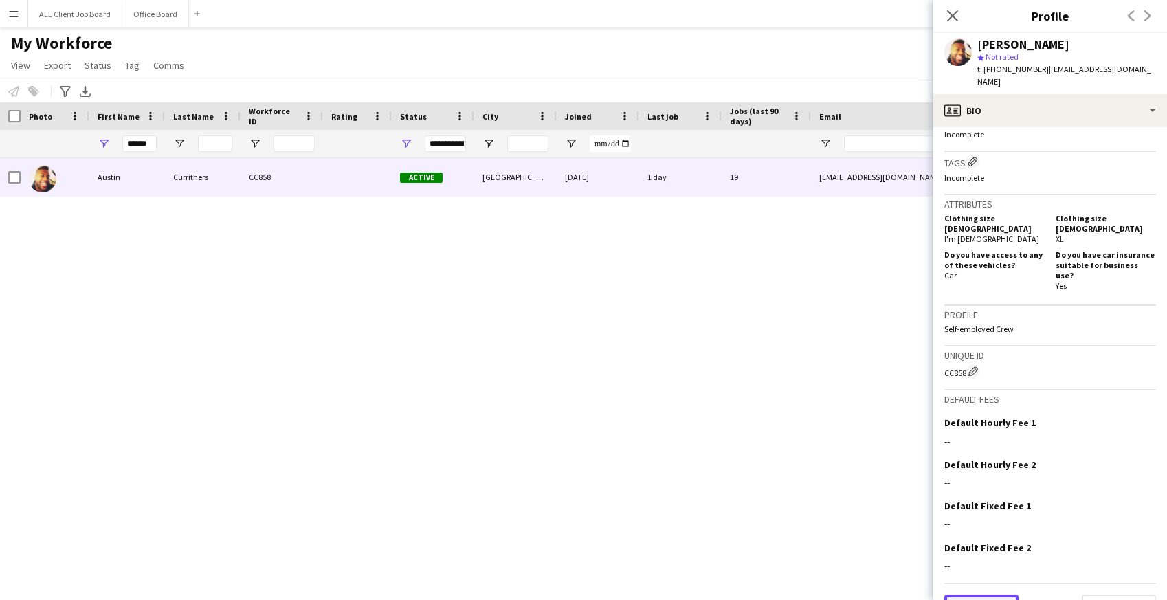
click at [1010, 595] on button "Previous" at bounding box center [981, 608] width 74 height 27
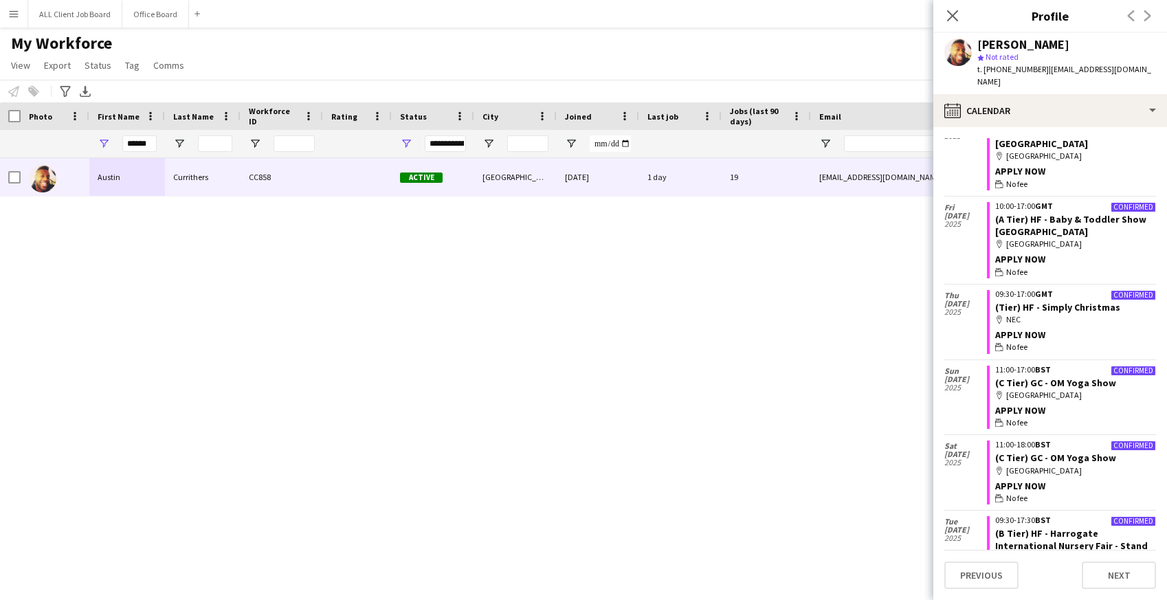
scroll to position [779, 0]
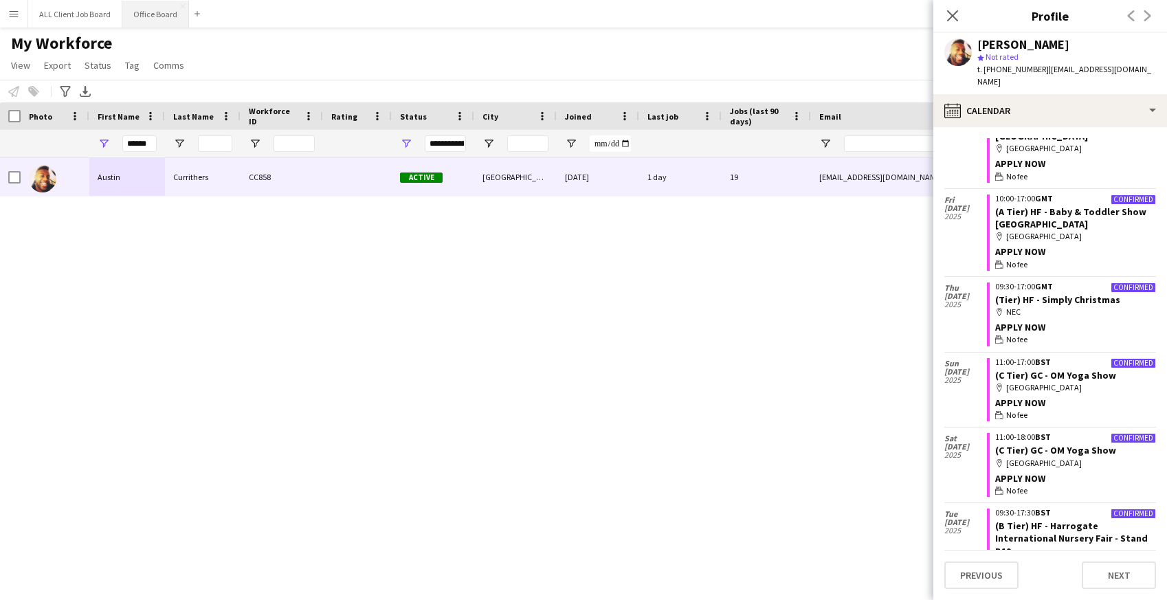
click at [148, 17] on button "Office Board Close" at bounding box center [155, 14] width 67 height 27
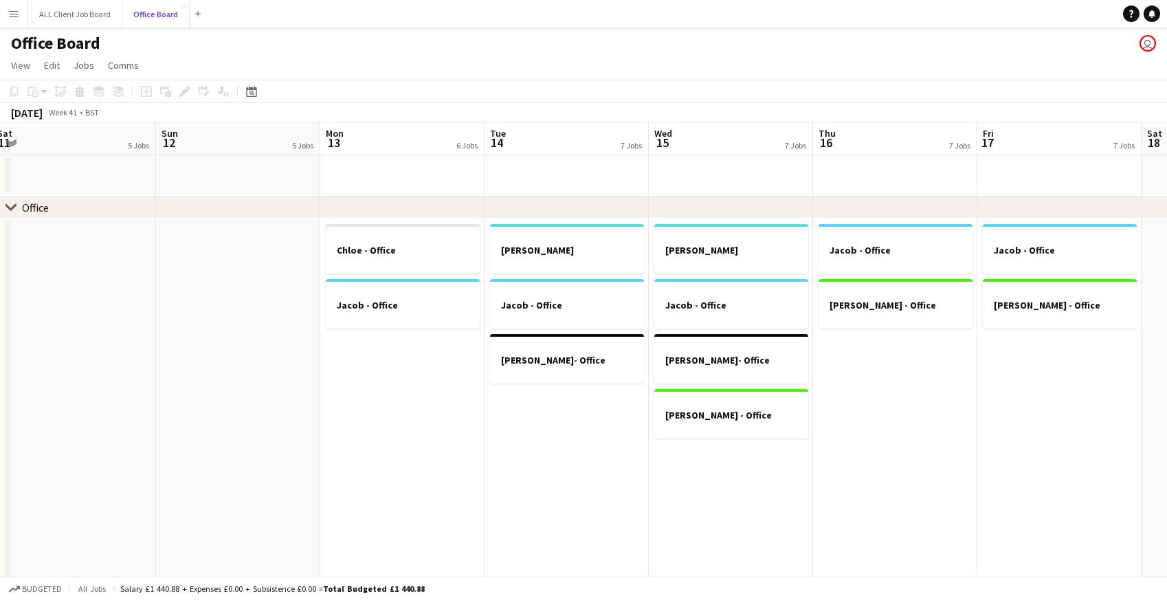
scroll to position [0, 508]
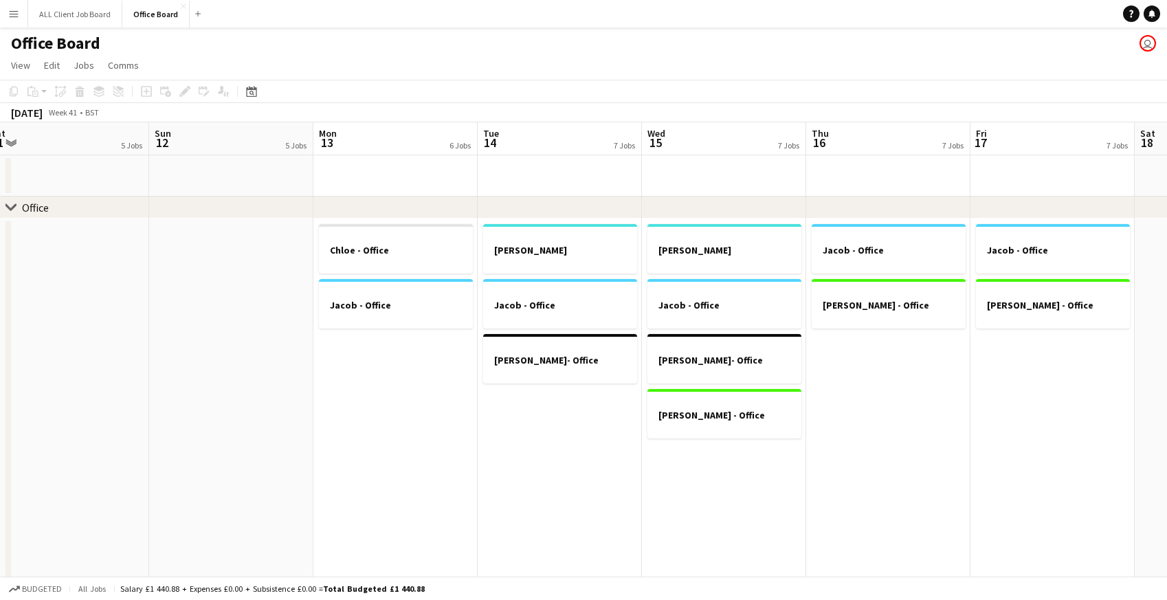
click at [554, 438] on app-date-cell "Dan Jacob - Office Joe- Office" at bounding box center [560, 480] width 164 height 522
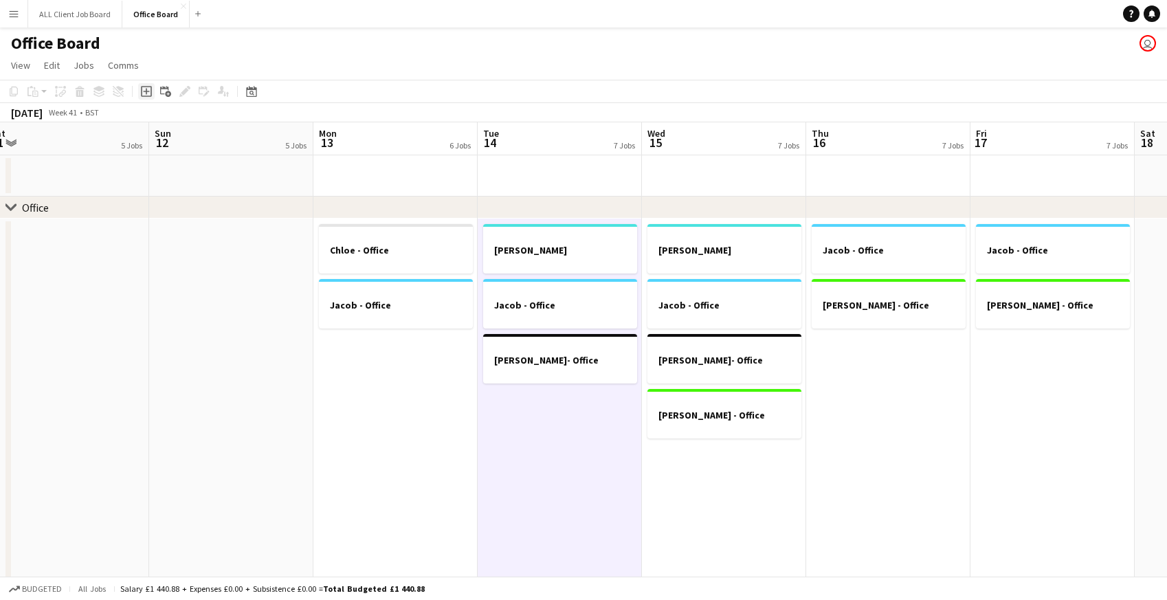
click at [148, 97] on div "Add job" at bounding box center [146, 91] width 16 height 16
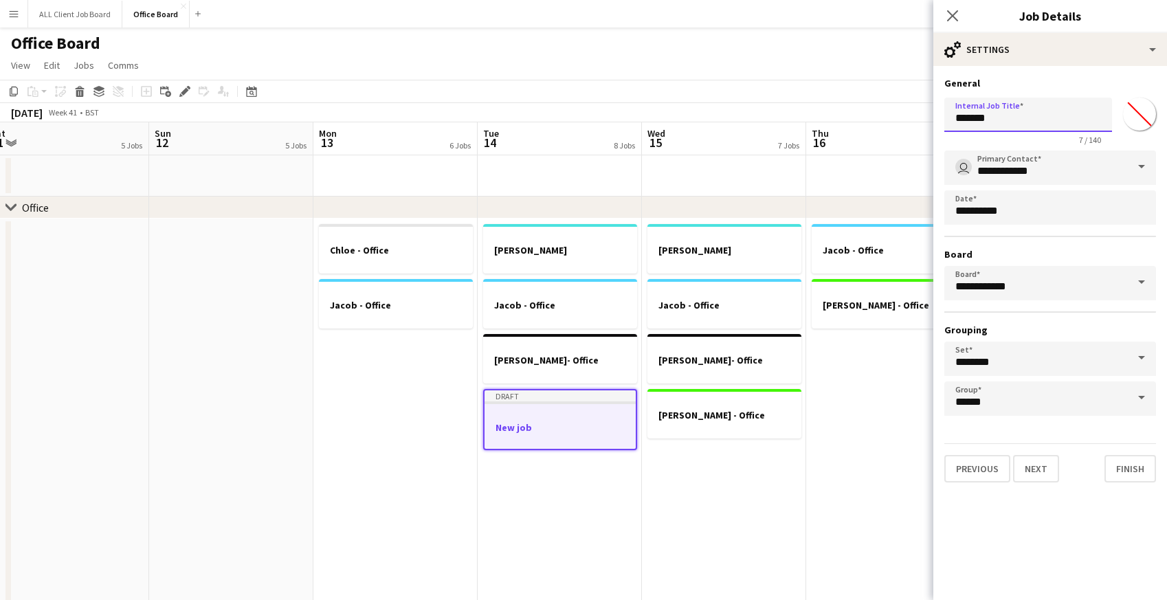
drag, startPoint x: 996, startPoint y: 117, endPoint x: 902, endPoint y: 116, distance: 94.2
type input "**********"
click at [1137, 118] on input "*******" at bounding box center [1139, 113] width 49 height 49
type input "*******"
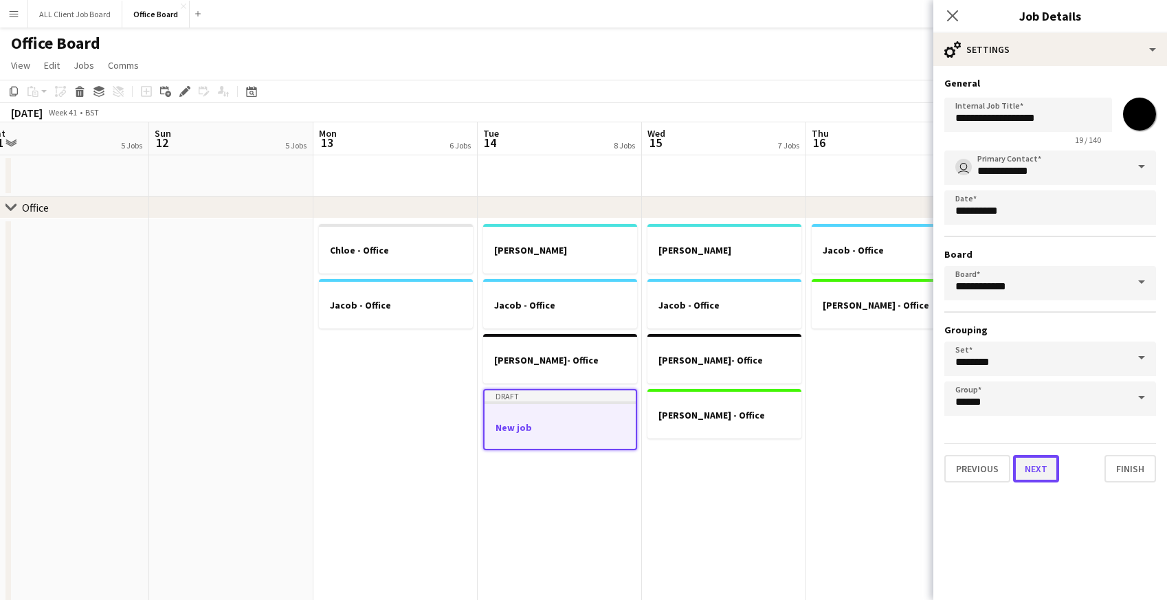
click at [1036, 465] on button "Next" at bounding box center [1036, 468] width 46 height 27
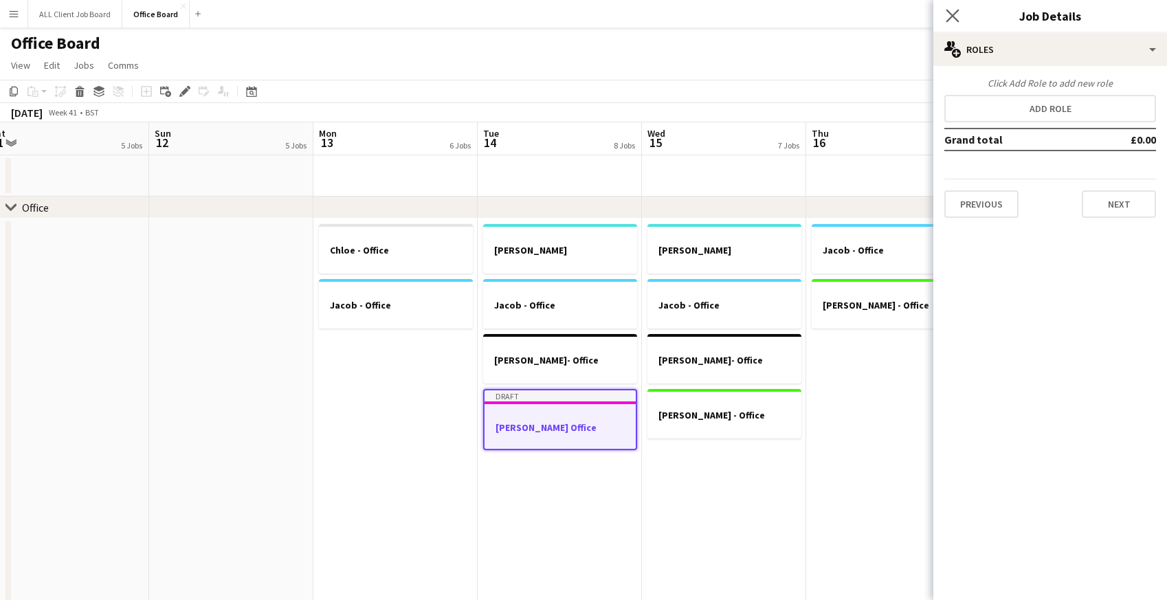
click at [944, 18] on app-icon "Close pop-in" at bounding box center [953, 16] width 20 height 20
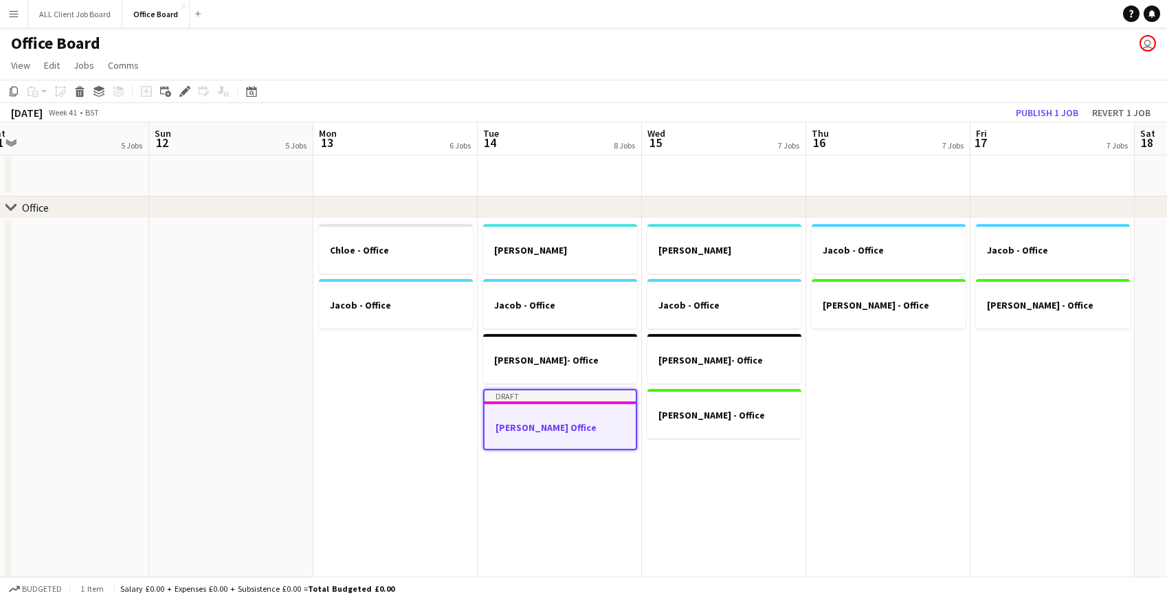
click at [521, 419] on div at bounding box center [560, 415] width 151 height 10
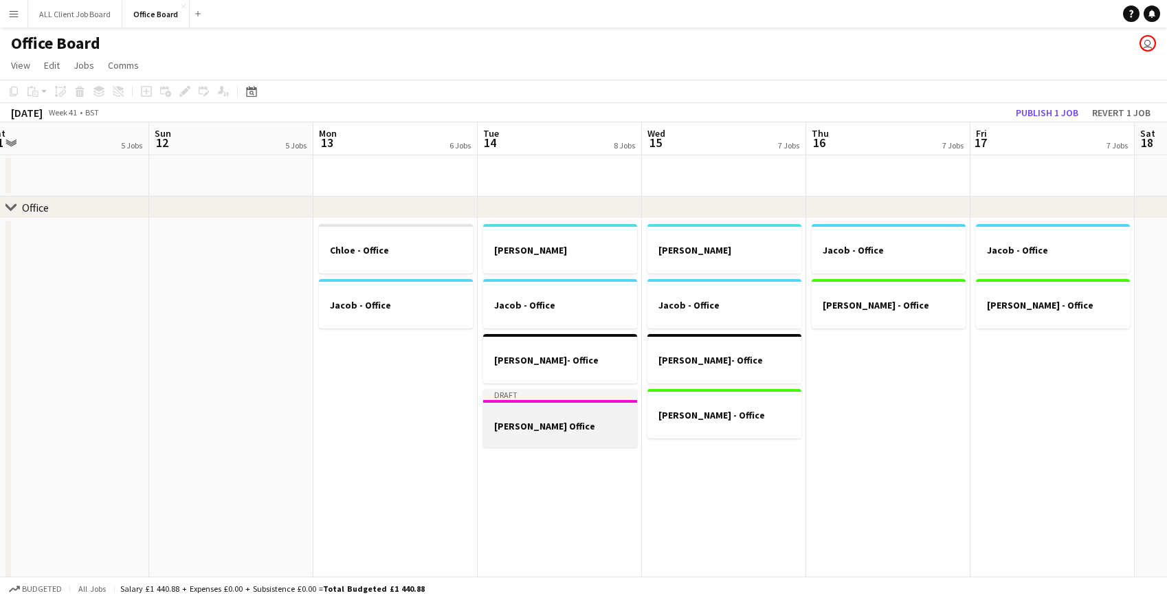
click at [521, 420] on h3 "Nicky Lewis Office" at bounding box center [560, 426] width 154 height 12
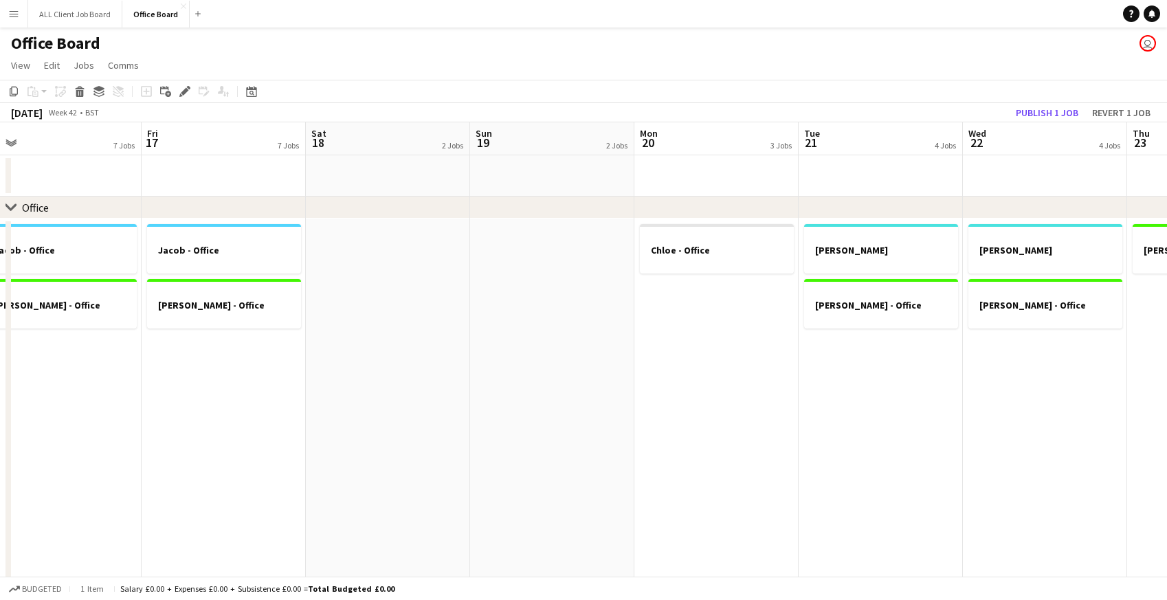
scroll to position [1, 0]
click at [711, 303] on app-date-cell "Chloe - Office" at bounding box center [716, 479] width 164 height 522
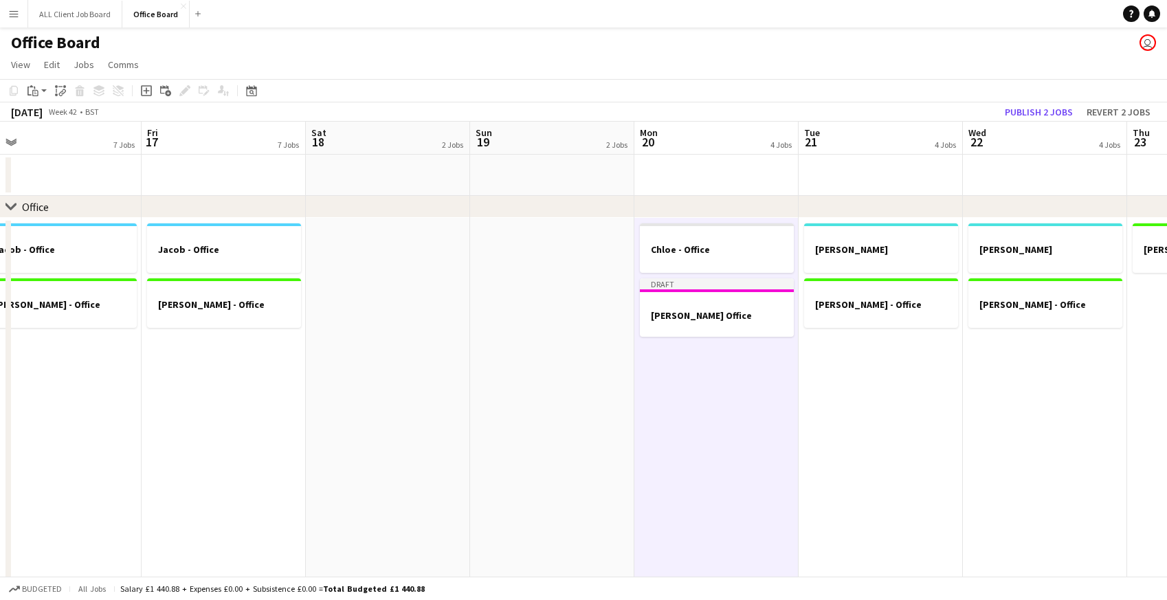
click at [860, 363] on app-date-cell "Dan Kristina - Office" at bounding box center [881, 479] width 164 height 522
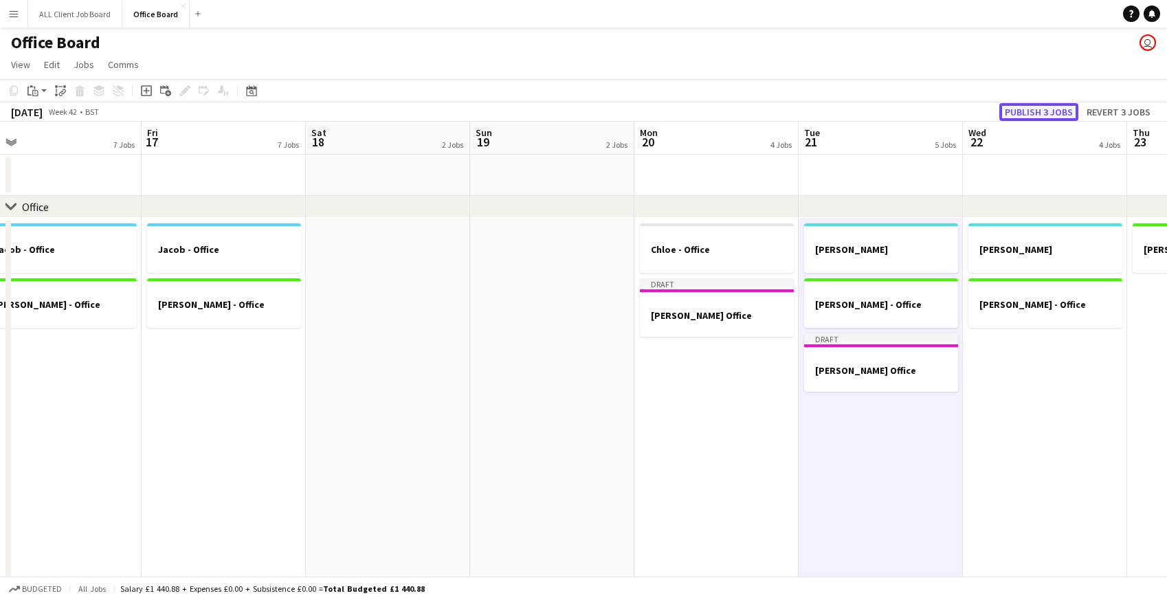
click at [1039, 111] on button "Publish 3 jobs" at bounding box center [1038, 112] width 79 height 18
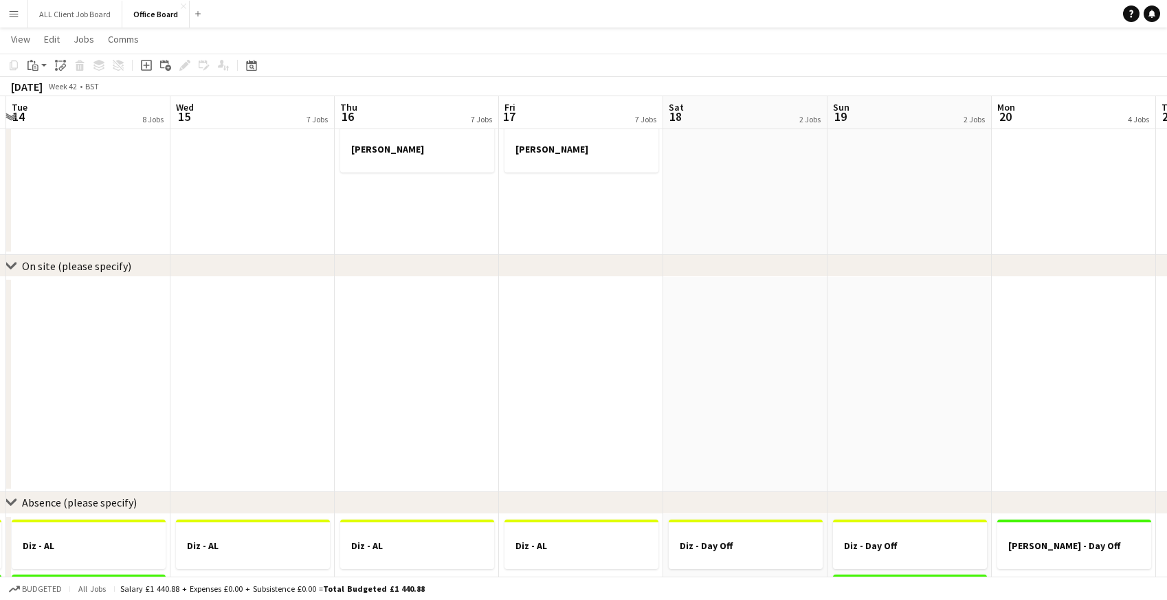
scroll to position [933, 0]
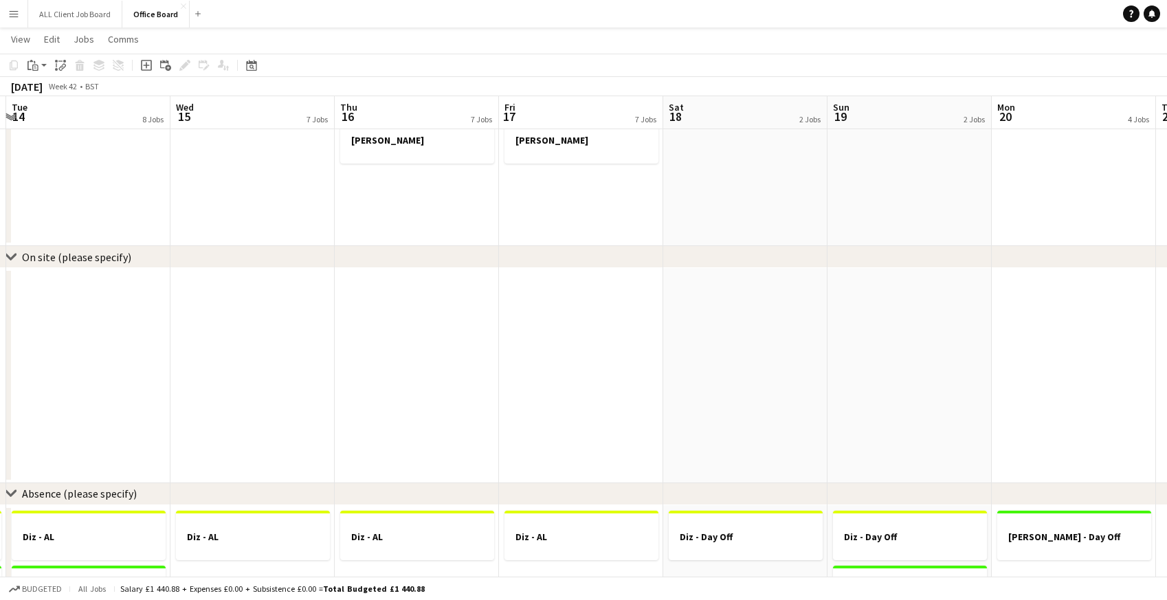
click at [538, 308] on app-date-cell at bounding box center [581, 375] width 164 height 215
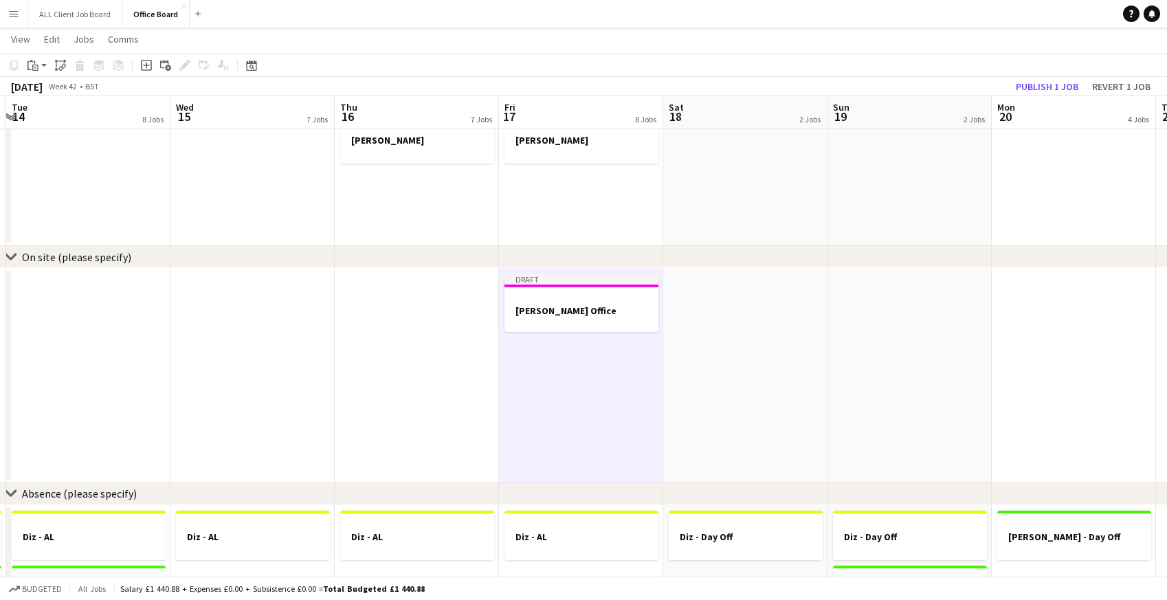
click at [732, 286] on app-date-cell at bounding box center [745, 375] width 164 height 215
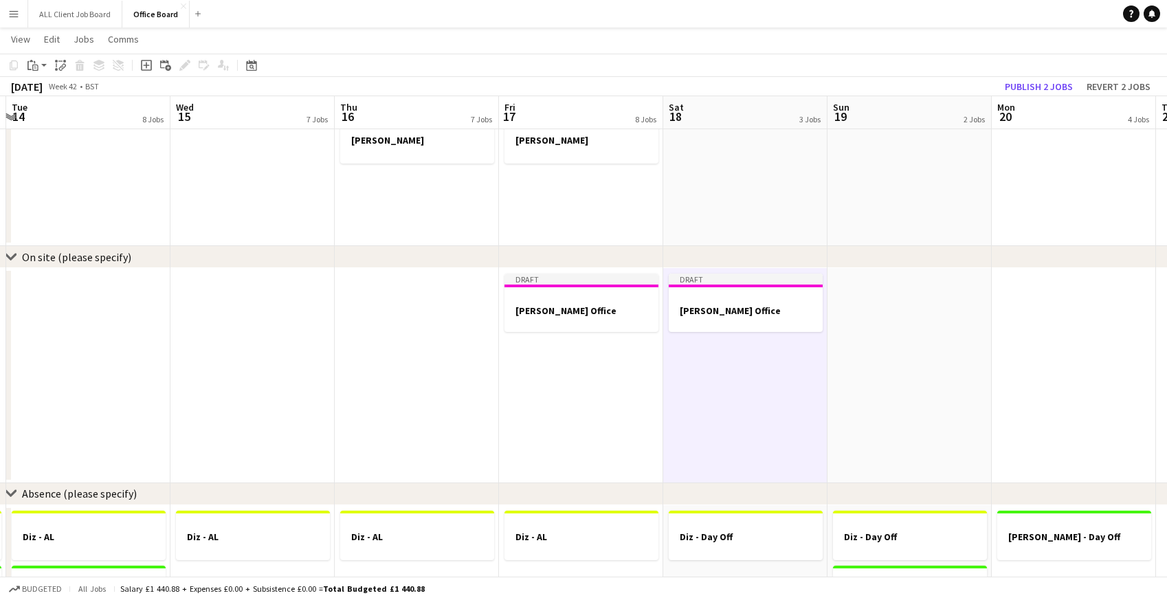
click at [498, 303] on app-date-cell at bounding box center [417, 375] width 164 height 215
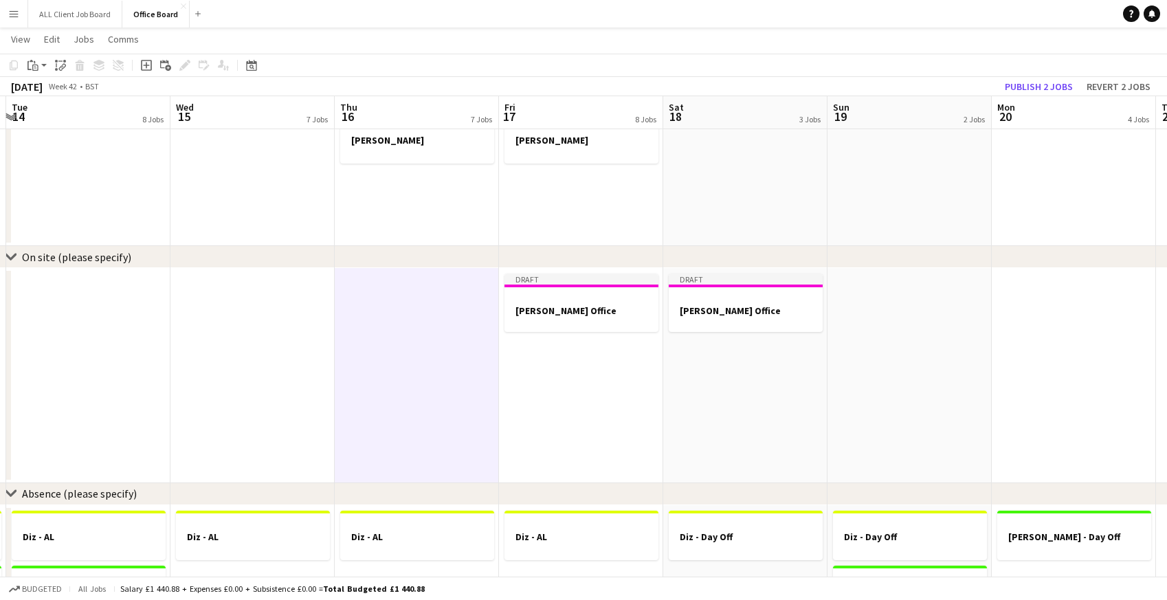
scroll to position [0, 320]
click at [516, 302] on div at bounding box center [584, 298] width 154 height 10
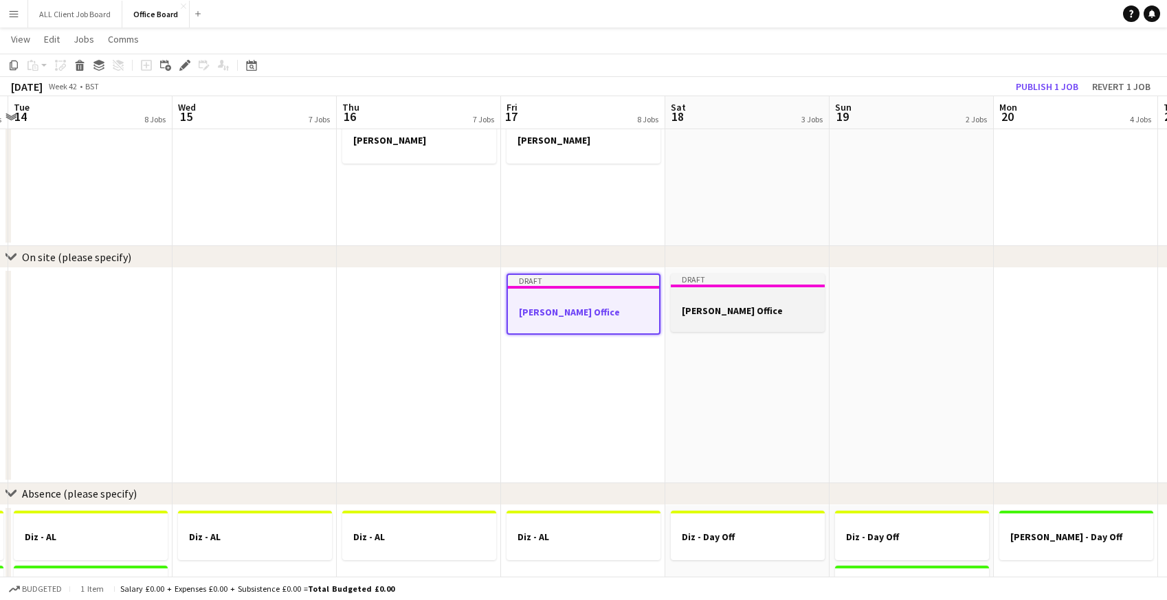
click at [707, 296] on div at bounding box center [748, 298] width 154 height 10
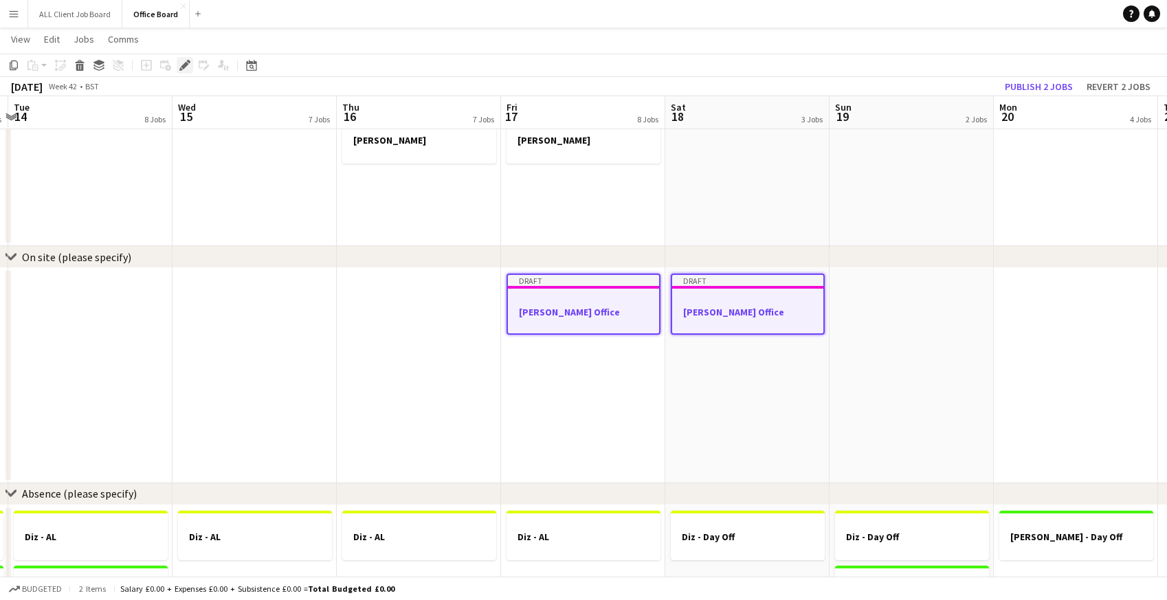
click at [187, 60] on icon "Edit" at bounding box center [184, 65] width 11 height 11
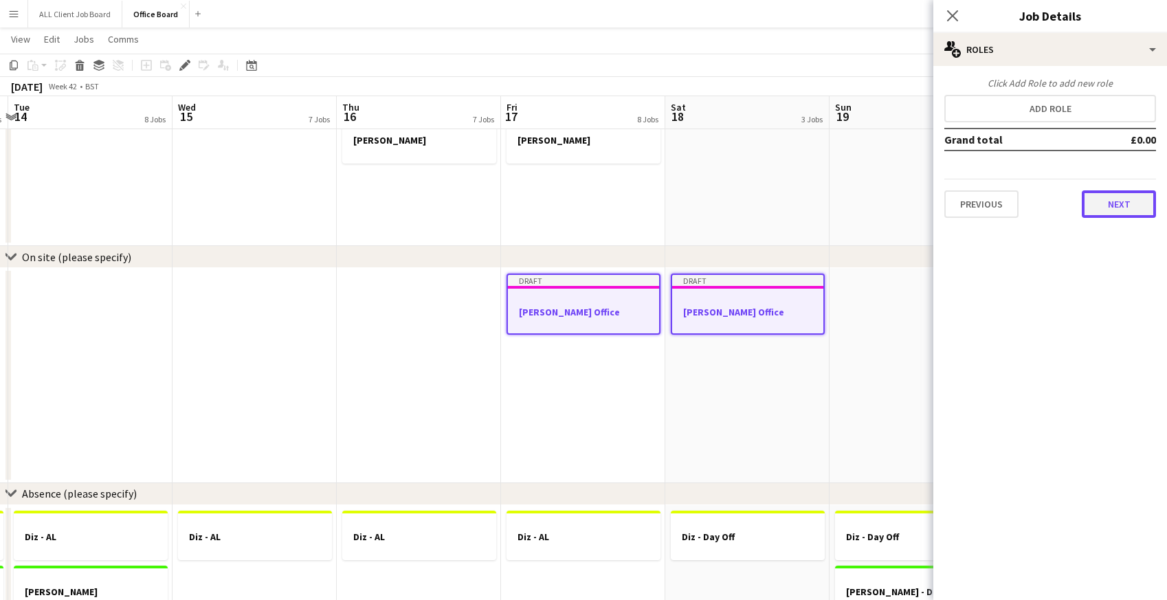
click at [1116, 204] on button "Next" at bounding box center [1119, 203] width 74 height 27
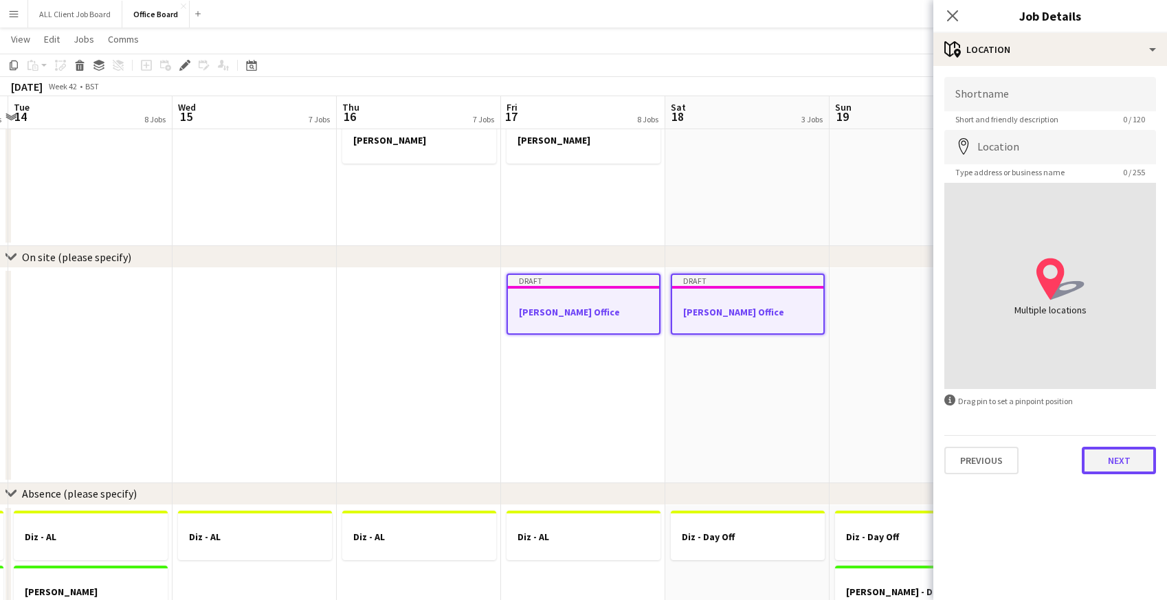
click at [1087, 454] on button "Next" at bounding box center [1119, 460] width 74 height 27
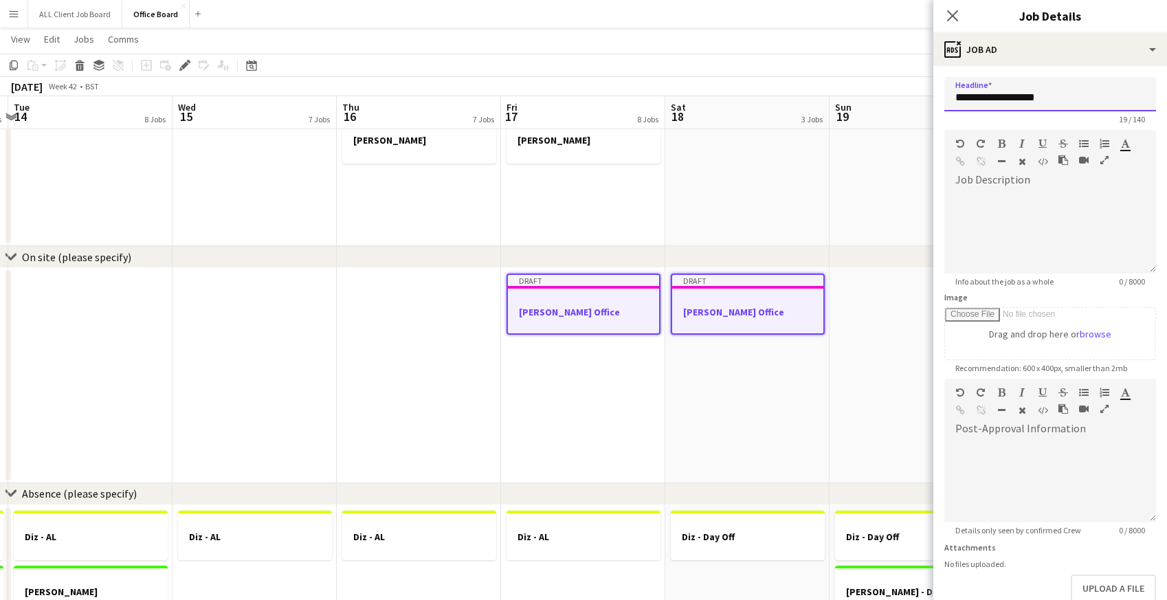
drag, startPoint x: 1013, startPoint y: 96, endPoint x: 1060, endPoint y: 96, distance: 47.4
click at [1060, 96] on input "**********" at bounding box center [1050, 94] width 212 height 34
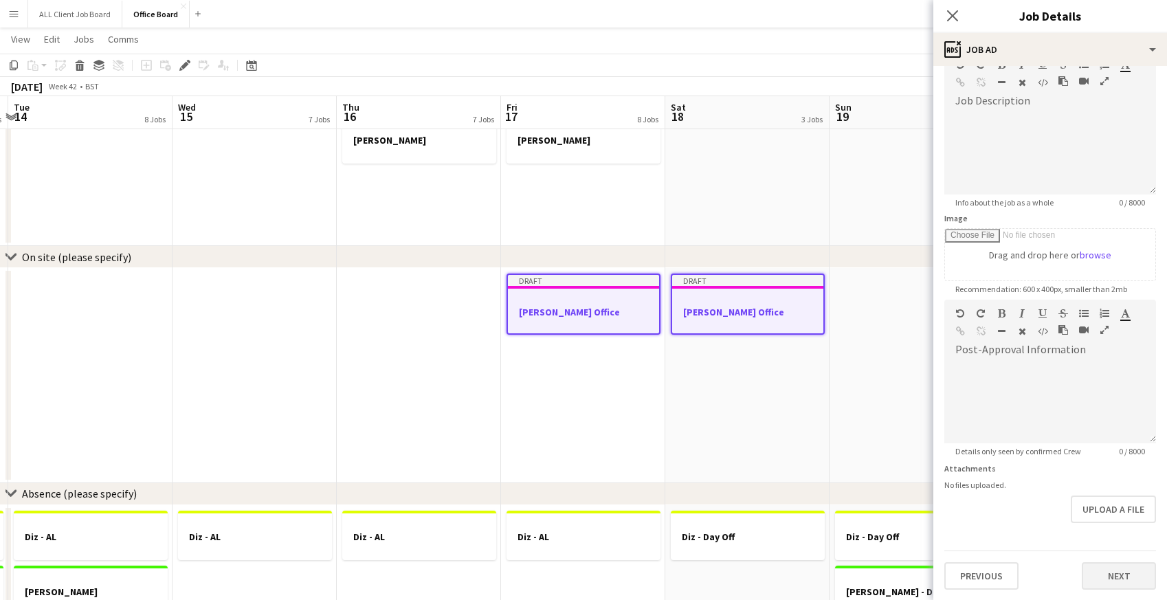
type input "**********"
click at [1137, 573] on button "Next" at bounding box center [1119, 575] width 74 height 27
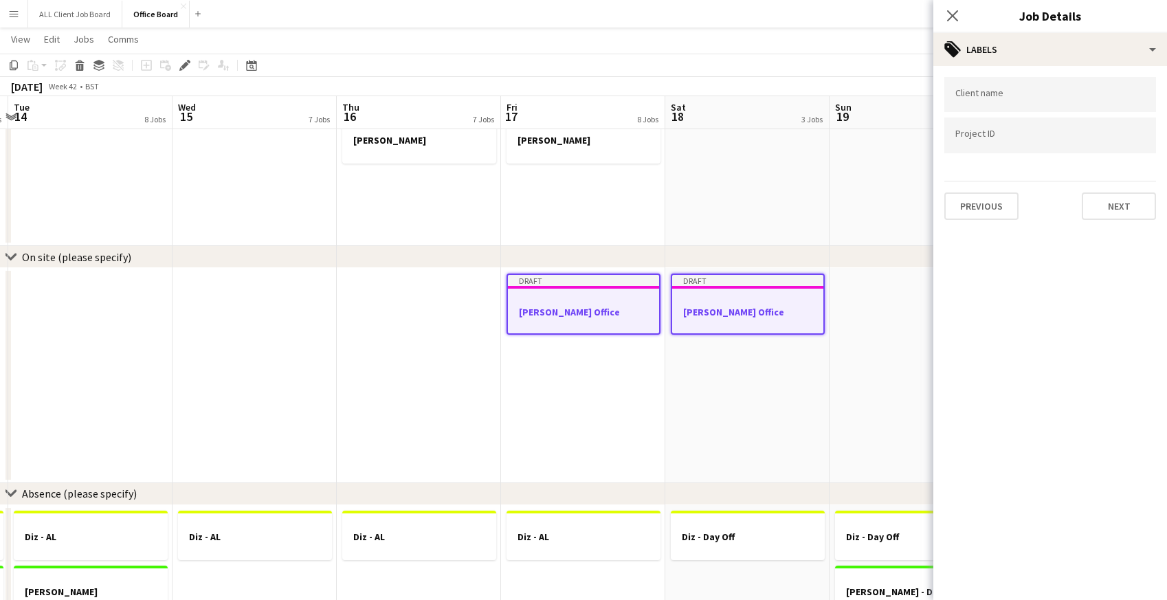
scroll to position [0, 0]
click at [1116, 203] on button "Next" at bounding box center [1119, 205] width 74 height 27
click at [957, 10] on icon "Close pop-in" at bounding box center [952, 15] width 13 height 13
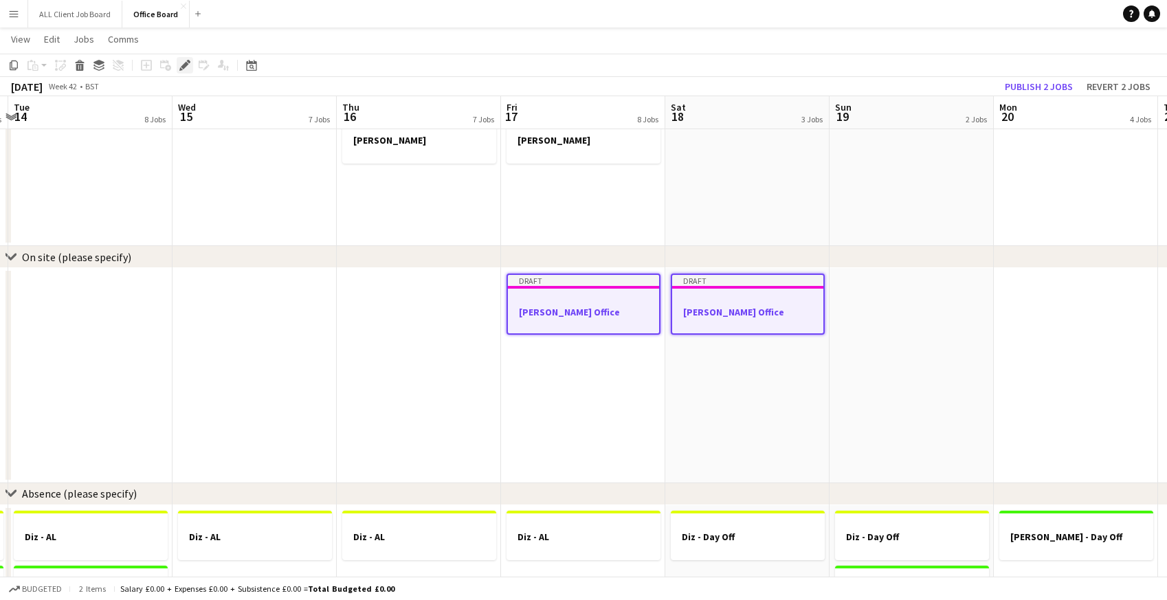
click at [186, 62] on icon at bounding box center [185, 66] width 8 height 8
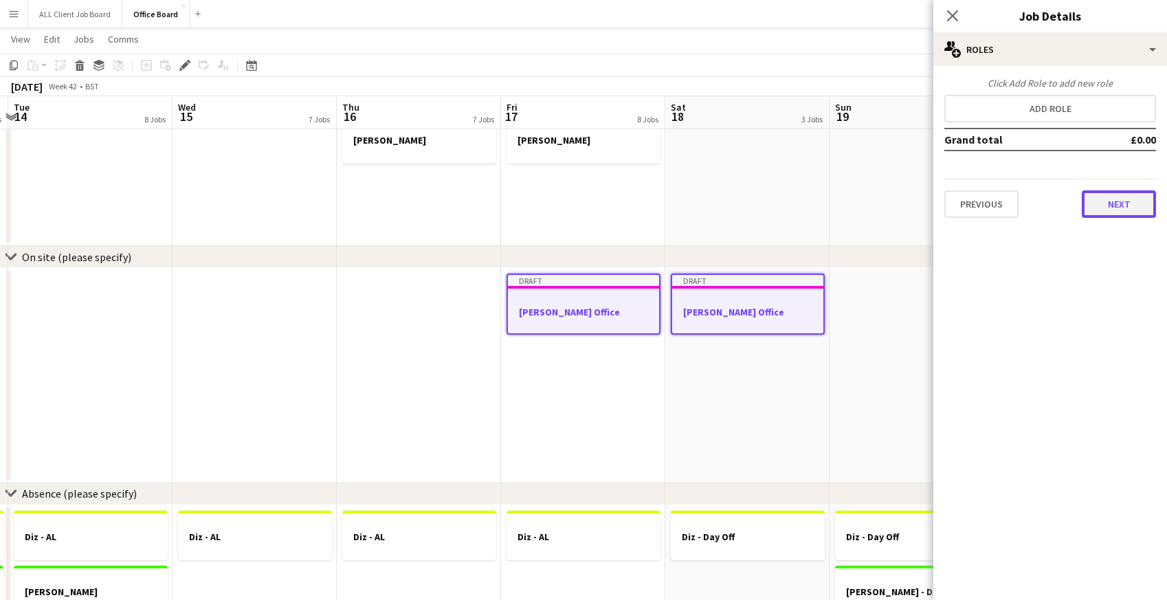
click at [1105, 207] on button "Next" at bounding box center [1119, 203] width 74 height 27
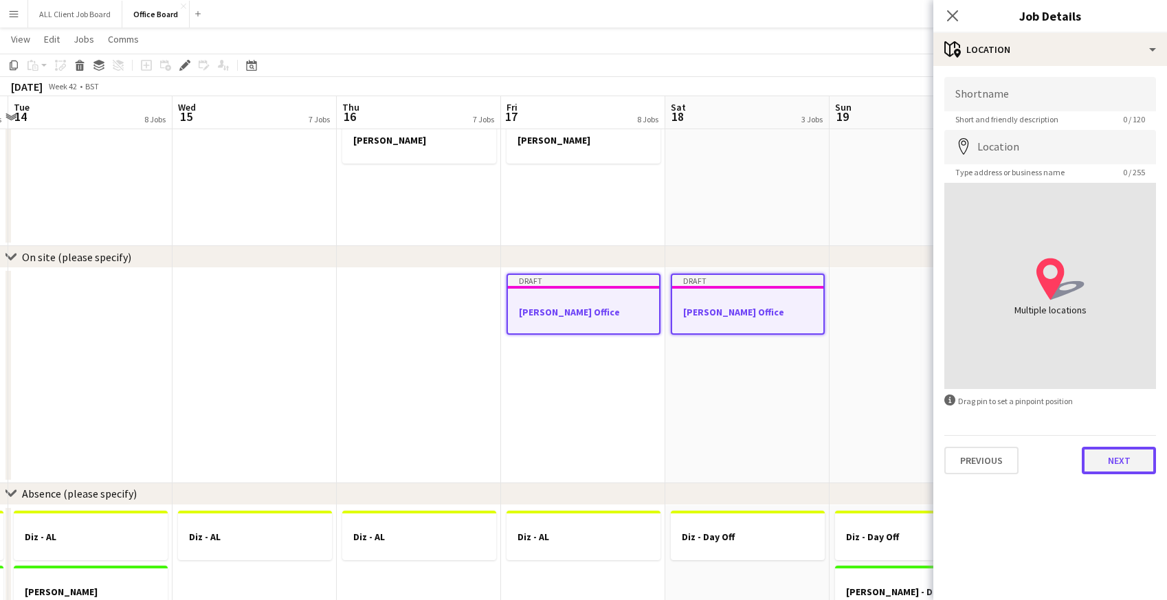
click at [1105, 458] on button "Next" at bounding box center [1119, 460] width 74 height 27
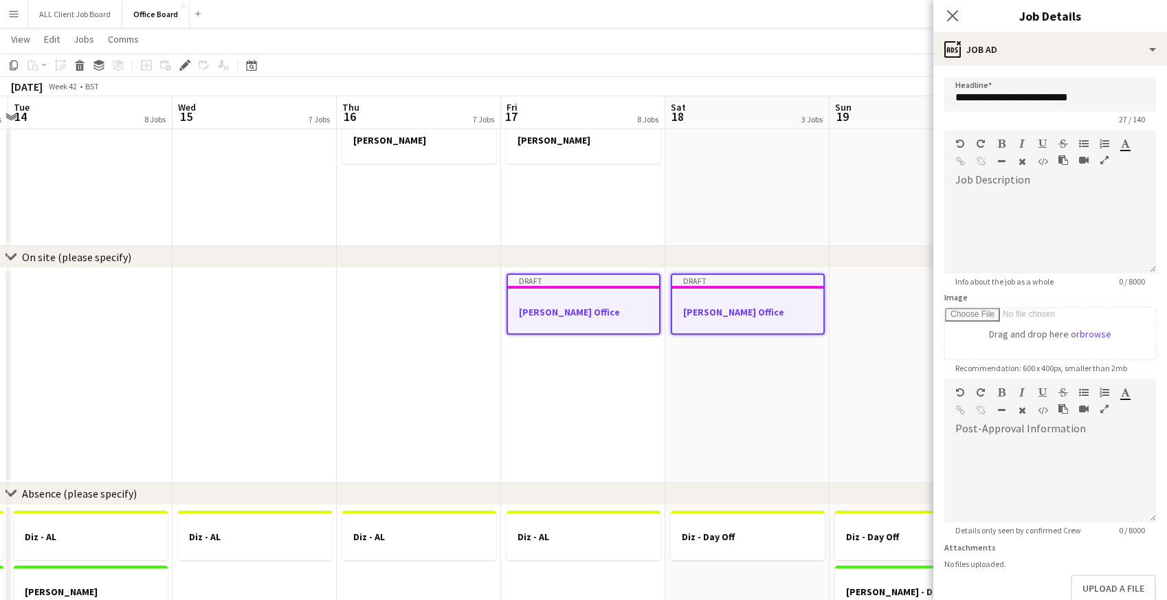
scroll to position [79, 0]
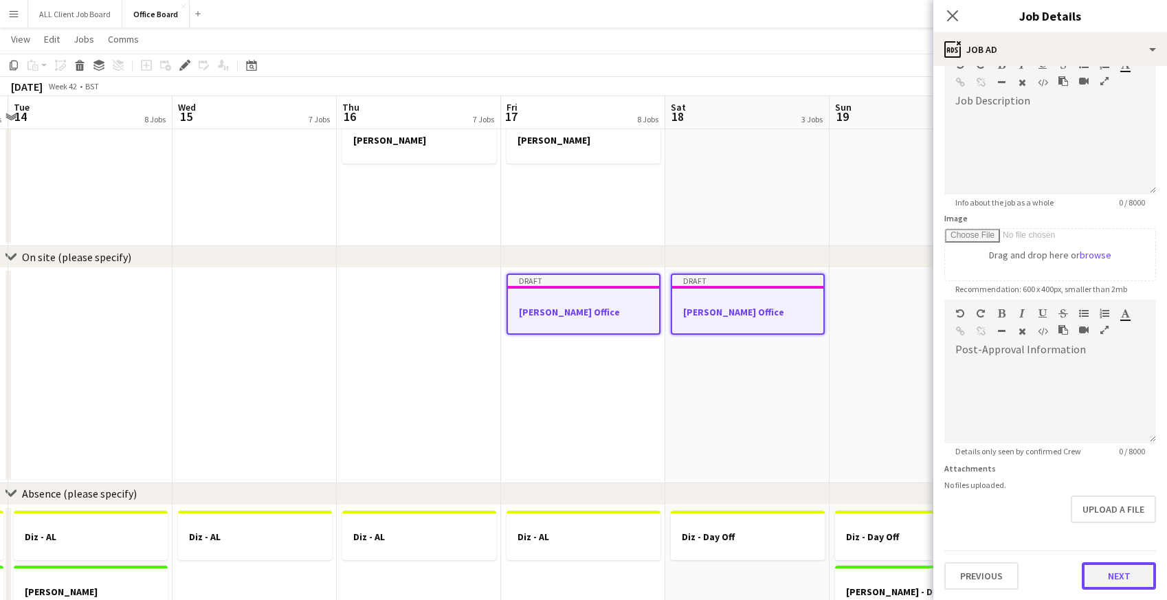
click at [1111, 578] on button "Next" at bounding box center [1119, 575] width 74 height 27
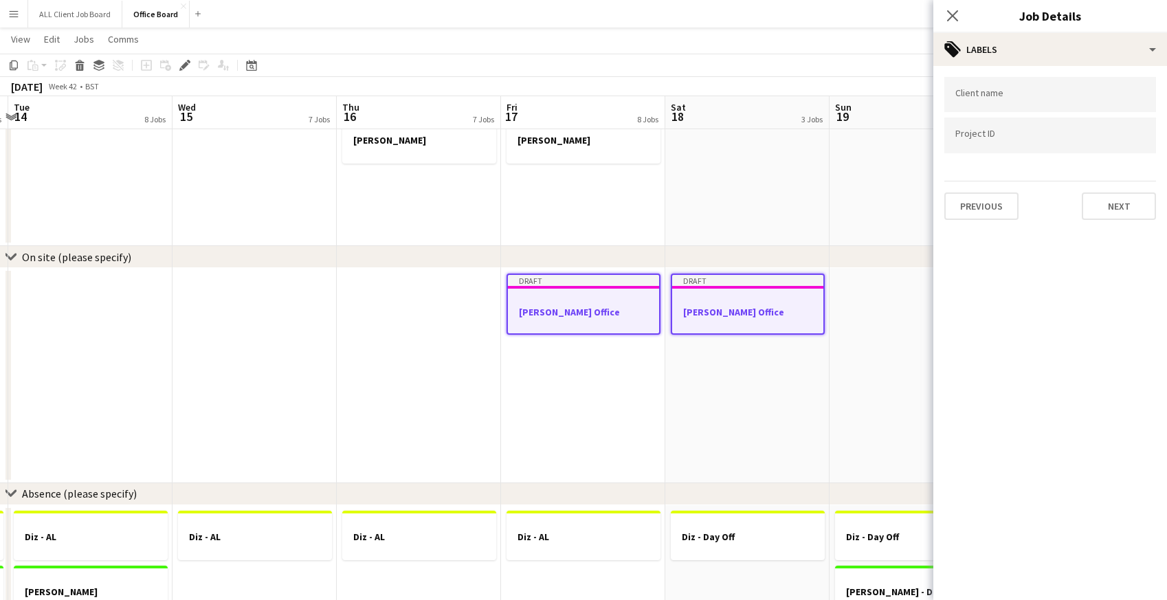
scroll to position [0, 0]
click at [1115, 206] on button "Next" at bounding box center [1119, 205] width 74 height 27
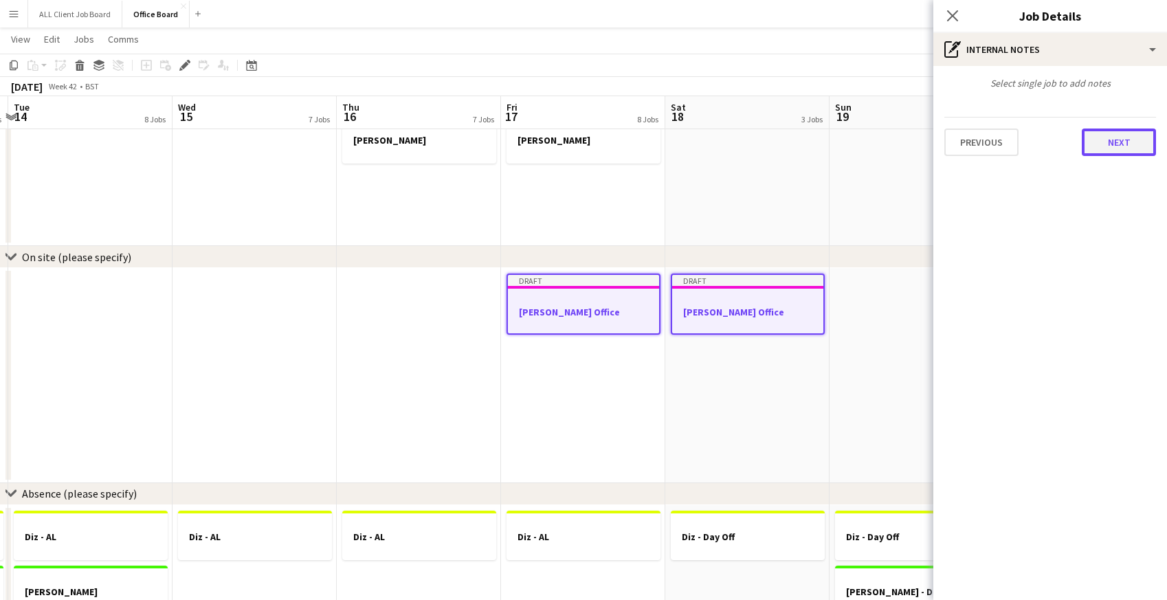
click at [1120, 142] on button "Next" at bounding box center [1119, 142] width 74 height 27
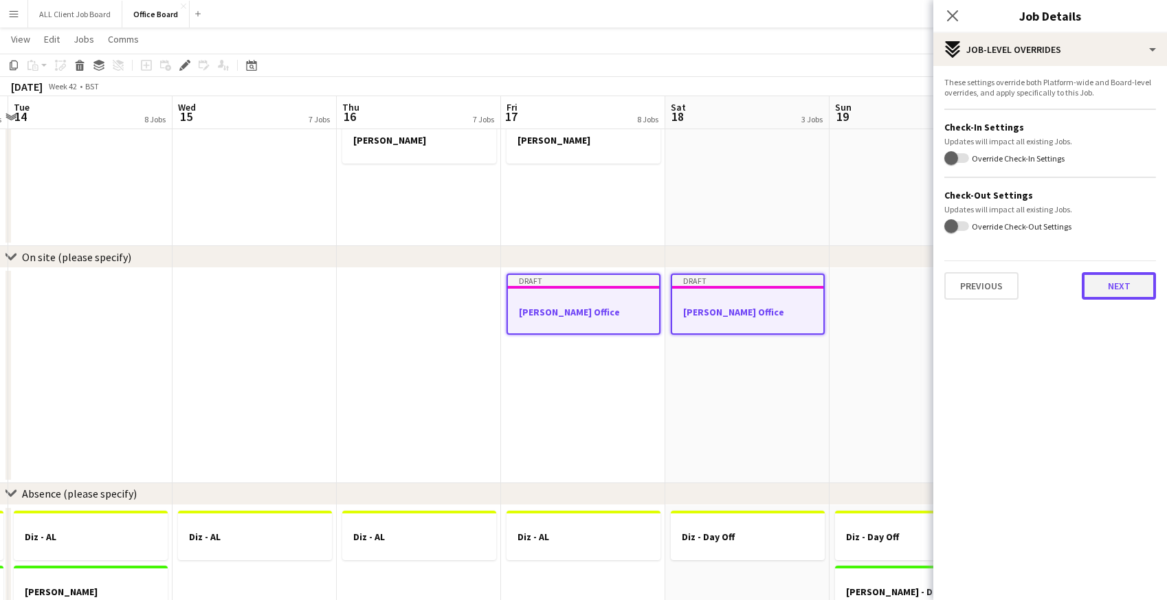
click at [1096, 289] on button "Next" at bounding box center [1119, 285] width 74 height 27
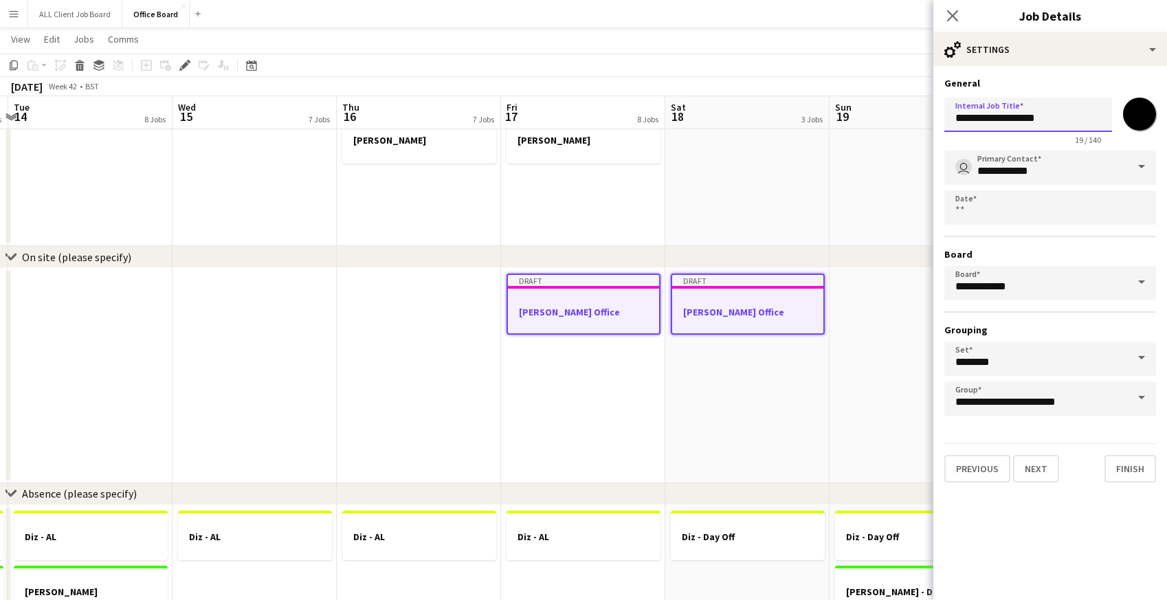
drag, startPoint x: 1011, startPoint y: 122, endPoint x: 1044, endPoint y: 122, distance: 33.0
click at [1044, 122] on input "**********" at bounding box center [1028, 115] width 168 height 34
type input "**********"
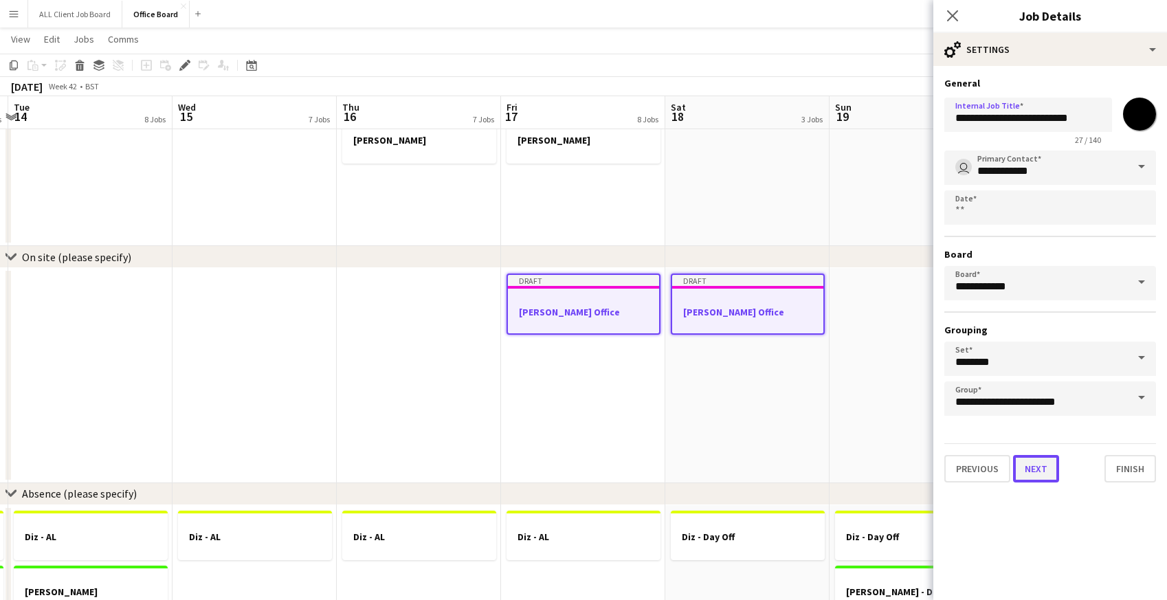
click at [1039, 468] on button "Next" at bounding box center [1036, 468] width 46 height 27
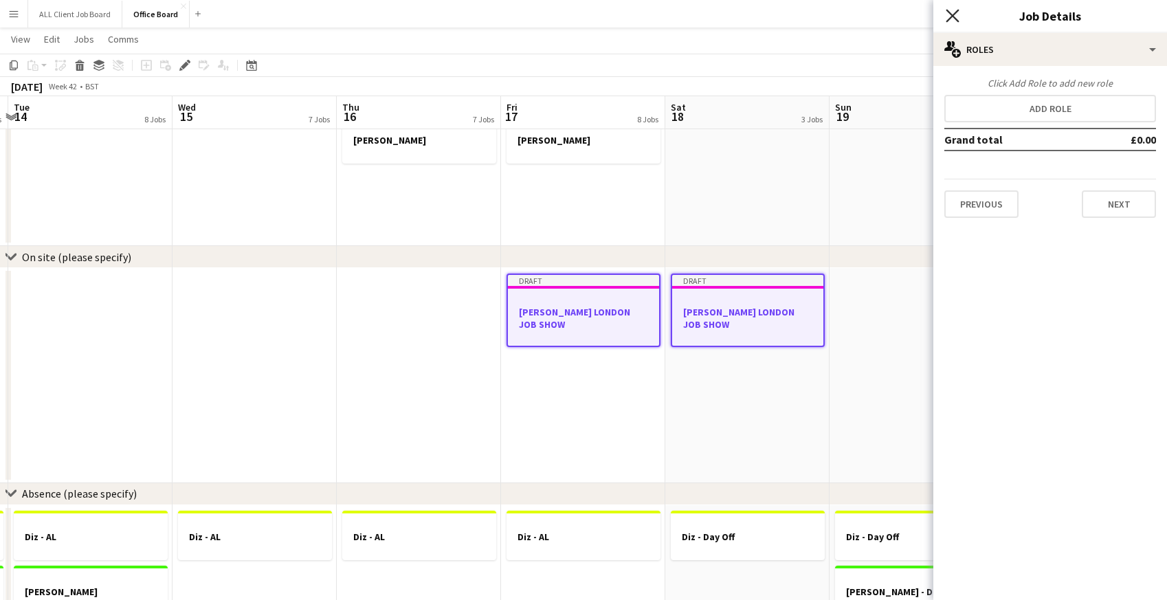
click at [958, 12] on icon at bounding box center [952, 15] width 13 height 13
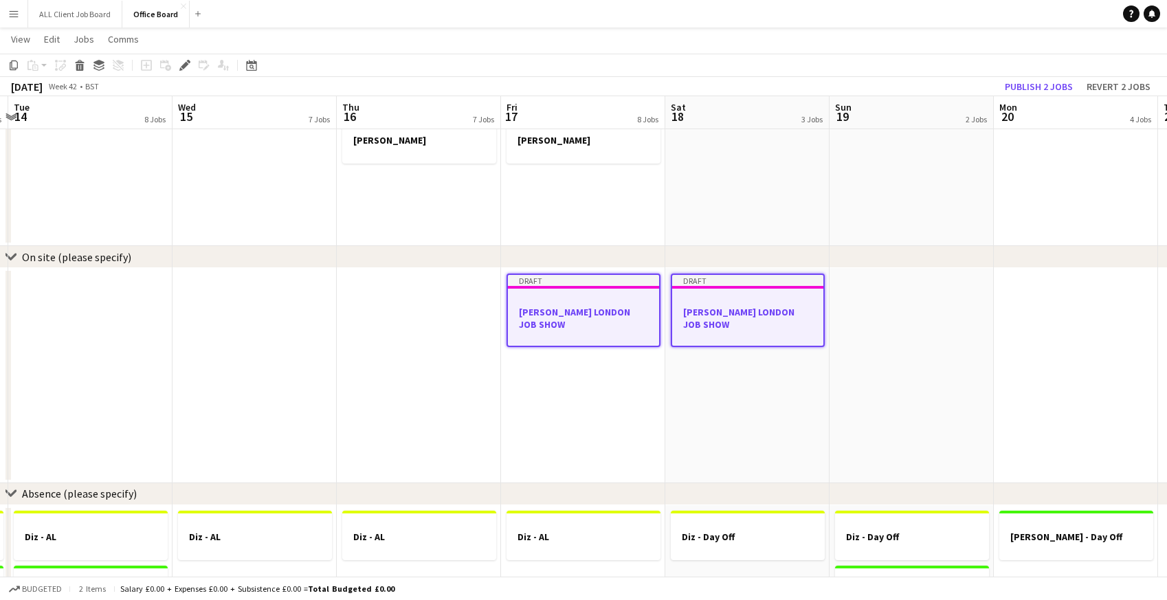
click at [954, 12] on app-navbar "Menu Boards Boards Boards All jobs Status Workforce Workforce My Workforce Recr…" at bounding box center [583, 13] width 1167 height 27
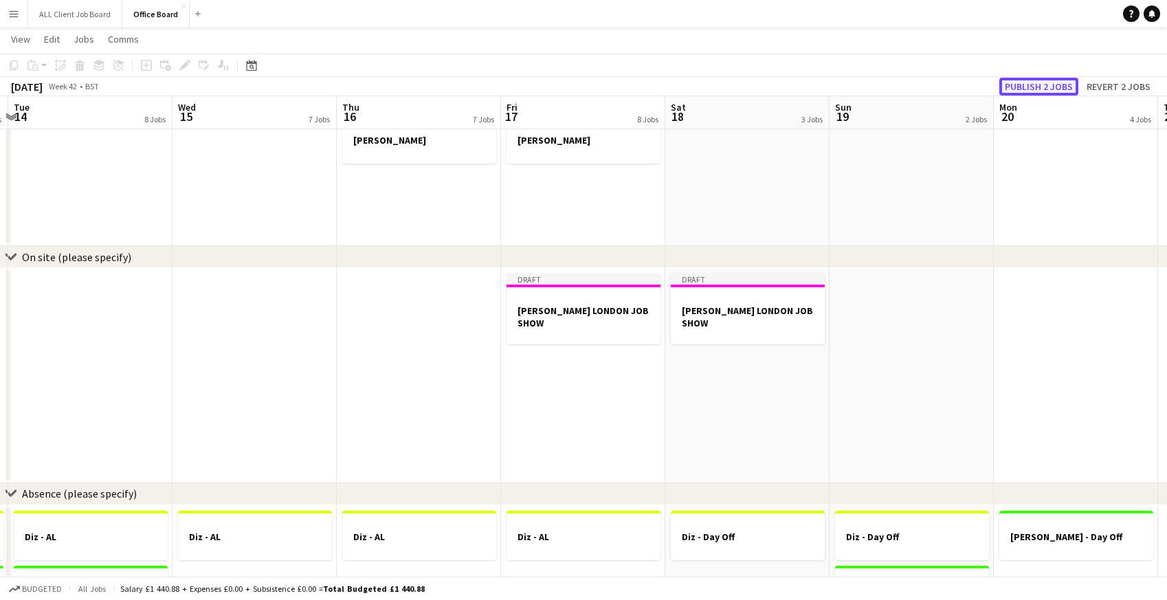
click at [1035, 87] on button "Publish 2 jobs" at bounding box center [1038, 87] width 79 height 18
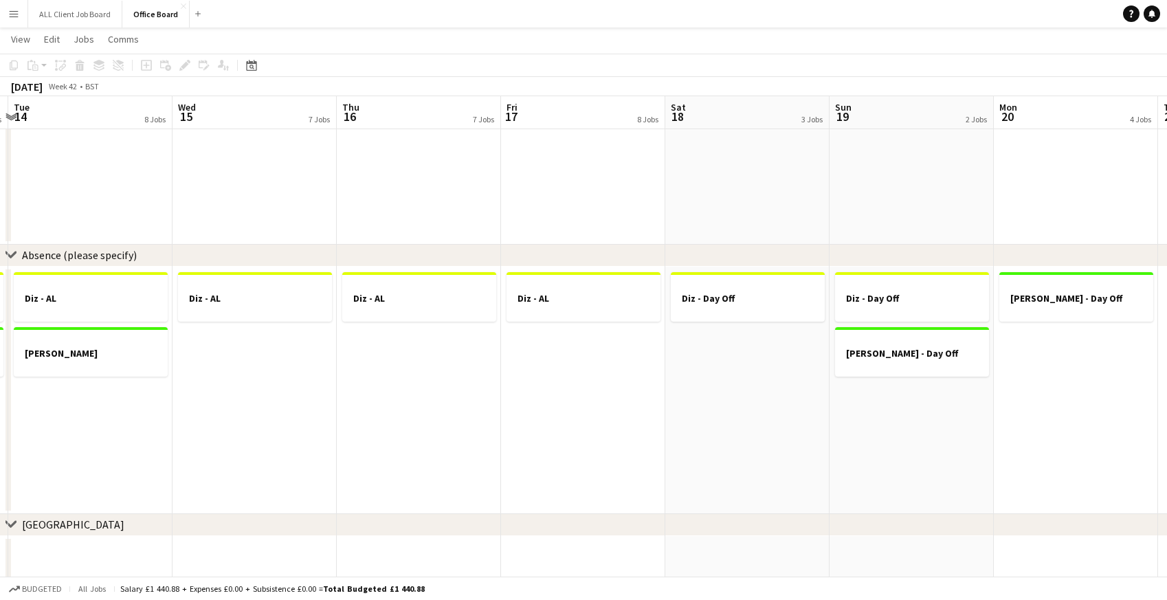
scroll to position [1171, 0]
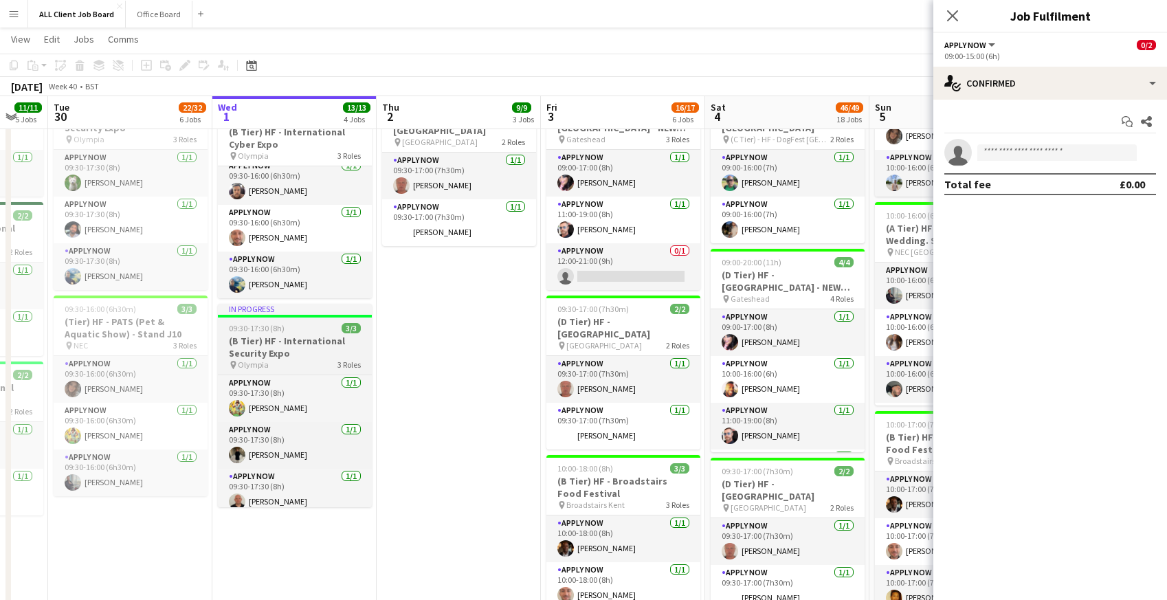
click at [239, 329] on span "09:30-17:30 (8h)" at bounding box center [257, 328] width 56 height 10
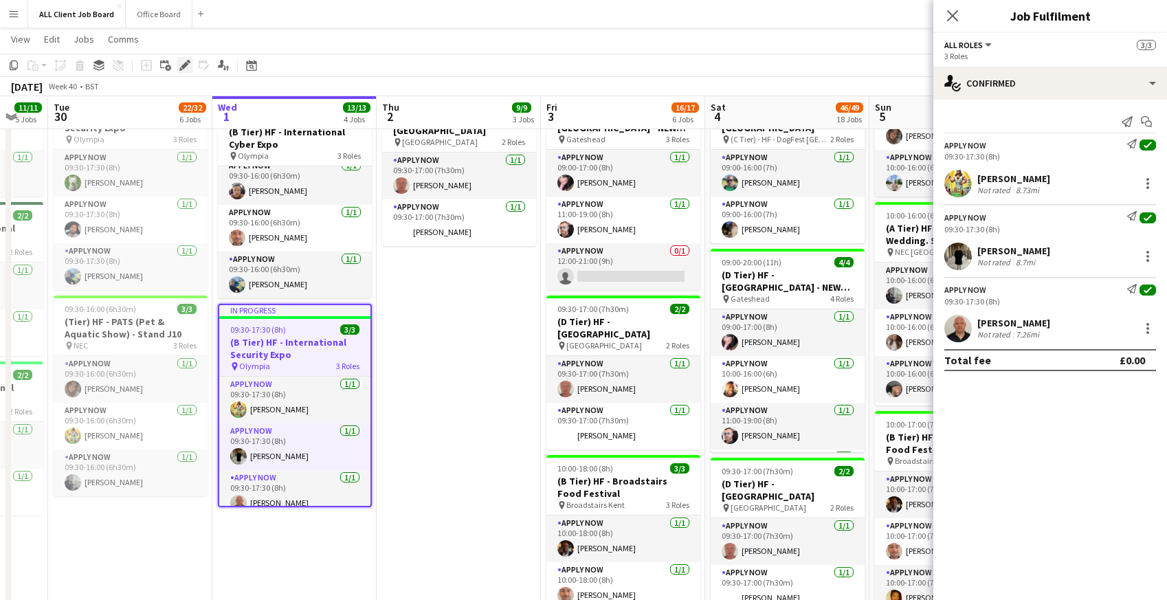
click at [184, 66] on icon at bounding box center [185, 66] width 8 height 8
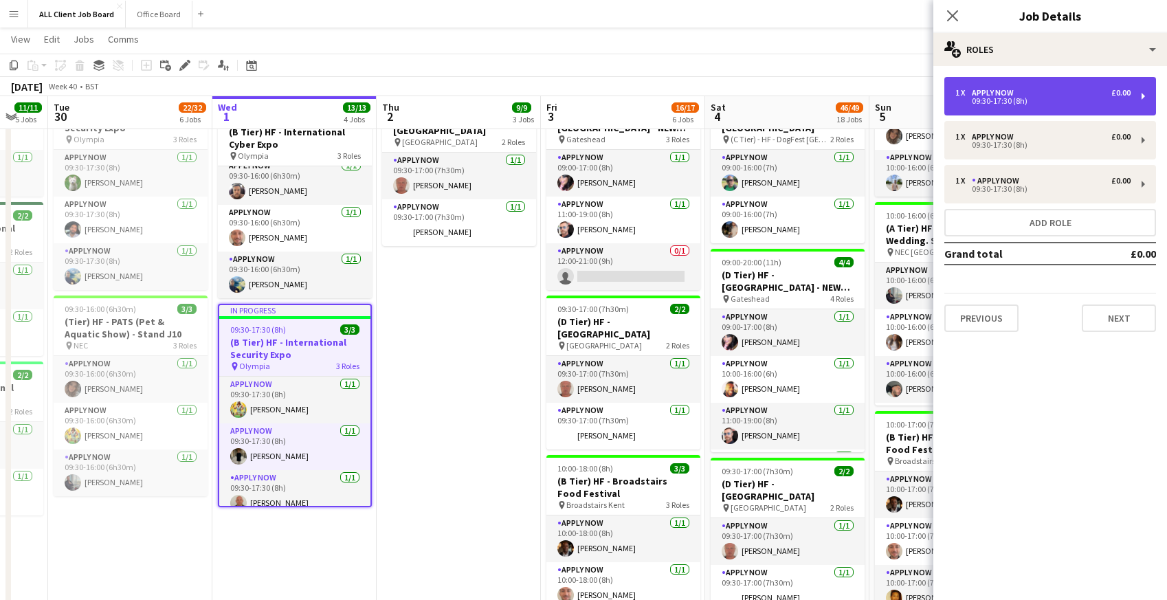
click at [1027, 95] on div "1 x APPLY NOW £0.00" at bounding box center [1042, 93] width 175 height 10
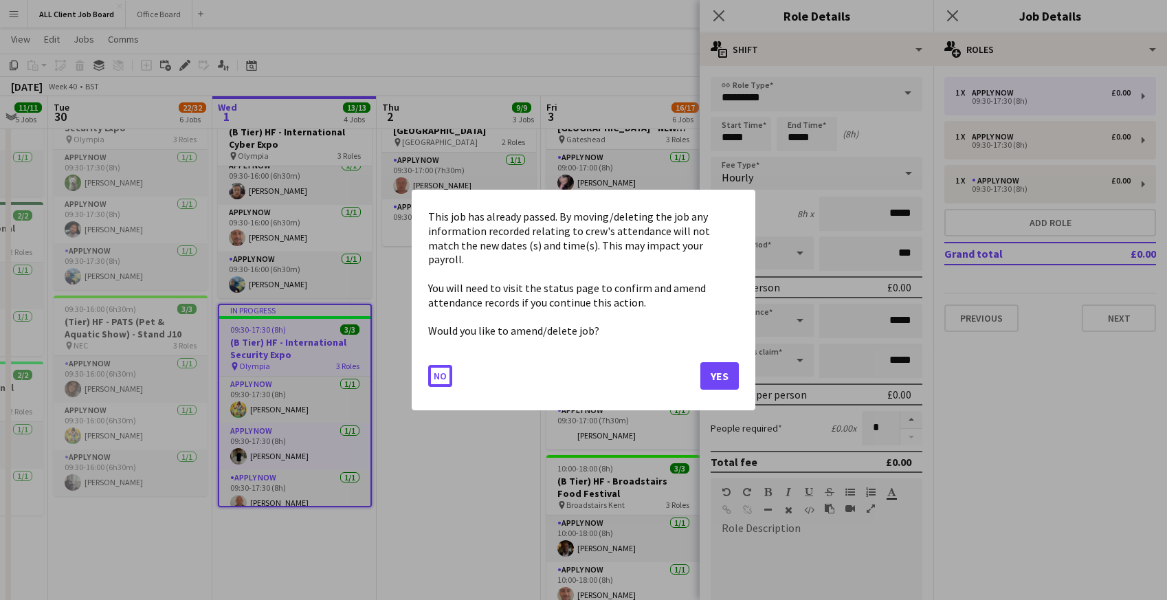
drag, startPoint x: 791, startPoint y: 135, endPoint x: 816, endPoint y: 133, distance: 25.5
click at [707, 379] on button "Yes" at bounding box center [719, 375] width 38 height 27
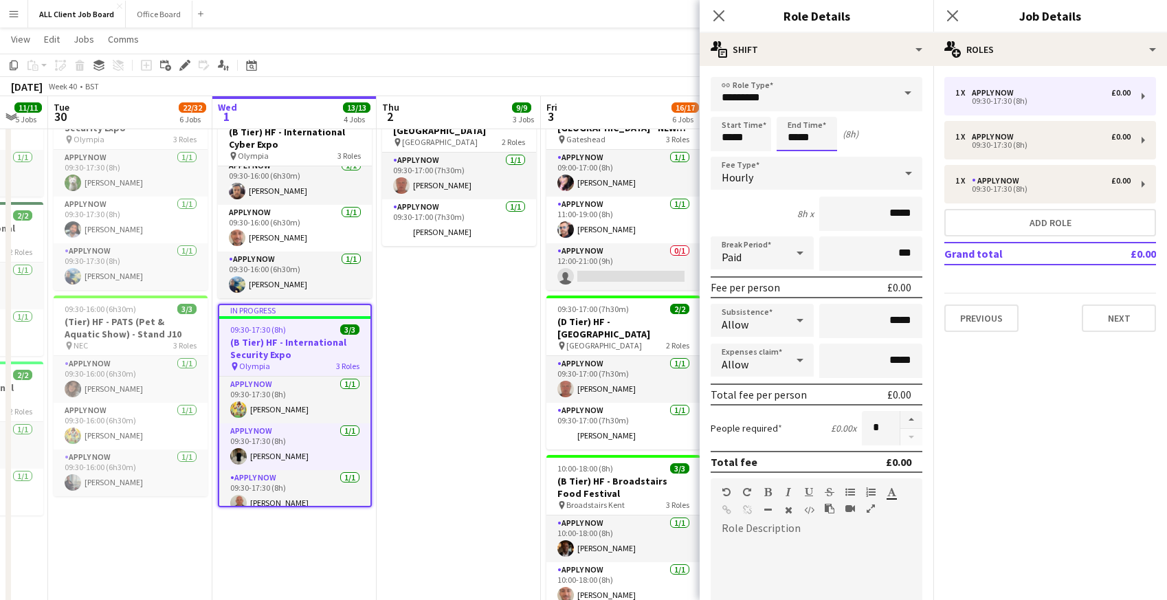
scroll to position [693, 0]
drag, startPoint x: 791, startPoint y: 136, endPoint x: 831, endPoint y: 135, distance: 40.6
click at [831, 135] on input "*****" at bounding box center [807, 134] width 60 height 34
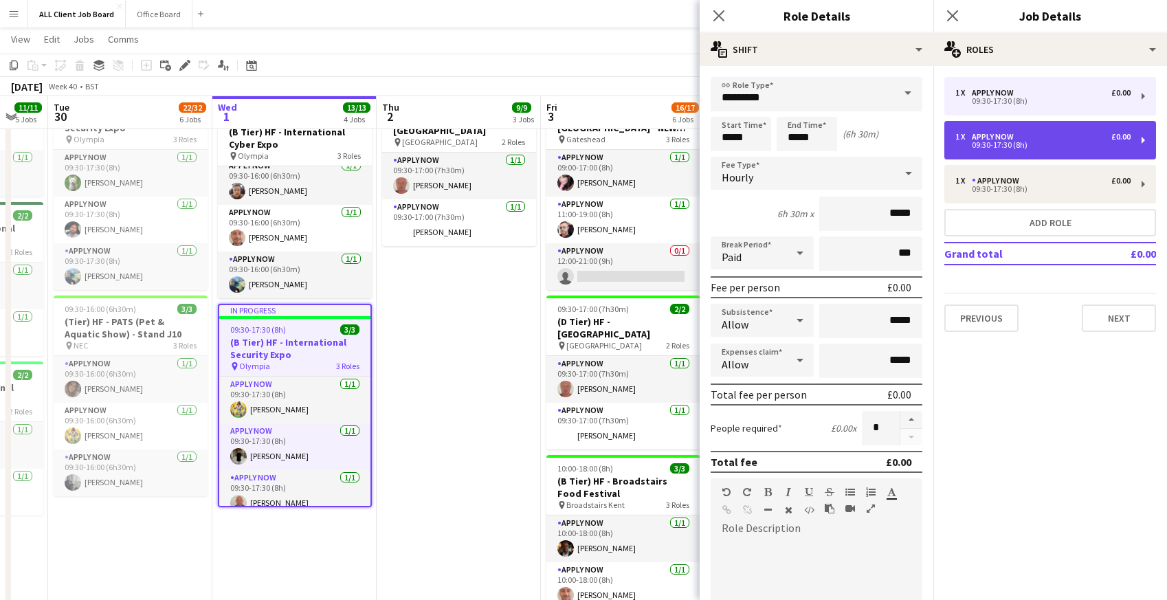
click at [1059, 135] on div "1 x APPLY NOW £0.00" at bounding box center [1042, 137] width 175 height 10
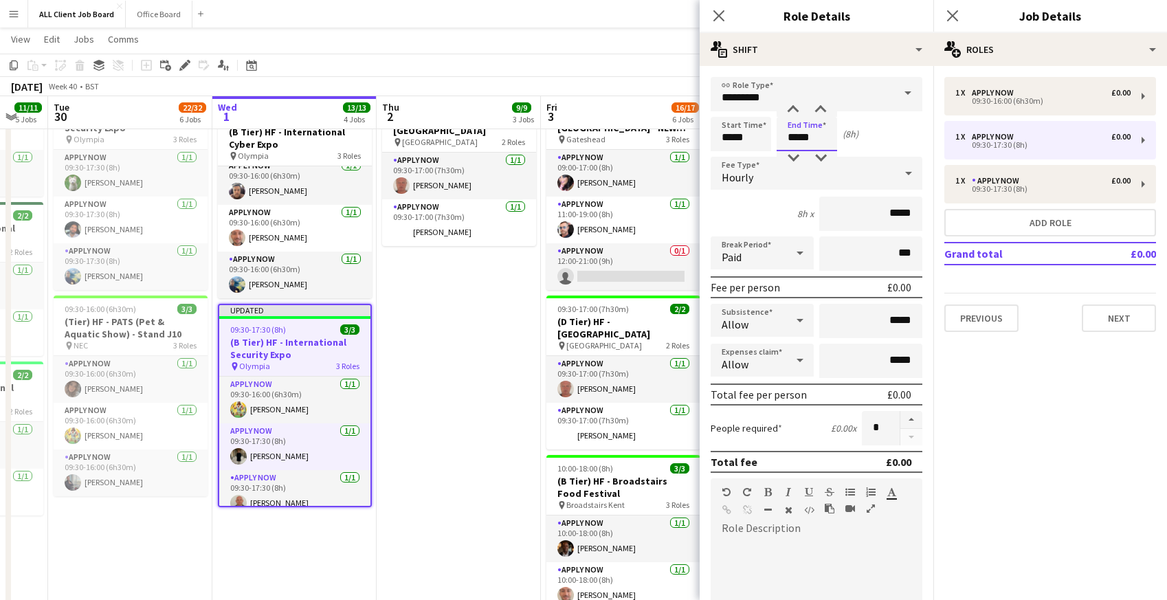
drag, startPoint x: 793, startPoint y: 134, endPoint x: 824, endPoint y: 135, distance: 31.7
click at [825, 135] on input "*****" at bounding box center [807, 134] width 60 height 34
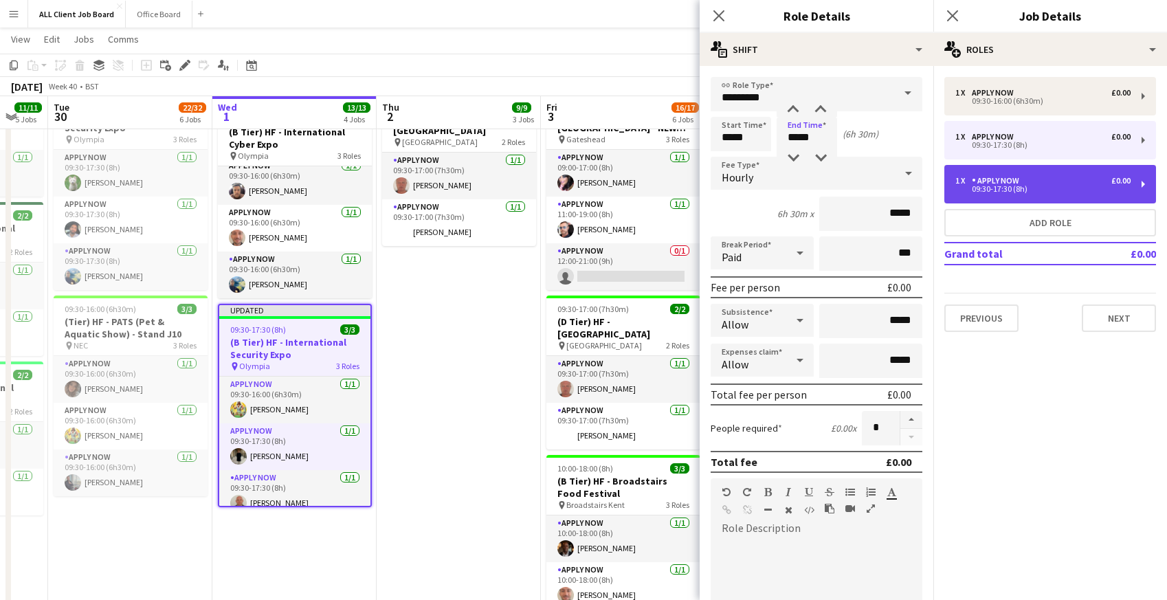
click at [977, 178] on div "APPLY NOW" at bounding box center [998, 181] width 53 height 10
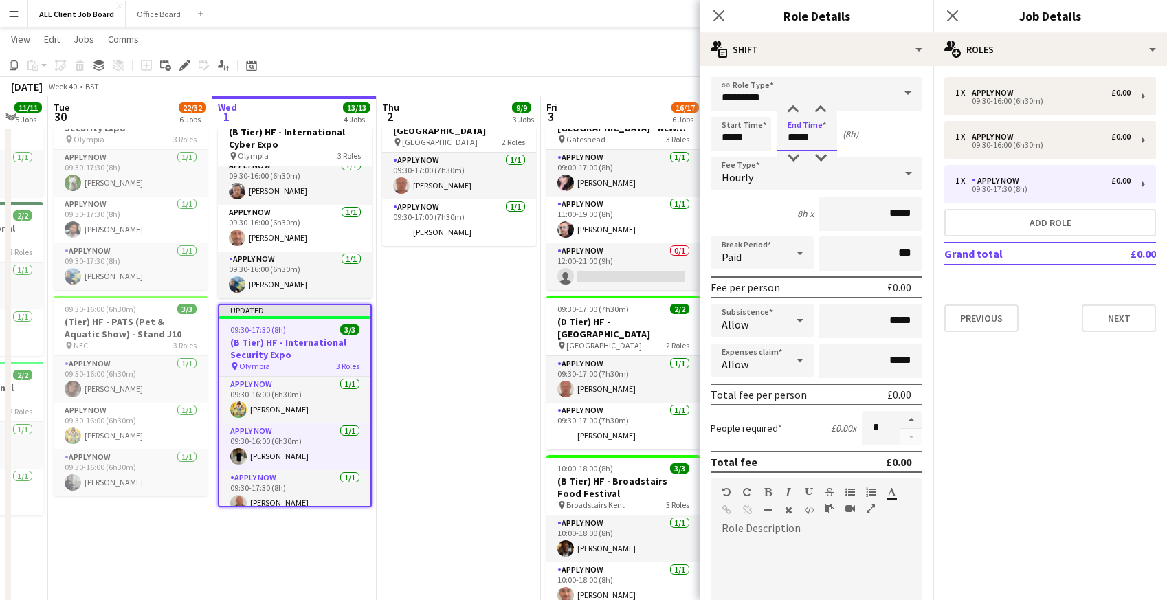
drag, startPoint x: 794, startPoint y: 136, endPoint x: 835, endPoint y: 143, distance: 41.1
click at [835, 143] on input "*****" at bounding box center [807, 134] width 60 height 34
type input "*****"
click at [715, 12] on icon at bounding box center [718, 15] width 13 height 13
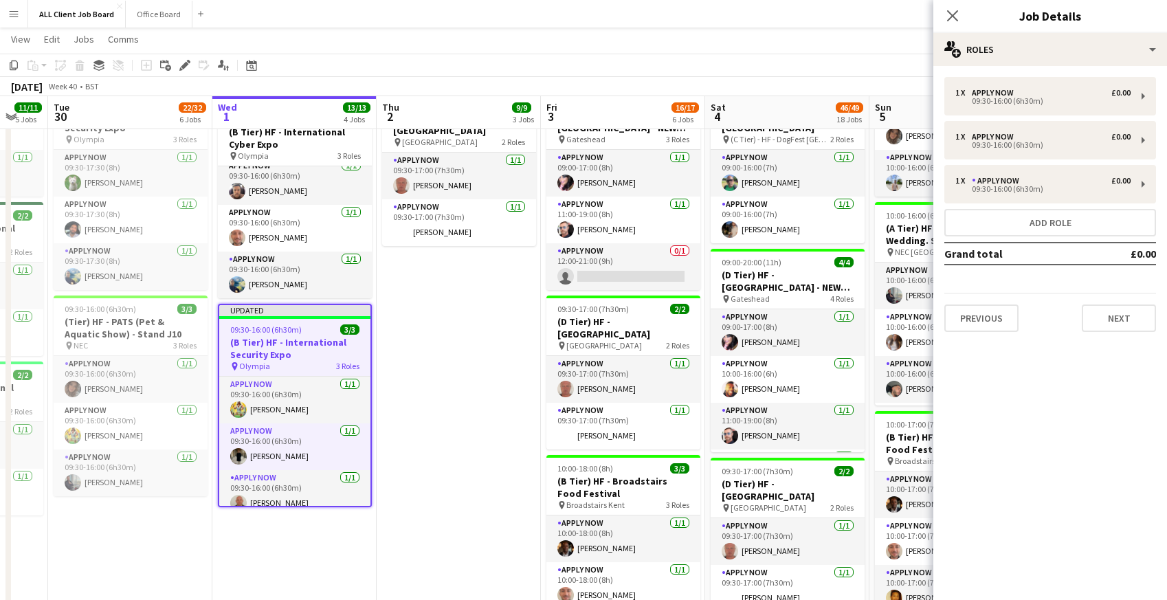
click at [699, 13] on app-navbar "Menu Boards Boards Boards All jobs Status Workforce Workforce My Workforce Recr…" at bounding box center [583, 13] width 1167 height 27
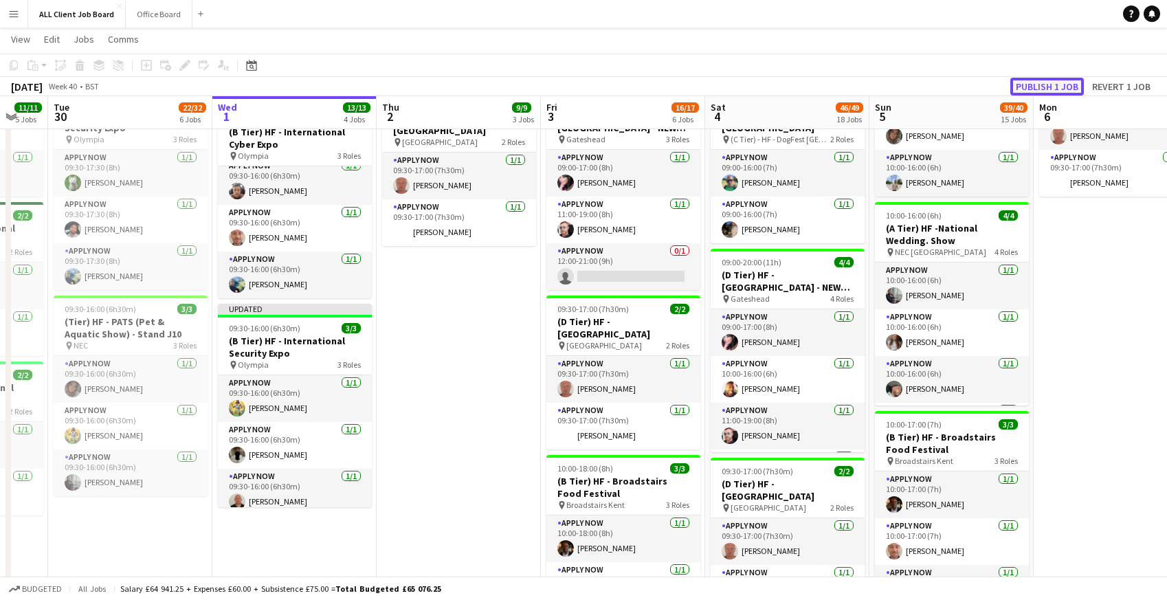
click at [1028, 83] on button "Publish 1 job" at bounding box center [1047, 87] width 74 height 18
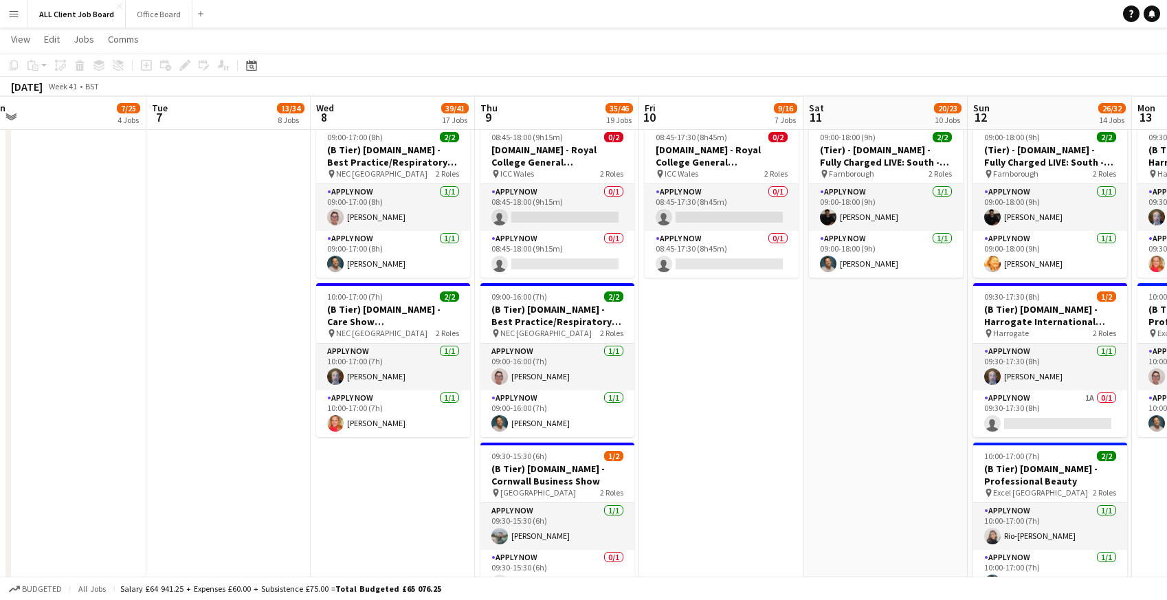
scroll to position [0, 689]
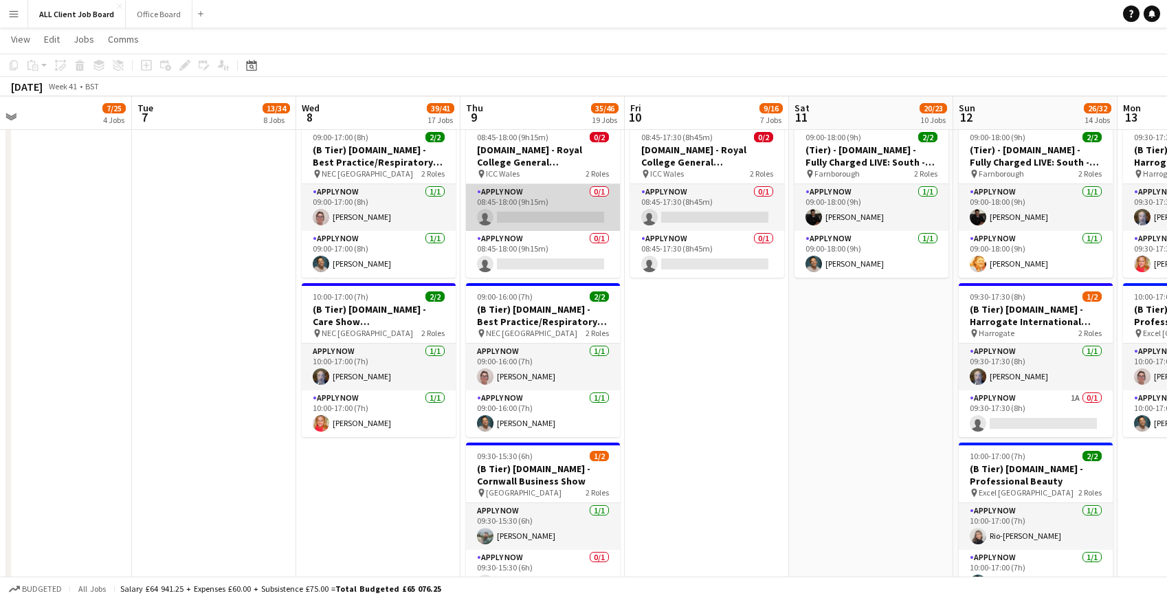
click at [516, 217] on app-card-role "APPLY NOW 0/1 08:45-18:00 (9h15m) single-neutral-actions" at bounding box center [543, 207] width 154 height 47
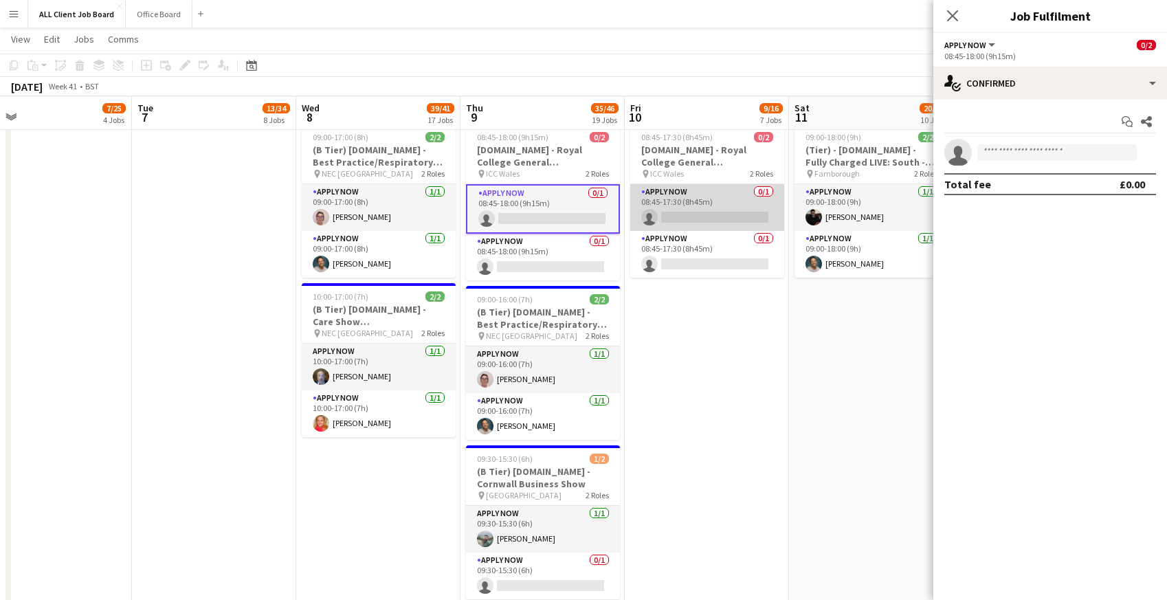
click at [681, 210] on app-card-role "APPLY NOW 0/1 08:45-17:30 (8h45m) single-neutral-actions" at bounding box center [707, 207] width 154 height 47
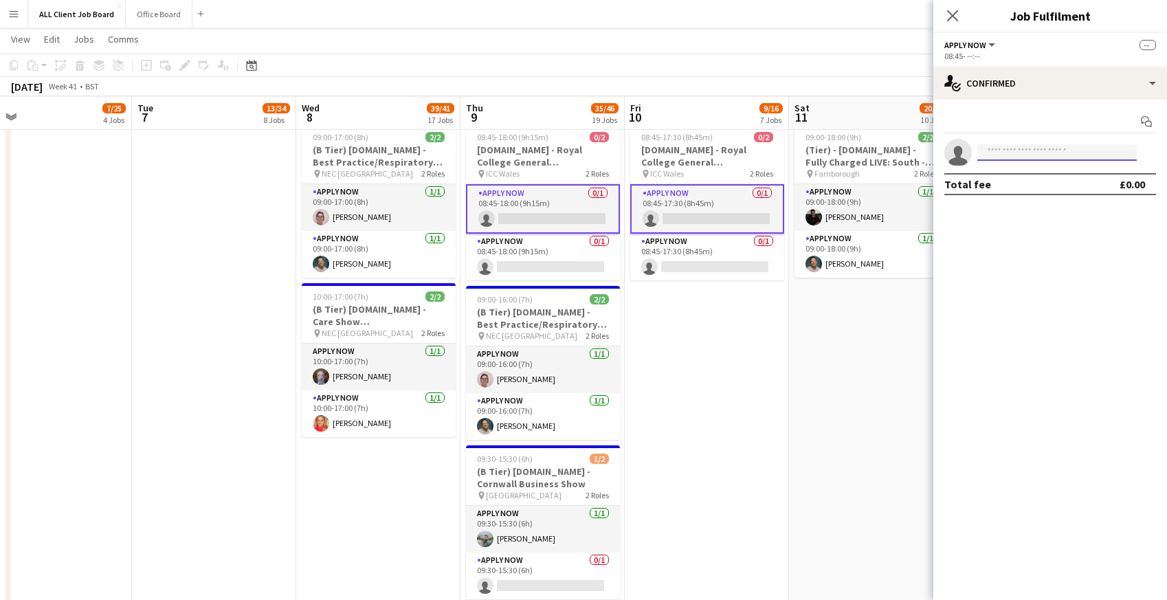
click at [1015, 157] on input at bounding box center [1056, 152] width 159 height 16
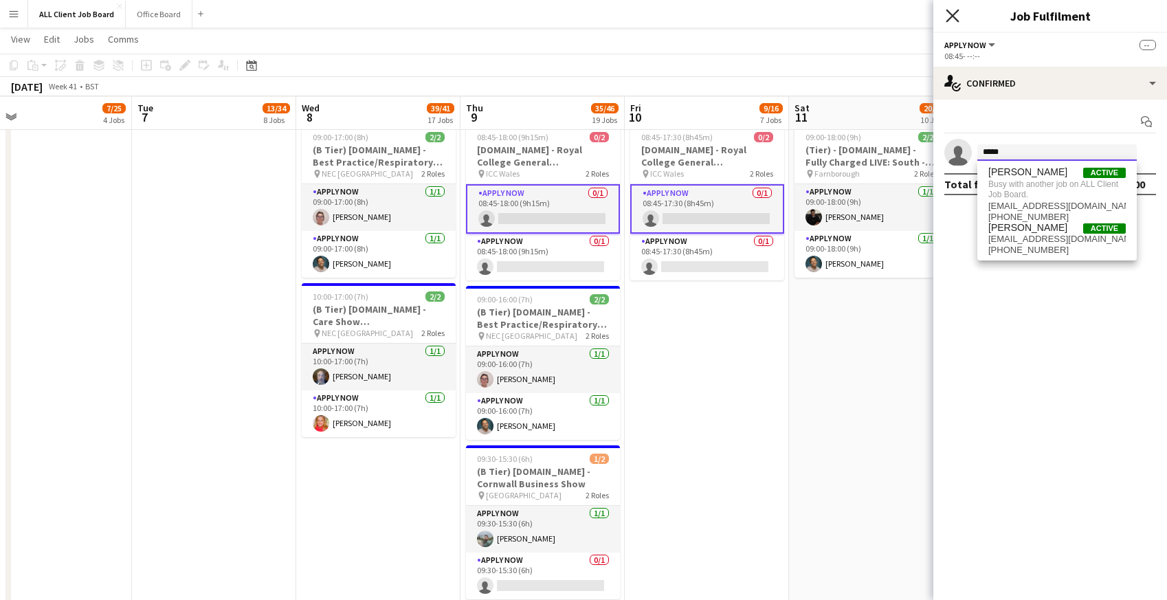
type input "*****"
click at [955, 20] on icon at bounding box center [952, 15] width 13 height 13
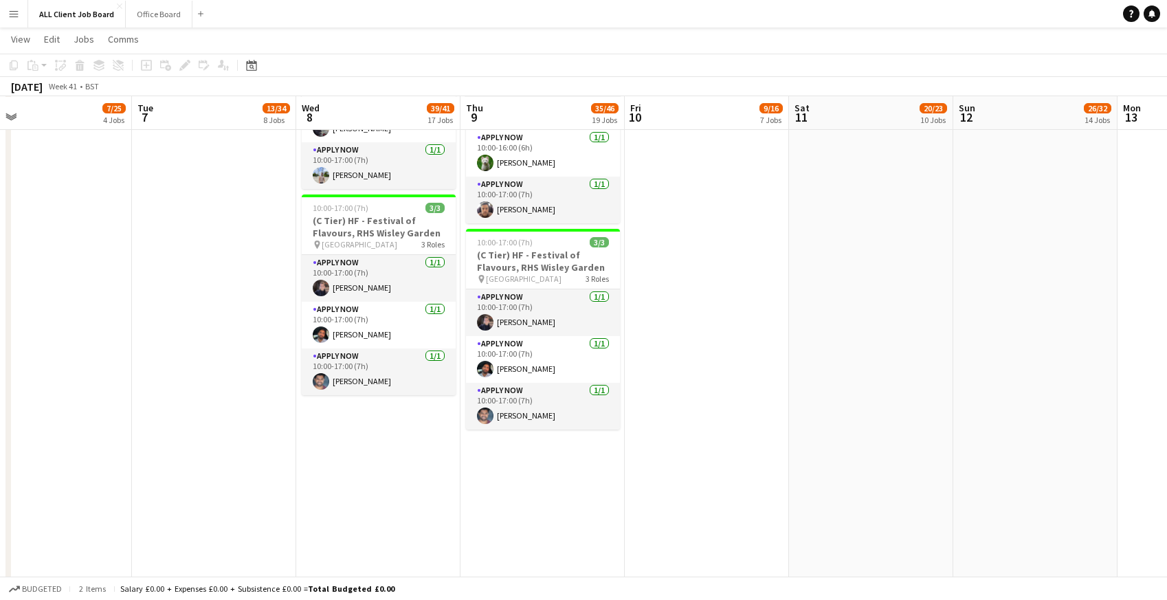
scroll to position [2623, 0]
click at [523, 296] on app-card-role "APPLY NOW [DATE] 10:00-17:00 (7h) [PERSON_NAME]" at bounding box center [543, 312] width 154 height 47
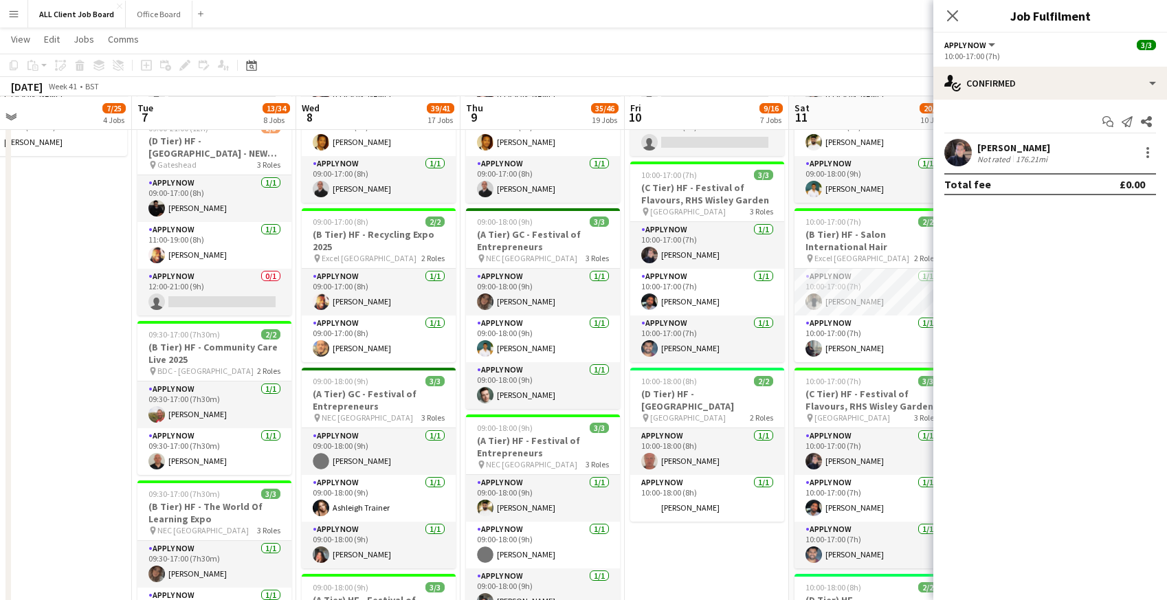
scroll to position [732, 0]
click at [731, 254] on app-card-role "APPLY NOW [DATE] 10:00-17:00 (7h) [PERSON_NAME]" at bounding box center [707, 246] width 154 height 47
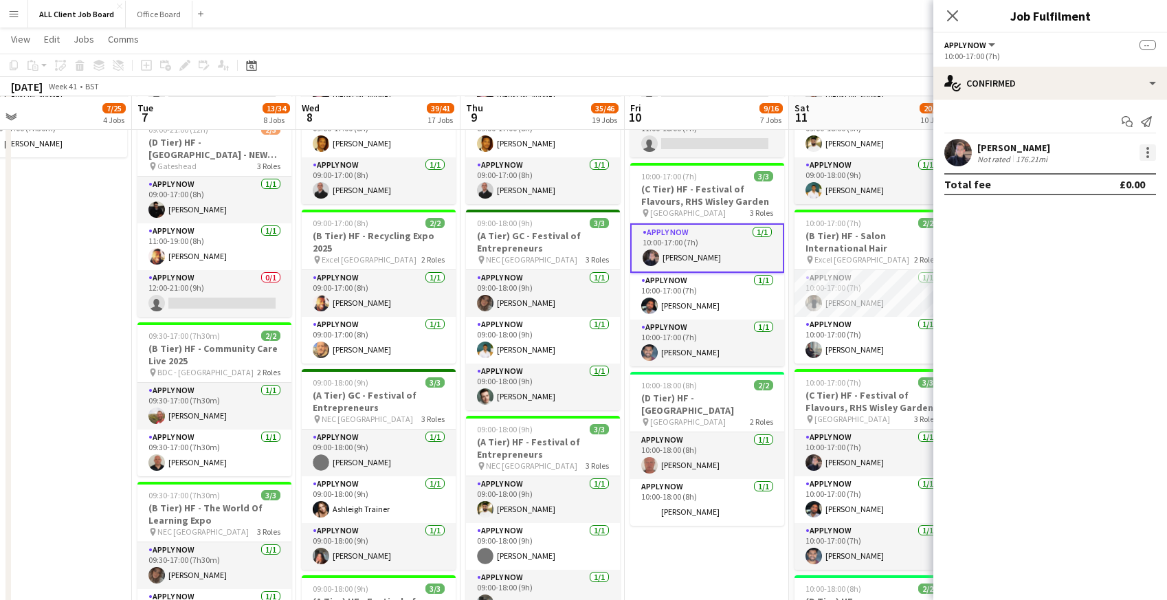
click at [1148, 151] on div at bounding box center [1148, 152] width 16 height 16
click at [1094, 275] on span "Remove" at bounding box center [1080, 277] width 41 height 12
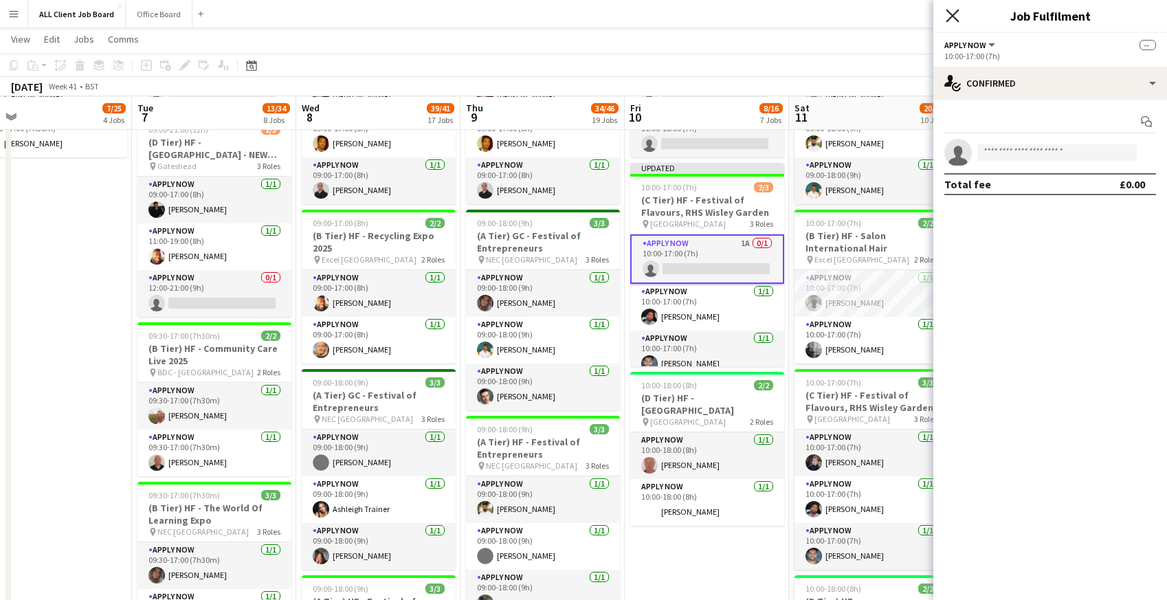
click at [951, 16] on icon at bounding box center [952, 15] width 13 height 13
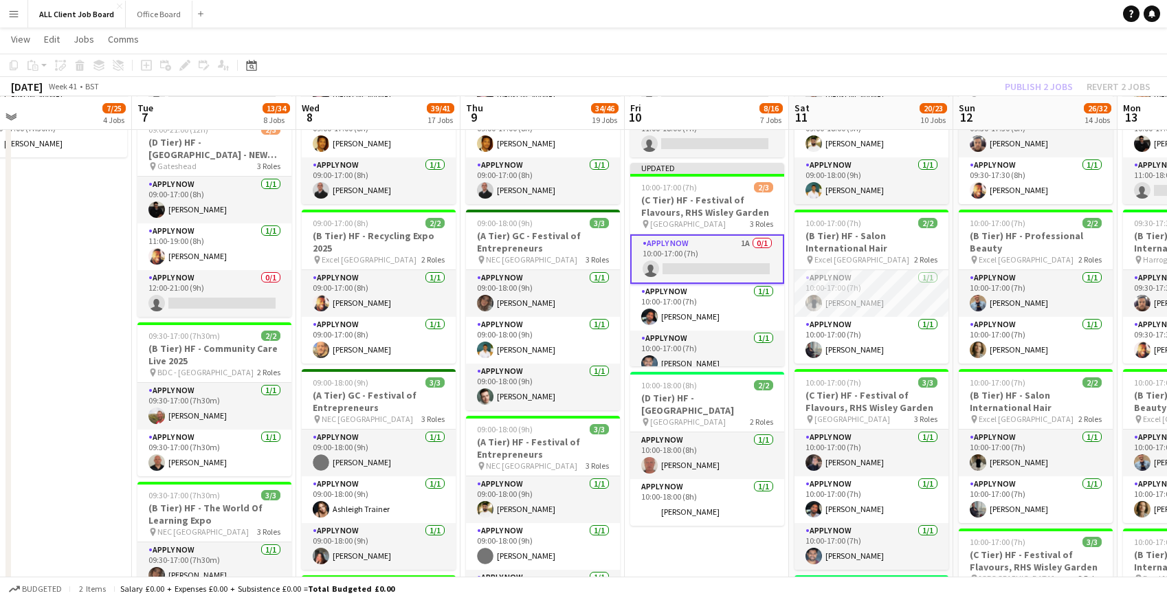
click at [885, 21] on app-navbar "Menu Boards Boards Boards All jobs Status Workforce Workforce My Workforce Recr…" at bounding box center [583, 13] width 1167 height 27
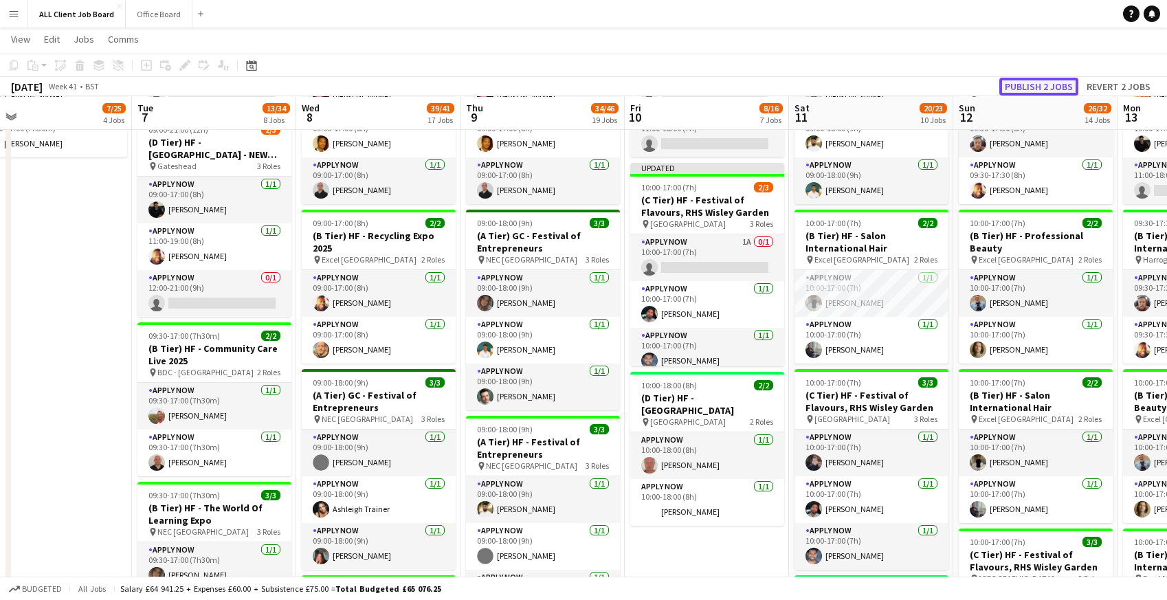
click at [1037, 80] on button "Publish 2 jobs" at bounding box center [1038, 87] width 79 height 18
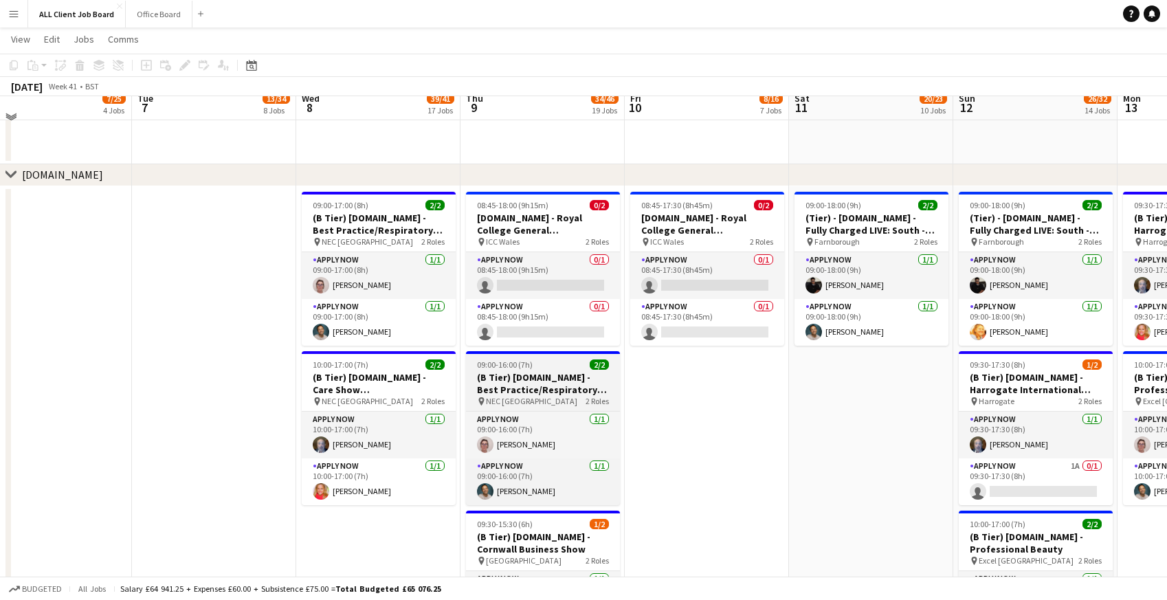
scroll to position [4990, 0]
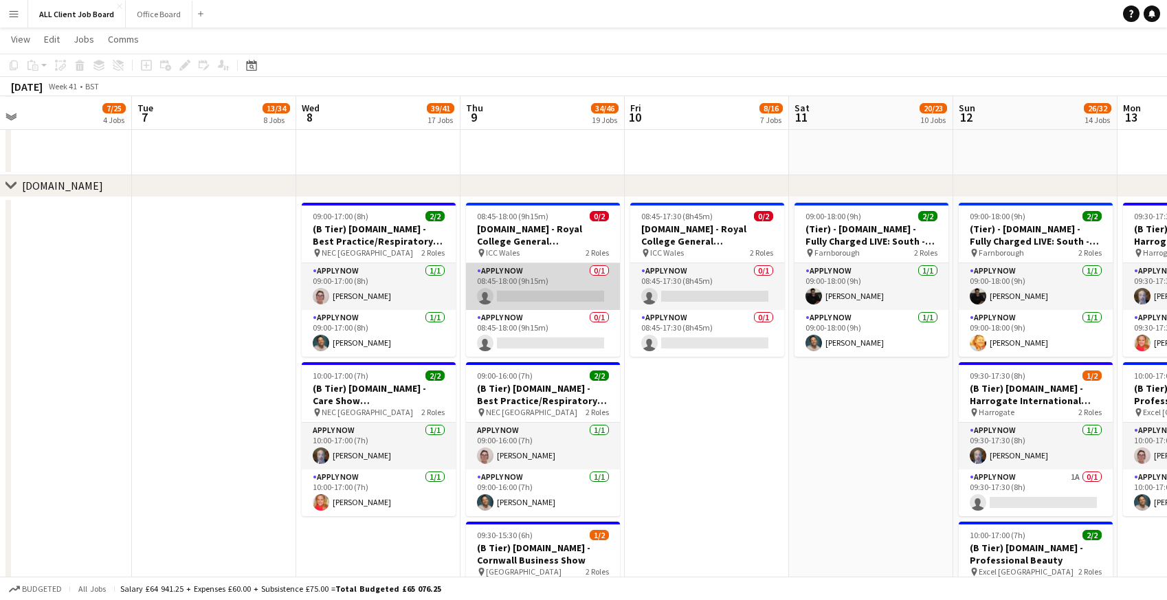
click at [511, 283] on app-card-role "APPLY NOW 0/1 08:45-18:00 (9h15m) single-neutral-actions" at bounding box center [543, 286] width 154 height 47
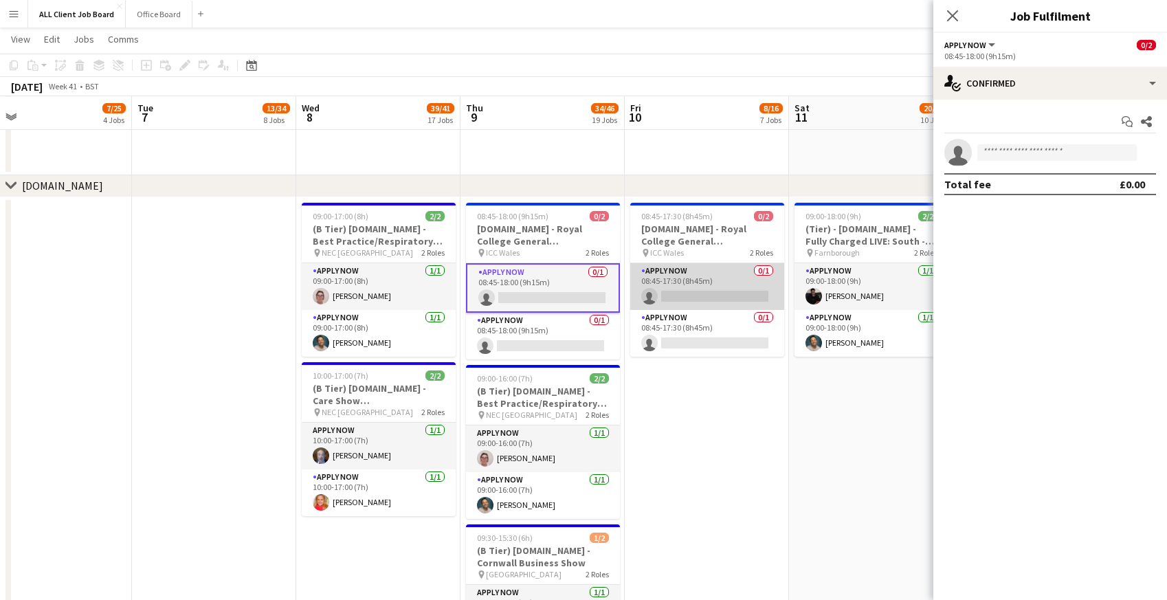
click at [698, 269] on app-card-role "APPLY NOW 0/1 08:45-17:30 (8h45m) single-neutral-actions" at bounding box center [707, 286] width 154 height 47
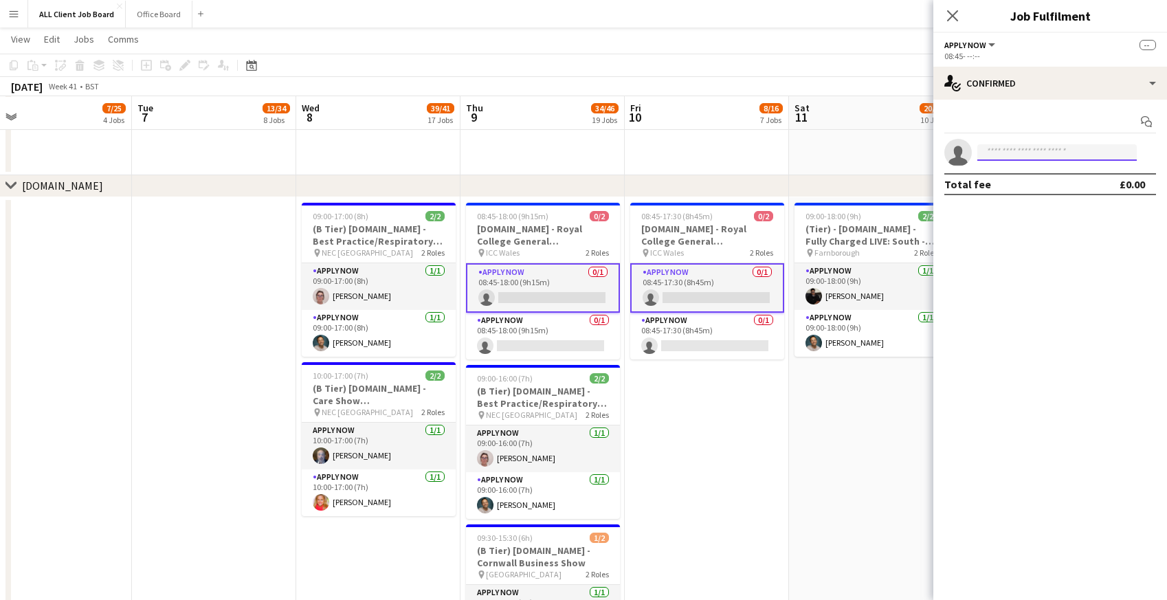
click at [1030, 153] on input at bounding box center [1056, 152] width 159 height 16
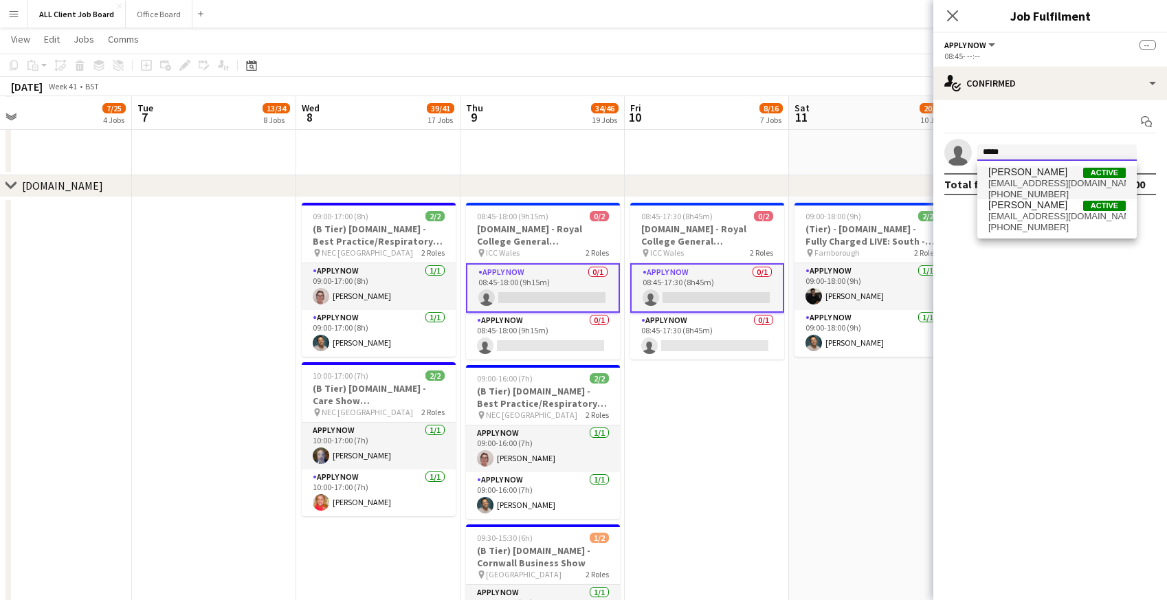
type input "*****"
click at [1011, 190] on span "[PHONE_NUMBER]" at bounding box center [1056, 194] width 137 height 11
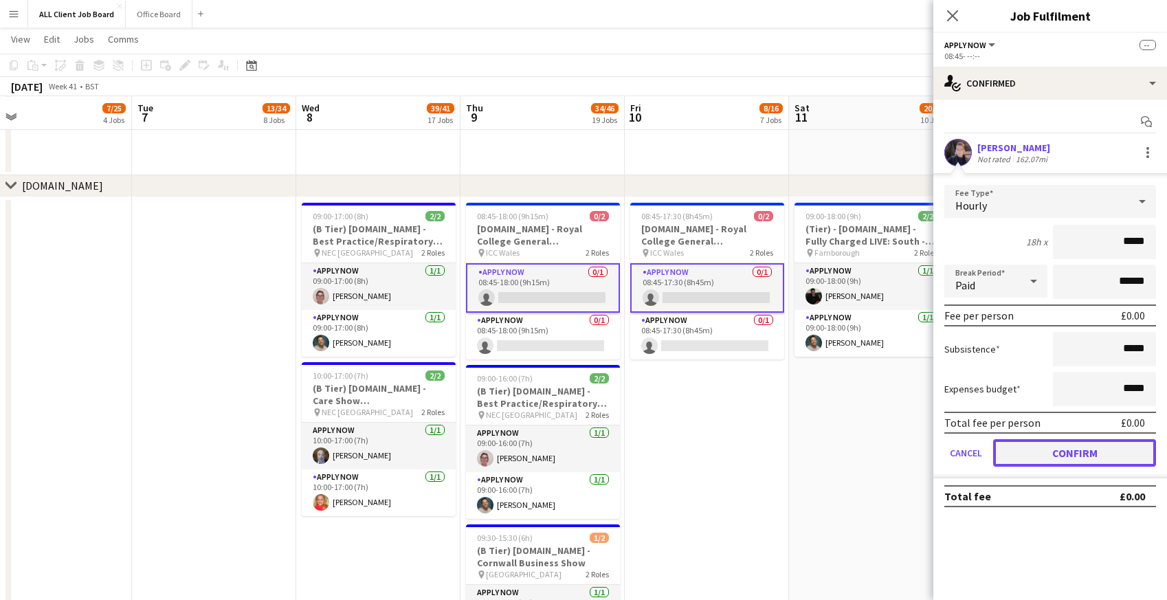
click at [1019, 454] on button "Confirm" at bounding box center [1074, 452] width 163 height 27
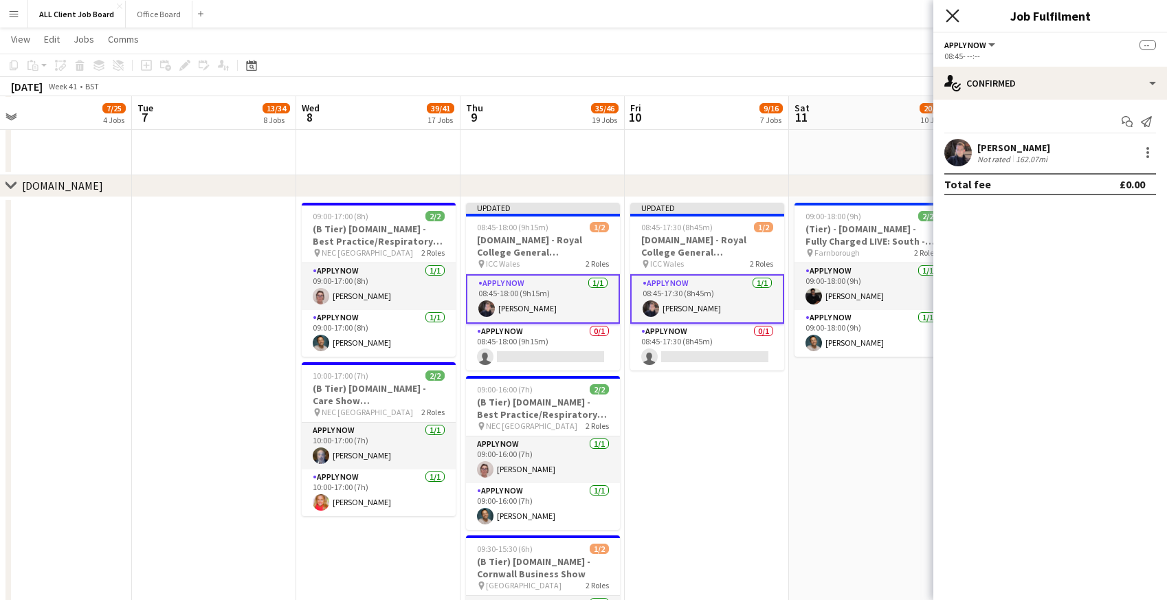
click at [951, 14] on icon at bounding box center [952, 15] width 13 height 13
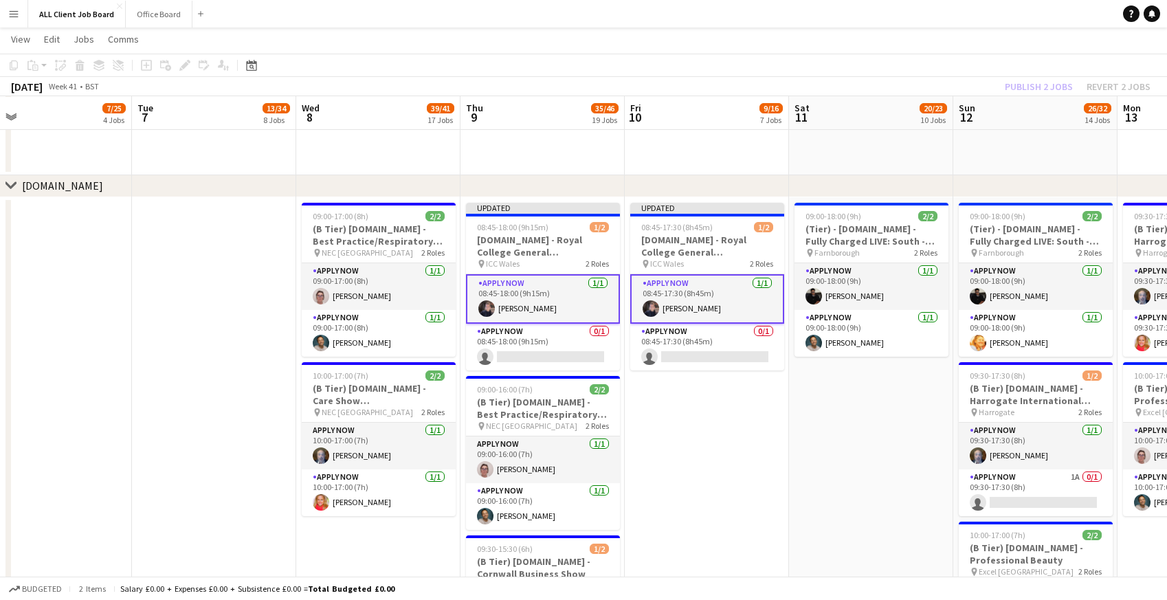
click at [894, 16] on app-navbar "Menu Boards Boards Boards All jobs Status Workforce Workforce My Workforce Recr…" at bounding box center [583, 13] width 1167 height 27
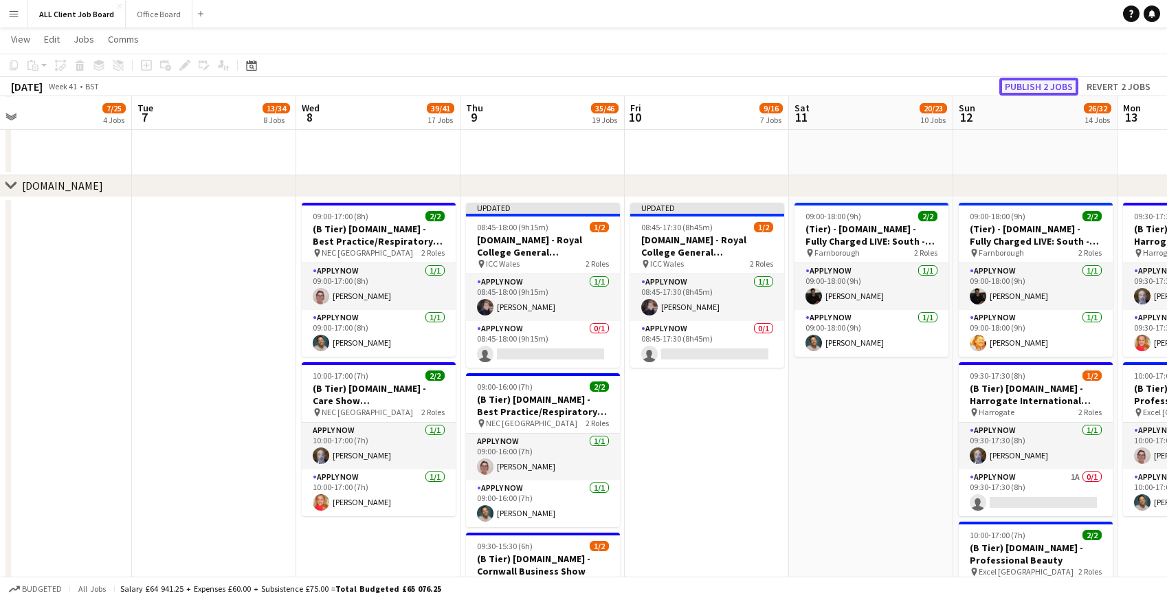
click at [1015, 86] on button "Publish 2 jobs" at bounding box center [1038, 87] width 79 height 18
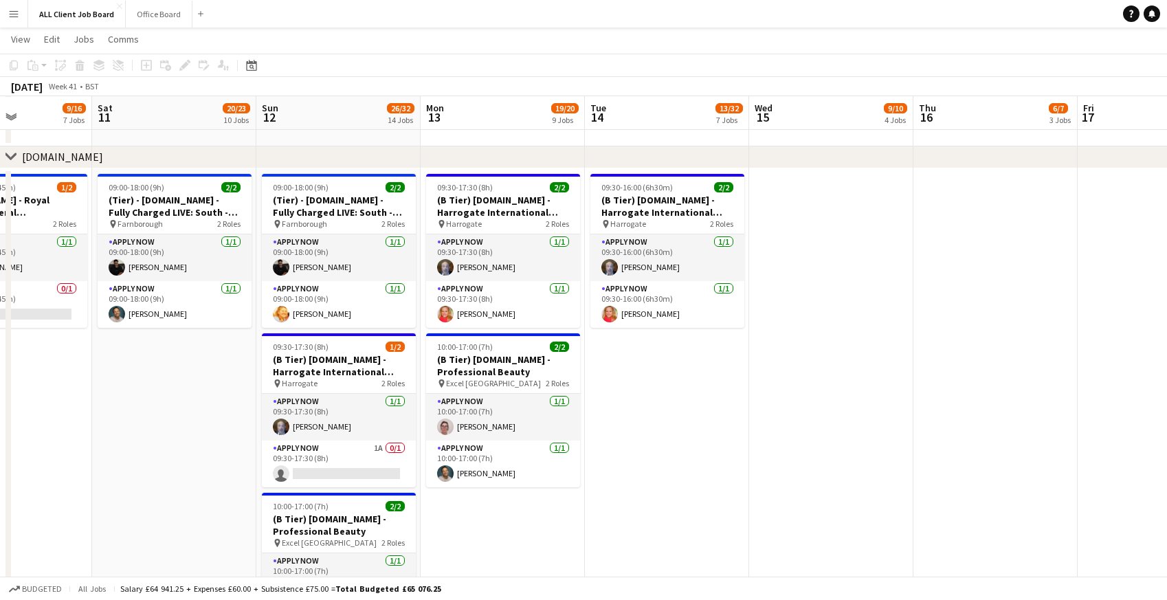
scroll to position [0, 397]
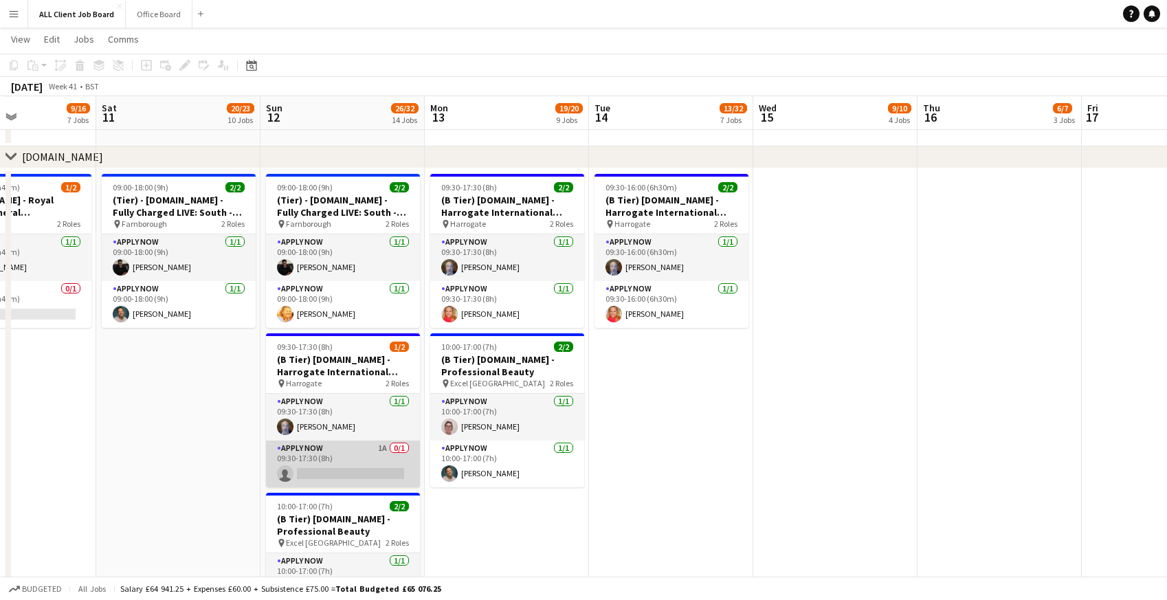
click at [318, 463] on app-card-role "APPLY NOW 1A 0/1 09:30-17:30 (8h) single-neutral-actions" at bounding box center [343, 464] width 154 height 47
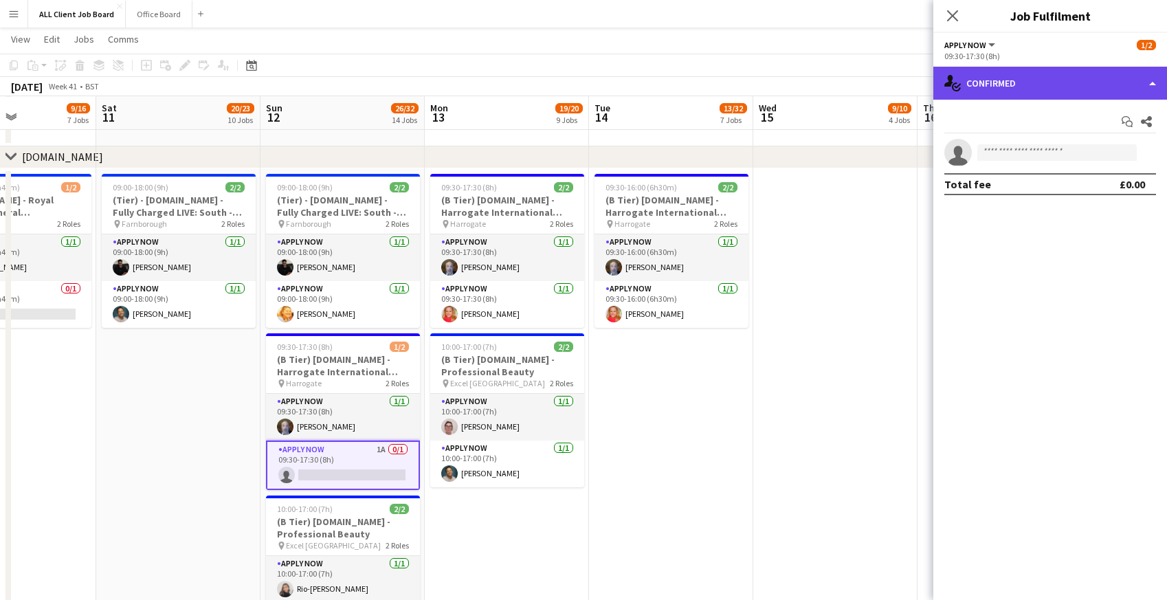
click at [1023, 89] on div "single-neutral-actions-check-2 Confirmed" at bounding box center [1050, 83] width 234 height 33
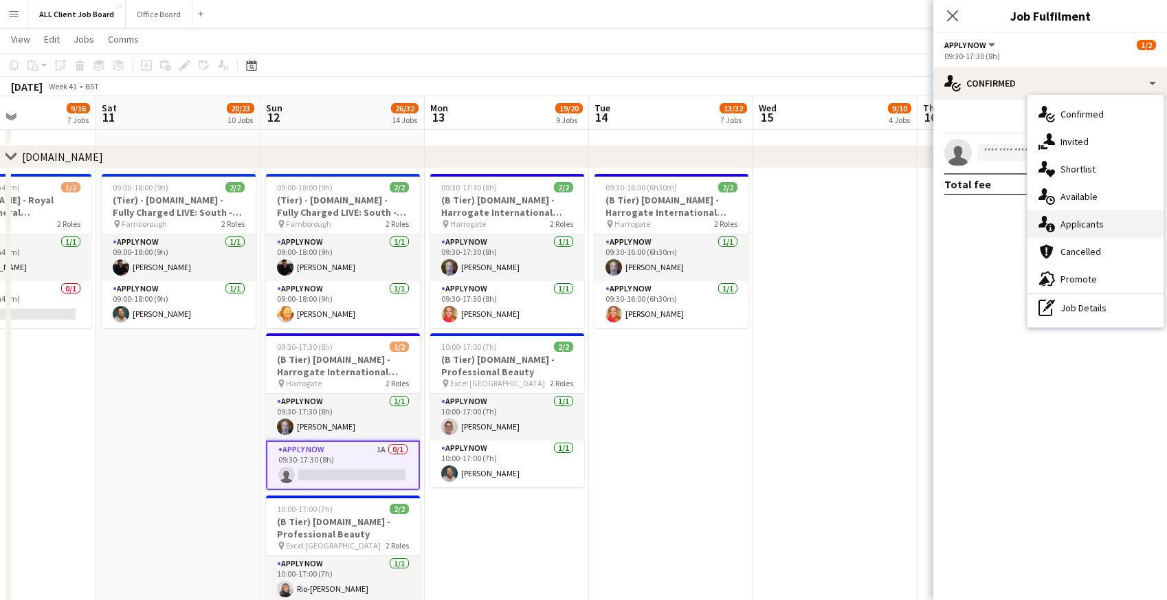
click at [1054, 231] on icon at bounding box center [1050, 227] width 9 height 9
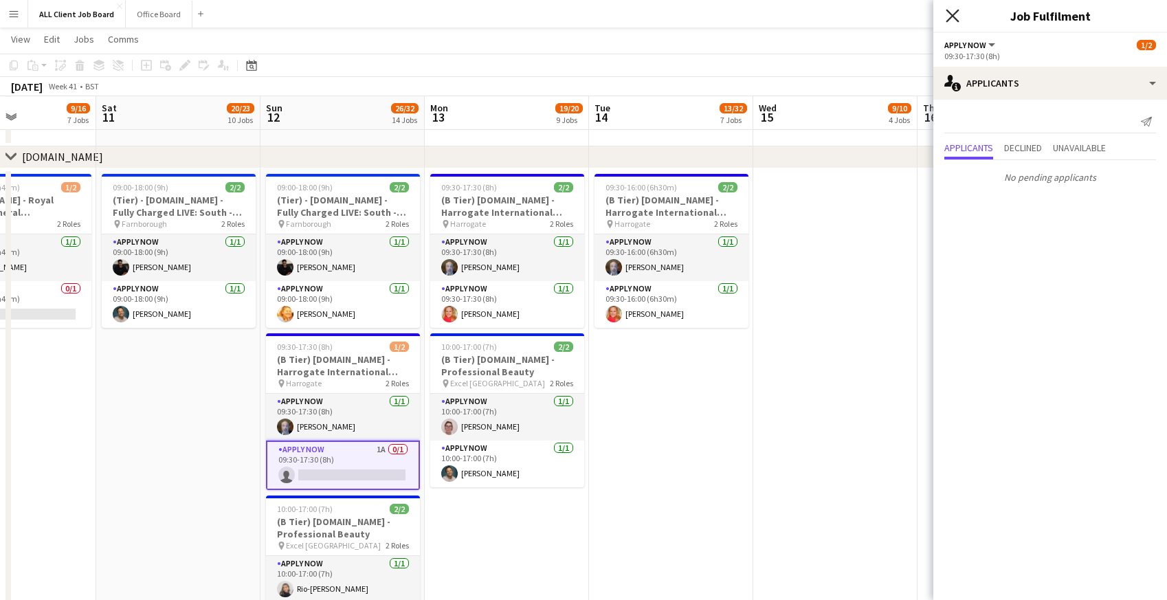
click at [955, 16] on icon "Close pop-in" at bounding box center [952, 15] width 13 height 13
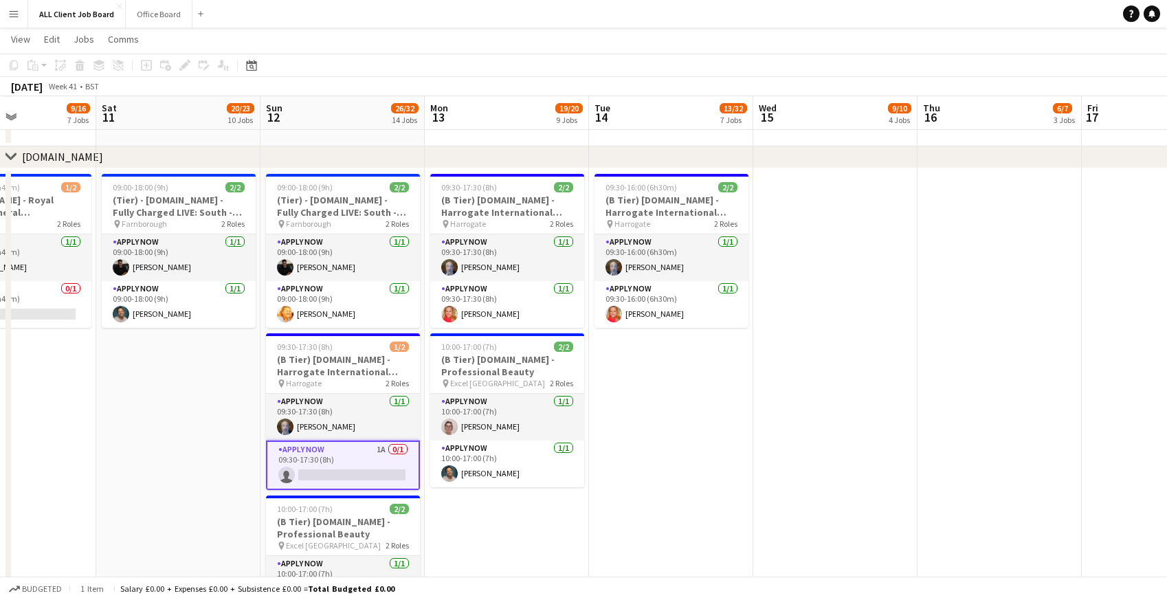
click at [880, 15] on app-navbar "Menu Boards Boards Boards All jobs Status Workforce Workforce My Workforce Recr…" at bounding box center [583, 13] width 1167 height 27
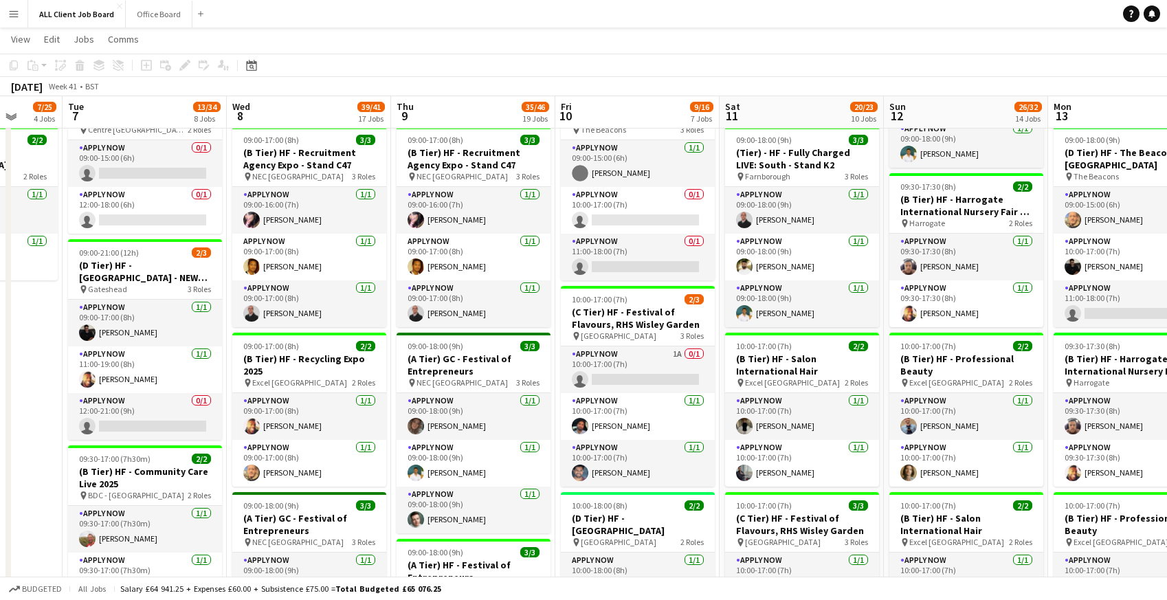
scroll to position [619, 0]
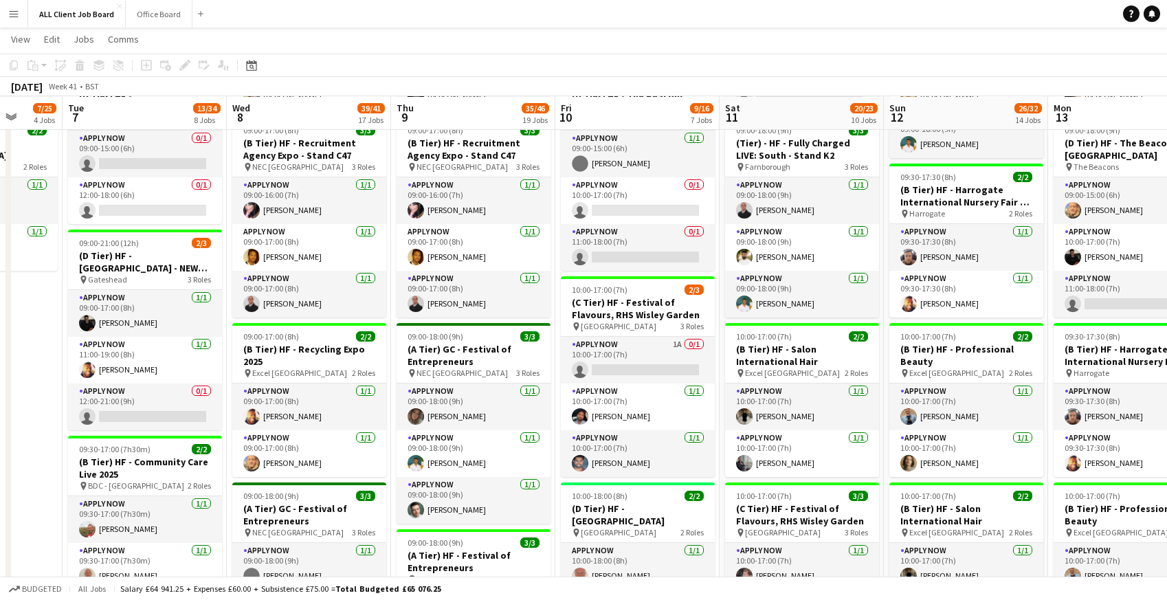
click at [593, 346] on app-card-role "APPLY NOW 1A 0/1 10:00-17:00 (7h) single-neutral-actions" at bounding box center [638, 360] width 154 height 47
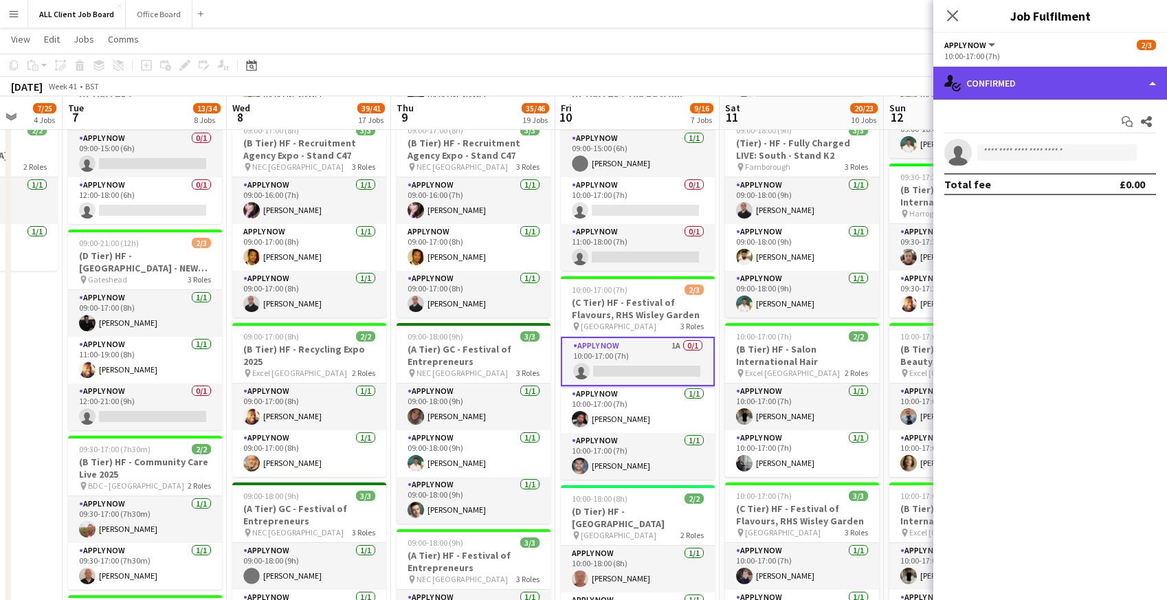
click at [1015, 81] on div "single-neutral-actions-check-2 Confirmed" at bounding box center [1050, 83] width 234 height 33
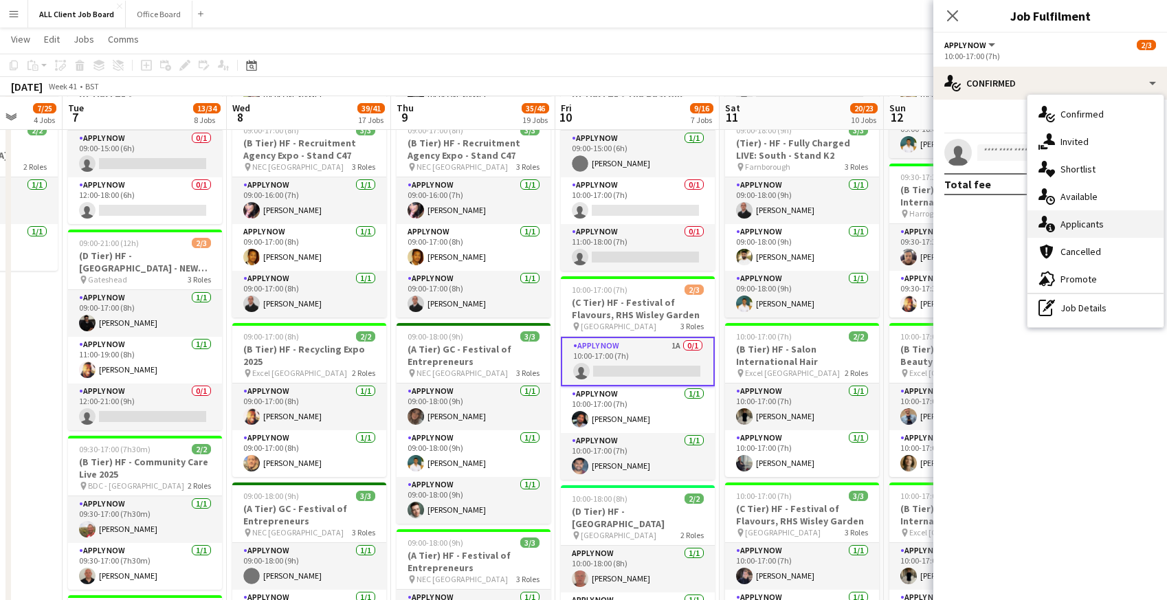
click at [1074, 227] on span "Applicants" at bounding box center [1082, 224] width 43 height 12
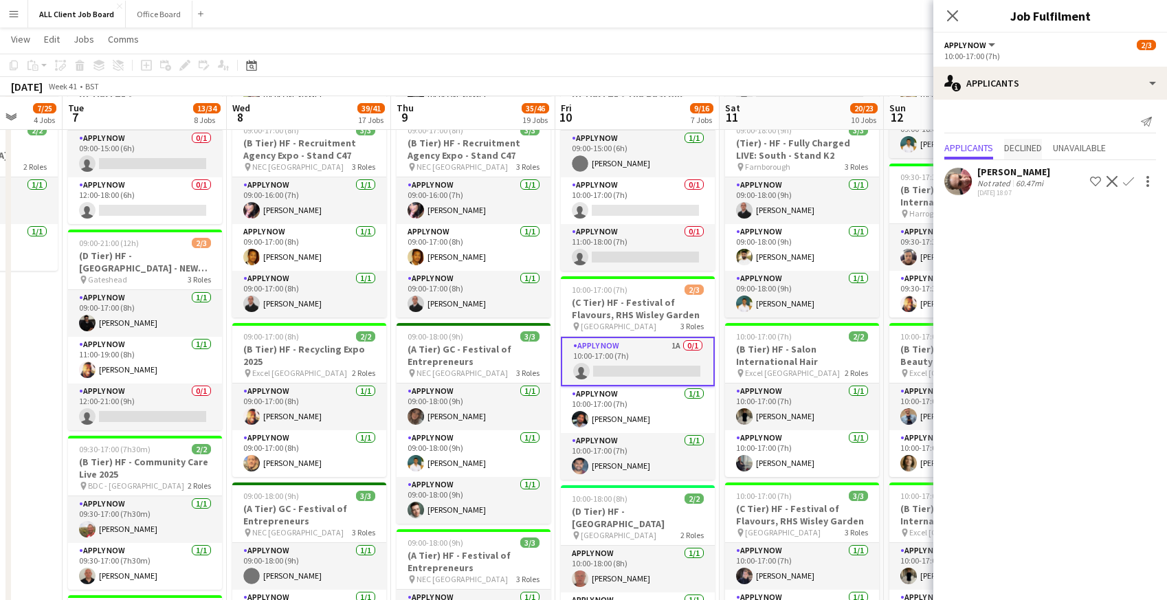
click at [1024, 153] on span "Declined" at bounding box center [1023, 148] width 38 height 10
click at [1079, 119] on span "Unavailable" at bounding box center [1079, 120] width 53 height 10
click at [975, 122] on span "Applicants" at bounding box center [968, 120] width 49 height 10
click at [947, 16] on icon "Close pop-in" at bounding box center [952, 15] width 13 height 13
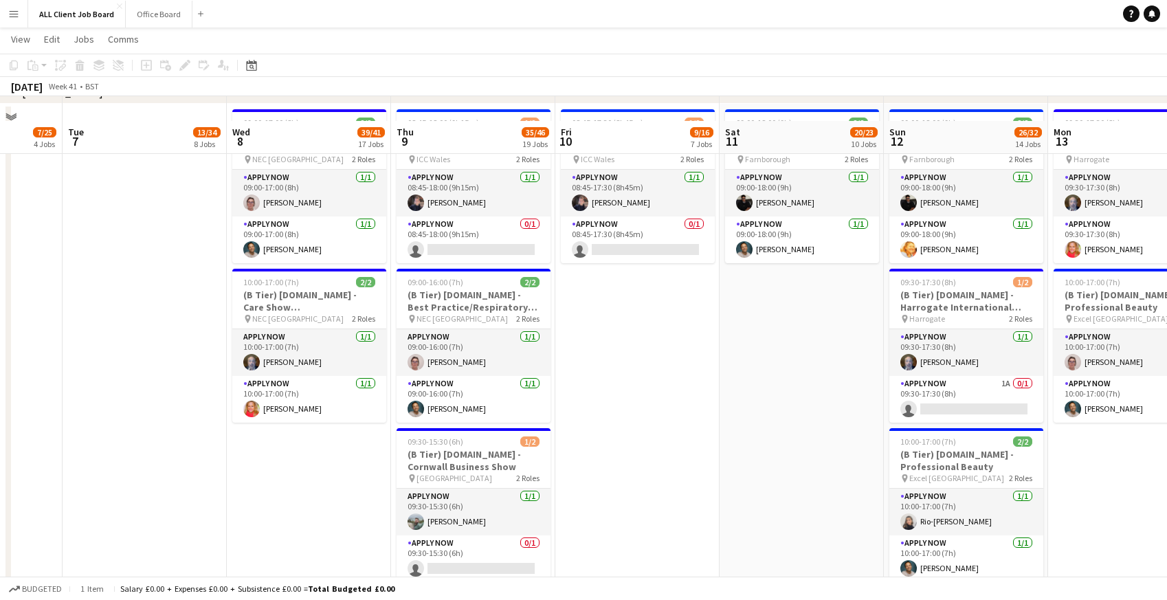
scroll to position [5129, 0]
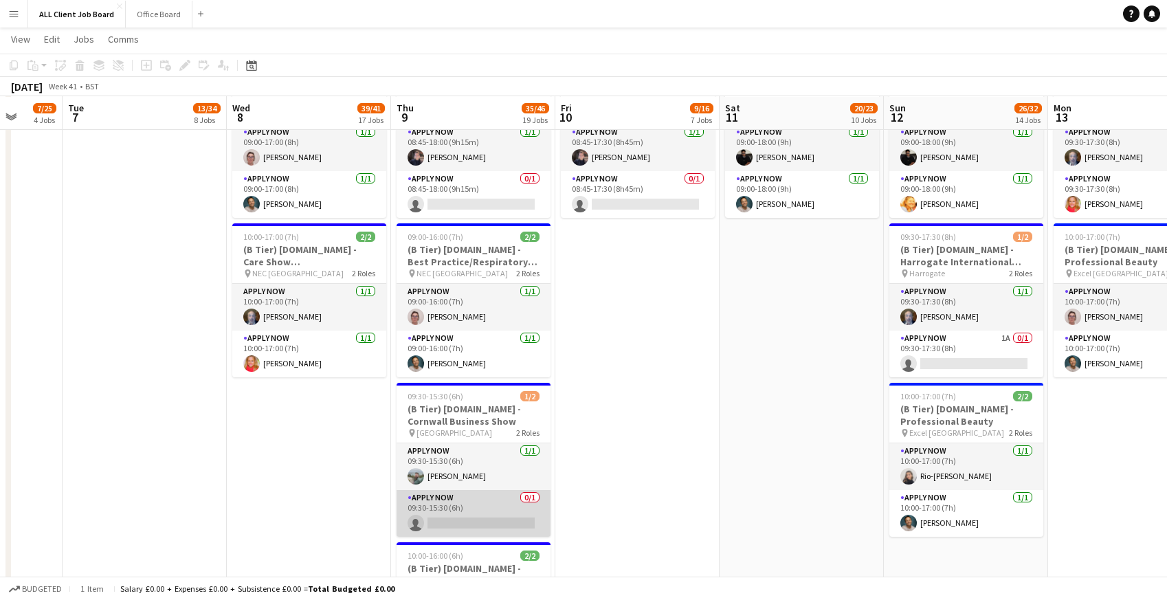
click at [483, 516] on app-card-role "APPLY NOW 0/1 09:30-15:30 (6h) single-neutral-actions" at bounding box center [474, 513] width 154 height 47
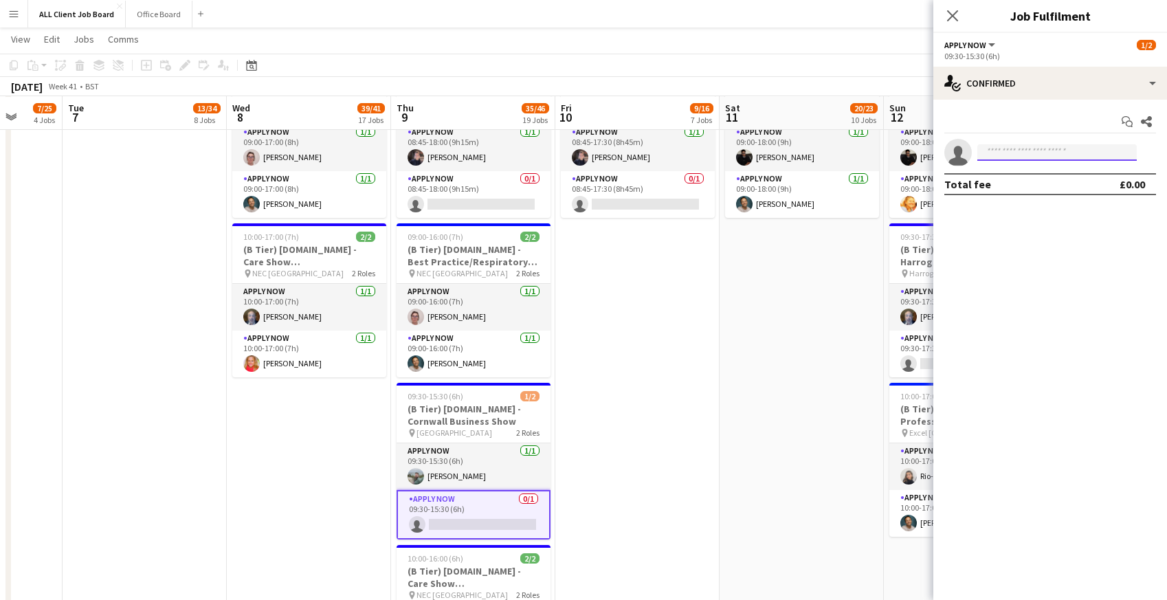
click at [1032, 155] on input at bounding box center [1056, 152] width 159 height 16
type input "****"
click at [1002, 195] on span "[PHONE_NUMBER]" at bounding box center [1056, 194] width 137 height 11
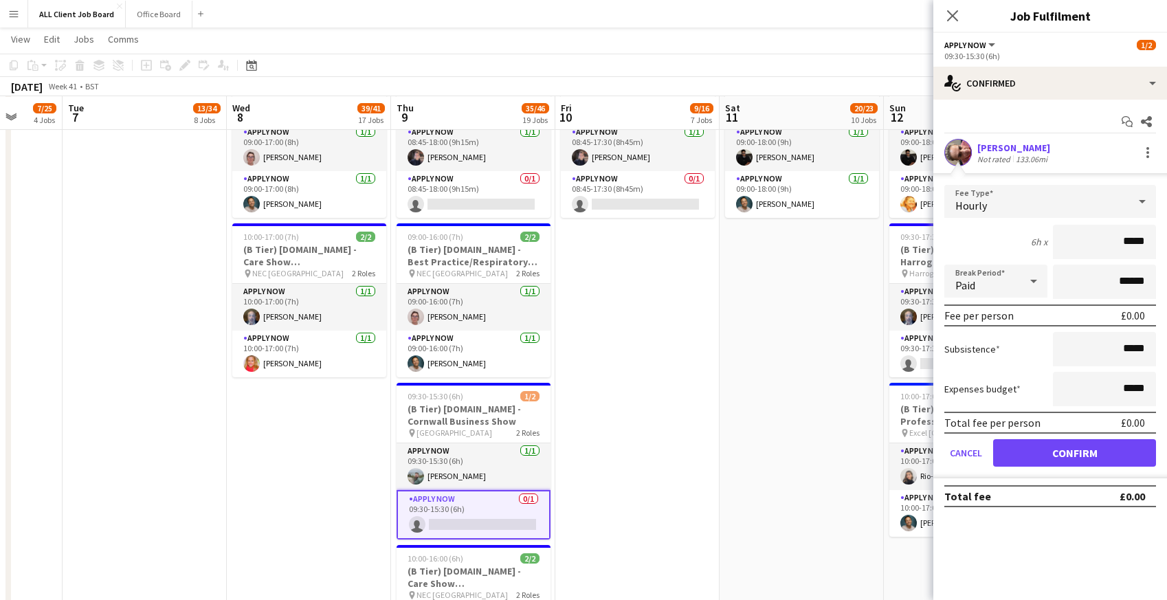
click at [1017, 439] on form "Fee Type Hourly 6h x ***** Break Period Paid ****** Fee per person £0.00 Subsis…" at bounding box center [1050, 332] width 234 height 294
click at [1017, 450] on button "Confirm" at bounding box center [1074, 452] width 163 height 27
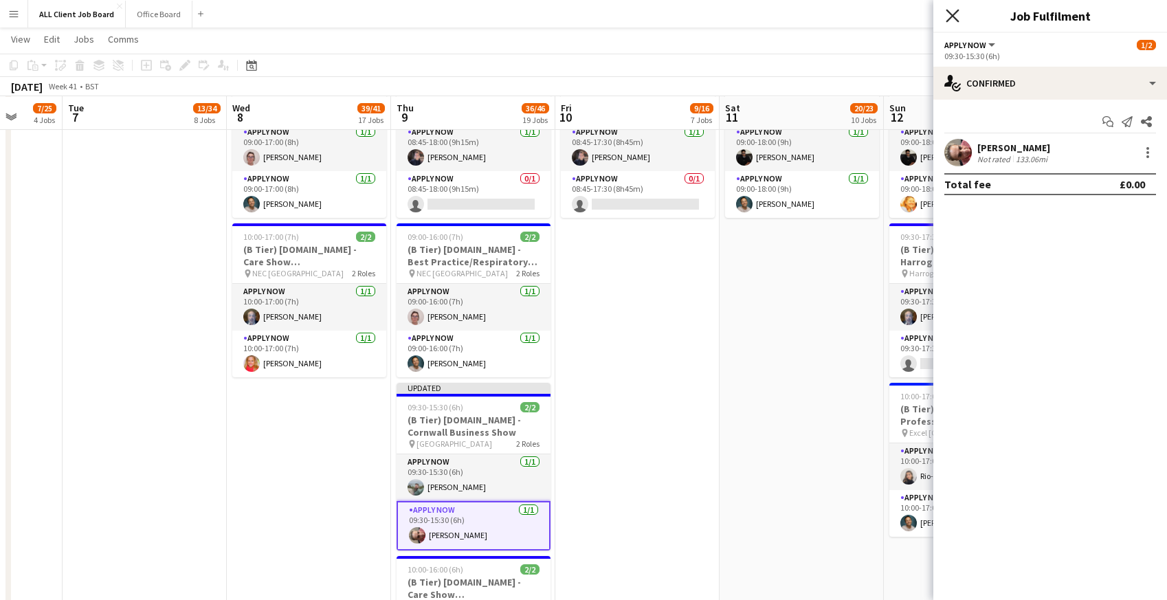
click at [953, 16] on icon at bounding box center [952, 15] width 13 height 13
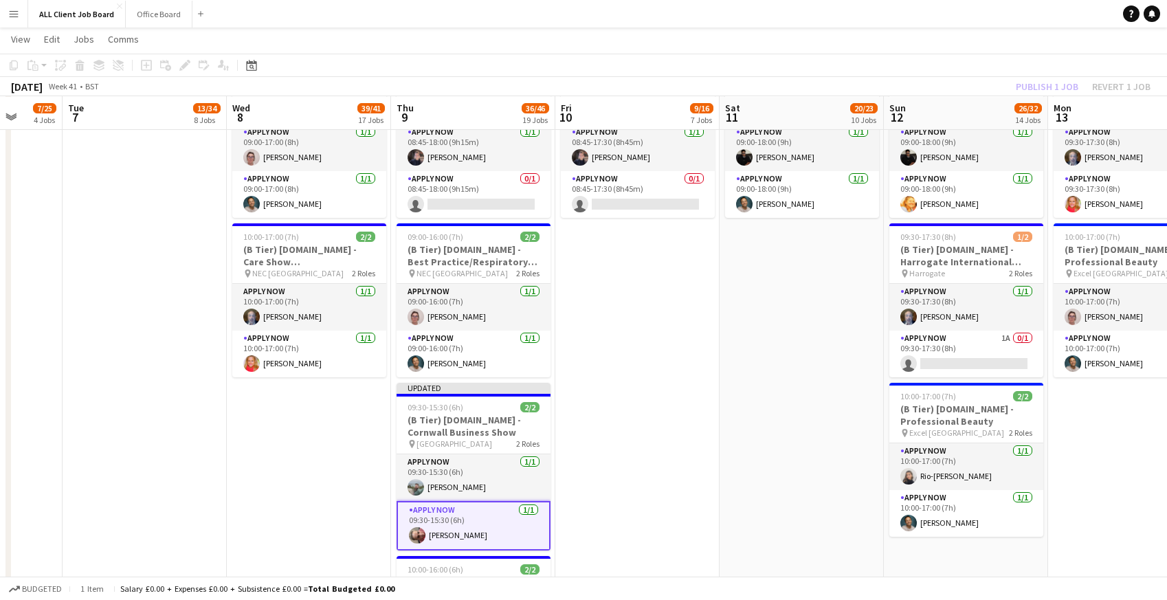
click at [929, 12] on app-navbar "Menu Boards Boards Boards All jobs Status Workforce Workforce My Workforce Recr…" at bounding box center [583, 13] width 1167 height 27
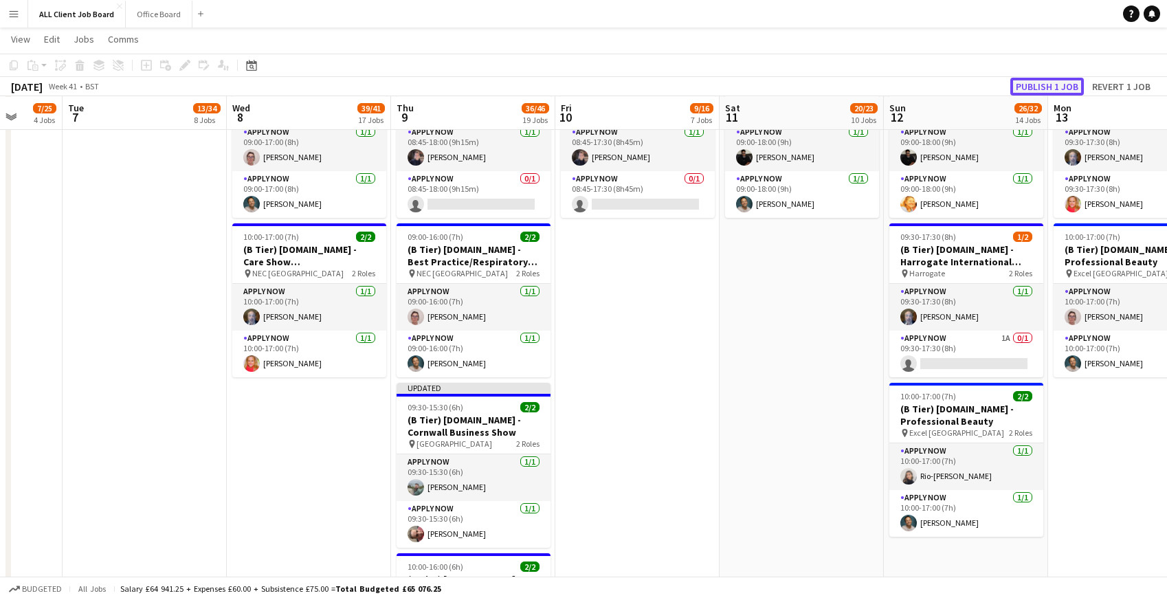
click at [1028, 86] on button "Publish 1 job" at bounding box center [1047, 87] width 74 height 18
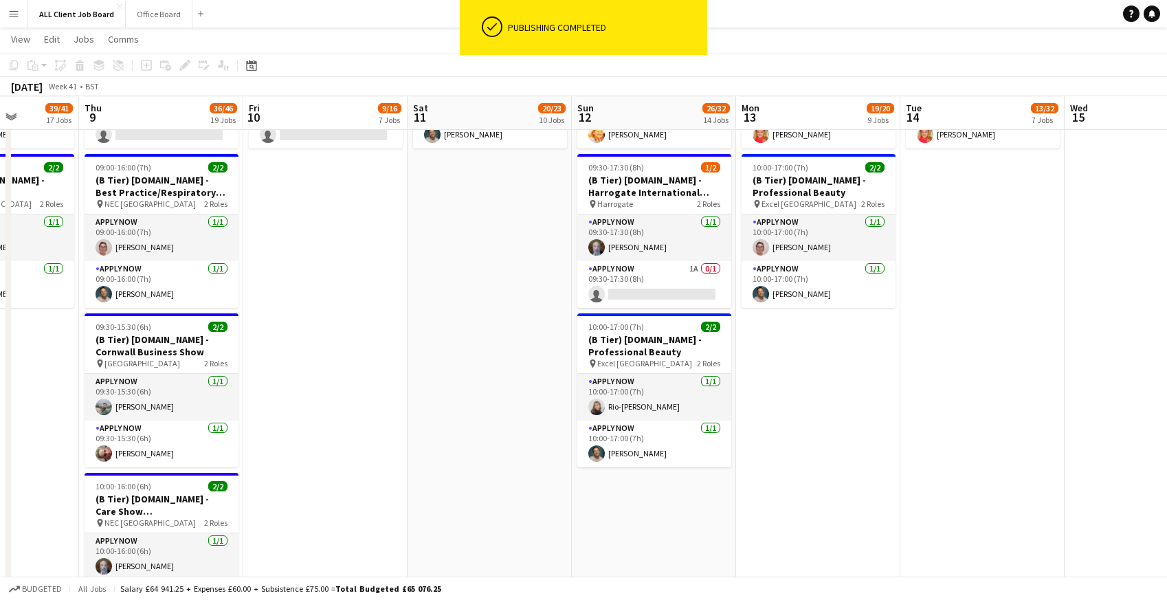
scroll to position [0, 418]
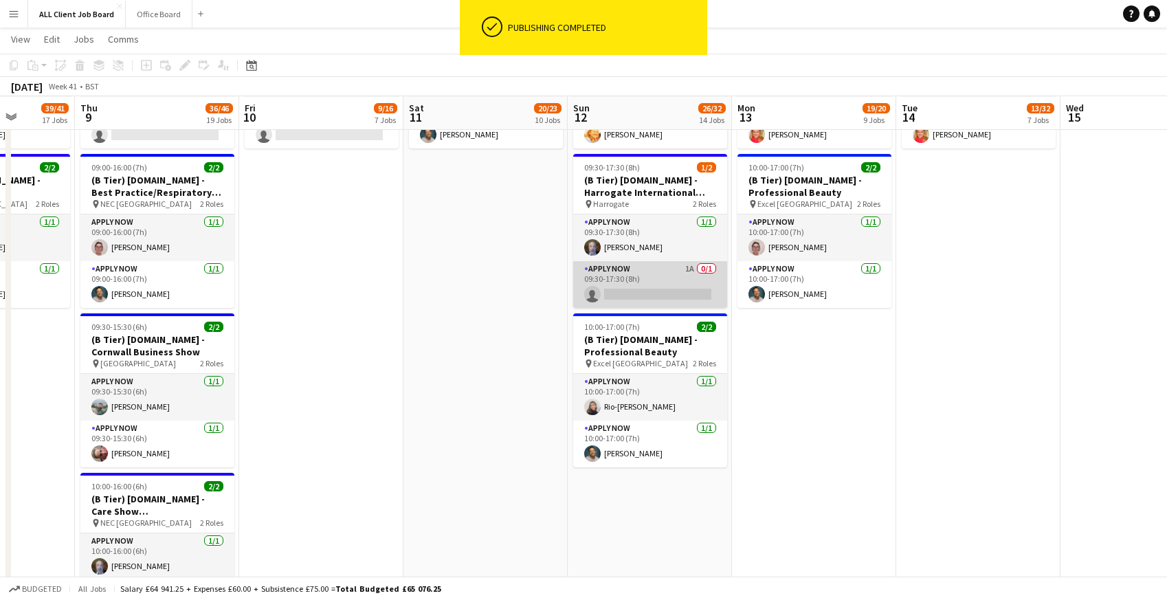
click at [654, 287] on app-card-role "APPLY NOW 1A 0/1 09:30-17:30 (8h) single-neutral-actions" at bounding box center [650, 284] width 154 height 47
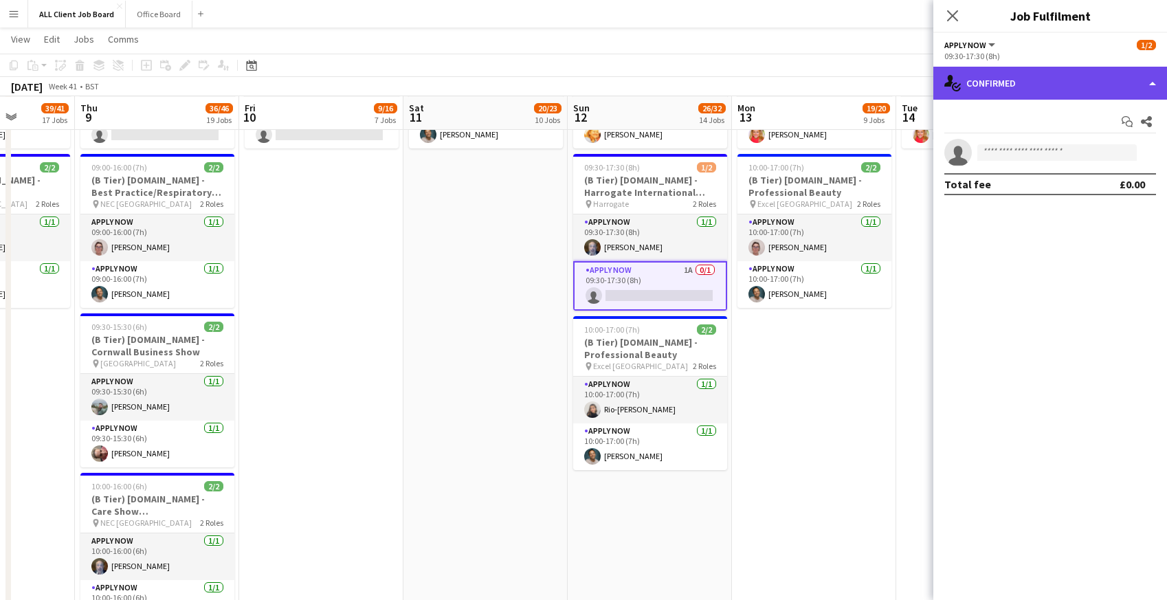
click at [1013, 84] on div "single-neutral-actions-check-2 Confirmed" at bounding box center [1050, 83] width 234 height 33
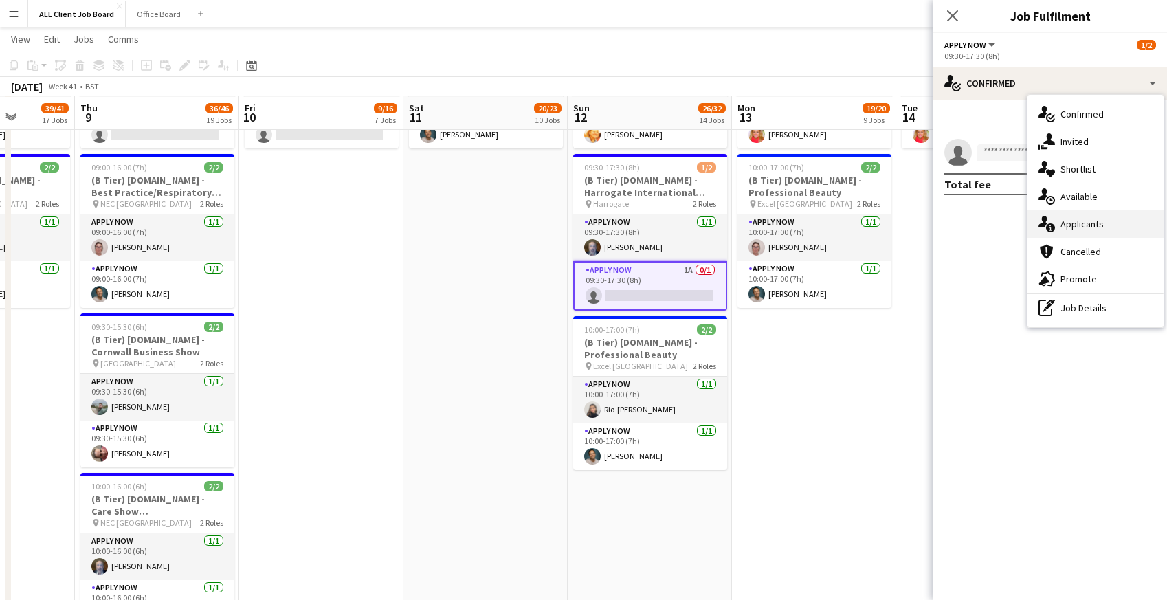
click at [1065, 234] on div "single-neutral-actions-information Applicants" at bounding box center [1096, 223] width 136 height 27
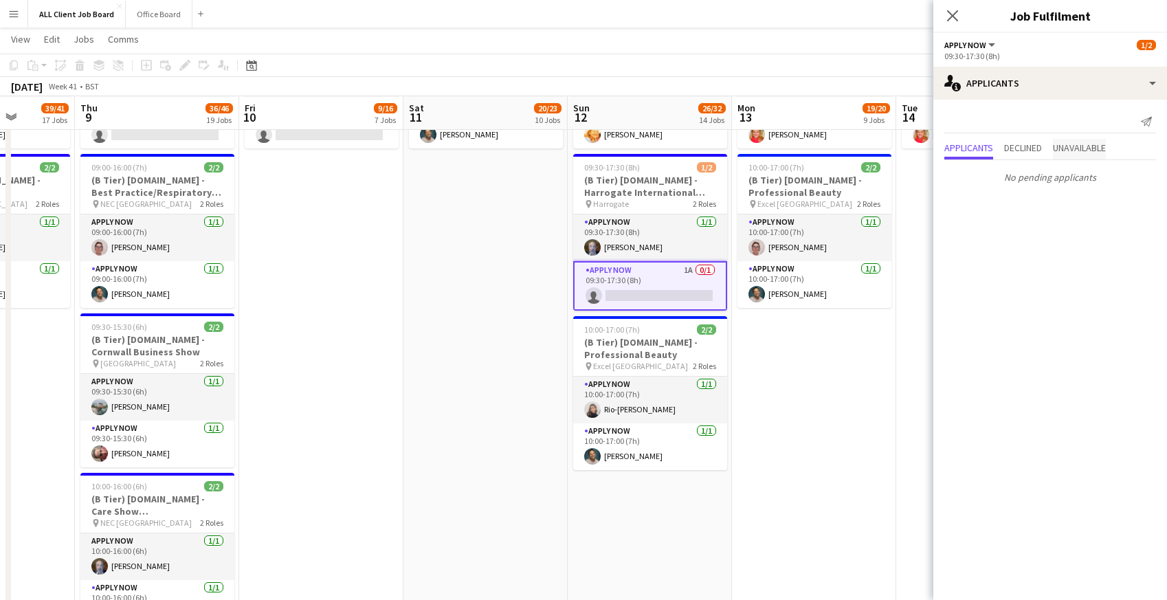
click at [1079, 150] on span "Unavailable" at bounding box center [1079, 148] width 53 height 10
click at [1030, 122] on span "Declined" at bounding box center [1023, 120] width 38 height 10
click at [953, 119] on span "Applicants" at bounding box center [968, 120] width 49 height 10
click at [956, 16] on icon "Close pop-in" at bounding box center [952, 15] width 13 height 13
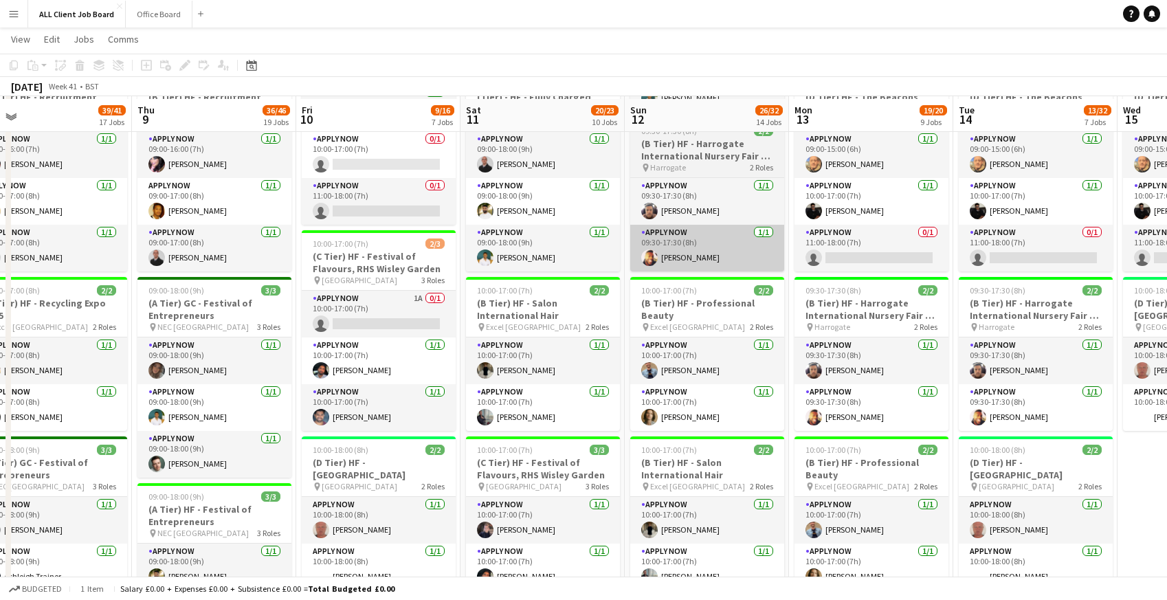
scroll to position [667, 0]
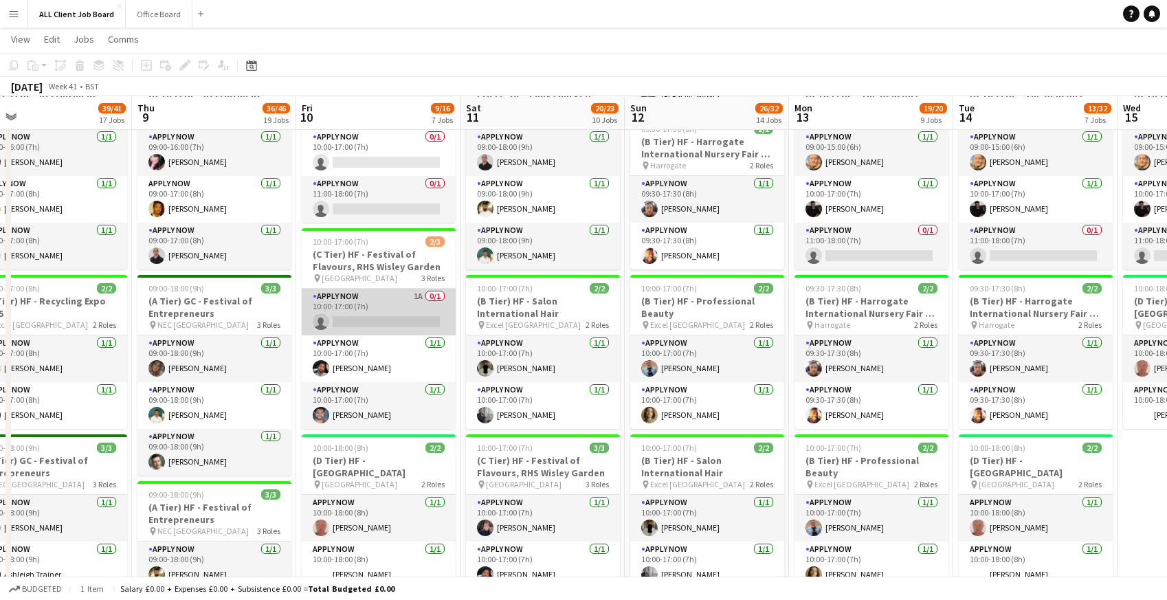
click at [356, 311] on app-card-role "APPLY NOW 1A 0/1 10:00-17:00 (7h) single-neutral-actions" at bounding box center [379, 312] width 154 height 47
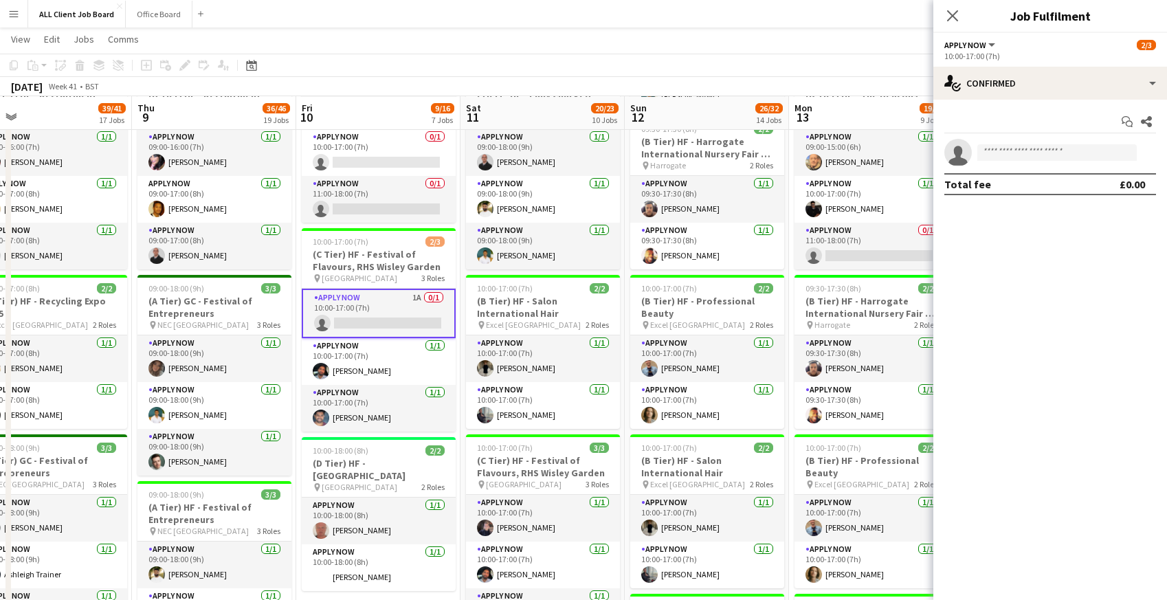
click at [356, 311] on app-card-role "APPLY NOW 1A 0/1 10:00-17:00 (7h) single-neutral-actions" at bounding box center [379, 313] width 154 height 49
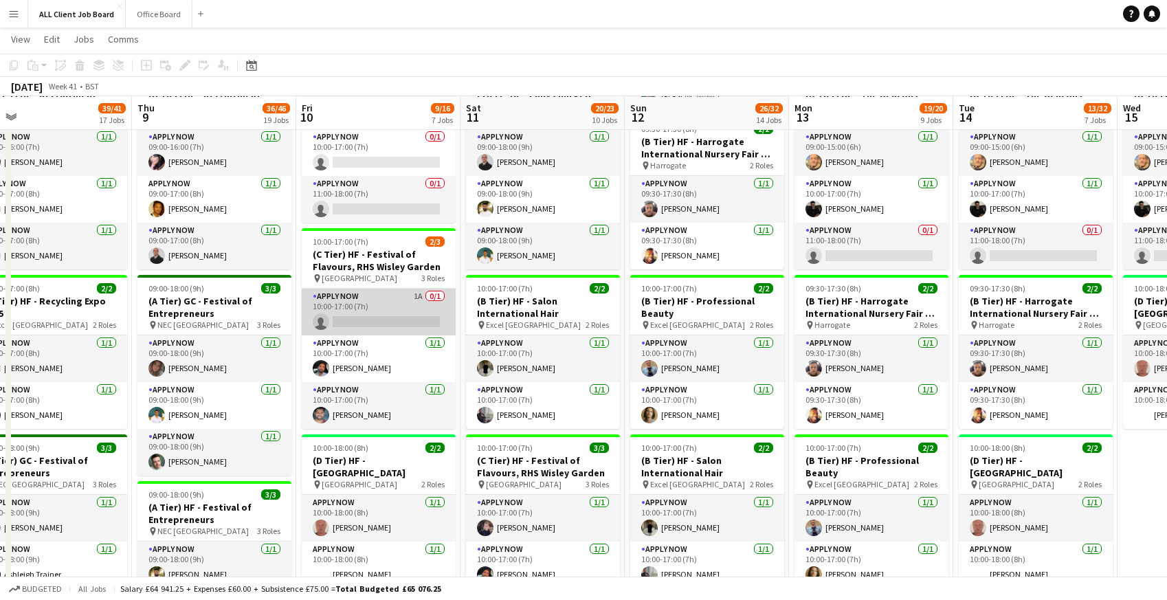
click at [356, 311] on app-card-role "APPLY NOW 1A 0/1 10:00-17:00 (7h) single-neutral-actions" at bounding box center [379, 312] width 154 height 47
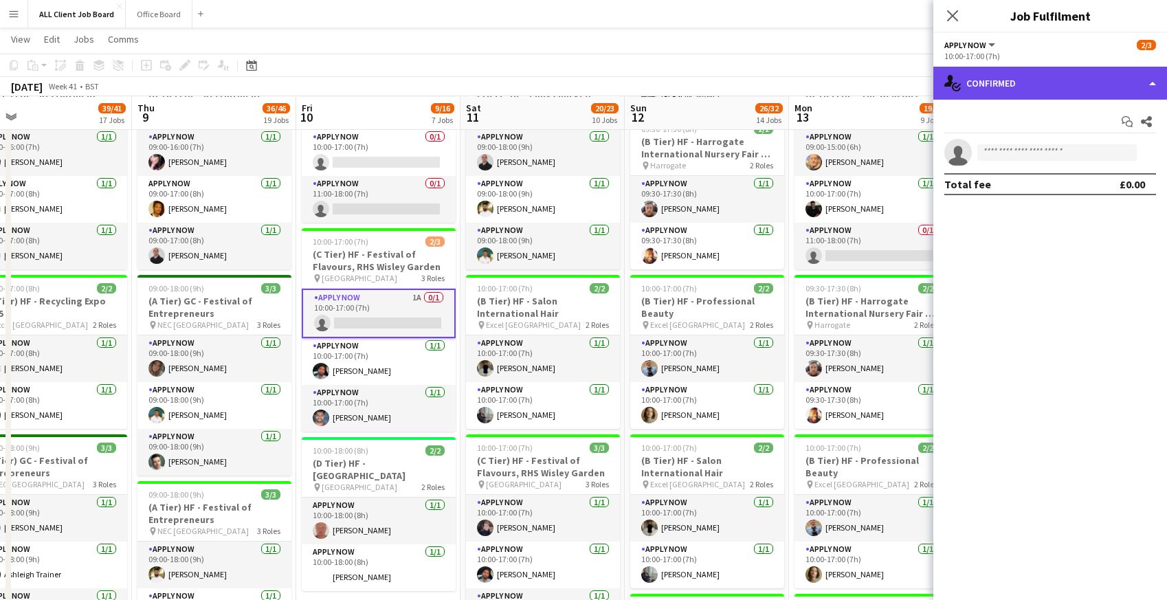
click at [1023, 89] on div "single-neutral-actions-check-2 Confirmed" at bounding box center [1050, 83] width 234 height 33
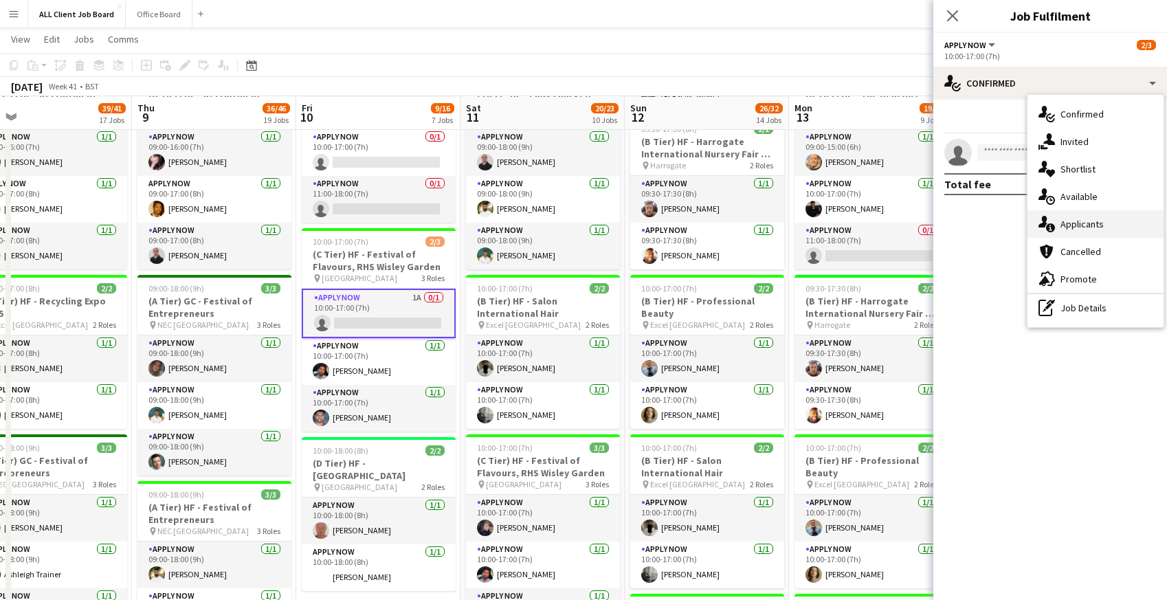
click at [1081, 230] on span "Applicants" at bounding box center [1082, 224] width 43 height 12
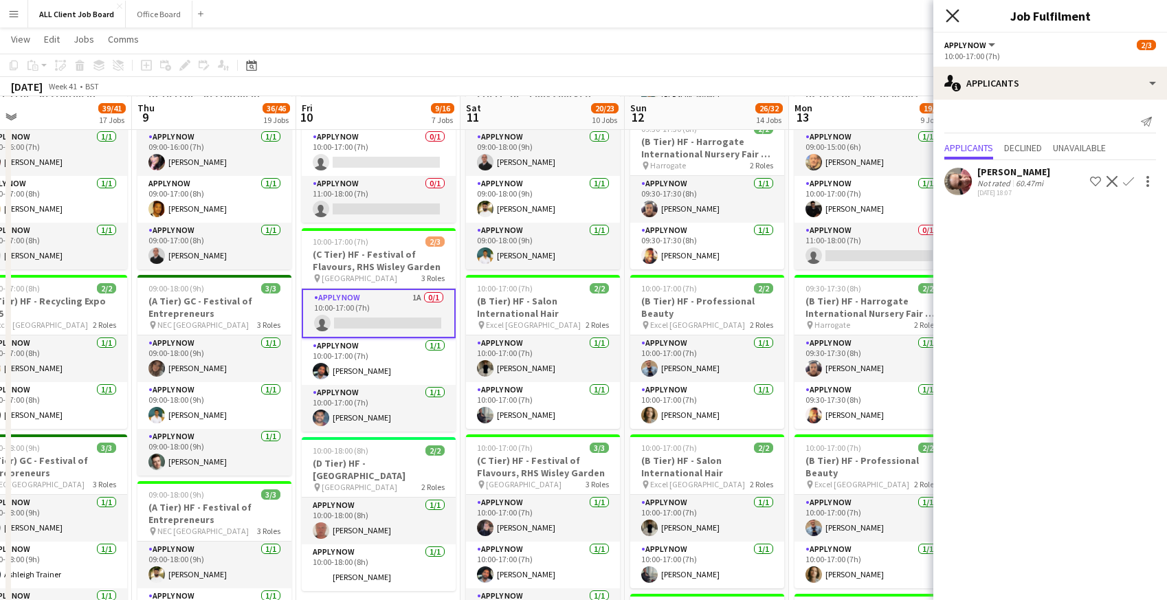
click at [954, 14] on icon at bounding box center [952, 15] width 13 height 13
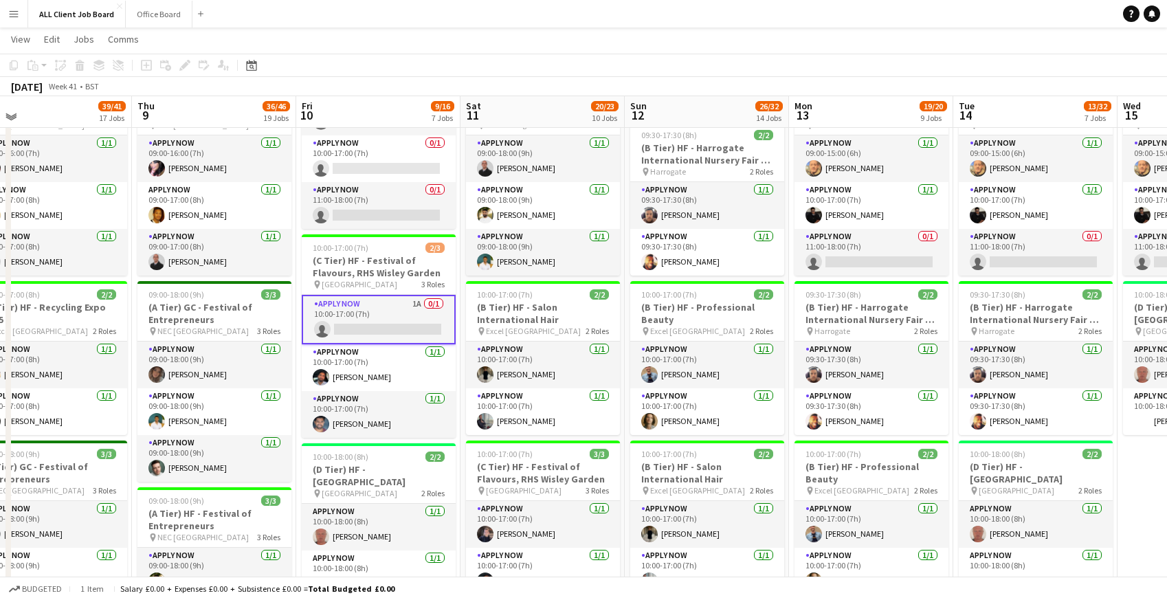
scroll to position [656, 0]
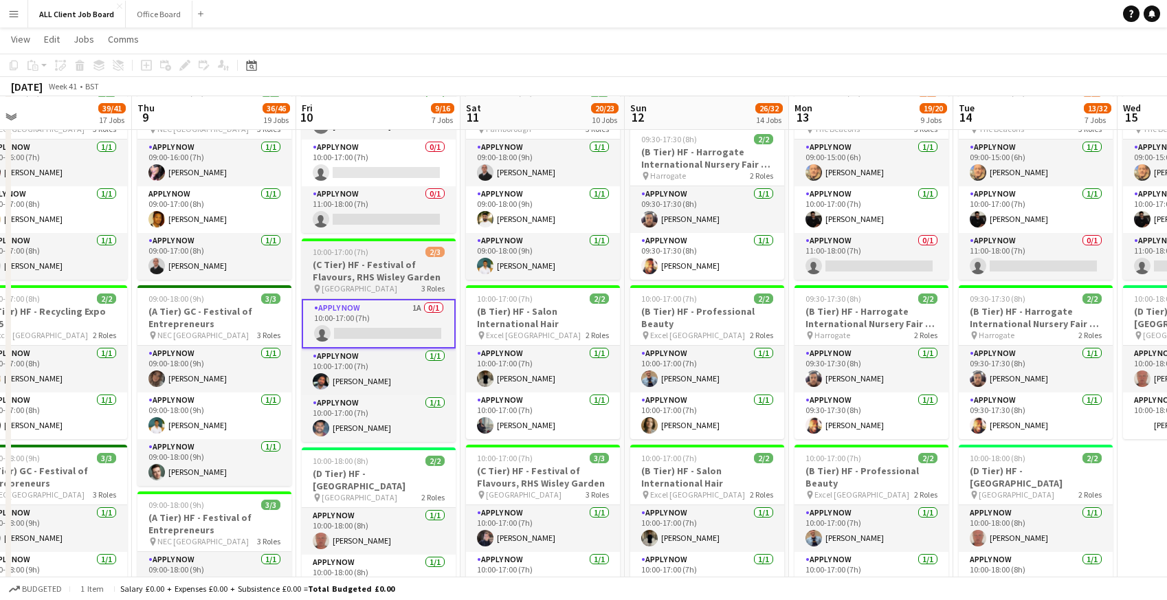
click at [360, 269] on h3 "(C Tier) HF - Festival of Flavours, RHS Wisley Garden" at bounding box center [379, 270] width 154 height 25
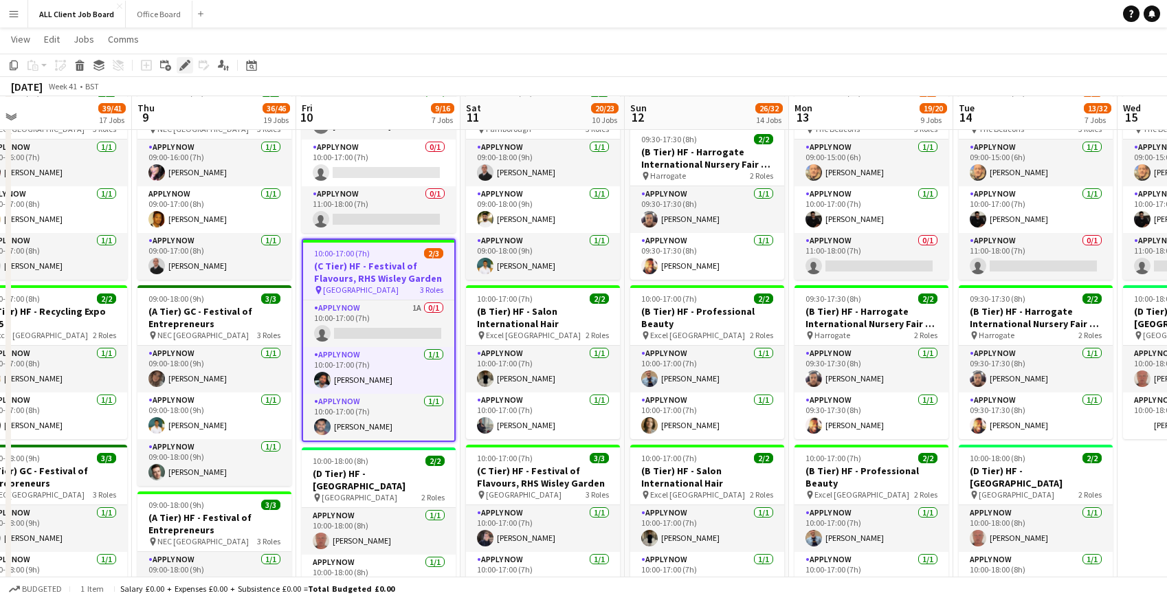
click at [185, 69] on icon "Edit" at bounding box center [184, 65] width 11 height 11
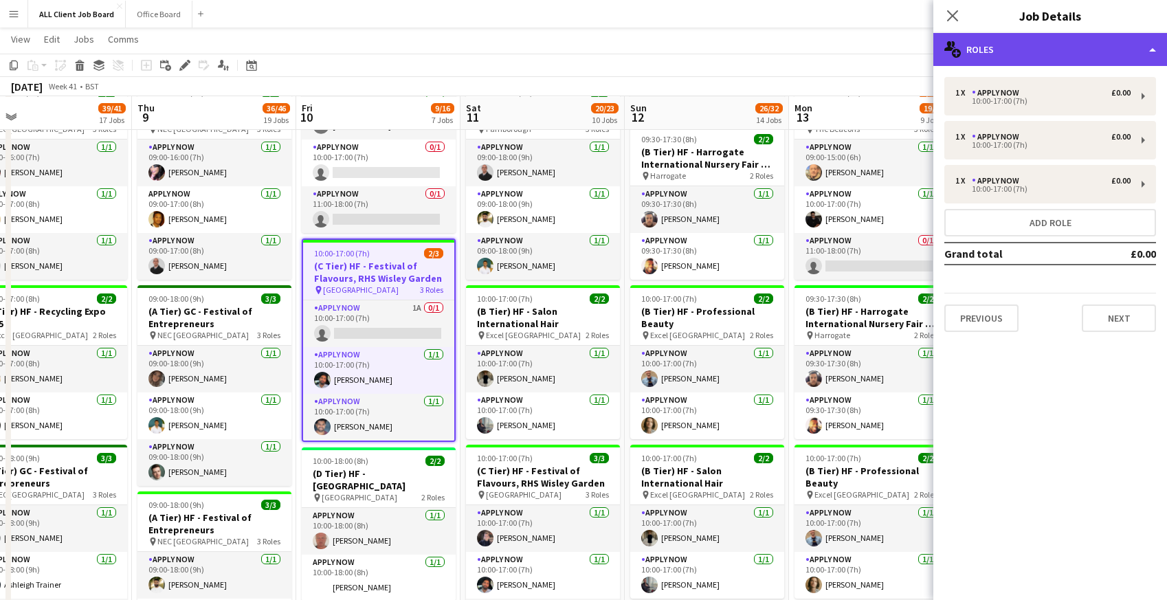
click at [1009, 46] on div "multiple-users-add Roles" at bounding box center [1050, 49] width 234 height 33
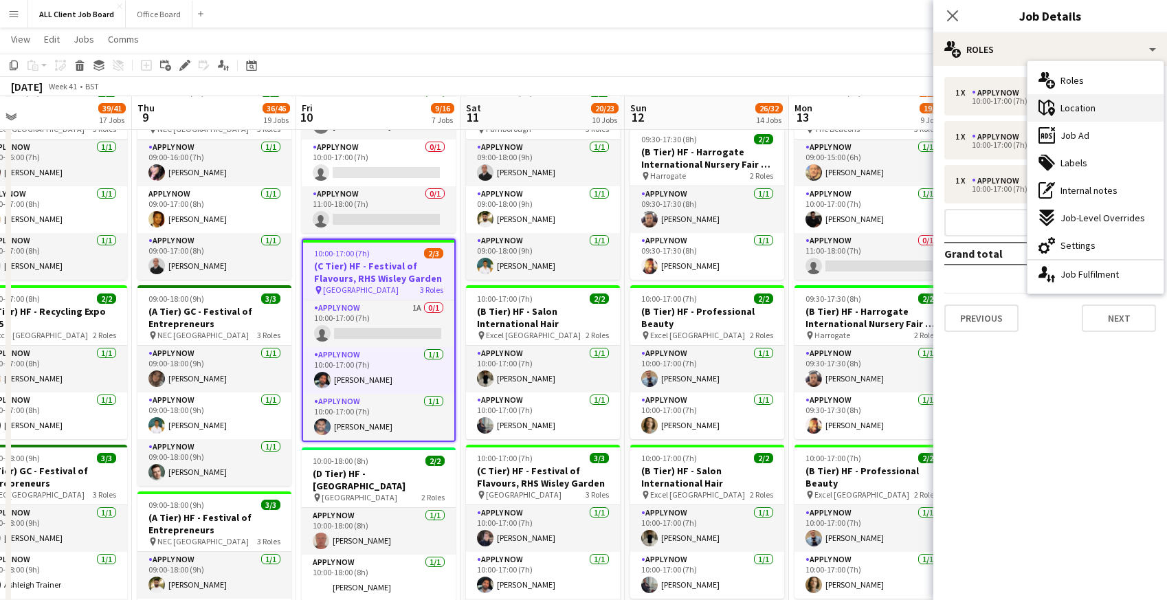
click at [1088, 105] on span "Location" at bounding box center [1078, 108] width 35 height 12
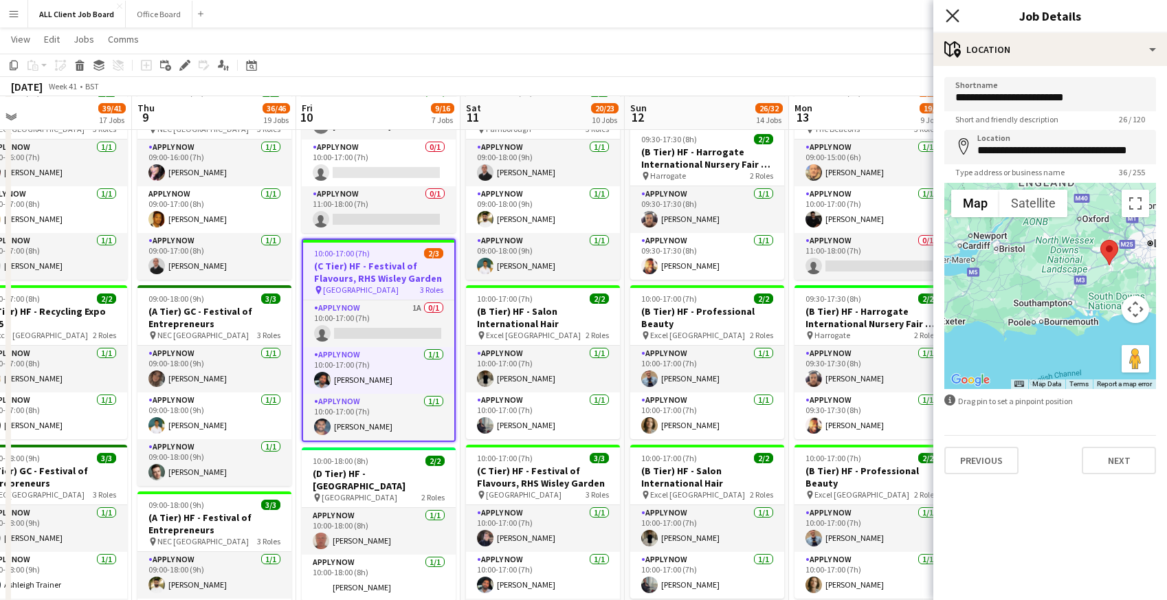
click at [952, 15] on icon at bounding box center [952, 15] width 13 height 13
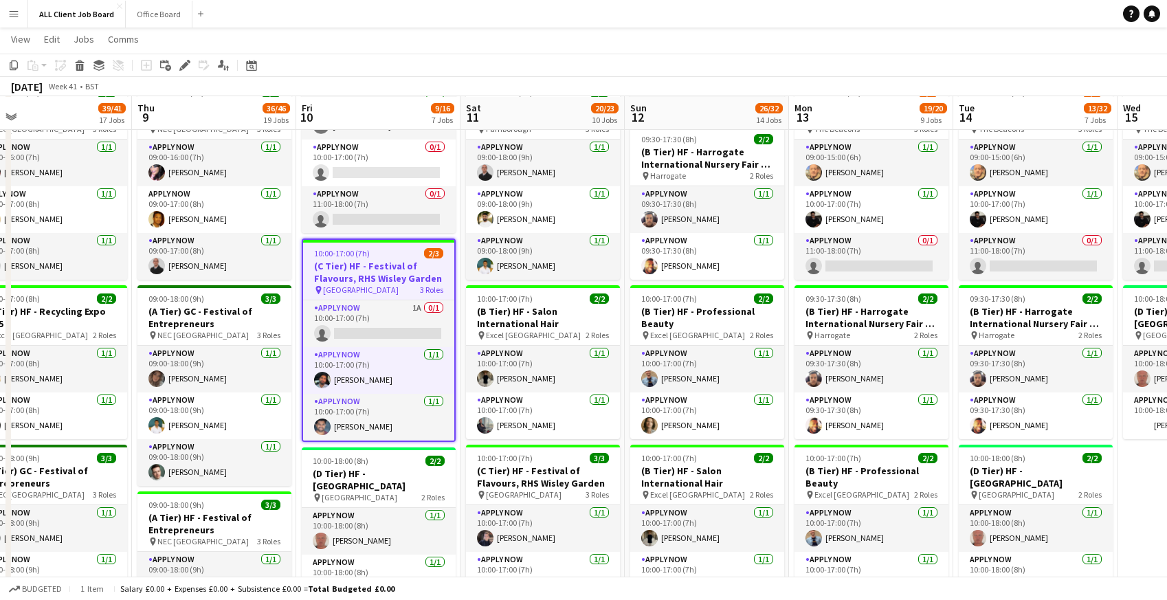
click at [379, 60] on app-toolbar "Copy Paste Paste Command V Paste with crew Command Shift V Paste linked Job [GE…" at bounding box center [583, 65] width 1167 height 23
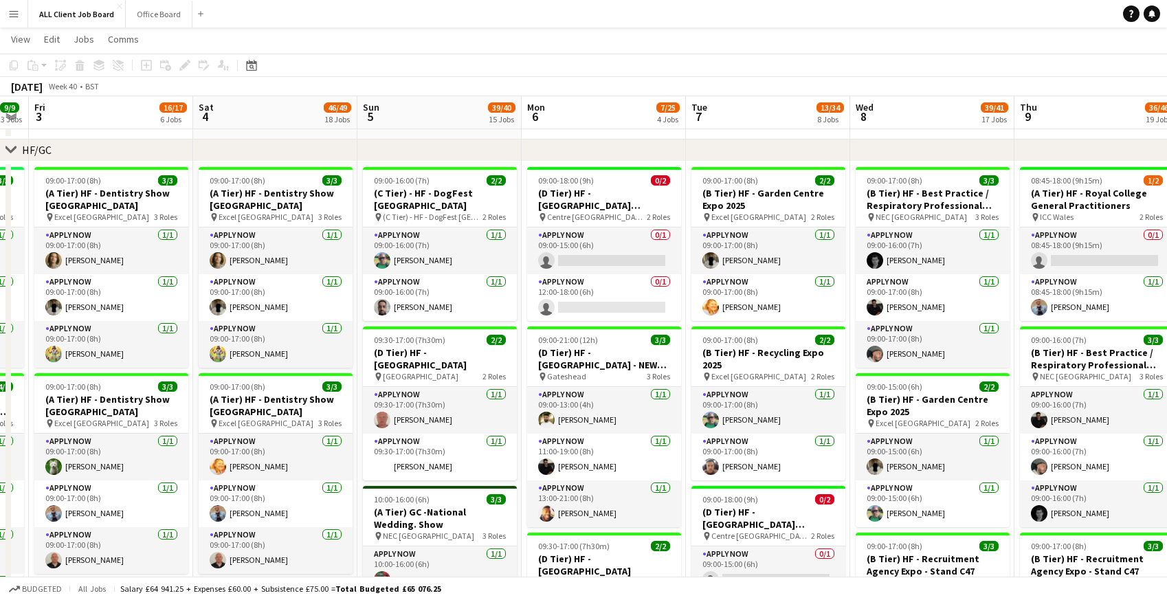
scroll to position [0, 386]
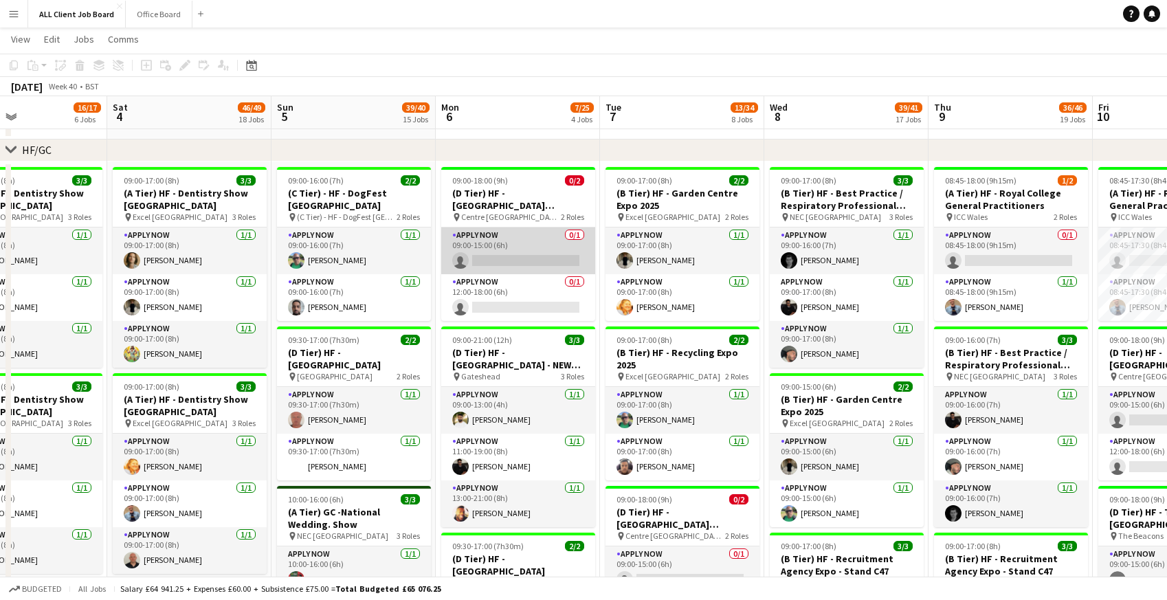
click at [498, 245] on app-card-role "APPLY NOW 0/1 09:00-15:00 (6h) single-neutral-actions" at bounding box center [518, 251] width 154 height 47
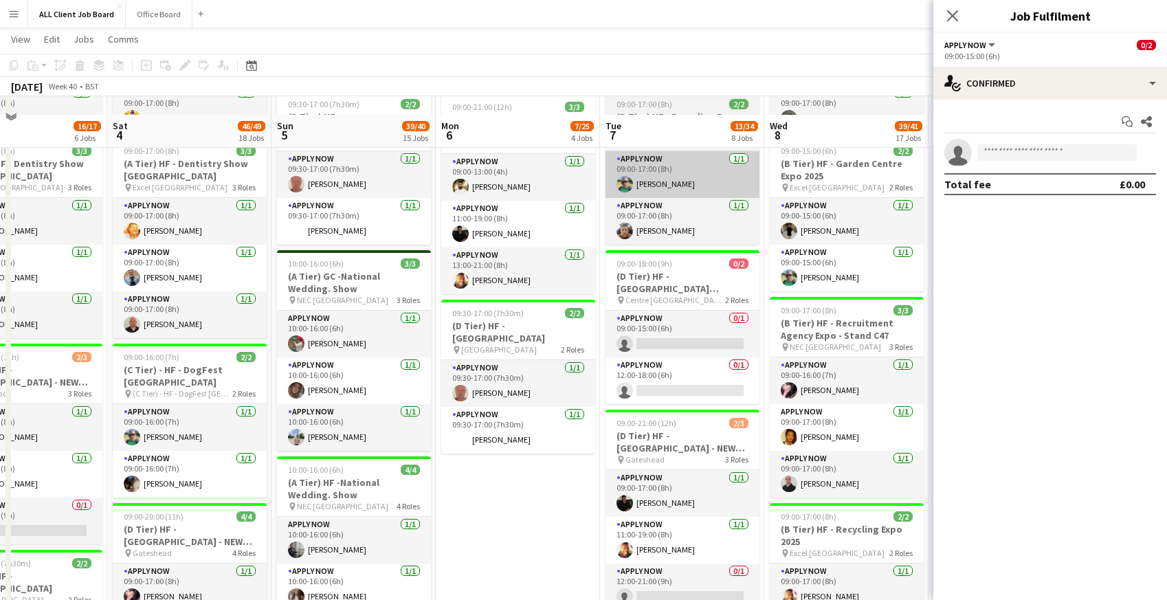
scroll to position [463, 0]
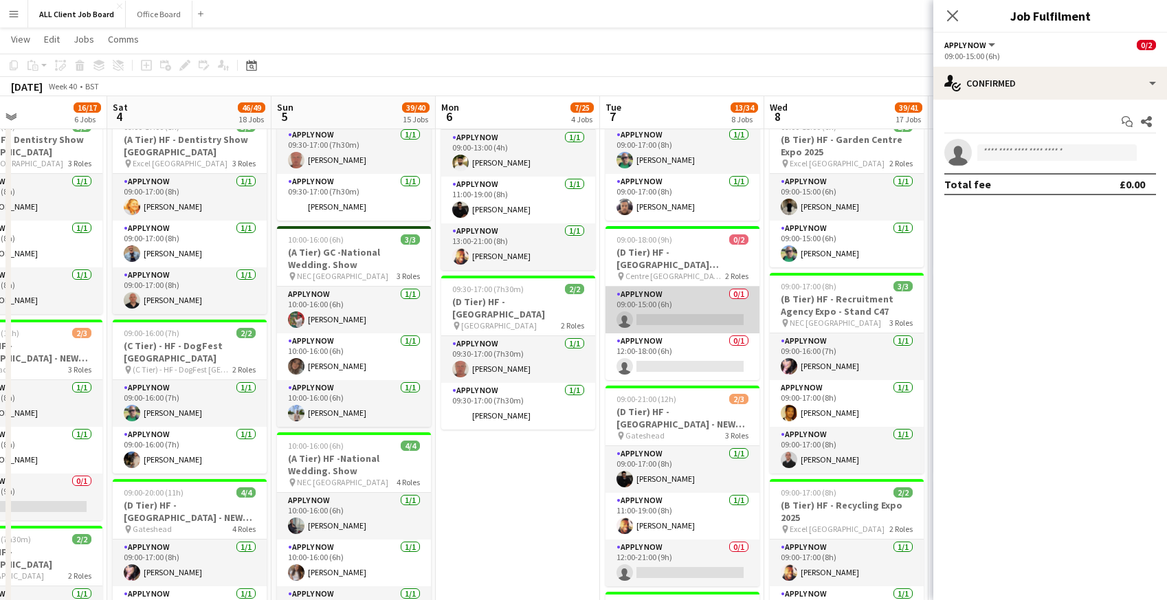
click at [657, 312] on app-card-role "APPLY NOW 0/1 09:00-15:00 (6h) single-neutral-actions" at bounding box center [683, 310] width 154 height 47
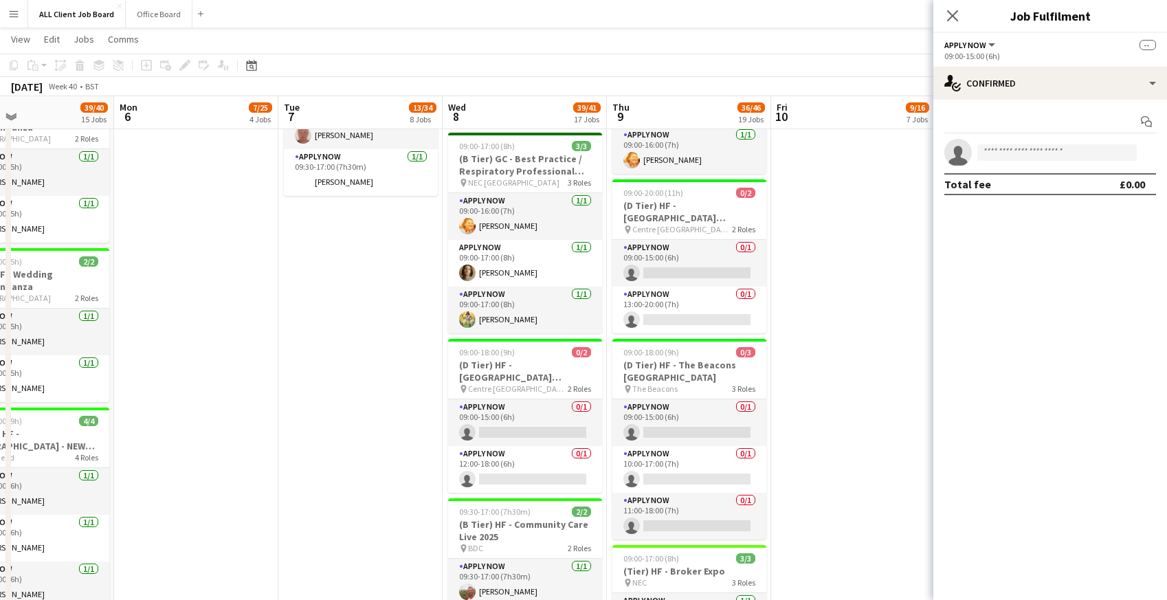
scroll to position [1386, 0]
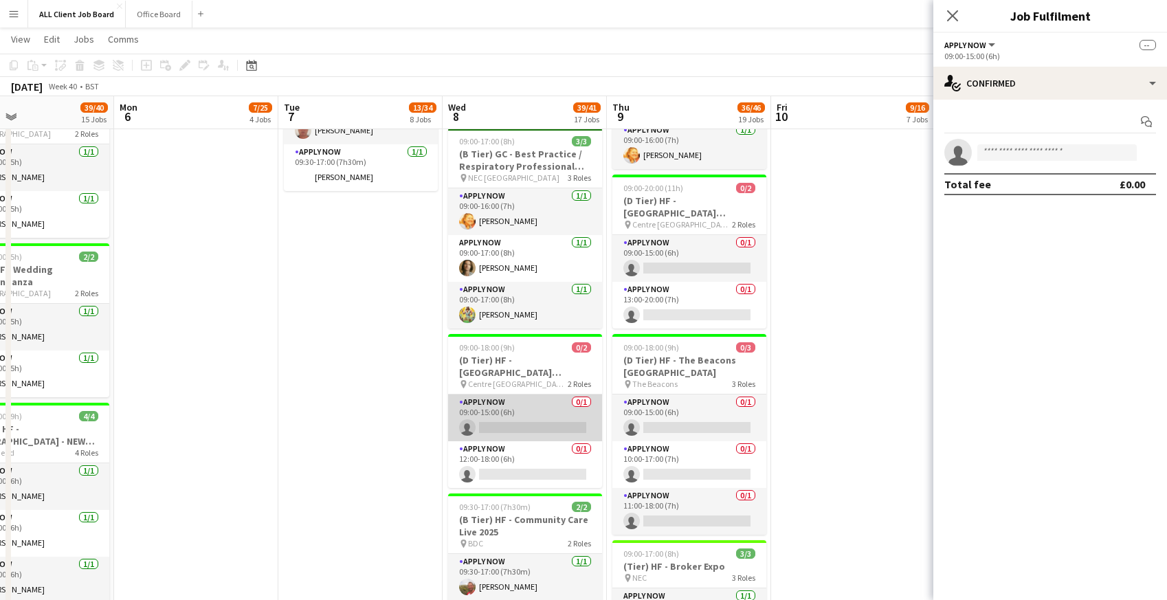
click at [508, 425] on app-card-role "APPLY NOW 0/1 09:00-15:00 (6h) single-neutral-actions" at bounding box center [525, 418] width 154 height 47
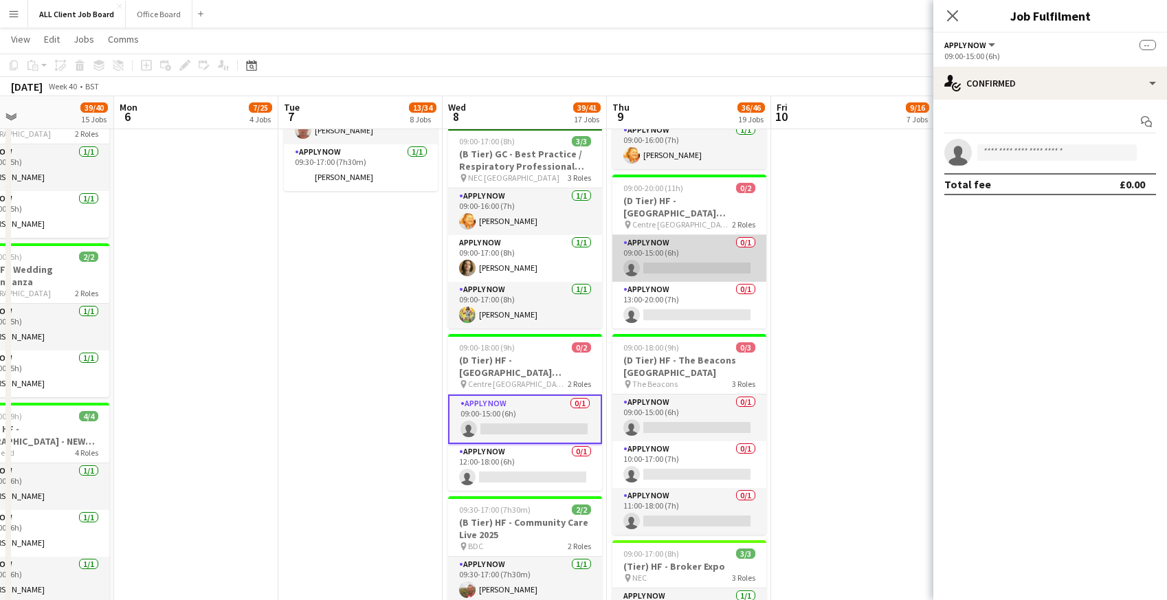
click at [672, 247] on app-card-role "APPLY NOW 0/1 09:00-15:00 (6h) single-neutral-actions" at bounding box center [689, 258] width 154 height 47
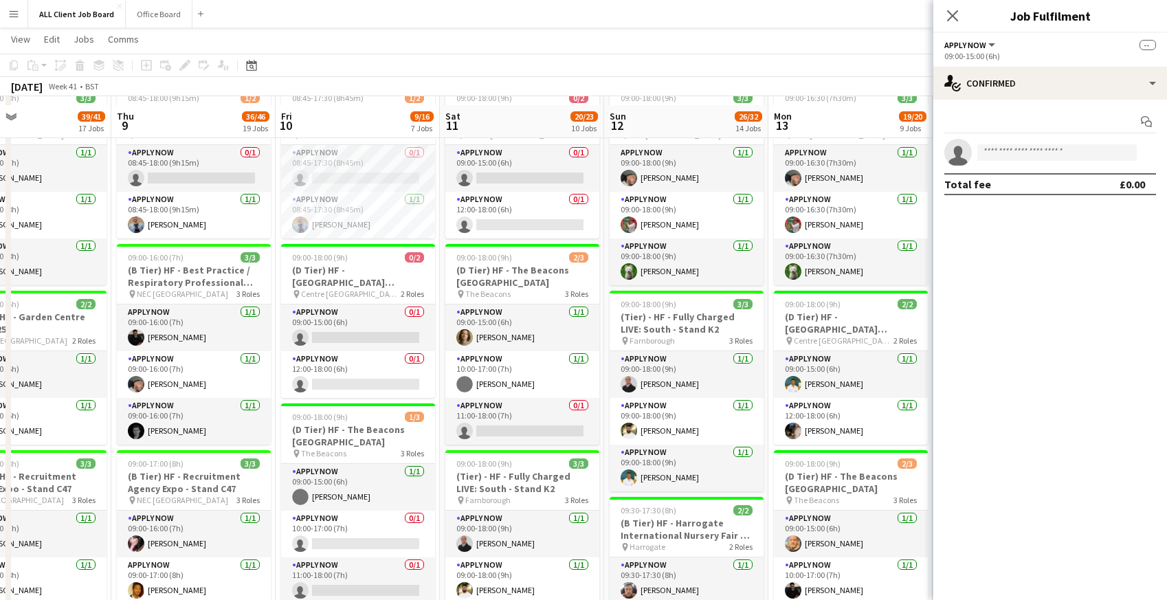
scroll to position [295, 0]
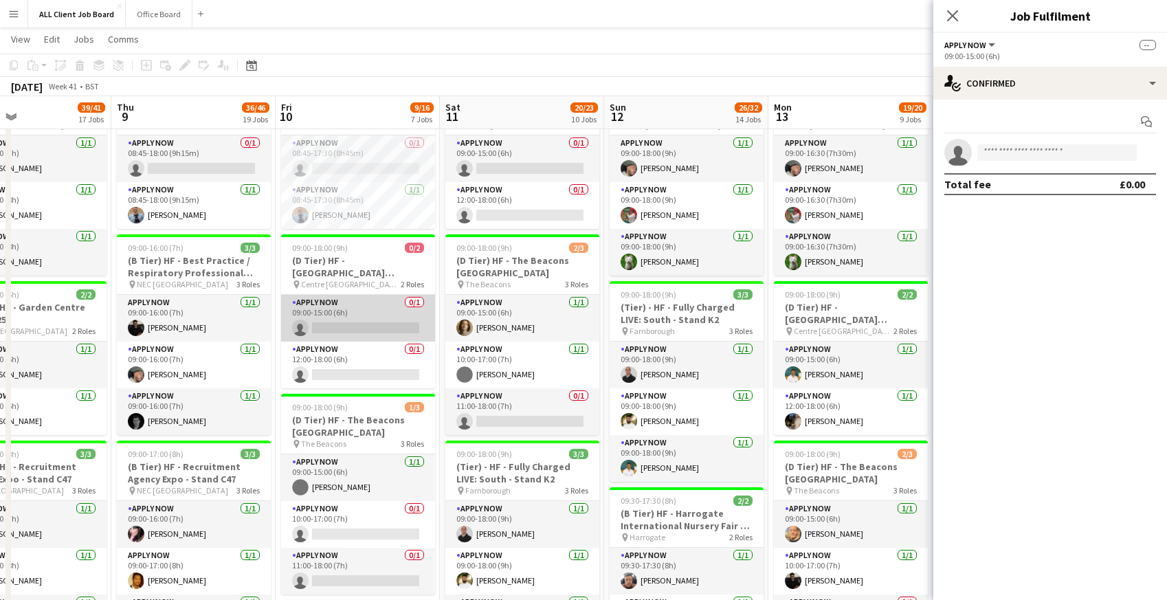
click at [352, 322] on app-card-role "APPLY NOW 0/1 09:00-15:00 (6h) single-neutral-actions" at bounding box center [358, 318] width 154 height 47
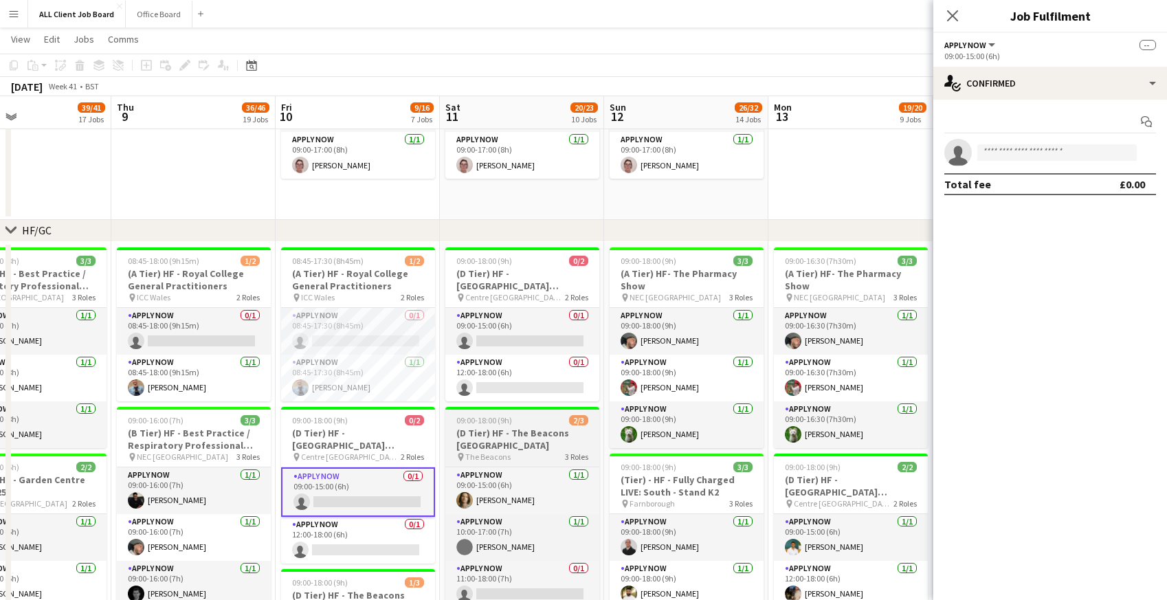
scroll to position [121, 0]
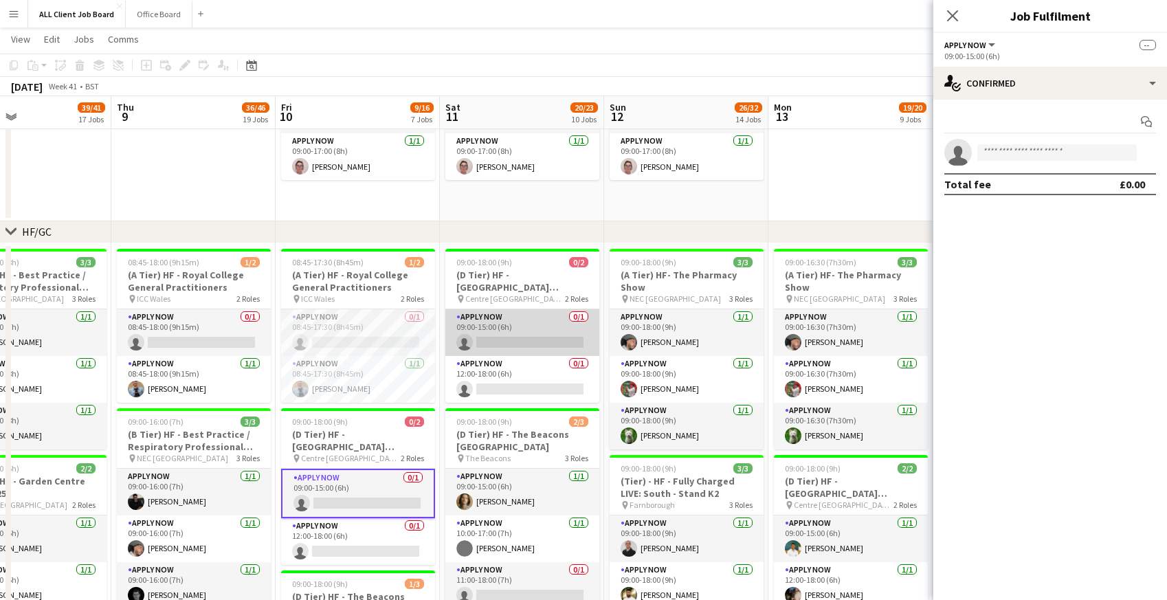
click at [505, 332] on app-card-role "APPLY NOW 0/1 09:00-15:00 (6h) single-neutral-actions" at bounding box center [522, 332] width 154 height 47
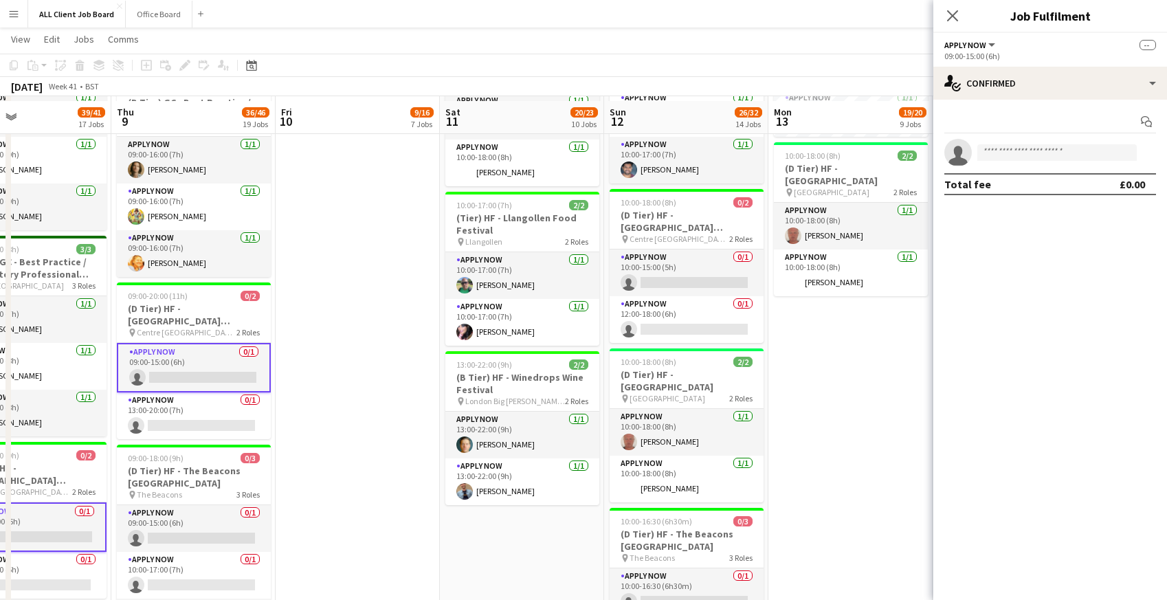
scroll to position [1275, 0]
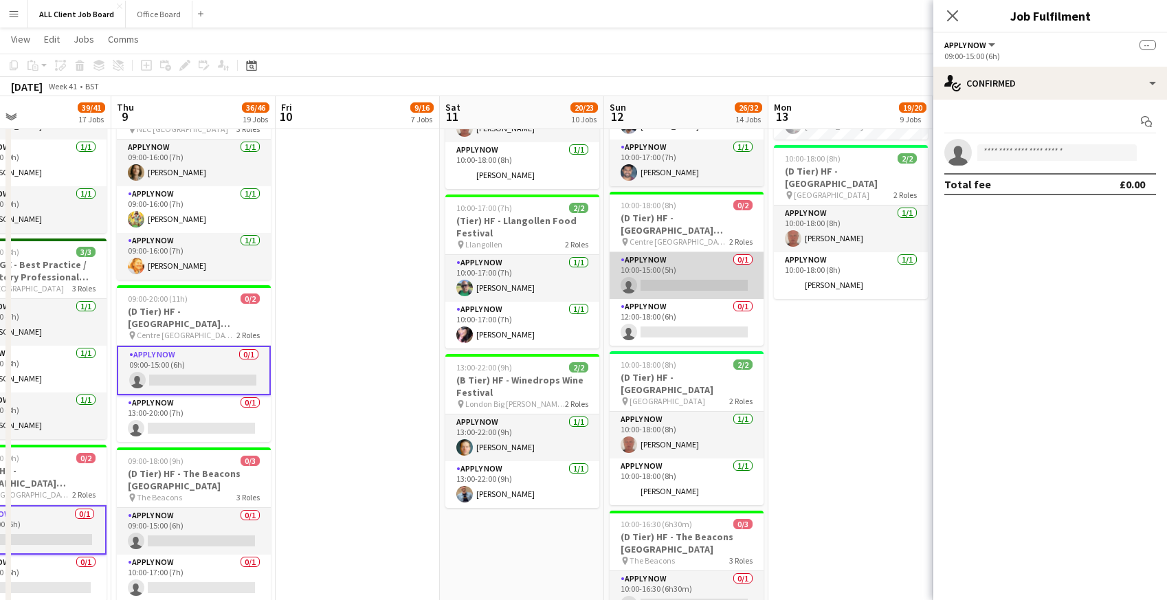
click at [644, 275] on app-card-role "APPLY NOW 0/1 10:00-15:00 (5h) single-neutral-actions" at bounding box center [687, 275] width 154 height 47
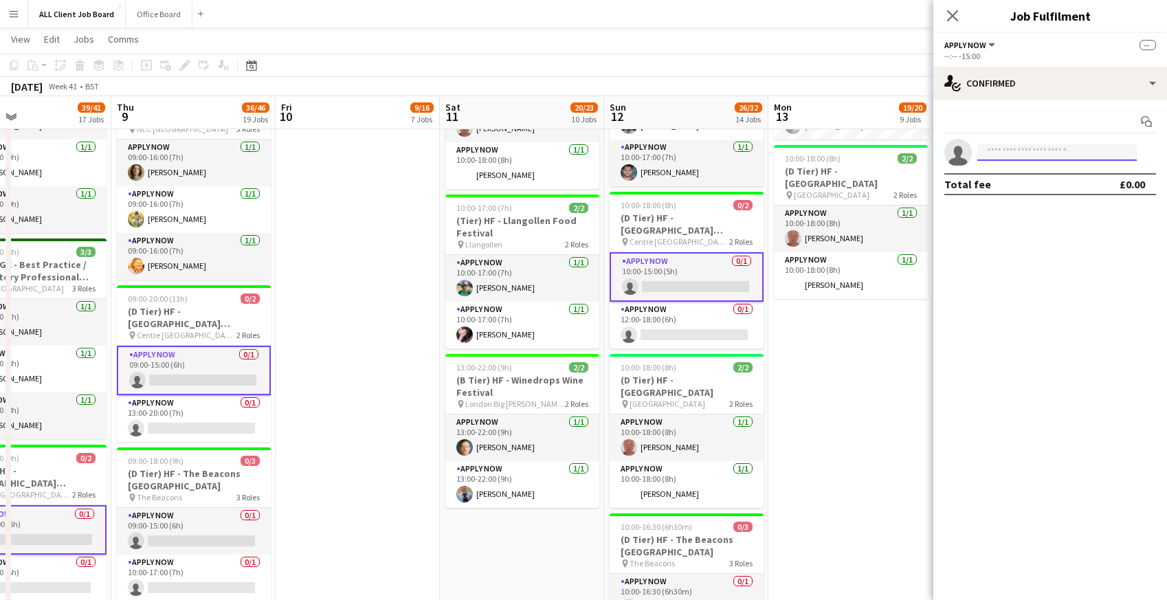
click at [1012, 159] on input at bounding box center [1056, 152] width 159 height 16
type input "*****"
click at [1025, 172] on span "[PERSON_NAME]" at bounding box center [1027, 172] width 79 height 12
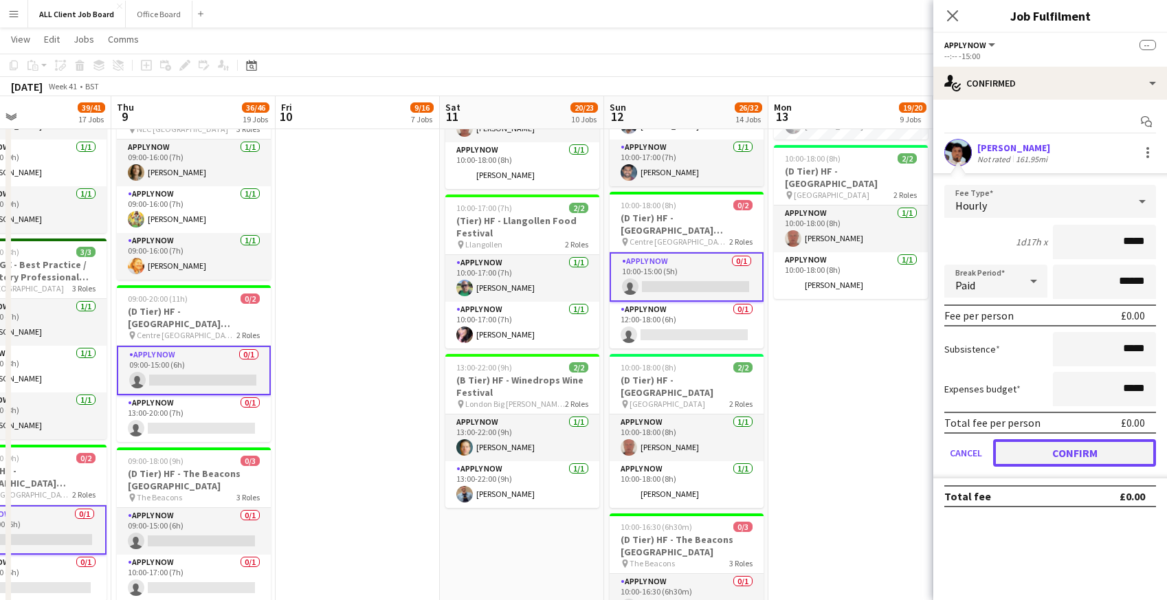
click at [1041, 450] on button "Confirm" at bounding box center [1074, 452] width 163 height 27
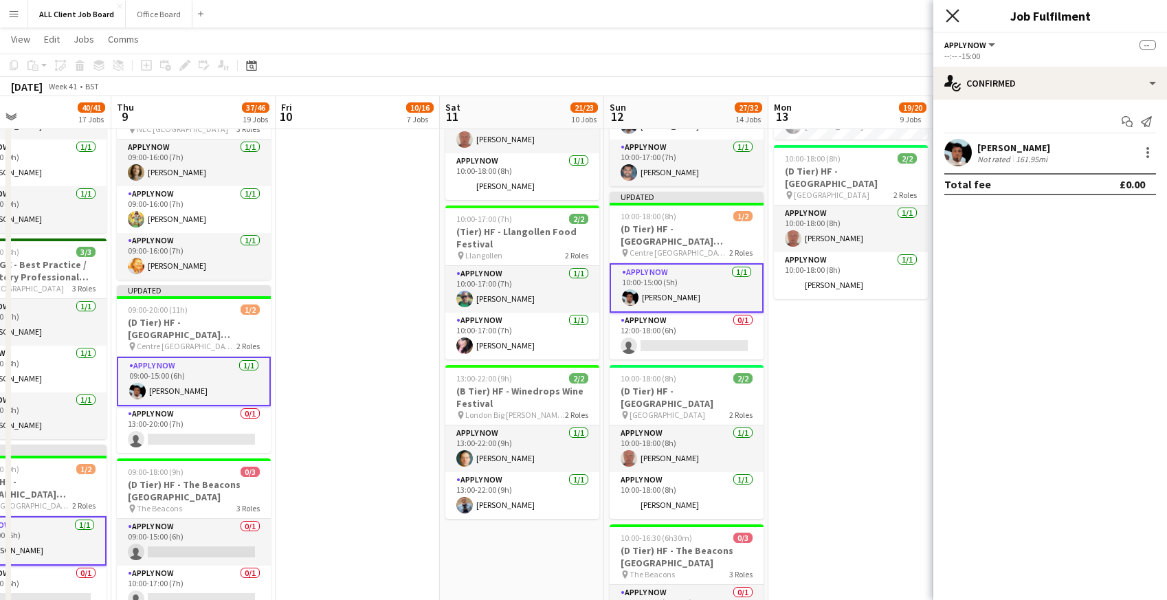
click at [953, 12] on icon "Close pop-in" at bounding box center [952, 15] width 13 height 13
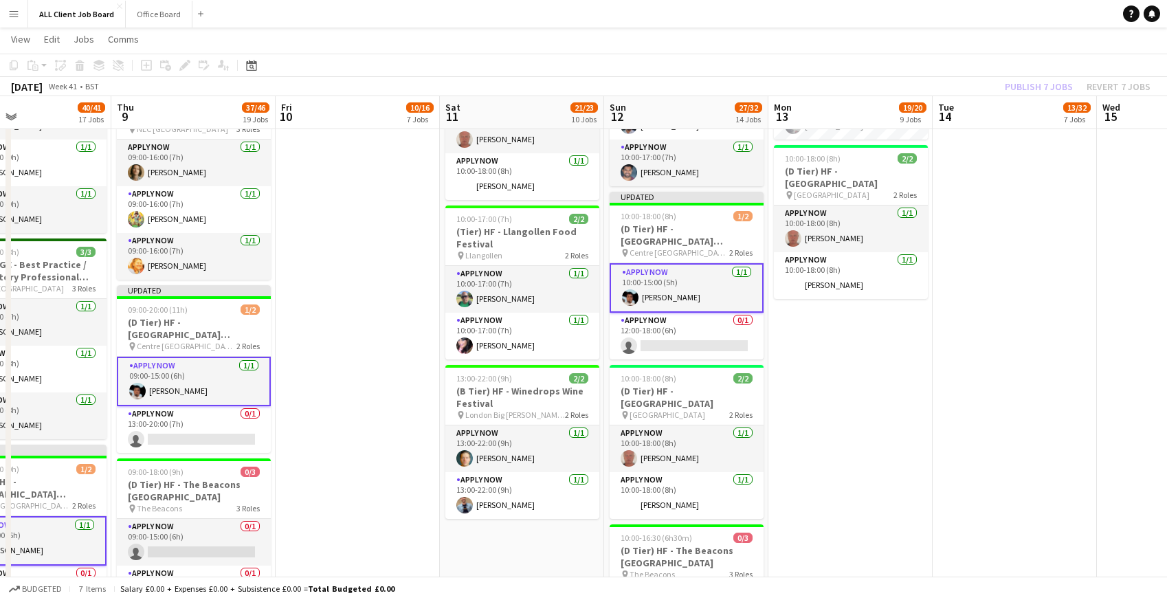
click at [936, 5] on app-navbar "Menu Boards Boards Boards All jobs Status Workforce Workforce My Workforce Recr…" at bounding box center [583, 13] width 1167 height 27
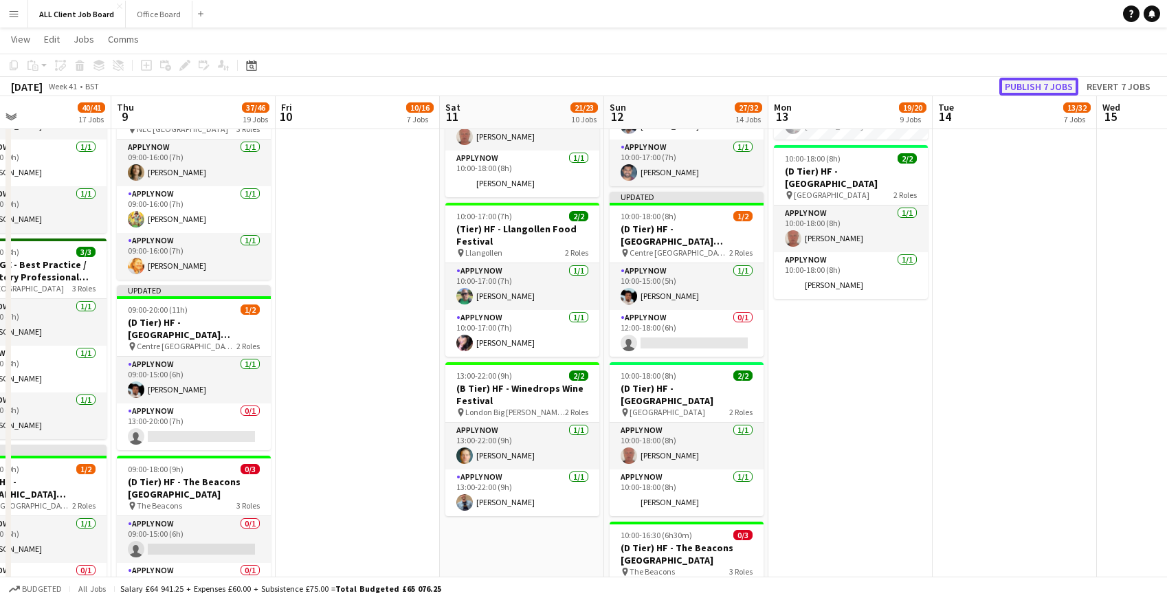
click at [1039, 85] on button "Publish 7 jobs" at bounding box center [1038, 87] width 79 height 18
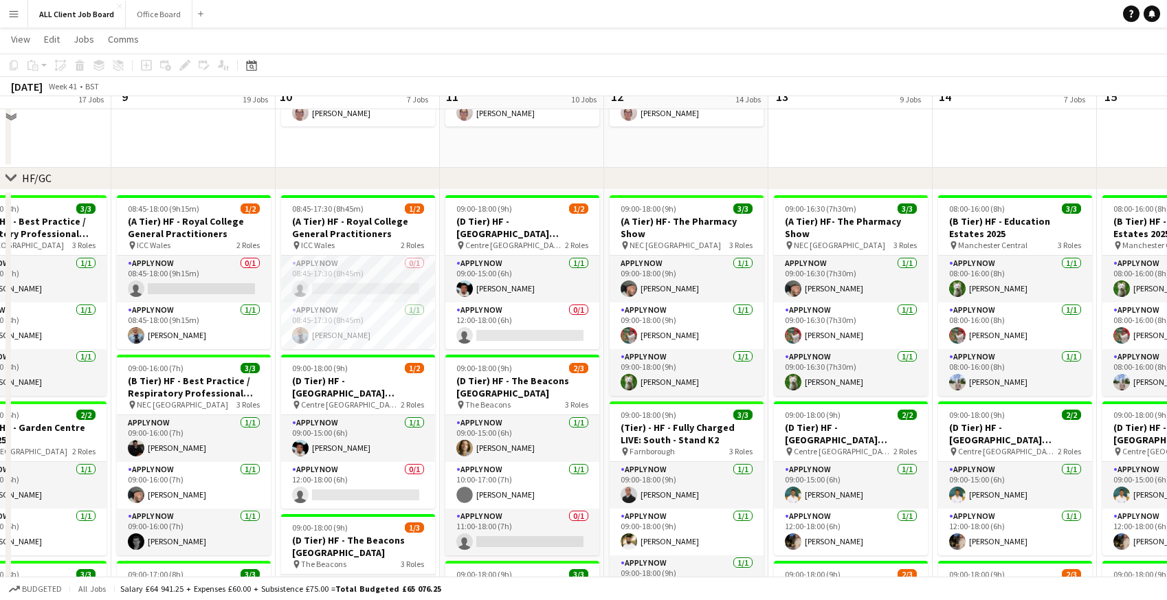
scroll to position [147, 0]
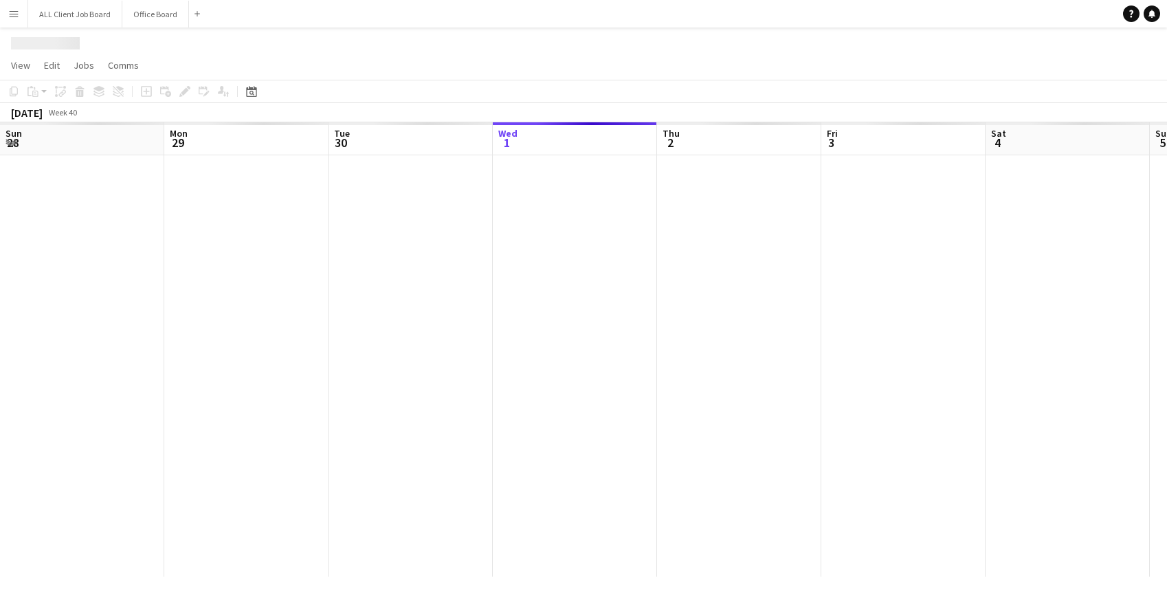
scroll to position [0, 329]
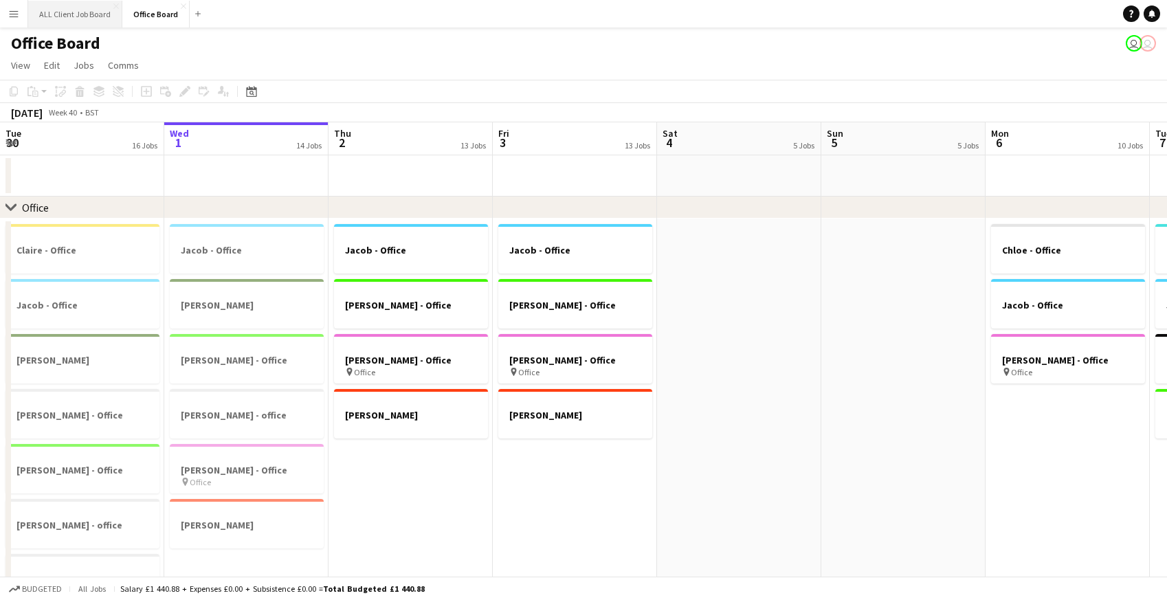
click at [58, 16] on button "ALL Client Job Board Close" at bounding box center [75, 14] width 94 height 27
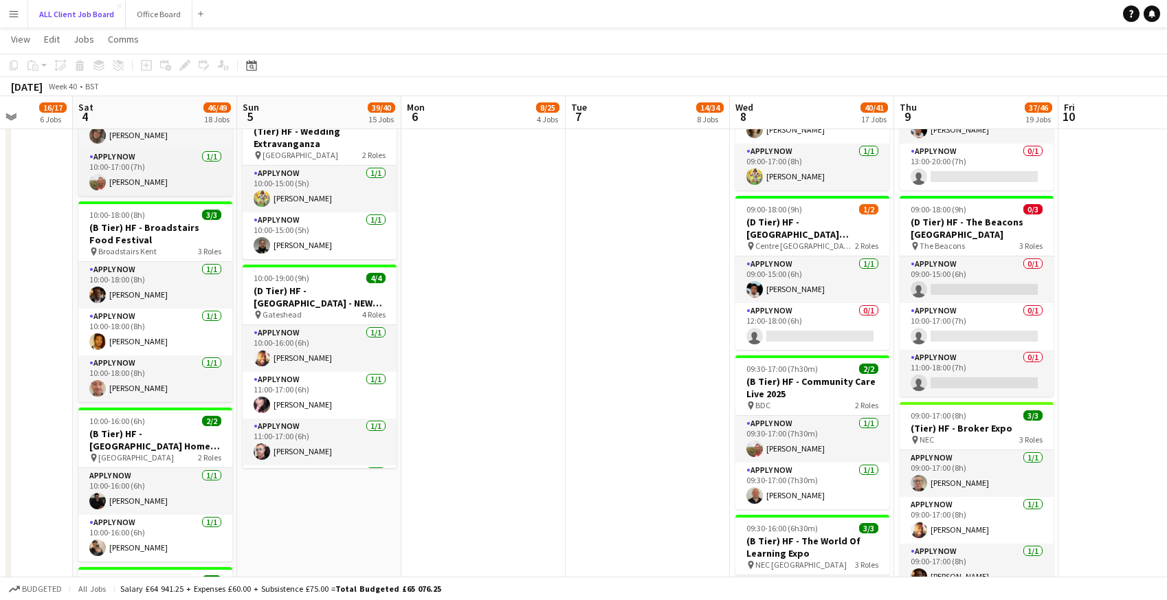
scroll to position [1525, 0]
